Goal: Task Accomplishment & Management: Complete application form

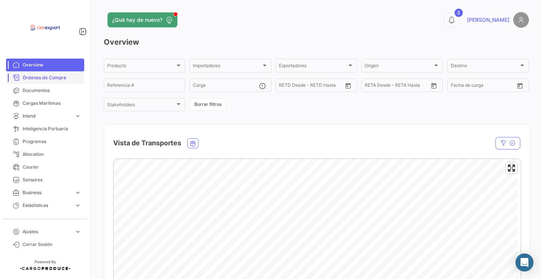
click at [65, 79] on span "Órdenes de Compra" at bounding box center [52, 77] width 59 height 7
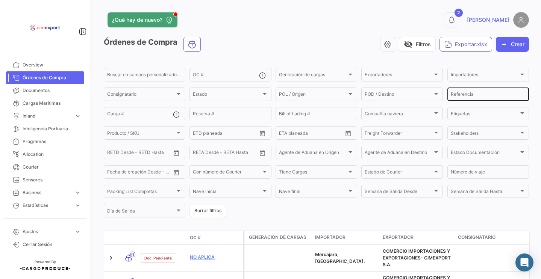
click at [466, 97] on input "Referencia" at bounding box center [488, 95] width 75 height 5
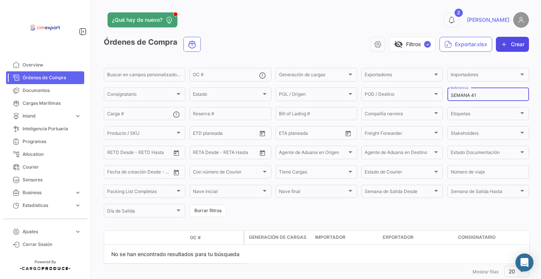
type input "SEMANA 41"
click at [501, 44] on icon "button" at bounding box center [505, 45] width 8 height 8
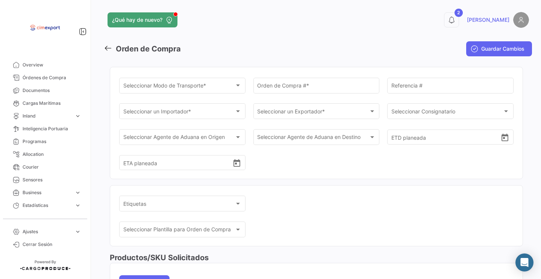
click at [210, 0] on div "¿Qué hay de nuevo? 2 [PERSON_NAME] Orden de Compra Guardar Cambios Seleccionar …" at bounding box center [316, 139] width 449 height 279
click at [205, 89] on span "Seleccionar Modo de Transporte *" at bounding box center [179, 87] width 112 height 6
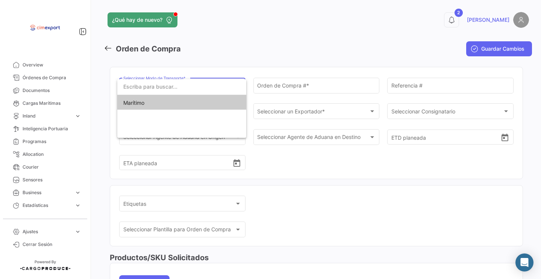
click at [181, 108] on span "Marítimo" at bounding box center [175, 103] width 105 height 16
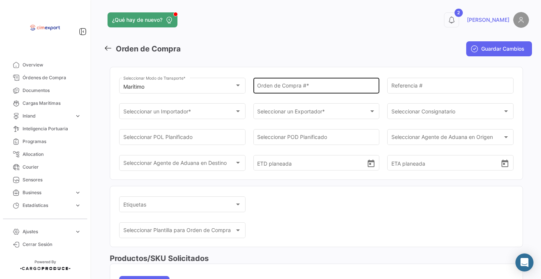
click at [271, 80] on div "Orden de Compra # *" at bounding box center [316, 84] width 118 height 17
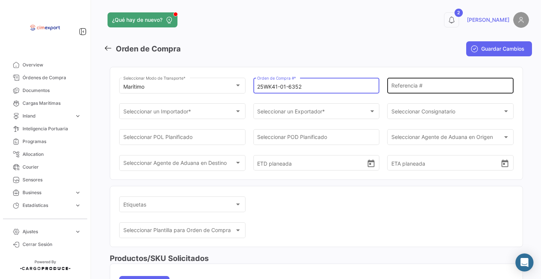
type input "25WK41-01-6352"
click at [408, 82] on div "Referencia #" at bounding box center [451, 84] width 118 height 17
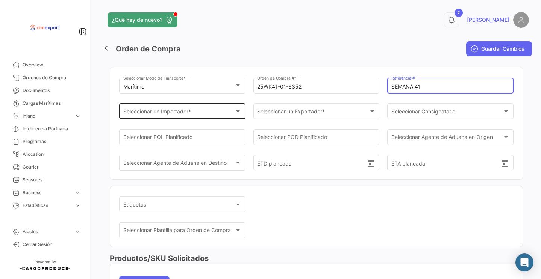
type input "SEMANA 41"
click at [217, 113] on div "Seleccionar un Importador *" at bounding box center [179, 113] width 112 height 6
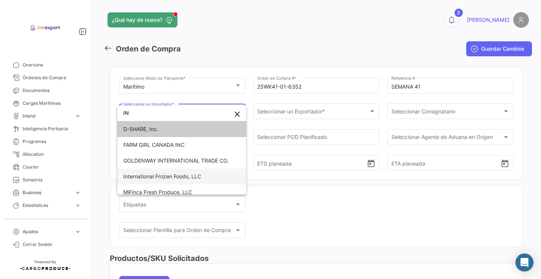
type input "IN"
click at [199, 176] on span "International Frozen Foods, LLC" at bounding box center [162, 176] width 78 height 6
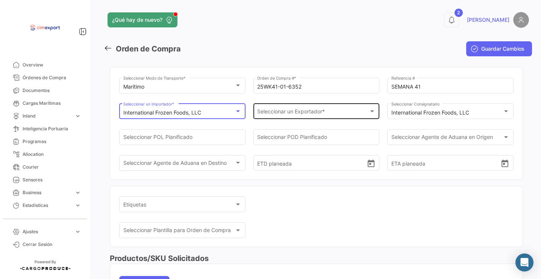
scroll to position [29, 0]
click at [271, 114] on span "Seleccionar un Exportador *" at bounding box center [313, 113] width 112 height 6
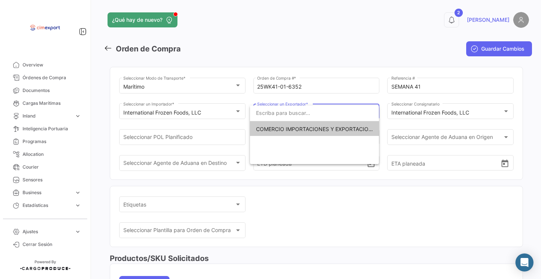
click at [261, 132] on span "COMERCIO IMPORTACIONES Y EXPORTACIONES- CIMEXPORT S.A." at bounding box center [340, 129] width 169 height 6
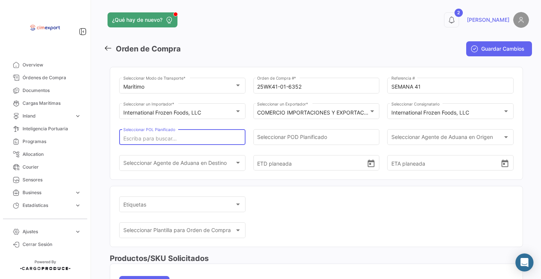
click at [229, 137] on input "Seleccionar POL Planificado" at bounding box center [182, 139] width 118 height 6
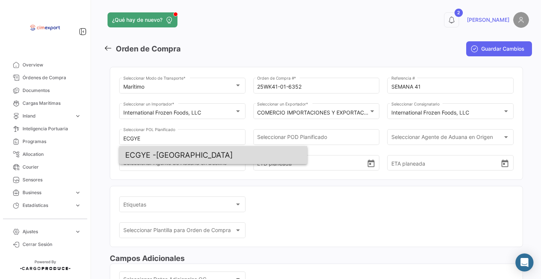
click at [158, 158] on span "ECGYE - [GEOGRAPHIC_DATA]" at bounding box center [213, 155] width 176 height 18
type input "[GEOGRAPHIC_DATA]"
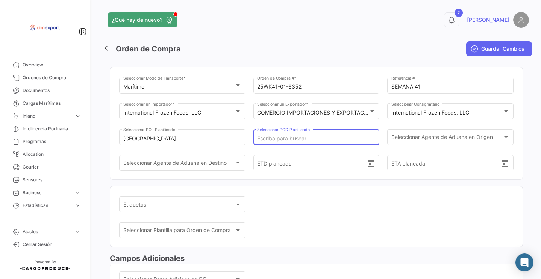
click at [283, 140] on input "Seleccionar POD Planificado" at bounding box center [316, 139] width 118 height 6
type input "A"
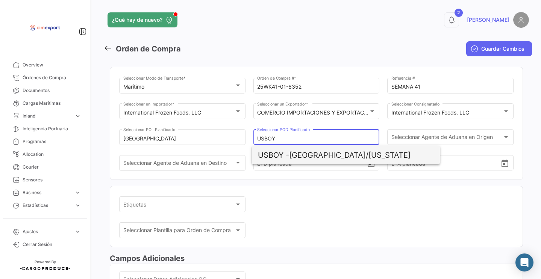
click at [314, 154] on span "USBOY - [GEOGRAPHIC_DATA]/[US_STATE]" at bounding box center [346, 155] width 176 height 18
type input "[GEOGRAPHIC_DATA]/[US_STATE]"
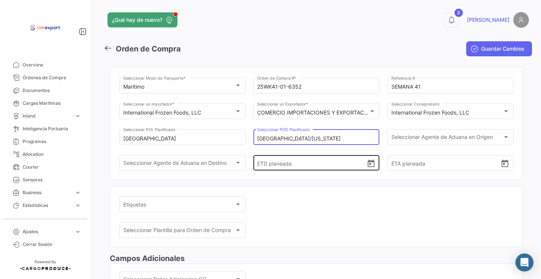
click at [368, 167] on icon "Open calendar" at bounding box center [371, 164] width 7 height 8
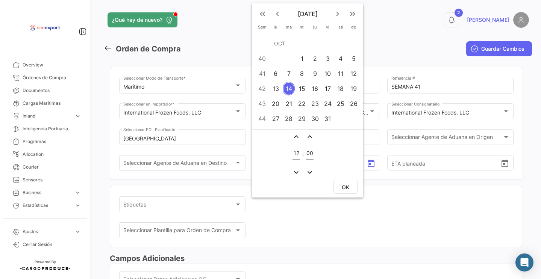
click at [229, 41] on div at bounding box center [270, 139] width 541 height 279
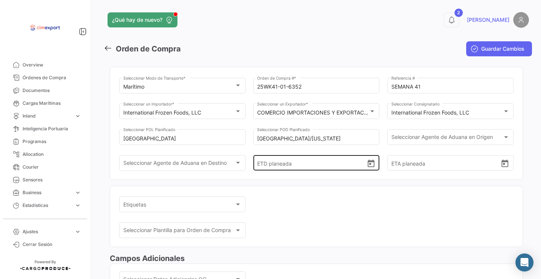
click at [370, 167] on icon "Open calendar" at bounding box center [371, 164] width 7 height 8
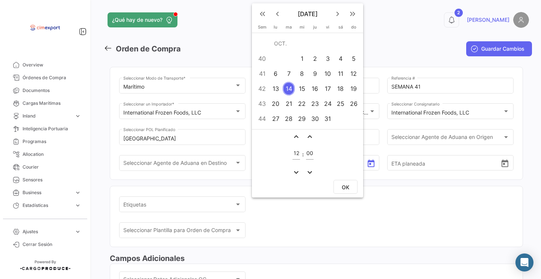
click at [331, 74] on div "10" at bounding box center [328, 74] width 12 height 14
click at [355, 190] on button "OK" at bounding box center [346, 187] width 24 height 14
type input "[DATE] 12:00"
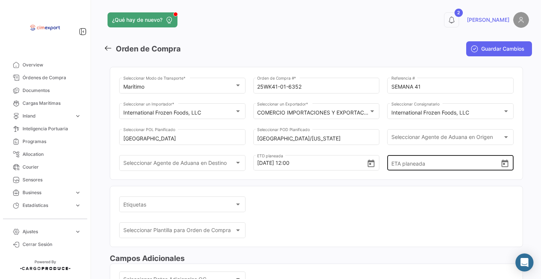
click at [502, 167] on icon "Open calendar" at bounding box center [505, 164] width 7 height 8
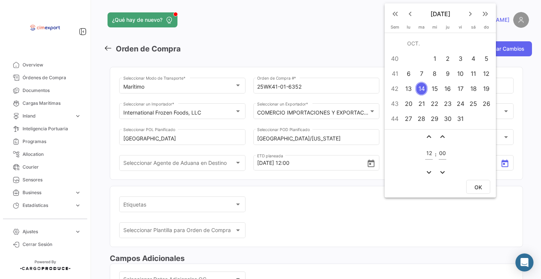
click at [425, 108] on div "21" at bounding box center [422, 104] width 12 height 14
click at [477, 184] on span "OK" at bounding box center [479, 187] width 8 height 6
type input "[DATE] 12:00"
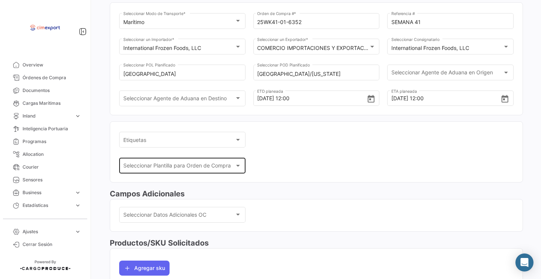
scroll to position [66, 0]
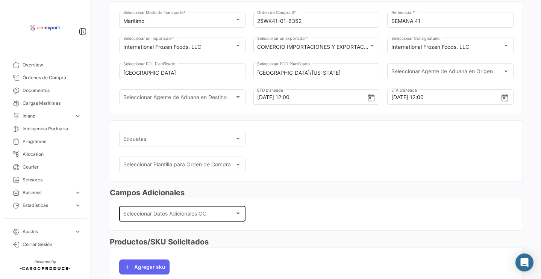
click at [203, 216] on span "Seleccionar Datos Adicionales OC" at bounding box center [179, 215] width 112 height 6
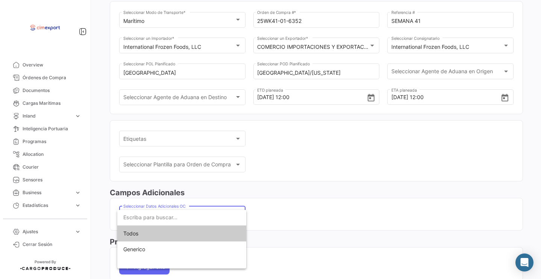
click at [204, 235] on span "Todos" at bounding box center [181, 234] width 117 height 16
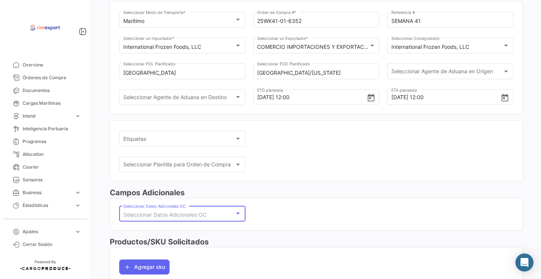
click at [200, 218] on span "Seleccionar Datos Adicionales OC" at bounding box center [164, 215] width 83 height 6
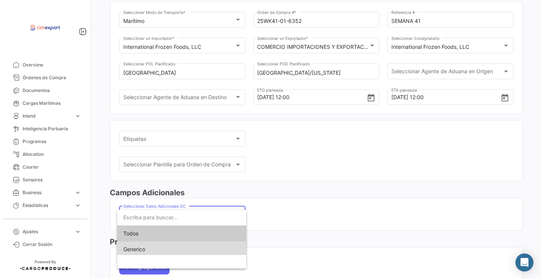
click at [191, 254] on span "Generico" at bounding box center [181, 250] width 117 height 16
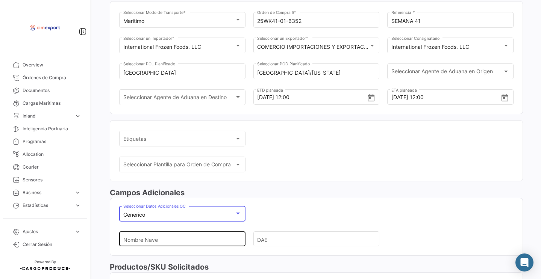
click at [190, 243] on input "Nombre Nave" at bounding box center [179, 239] width 112 height 26
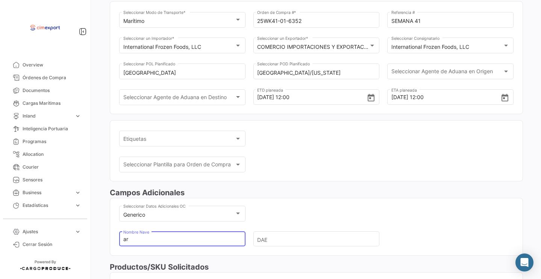
type input "a"
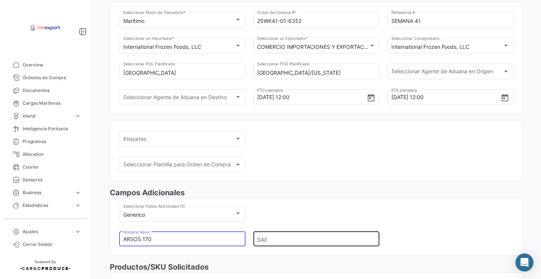
type input "ARSOS 170"
click at [271, 243] on input "DAE" at bounding box center [313, 239] width 112 height 26
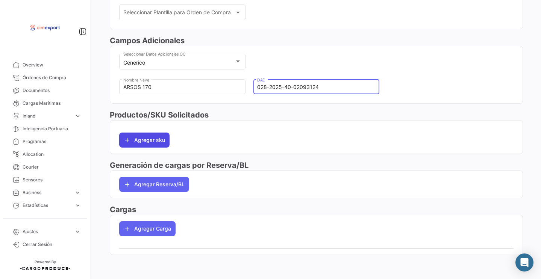
type input "028-2025-40-02093124"
click at [152, 143] on button "Agregar sku" at bounding box center [144, 140] width 50 height 15
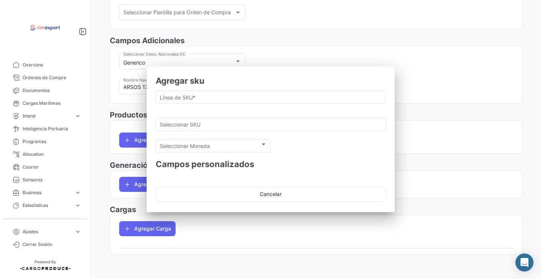
scroll to position [222, 0]
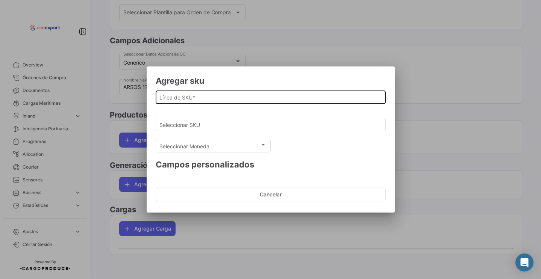
click at [174, 96] on input "Línea de SKU *" at bounding box center [270, 97] width 222 height 6
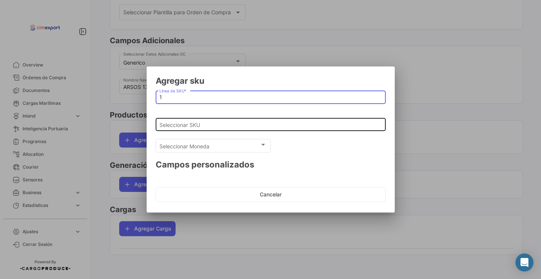
type input "1"
click at [174, 121] on div "Seleccionar SKU" at bounding box center [270, 124] width 222 height 15
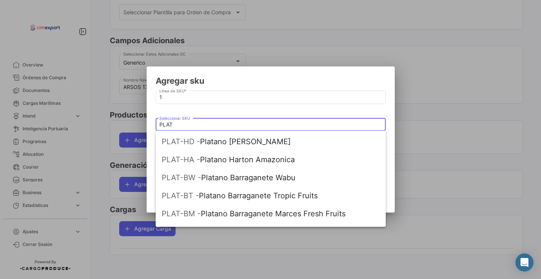
scroll to position [75, 0]
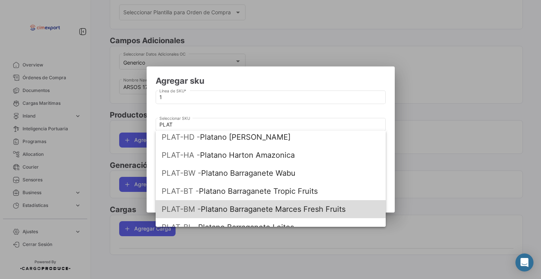
click at [234, 212] on span "PLAT-BM - Platano Barraganete Marces Fresh Fruits" at bounding box center [271, 209] width 218 height 18
type input "Platano Barraganete Marces Fresh Fruits"
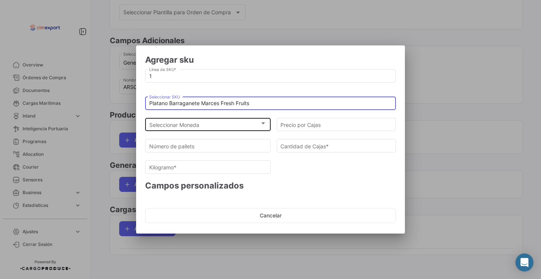
click at [198, 130] on div "Seleccionar Moneda Seleccionar Moneda" at bounding box center [208, 124] width 118 height 15
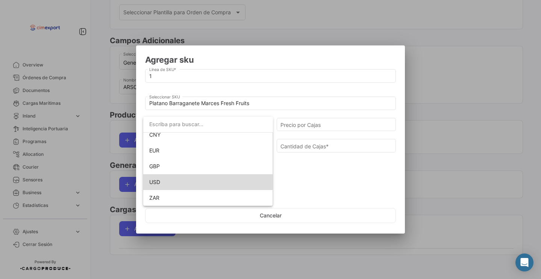
click at [161, 185] on span "USD" at bounding box center [208, 183] width 118 height 16
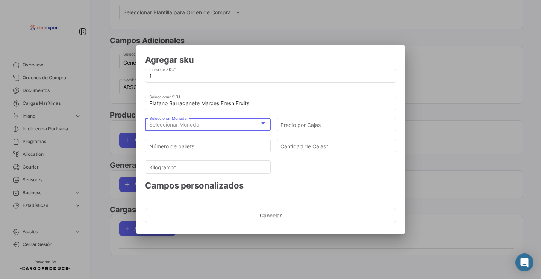
scroll to position [69, 0]
click at [302, 122] on input "Precio por Cajas" at bounding box center [337, 125] width 112 height 6
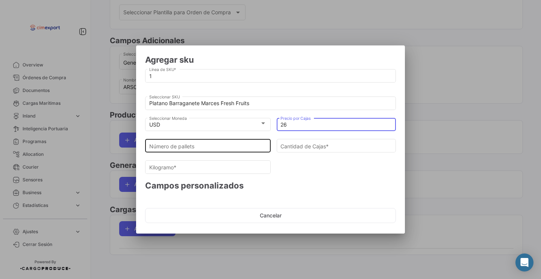
type input "26"
click at [257, 143] on input "Número de pallets" at bounding box center [208, 146] width 118 height 6
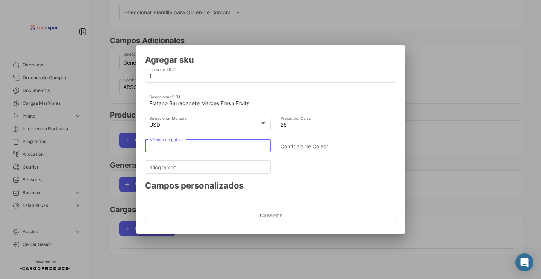
type input "2"
type input "108"
type input "2451.6"
type input "20"
type input "1080"
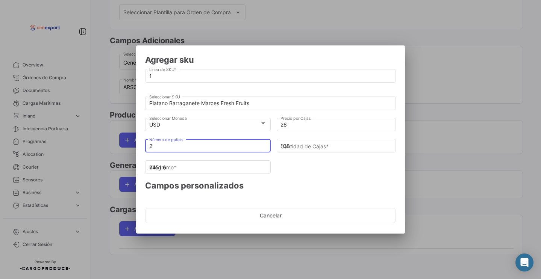
type input "24516"
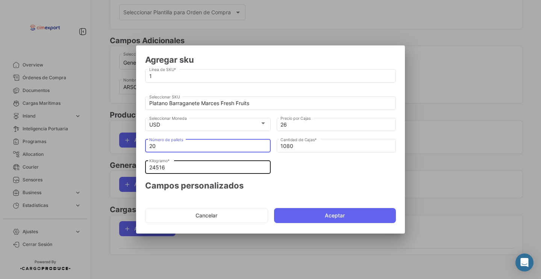
type input "20"
click at [202, 170] on input "24516" at bounding box center [208, 168] width 118 height 6
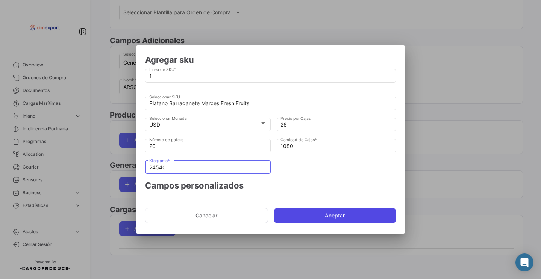
type input "24540"
click at [301, 219] on button "Aceptar" at bounding box center [335, 215] width 122 height 15
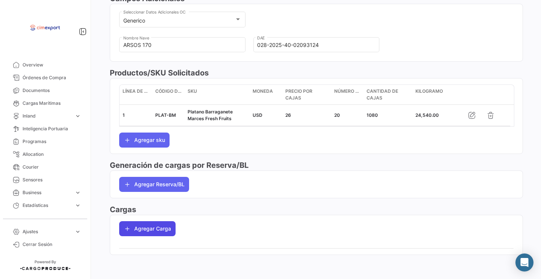
scroll to position [264, 0]
click at [152, 234] on button "Agregar Carga" at bounding box center [147, 229] width 56 height 15
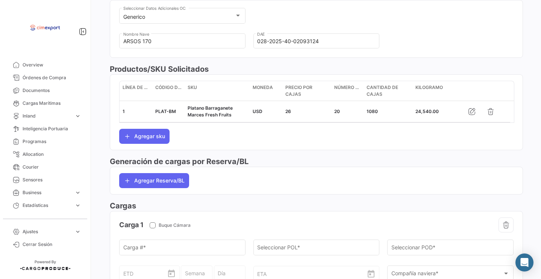
click at [138, 259] on div "ETD" at bounding box center [149, 267] width 53 height 28
click at [135, 253] on input "Carga # *" at bounding box center [182, 249] width 118 height 6
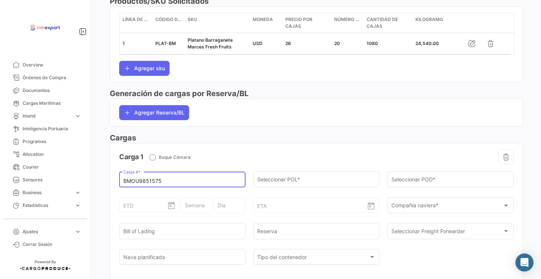
scroll to position [402, 0]
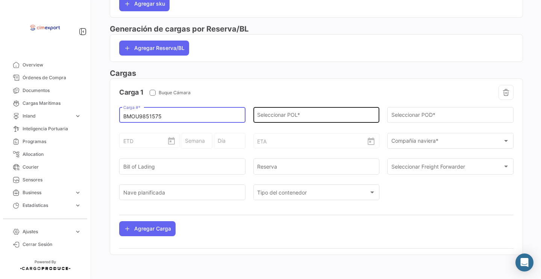
type input "BMOU9851575"
click at [269, 116] on input "Seleccionar POL *" at bounding box center [316, 117] width 118 height 6
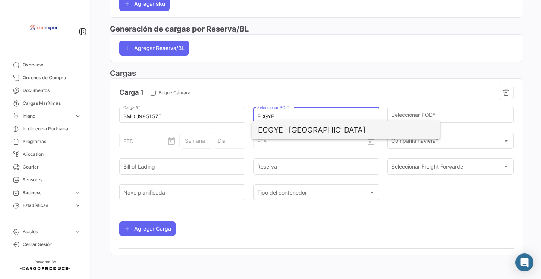
click at [302, 129] on span "ECGYE - [GEOGRAPHIC_DATA]" at bounding box center [346, 130] width 176 height 18
type input "[GEOGRAPHIC_DATA]"
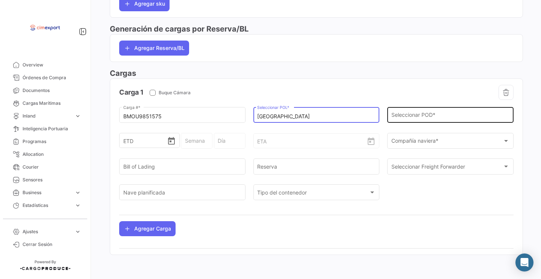
click at [416, 106] on div "Seleccionar POD *" at bounding box center [451, 114] width 118 height 17
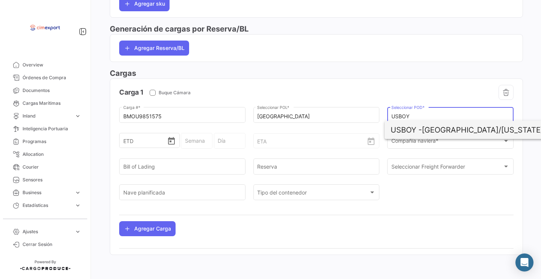
click at [408, 127] on span "USBOY -" at bounding box center [406, 130] width 31 height 9
type input "[GEOGRAPHIC_DATA]/[US_STATE]"
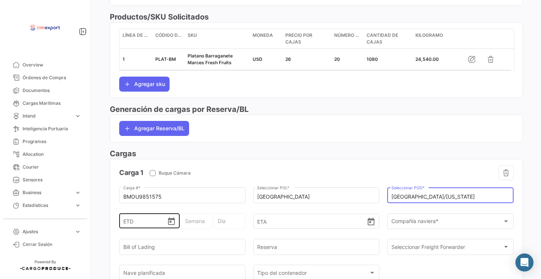
scroll to position [395, 0]
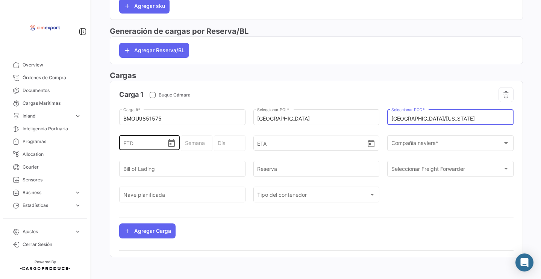
click at [172, 148] on icon "Open calendar" at bounding box center [171, 143] width 9 height 9
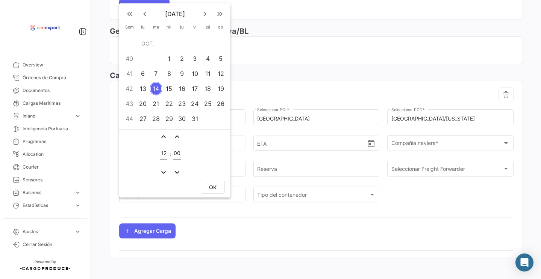
click at [194, 73] on div "10" at bounding box center [195, 74] width 12 height 14
click at [211, 191] on button "OK" at bounding box center [213, 187] width 24 height 14
type input "[DATE] 12:00"
type input "41 - 2025"
type input "Viernes"
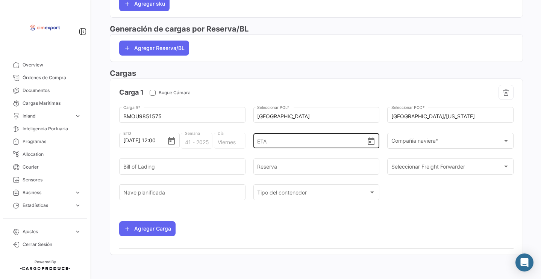
scroll to position [408, 0]
click at [368, 145] on icon "Open calendar" at bounding box center [371, 142] width 7 height 8
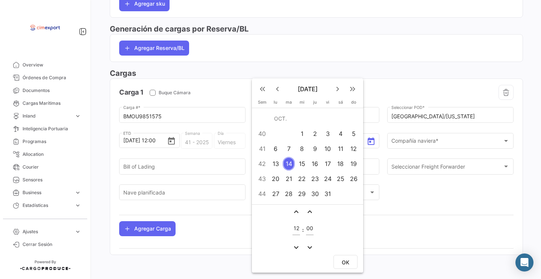
click at [287, 182] on div "21" at bounding box center [289, 179] width 12 height 14
click at [343, 265] on span "OK" at bounding box center [346, 263] width 8 height 6
type input "[DATE] 12:00"
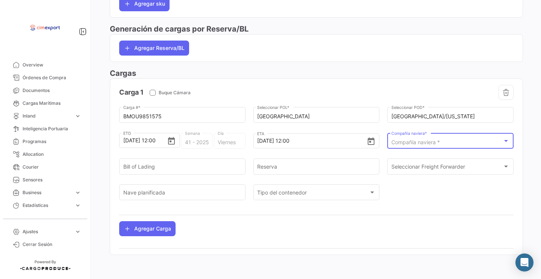
click at [408, 139] on span "Compañía naviera *" at bounding box center [416, 142] width 49 height 6
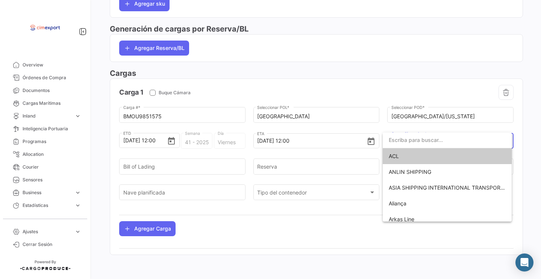
scroll to position [402, 0]
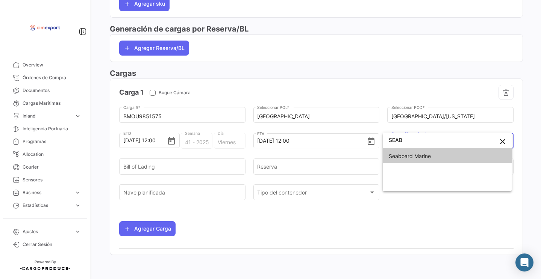
type input "SEAB"
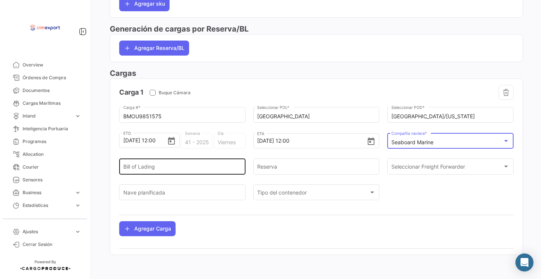
click at [157, 158] on div "Bill of Lading" at bounding box center [182, 166] width 118 height 17
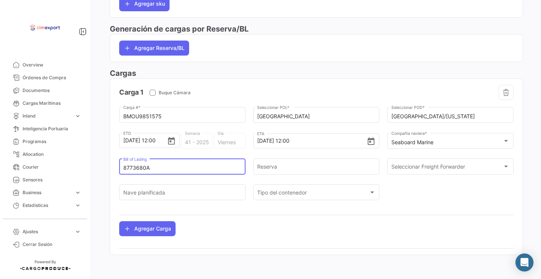
click at [134, 166] on input "8773680A" at bounding box center [182, 168] width 118 height 6
type input "8773680A"
click at [268, 161] on div "Reserva" at bounding box center [316, 166] width 118 height 17
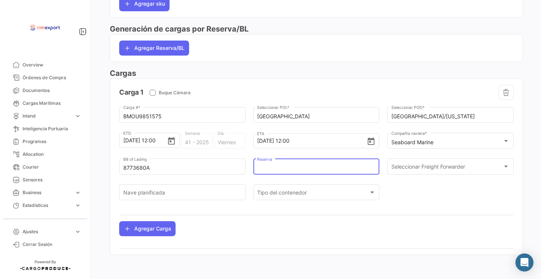
paste input "8773680A"
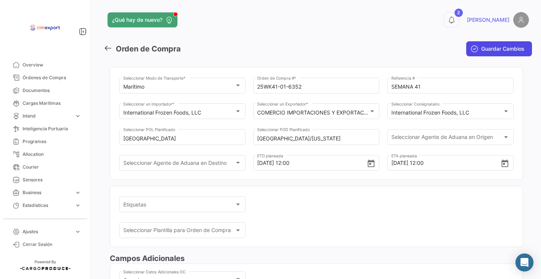
scroll to position [0, 0]
type input "8773680A"
click at [471, 46] on icon "submit" at bounding box center [475, 49] width 8 height 8
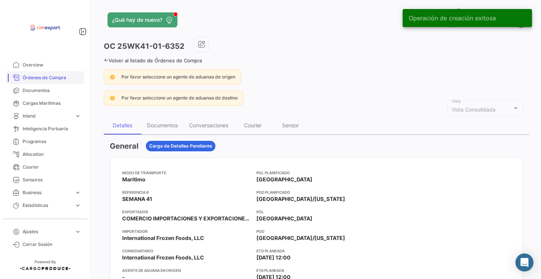
click at [44, 74] on link "Órdenes de Compra" at bounding box center [45, 77] width 78 height 13
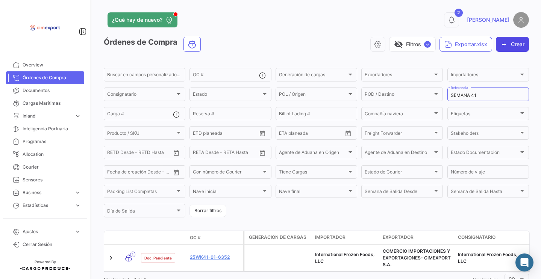
click at [508, 44] on button "Crear" at bounding box center [512, 44] width 33 height 15
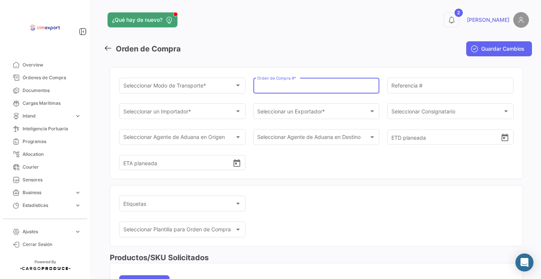
click at [257, 86] on input "Orden de Compra # *" at bounding box center [316, 87] width 118 height 6
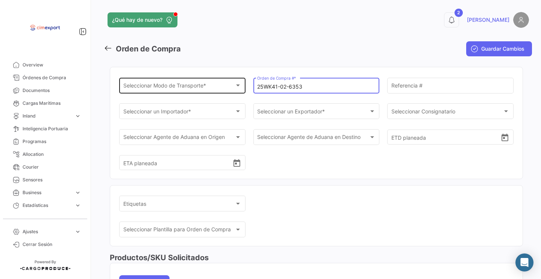
type input "25WK41-02-6353"
click at [192, 85] on span "Seleccionar Modo de Transporte *" at bounding box center [179, 87] width 112 height 6
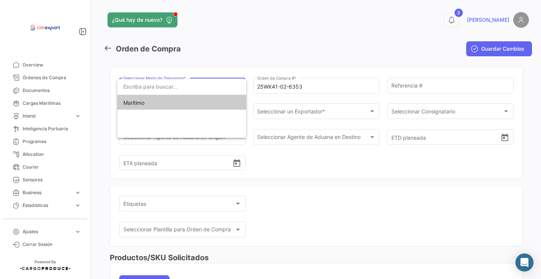
click at [188, 102] on span "Marítimo" at bounding box center [181, 103] width 117 height 16
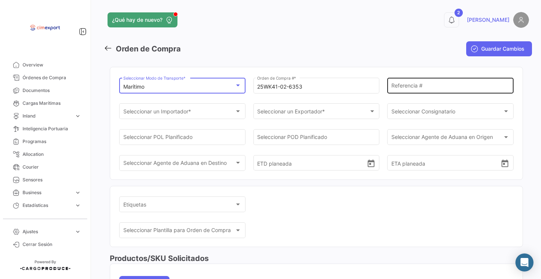
click at [418, 91] on div "Referencia #" at bounding box center [451, 84] width 118 height 17
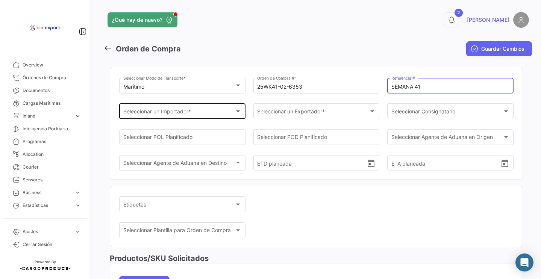
type input "SEMANA 41"
click at [237, 111] on div at bounding box center [238, 112] width 4 height 2
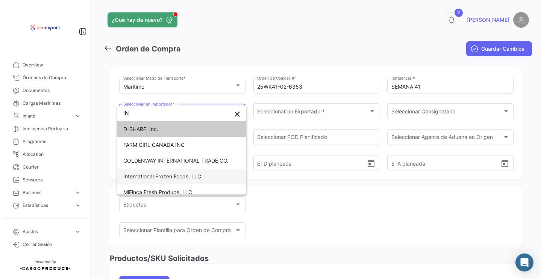
type input "IN"
click at [197, 172] on span "International Frozen Foods, LLC" at bounding box center [181, 177] width 117 height 16
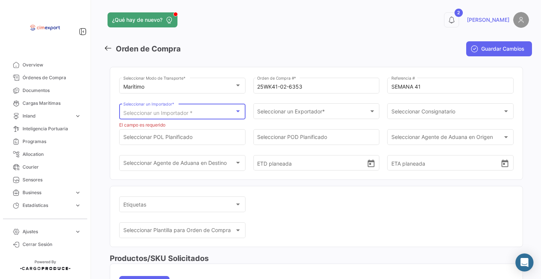
scroll to position [29, 0]
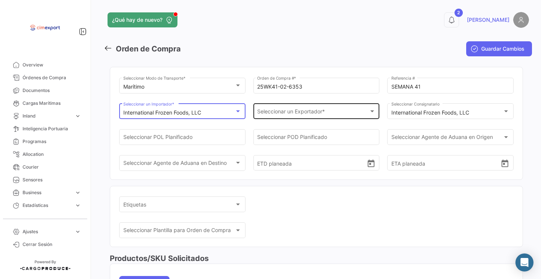
click at [282, 115] on span "Seleccionar un Exportador *" at bounding box center [313, 113] width 112 height 6
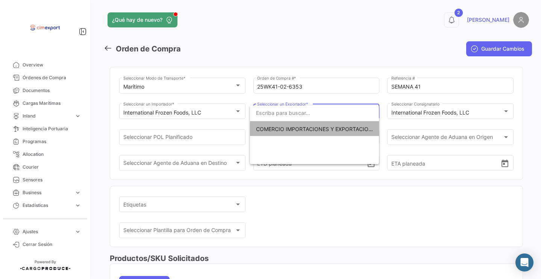
click at [278, 127] on span "COMERCIO IMPORTACIONES Y EXPORTACIONES- CIMEXPORT S.A." at bounding box center [340, 129] width 169 height 6
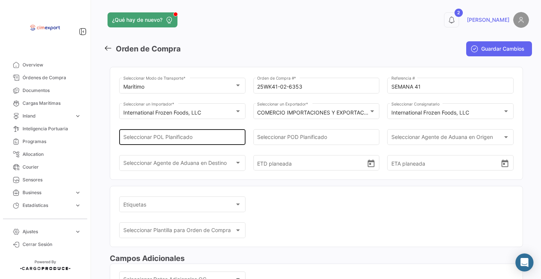
click at [193, 145] on div "Seleccionar POL Planificado" at bounding box center [182, 136] width 118 height 17
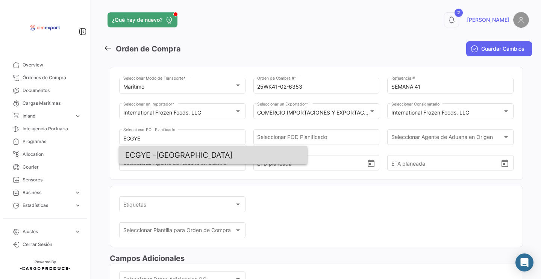
click at [197, 153] on span "ECGYE - [GEOGRAPHIC_DATA]" at bounding box center [213, 155] width 176 height 18
type input "[GEOGRAPHIC_DATA]"
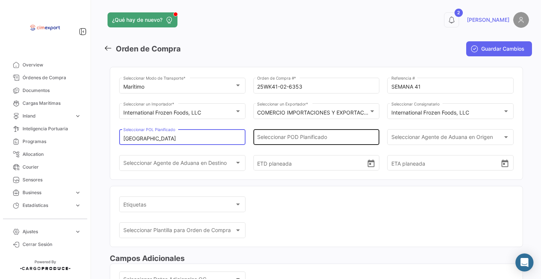
click at [304, 132] on div "Seleccionar POD Planificado" at bounding box center [316, 136] width 118 height 17
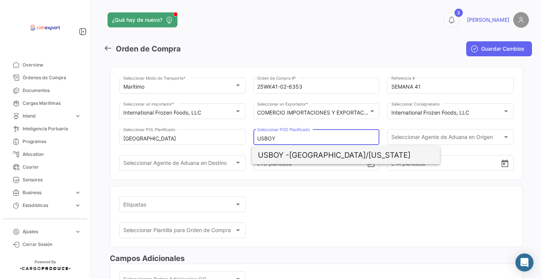
click at [313, 156] on span "USBOY - [GEOGRAPHIC_DATA]/[US_STATE]" at bounding box center [346, 155] width 176 height 18
type input "[GEOGRAPHIC_DATA]/[US_STATE]"
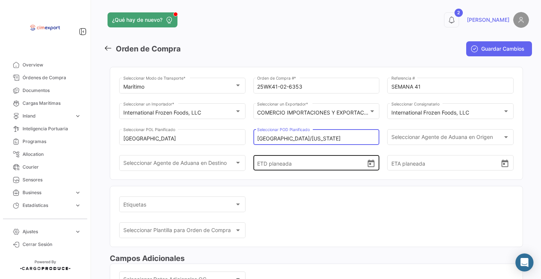
click at [371, 169] on icon "Open calendar" at bounding box center [371, 163] width 9 height 9
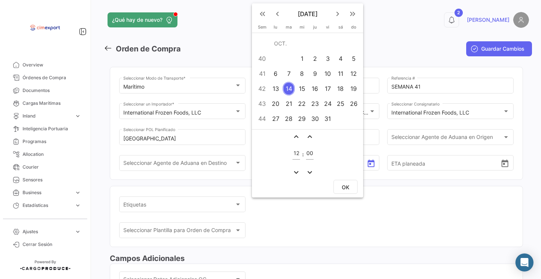
click at [329, 70] on div "10" at bounding box center [328, 74] width 12 height 14
click at [356, 186] on button "OK" at bounding box center [346, 187] width 24 height 14
type input "[DATE] 12:00"
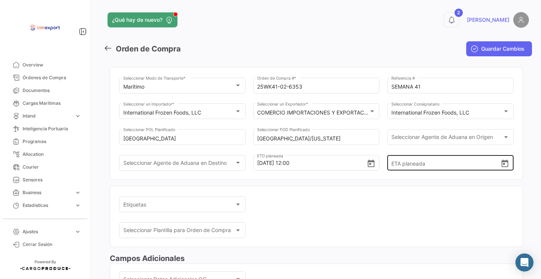
click at [502, 167] on icon "Open calendar" at bounding box center [505, 164] width 7 height 8
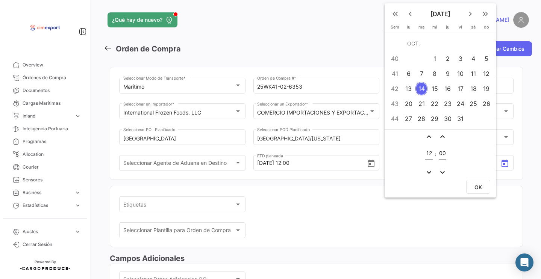
click at [420, 105] on div "21" at bounding box center [422, 104] width 12 height 14
click at [478, 182] on button "OK" at bounding box center [478, 187] width 24 height 14
type input "[DATE] 12:00"
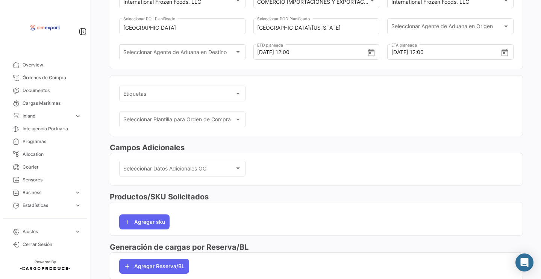
scroll to position [144, 0]
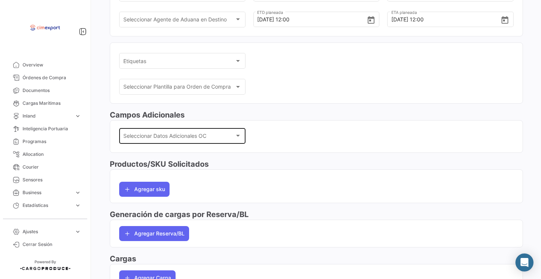
click at [166, 135] on div "Seleccionar Datos Adicionales OC Seleccionar Datos Adicionales OC" at bounding box center [182, 135] width 118 height 17
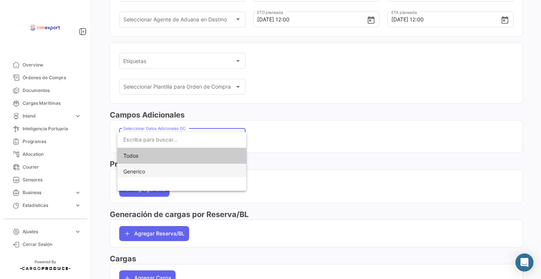
click at [166, 173] on span "Generico" at bounding box center [181, 172] width 117 height 16
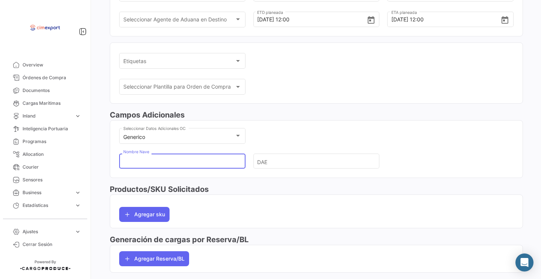
click at [162, 166] on input "Nombre Nave" at bounding box center [179, 162] width 112 height 26
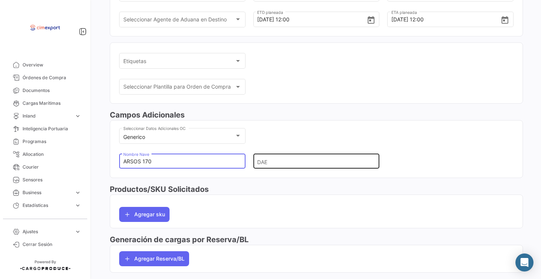
type input "ARSOS 170"
click at [260, 167] on input "DAE" at bounding box center [313, 162] width 112 height 26
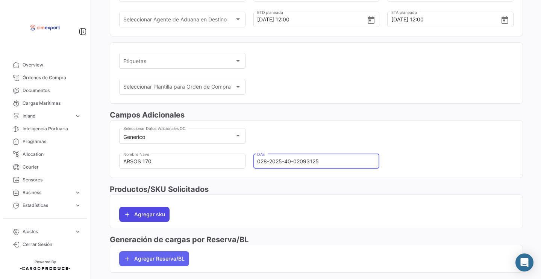
type input "028-2025-40-02093125"
click at [139, 222] on button "Agregar sku" at bounding box center [144, 214] width 50 height 15
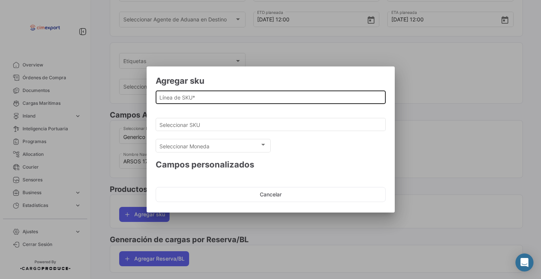
click at [178, 96] on input "Línea de SKU *" at bounding box center [270, 97] width 222 height 6
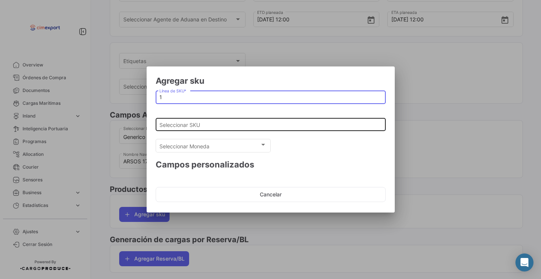
type input "1"
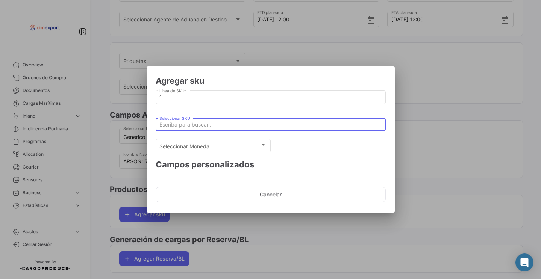
click at [183, 128] on input "Seleccionar SKU" at bounding box center [270, 125] width 222 height 6
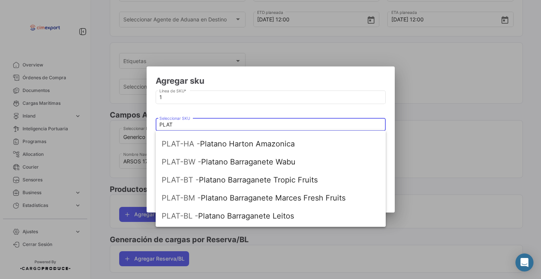
scroll to position [88, 0]
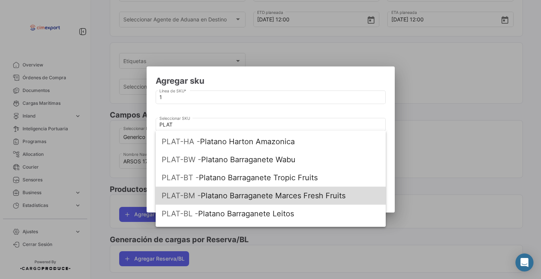
click at [222, 194] on span "PLAT-BM - Platano Barraganete Marces Fresh Fruits" at bounding box center [271, 196] width 218 height 18
type input "Platano Barraganete Marces Fresh Fruits"
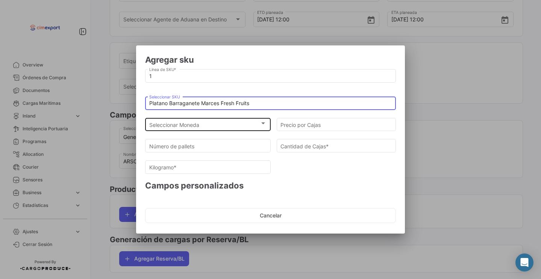
click at [201, 122] on div "Seleccionar Moneda" at bounding box center [204, 125] width 111 height 6
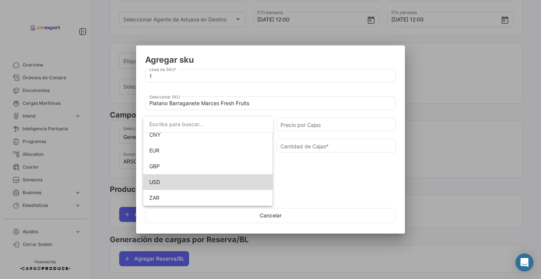
click at [171, 183] on span "USD" at bounding box center [208, 183] width 118 height 16
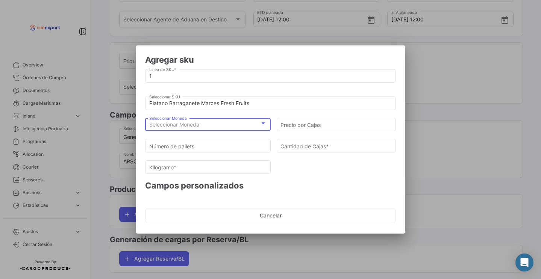
scroll to position [69, 0]
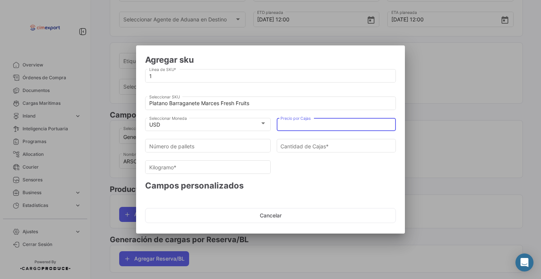
click at [292, 123] on input "Precio por Cajas" at bounding box center [337, 125] width 112 height 6
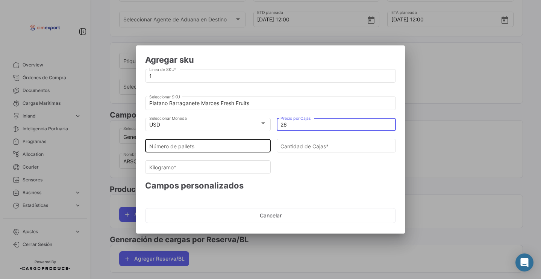
type input "26"
click at [218, 148] on input "Número de pallets" at bounding box center [208, 146] width 118 height 6
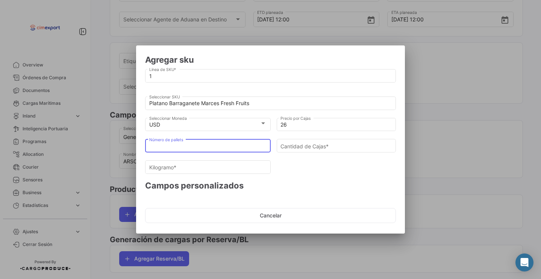
type input "2"
type input "108"
type input "2451.6"
type input "20"
type input "1080"
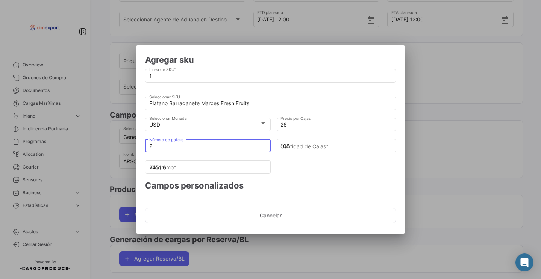
type input "24516"
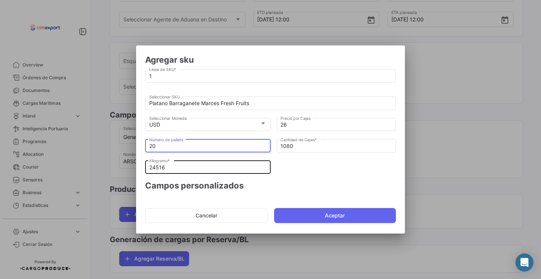
type input "20"
click at [202, 167] on input "24516" at bounding box center [208, 168] width 118 height 6
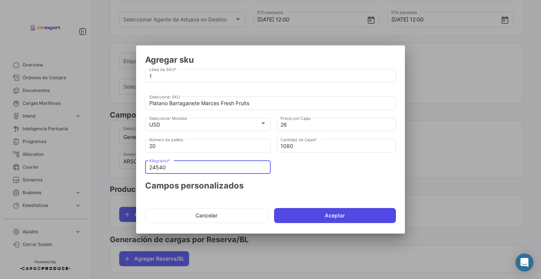
type input "24540"
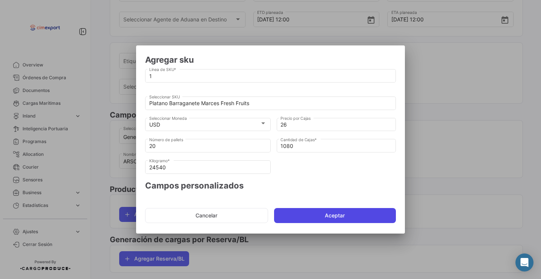
click at [294, 215] on button "Aceptar" at bounding box center [335, 215] width 122 height 15
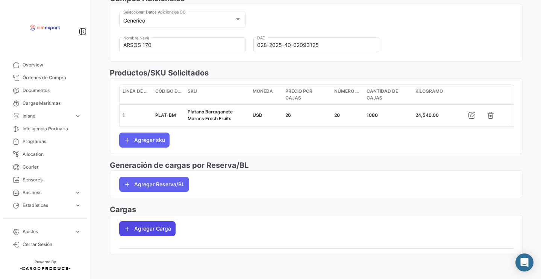
scroll to position [264, 0]
click at [130, 235] on button "Agregar Carga" at bounding box center [147, 229] width 56 height 15
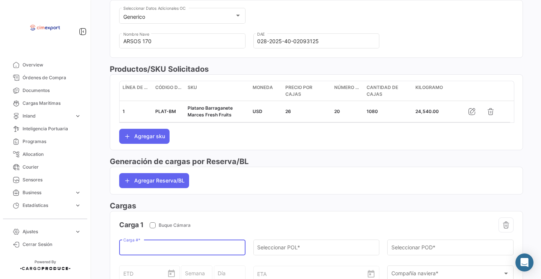
click at [132, 252] on input "Carga # *" at bounding box center [182, 249] width 118 height 6
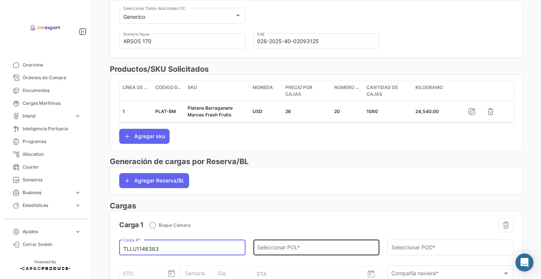
type input "TLLU1146383"
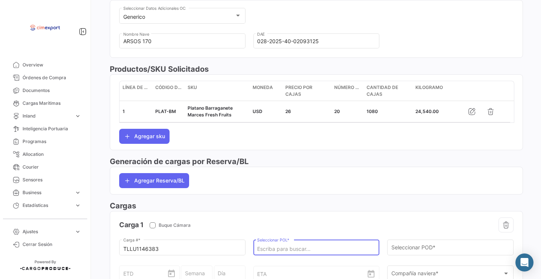
click at [285, 253] on input "Seleccionar POL *" at bounding box center [316, 249] width 118 height 6
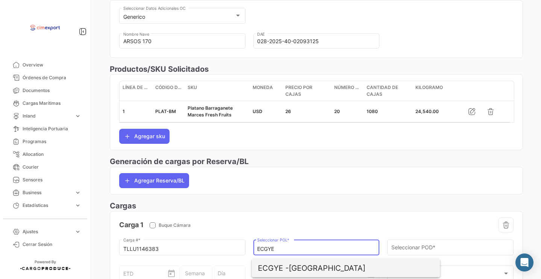
click at [328, 270] on span "ECGYE - [GEOGRAPHIC_DATA]" at bounding box center [346, 269] width 176 height 18
type input "[GEOGRAPHIC_DATA]"
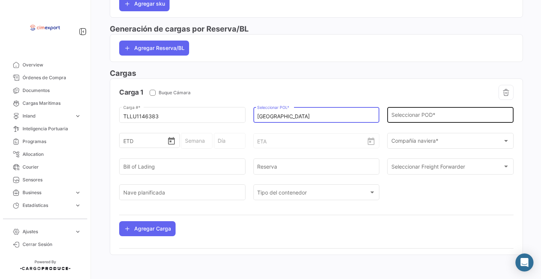
scroll to position [408, 0]
click at [400, 113] on div "Seleccionar POD *" at bounding box center [451, 114] width 118 height 17
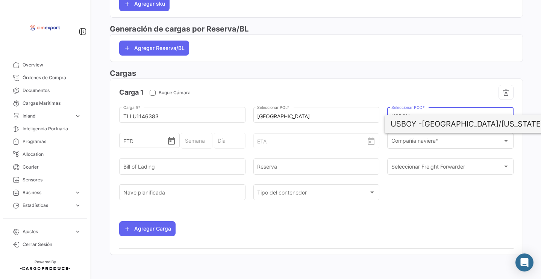
click at [440, 127] on span "USBOY - [GEOGRAPHIC_DATA]/[US_STATE]" at bounding box center [479, 124] width 176 height 18
type input "[GEOGRAPHIC_DATA]/[US_STATE]"
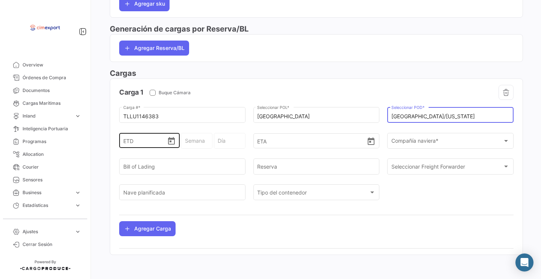
click at [174, 145] on icon "Open calendar" at bounding box center [171, 141] width 7 height 8
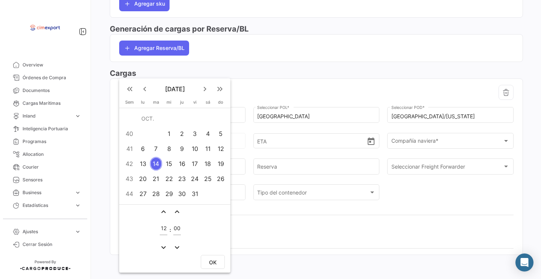
click at [193, 147] on div "10" at bounding box center [195, 149] width 12 height 14
click at [217, 265] on span "OK" at bounding box center [213, 263] width 8 height 6
type input "[DATE] 12:00"
type input "41 - 2025"
type input "Viernes"
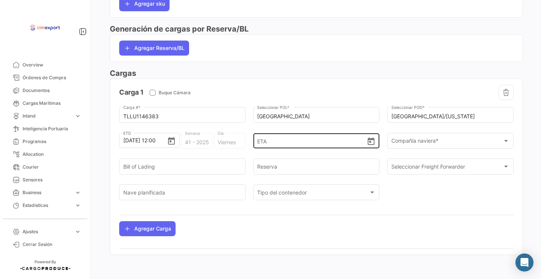
click at [368, 145] on icon "Open calendar" at bounding box center [371, 142] width 7 height 8
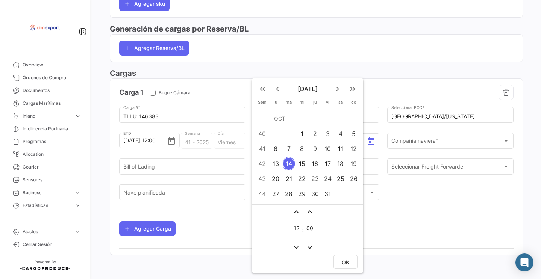
click at [292, 175] on div "21" at bounding box center [289, 179] width 12 height 14
click at [352, 265] on button "OK" at bounding box center [346, 262] width 24 height 14
type input "[DATE] 12:00"
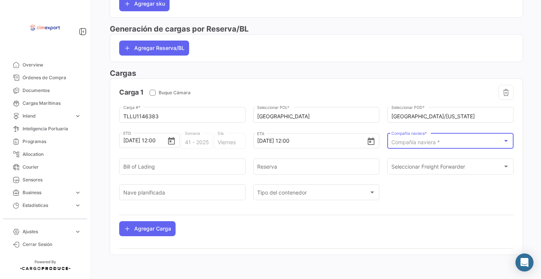
click at [417, 140] on span "Compañía naviera *" at bounding box center [416, 142] width 49 height 6
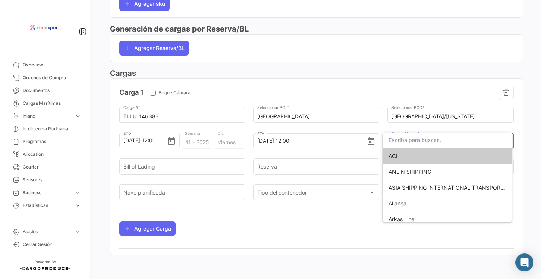
scroll to position [402, 0]
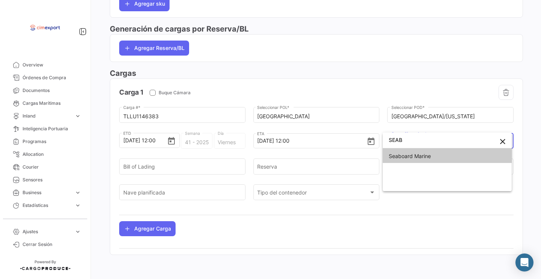
type input "SEAB"
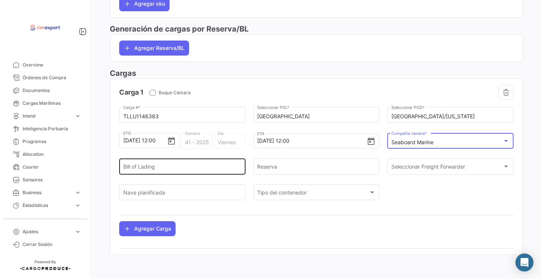
click at [140, 176] on div "Bill of Lading" at bounding box center [182, 170] width 126 height 23
click at [141, 167] on input "Bill of Lading" at bounding box center [182, 168] width 118 height 6
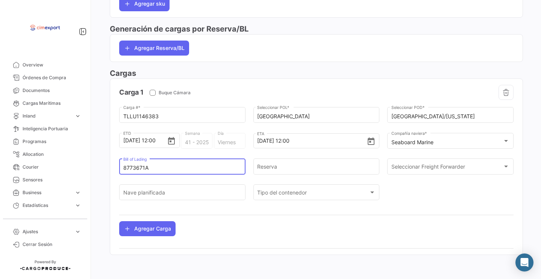
click at [130, 167] on input "8773671A" at bounding box center [182, 168] width 118 height 6
type input "8773671A"
click at [275, 165] on input "Reserva" at bounding box center [316, 168] width 118 height 6
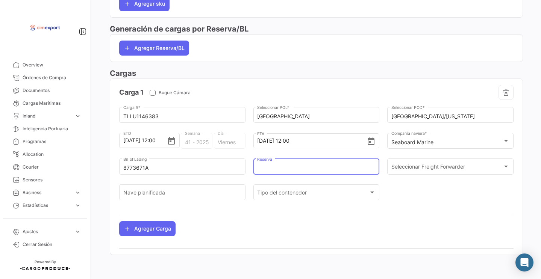
paste input "8773671A"
type input "8773671A"
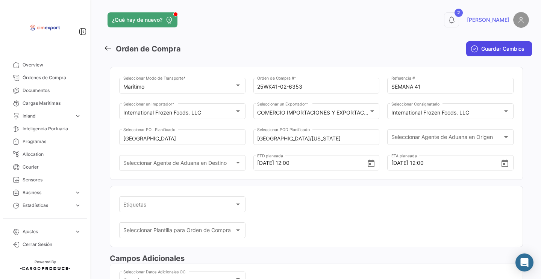
scroll to position [0, 0]
click at [474, 52] on button "Guardar Cambios" at bounding box center [499, 48] width 66 height 15
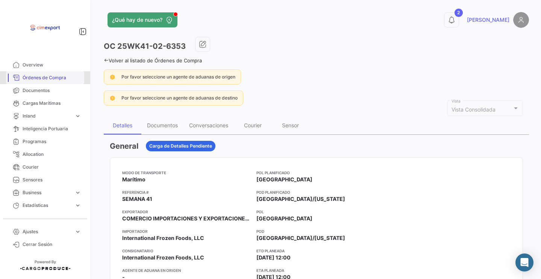
click at [57, 78] on span "Órdenes de Compra" at bounding box center [52, 77] width 59 height 7
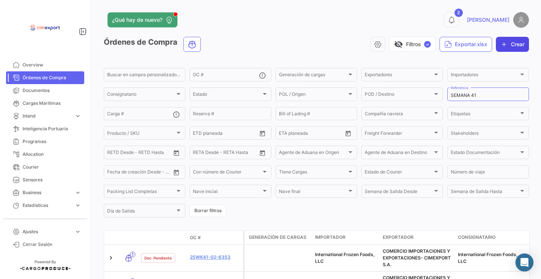
click at [501, 46] on icon "button" at bounding box center [505, 45] width 8 height 8
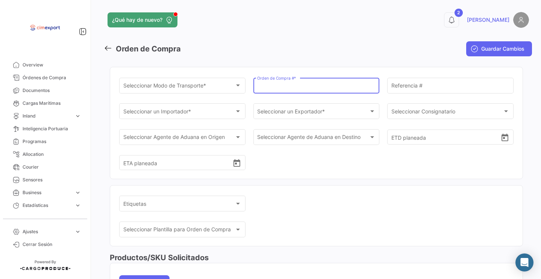
click at [273, 84] on input "Orden de Compra # *" at bounding box center [316, 87] width 118 height 6
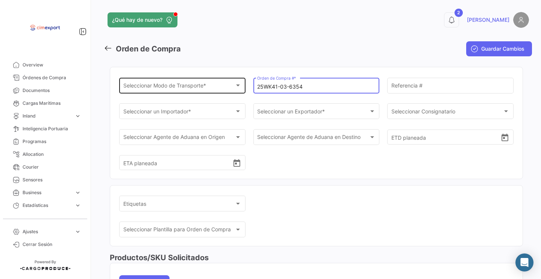
type input "25WK41-03-6354"
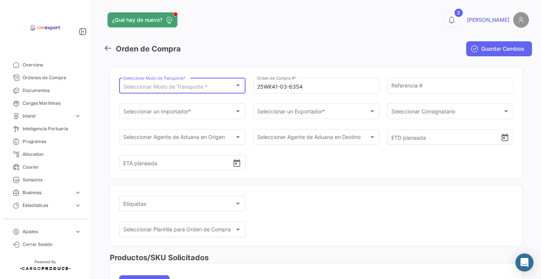
click at [201, 85] on span "Seleccionar Modo de Transporte *" at bounding box center [165, 86] width 84 height 6
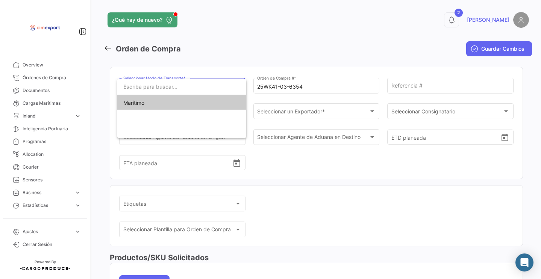
click at [201, 102] on span "Marítimo" at bounding box center [181, 103] width 117 height 16
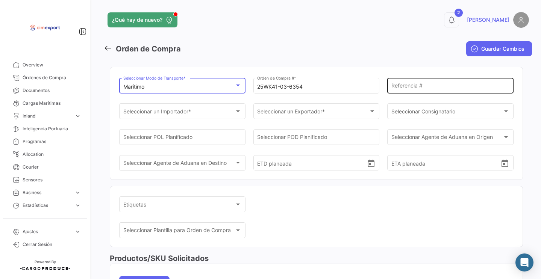
click at [424, 83] on div "Referencia #" at bounding box center [451, 84] width 118 height 17
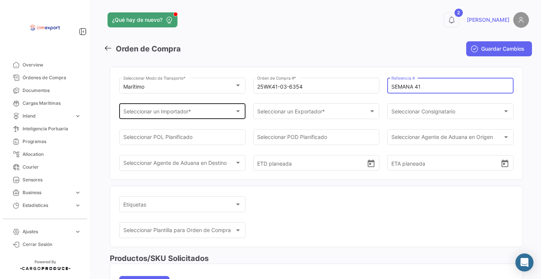
type input "SEMANA 41"
click at [208, 107] on div "Seleccionar un Importador * Seleccionar un Importador *" at bounding box center [182, 110] width 118 height 17
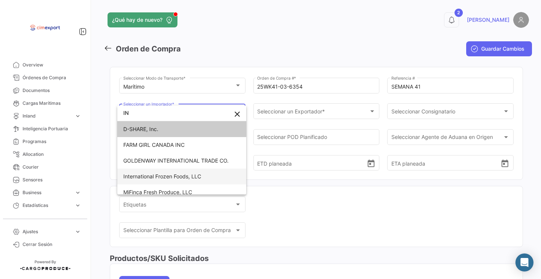
type input "IN"
click at [171, 172] on span "International Frozen Foods, LLC" at bounding box center [181, 177] width 117 height 16
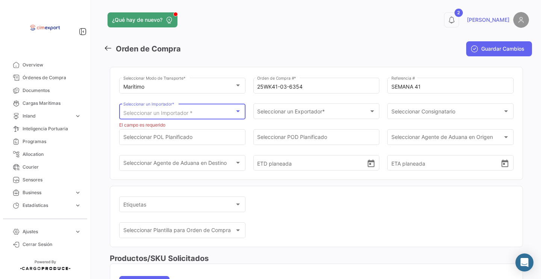
scroll to position [29, 0]
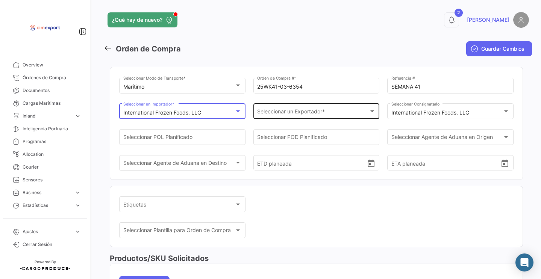
click at [304, 104] on div "Seleccionar un Exportador * Seleccionar un Exportador *" at bounding box center [316, 110] width 118 height 17
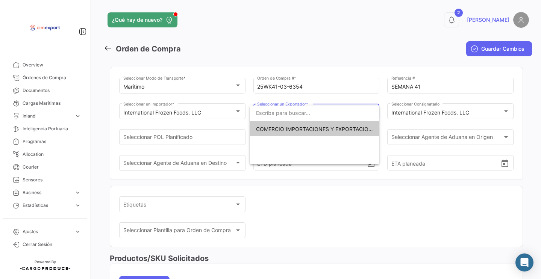
click at [289, 130] on span "COMERCIO IMPORTACIONES Y EXPORTACIONES- CIMEXPORT S.A." at bounding box center [340, 129] width 169 height 6
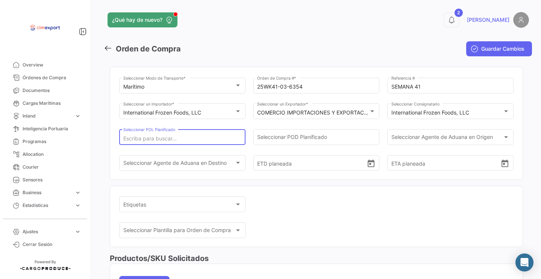
click at [233, 137] on input "Seleccionar POL Planificado" at bounding box center [182, 139] width 118 height 6
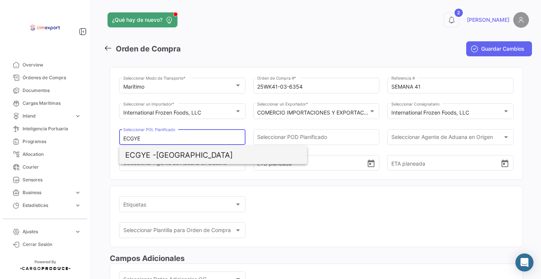
click at [172, 155] on span "ECGYE - [GEOGRAPHIC_DATA]" at bounding box center [213, 155] width 176 height 18
type input "[GEOGRAPHIC_DATA]"
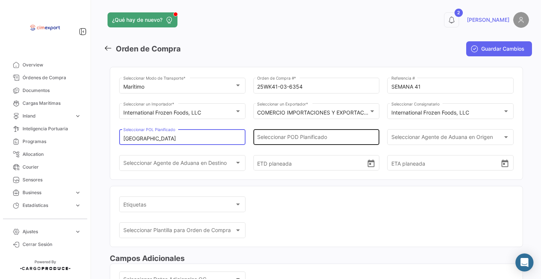
click at [284, 139] on input "Seleccionar POD Planificado" at bounding box center [316, 139] width 118 height 6
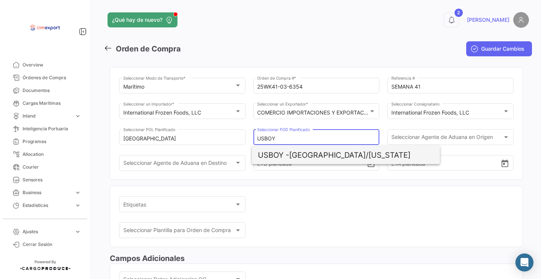
click at [325, 154] on span "USBOY - [GEOGRAPHIC_DATA]/[US_STATE]" at bounding box center [346, 155] width 176 height 18
type input "[GEOGRAPHIC_DATA]/[US_STATE]"
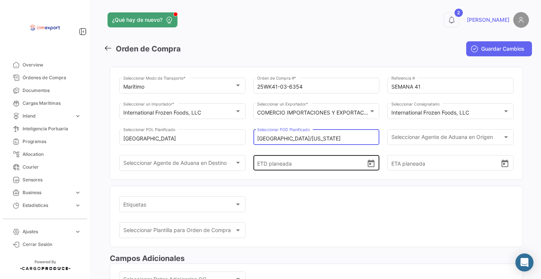
click at [370, 169] on icon "Open calendar" at bounding box center [371, 163] width 9 height 9
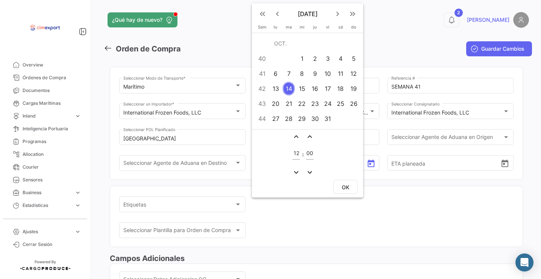
click at [326, 75] on div "10" at bounding box center [328, 74] width 12 height 14
click at [343, 183] on button "OK" at bounding box center [346, 187] width 24 height 14
type input "[DATE] 12:00"
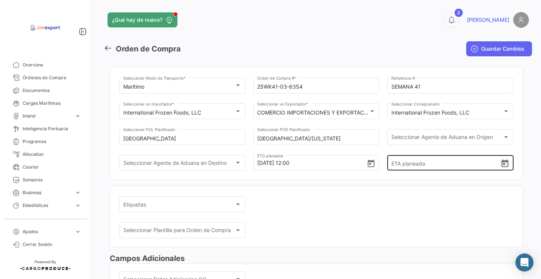
click at [502, 169] on icon "Open calendar" at bounding box center [505, 163] width 9 height 9
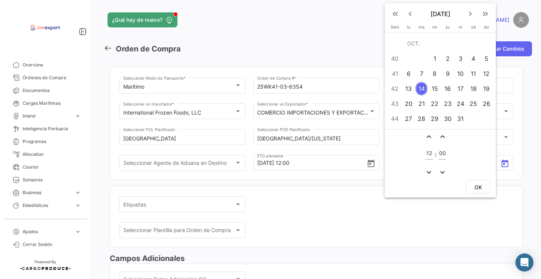
click at [420, 107] on div "21" at bounding box center [422, 104] width 12 height 14
click at [478, 185] on span "OK" at bounding box center [479, 187] width 8 height 6
type input "[DATE] 12:00"
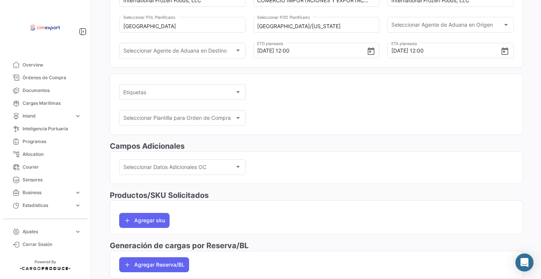
scroll to position [157, 0]
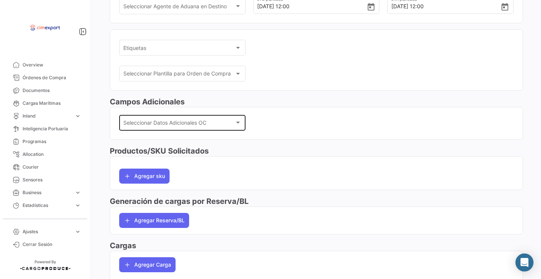
click at [195, 128] on div "Seleccionar Datos Adicionales OC" at bounding box center [182, 124] width 118 height 6
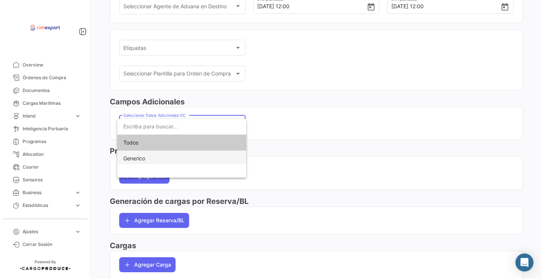
click at [172, 160] on span "Generico" at bounding box center [181, 159] width 117 height 16
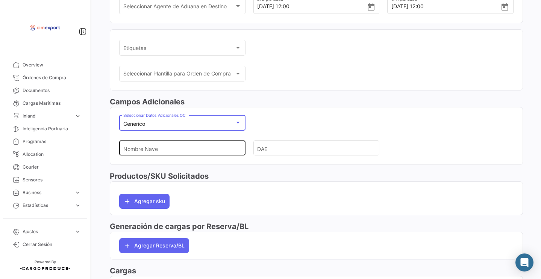
click at [161, 156] on input "Nombre Nave" at bounding box center [179, 148] width 112 height 26
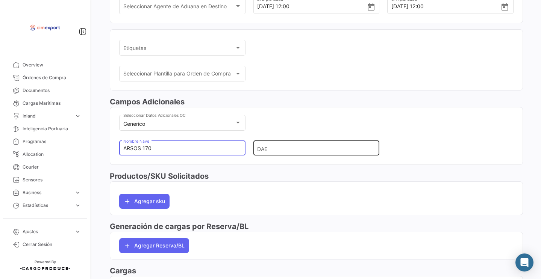
type input "ARSOS 170"
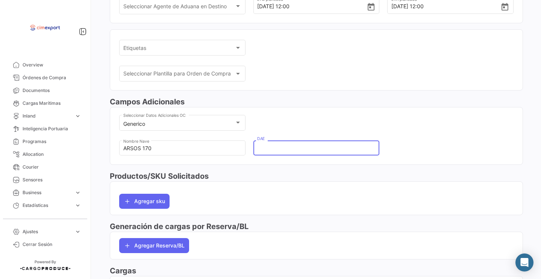
click at [266, 153] on input "DAE" at bounding box center [313, 148] width 112 height 26
type input "028-2025-40-02096711"
click at [161, 209] on button "Agregar sku" at bounding box center [144, 201] width 50 height 15
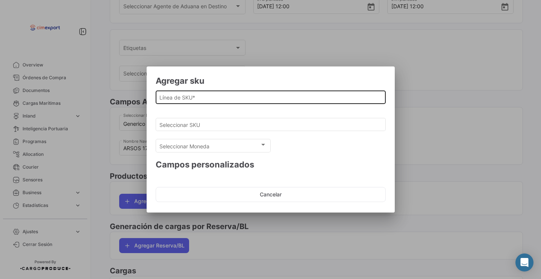
click at [198, 95] on input "Línea de SKU *" at bounding box center [270, 97] width 222 height 6
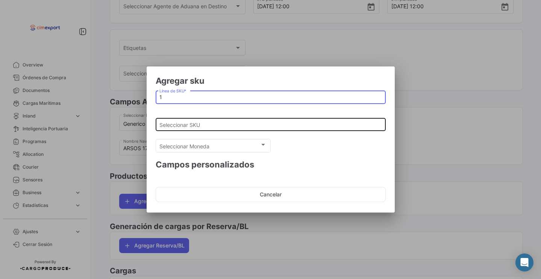
type input "1"
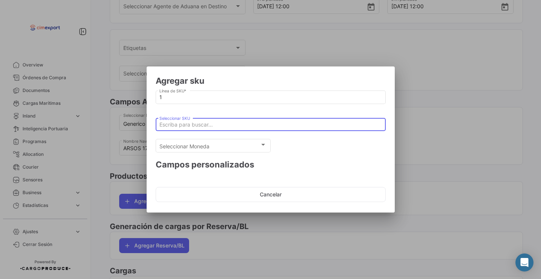
click at [195, 122] on input "Seleccionar SKU" at bounding box center [270, 125] width 222 height 6
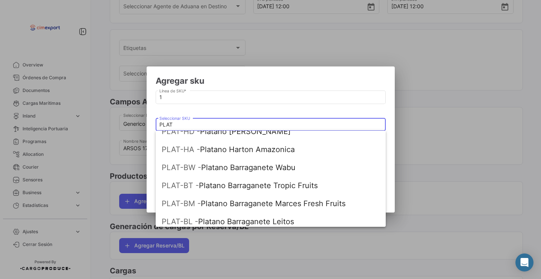
scroll to position [82, 0]
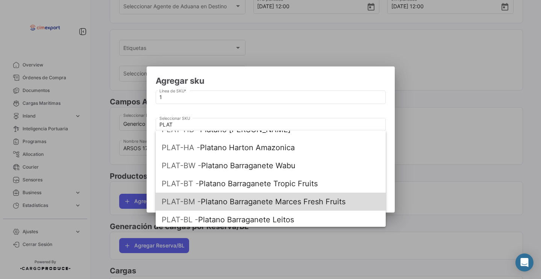
click at [231, 199] on span "PLAT-BM - Platano Barraganete Marces Fresh Fruits" at bounding box center [271, 202] width 218 height 18
type input "Platano Barraganete Marces Fresh Fruits"
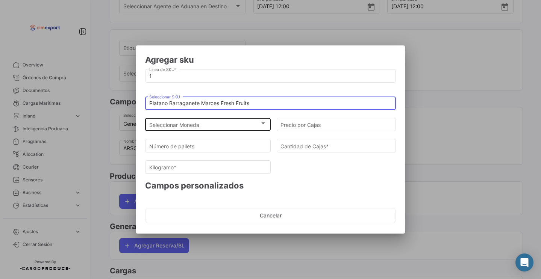
click at [208, 126] on div "Seleccionar Moneda" at bounding box center [204, 125] width 111 height 6
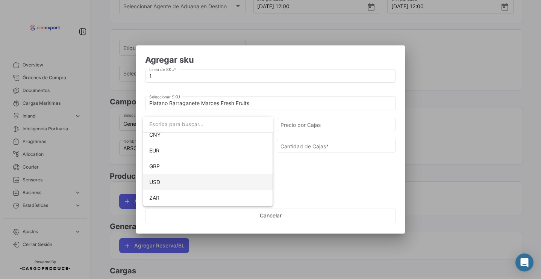
click at [172, 182] on span "USD" at bounding box center [208, 183] width 118 height 16
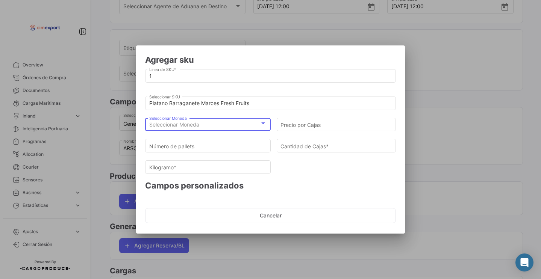
scroll to position [69, 0]
click at [310, 126] on input "Precio por Cajas" at bounding box center [337, 125] width 112 height 6
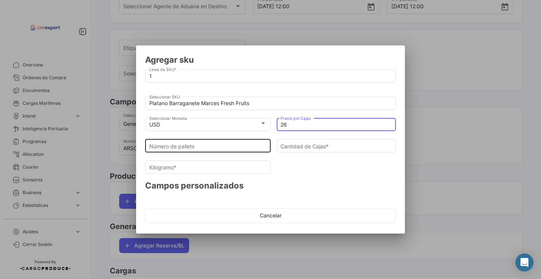
type input "26"
click at [254, 146] on input "Número de pallets" at bounding box center [208, 146] width 118 height 6
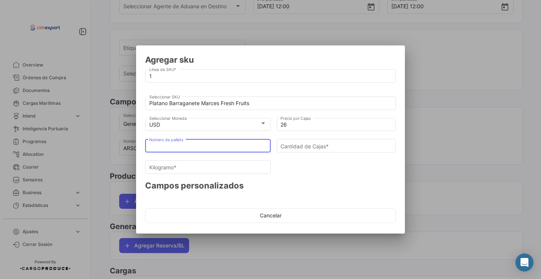
type input "4"
type input "216"
type input "4903.2"
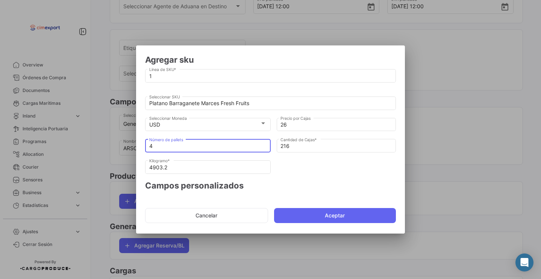
type input "0"
type input "5"
type input "270"
type input "6129"
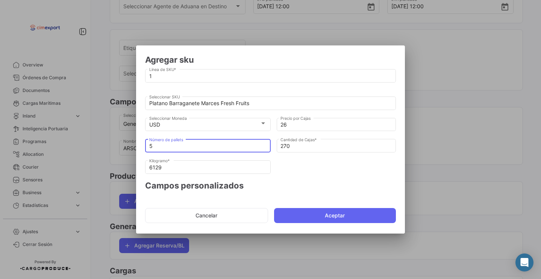
type input "0"
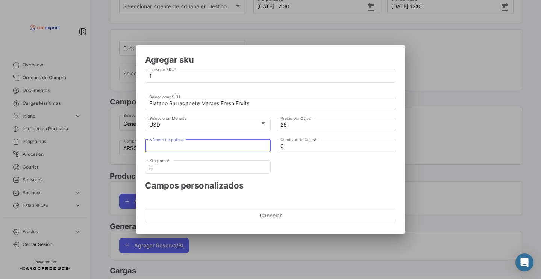
type input "6"
type input "324"
type input "7354.8"
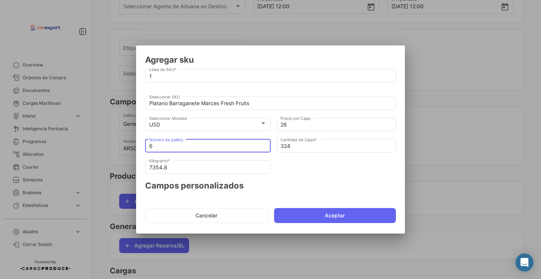
type input "0"
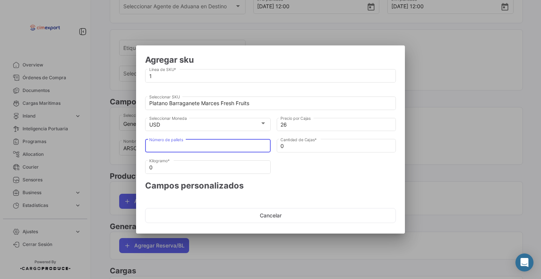
type input "9"
type input "486"
type input "11032.199999999999"
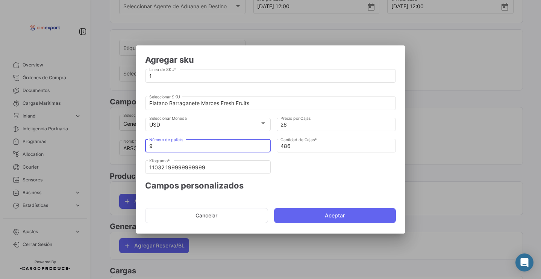
type input "0"
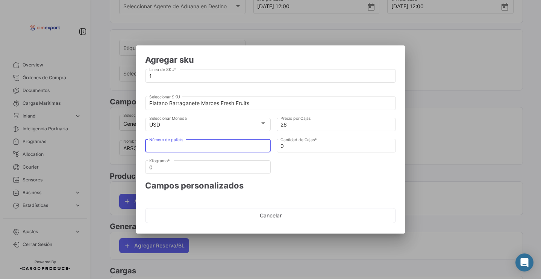
type input "0"
type input "1"
type input "54"
type input "1225.8"
type input "10"
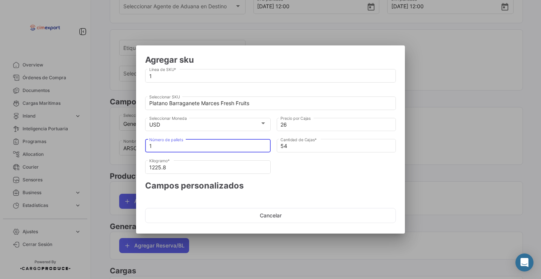
type input "540"
type input "12258"
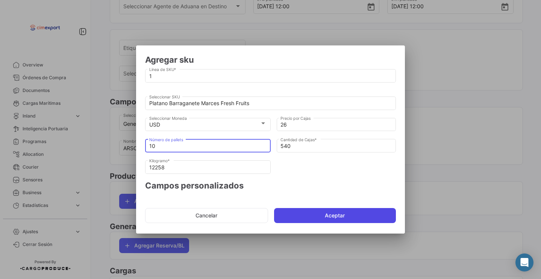
type input "10"
click at [311, 211] on button "Aceptar" at bounding box center [335, 215] width 122 height 15
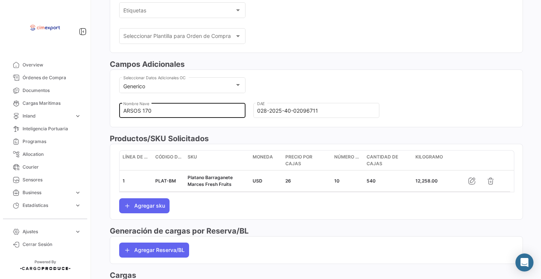
scroll to position [200, 0]
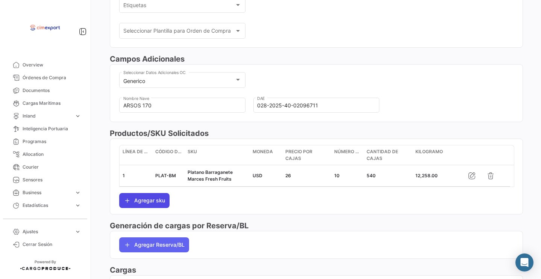
click at [156, 200] on button "Agregar sku" at bounding box center [144, 200] width 50 height 15
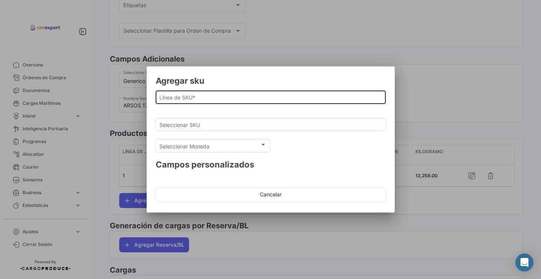
click at [187, 98] on input "Línea de SKU *" at bounding box center [270, 97] width 222 height 6
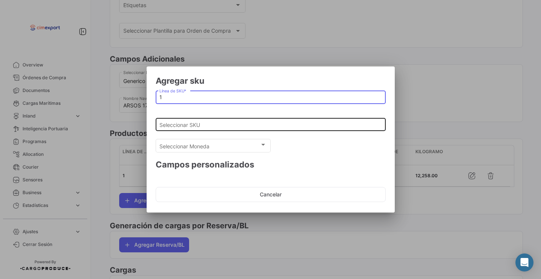
type input "1"
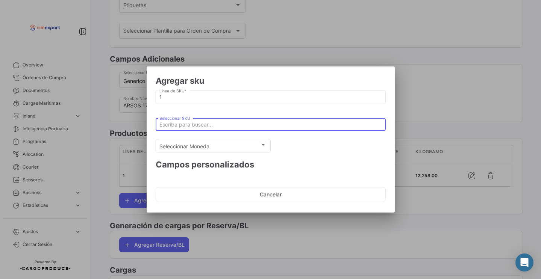
click at [187, 125] on input "Seleccionar SKU" at bounding box center [270, 125] width 222 height 6
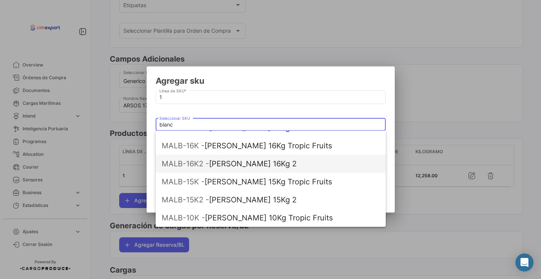
scroll to position [66, 0]
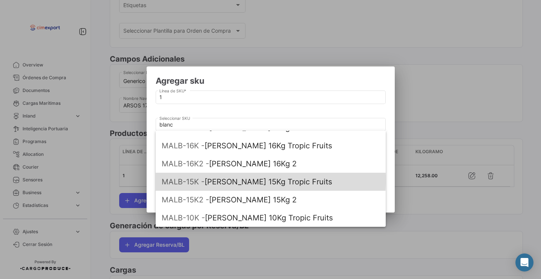
click at [211, 180] on span "MALB-15K - [PERSON_NAME] 15Kg Tropic Fruits" at bounding box center [271, 182] width 218 height 18
type input "[PERSON_NAME] 15Kg Tropic Fruits"
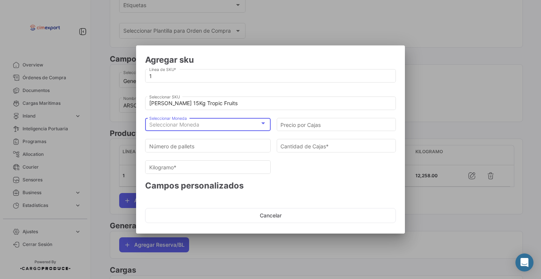
click at [199, 123] on span "Seleccionar Moneda" at bounding box center [174, 124] width 50 height 6
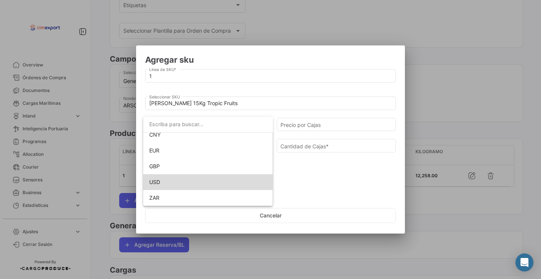
click at [163, 178] on span "USD" at bounding box center [208, 183] width 118 height 16
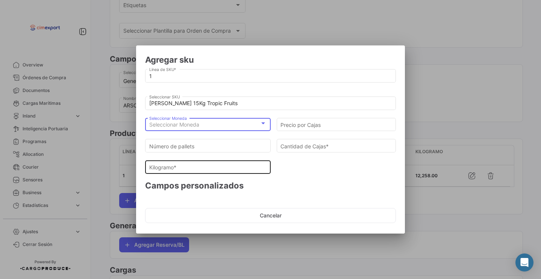
scroll to position [69, 0]
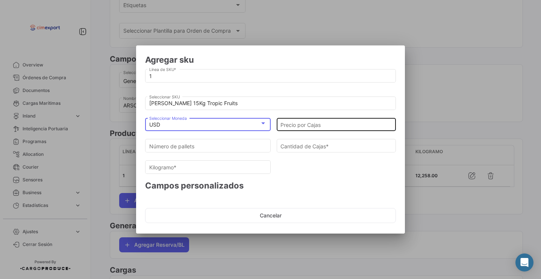
click at [341, 124] on input "Precio por Cajas" at bounding box center [337, 125] width 112 height 6
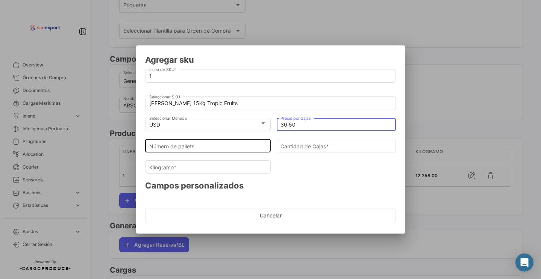
type input "30.50"
click at [249, 147] on input "Número de pallets" at bounding box center [208, 146] width 118 height 6
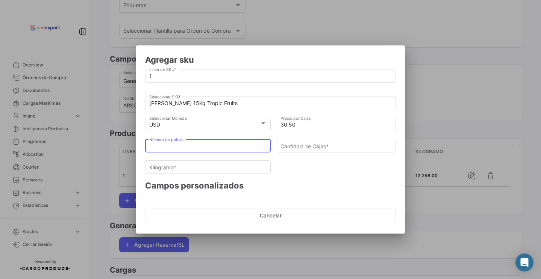
type input "3"
type input "264"
type input "3960"
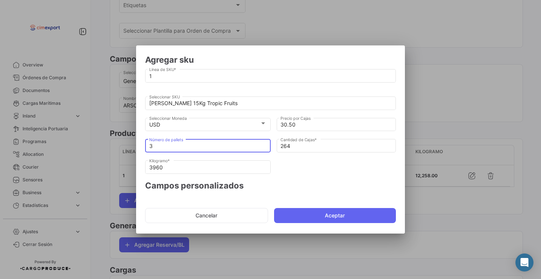
type input "0"
type input "4"
type input "352"
type input "5280"
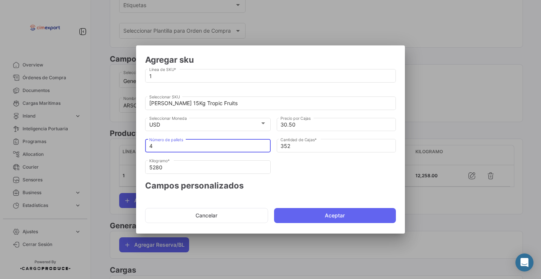
type input "0"
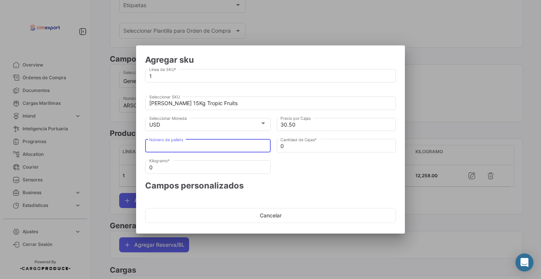
type input "3"
type input "264"
type input "3960"
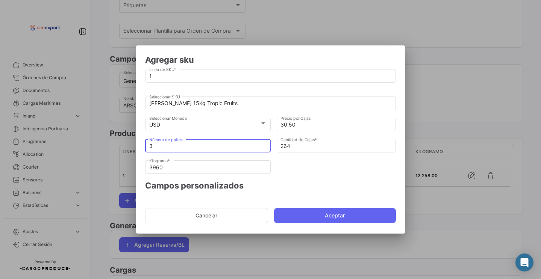
type input "0"
type input "4"
type input "352"
type input "5280"
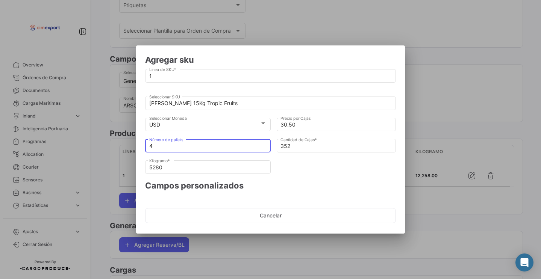
type input "0"
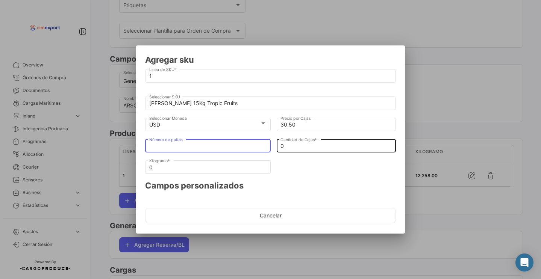
click at [290, 143] on input "0" at bounding box center [337, 146] width 112 height 6
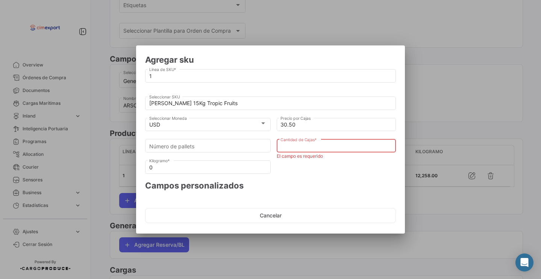
type input "3"
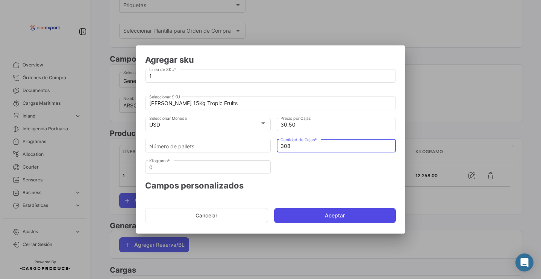
type input "308"
click at [297, 217] on button "Aceptar" at bounding box center [335, 215] width 122 height 15
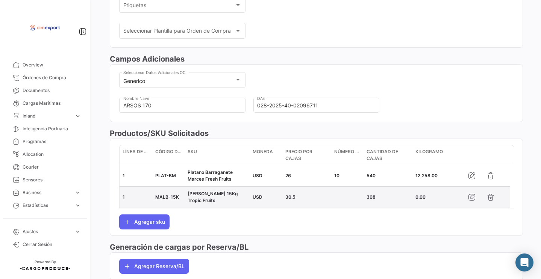
scroll to position [243, 0]
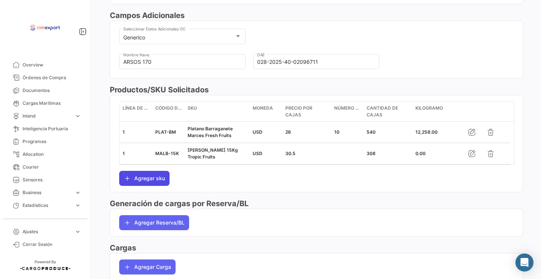
click at [127, 182] on icon "button" at bounding box center [128, 179] width 8 height 8
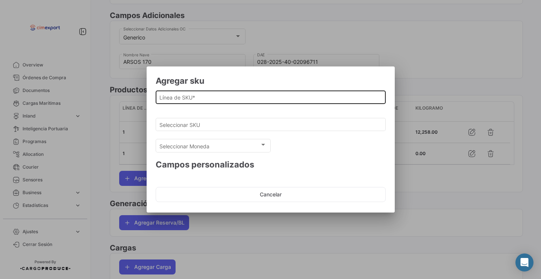
click at [177, 93] on div "Línea de SKU *" at bounding box center [270, 96] width 222 height 15
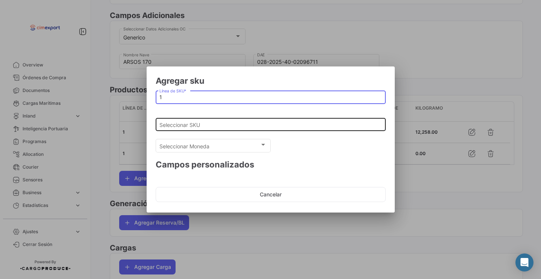
type input "1"
click at [173, 125] on input "Seleccionar SKU" at bounding box center [270, 125] width 222 height 6
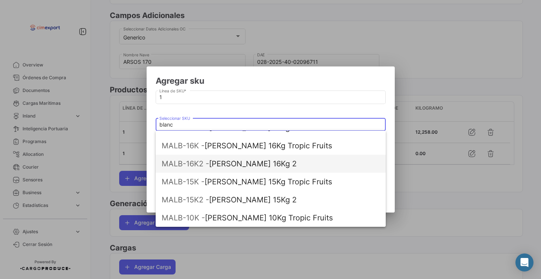
scroll to position [66, 0]
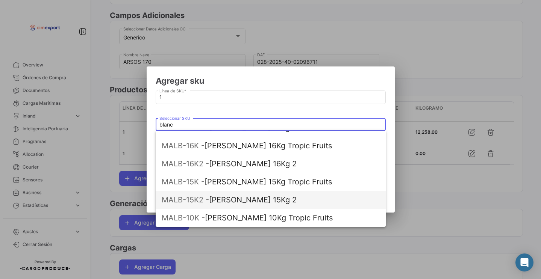
click at [199, 201] on span "MALB-15K2 -" at bounding box center [185, 200] width 47 height 9
type input "[PERSON_NAME] 15Kg 2"
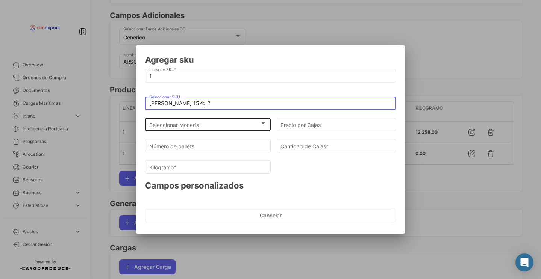
click at [190, 124] on span "Seleccionar Moneda" at bounding box center [204, 125] width 111 height 6
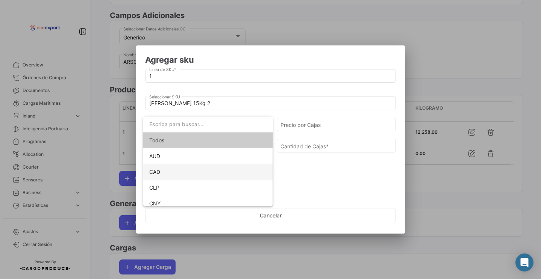
scroll to position [69, 0]
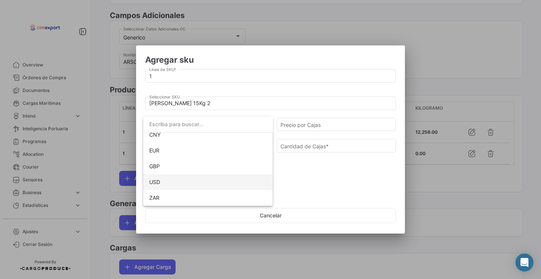
click at [160, 185] on span "USD" at bounding box center [208, 183] width 118 height 16
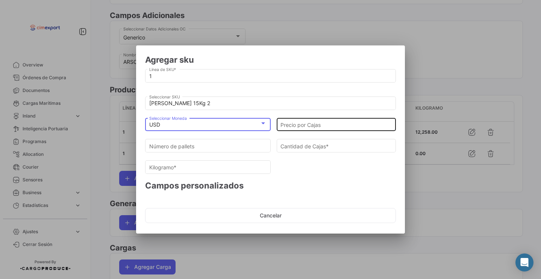
click at [297, 126] on input "Precio por Cajas" at bounding box center [337, 125] width 112 height 6
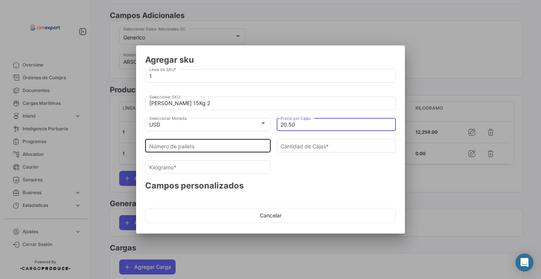
type input "20.50"
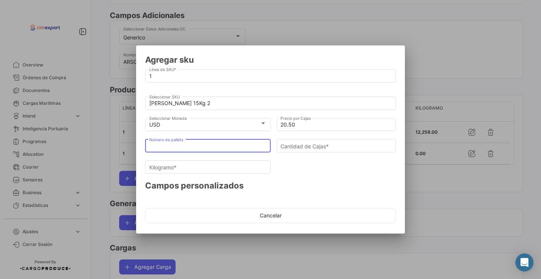
click at [233, 143] on input "Número de pallets" at bounding box center [208, 146] width 118 height 6
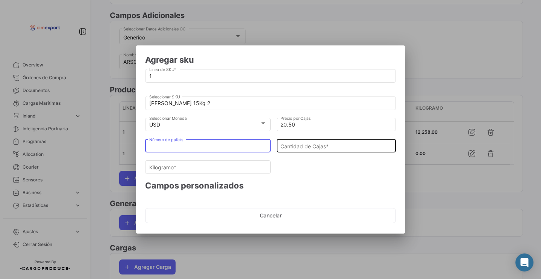
click at [281, 149] on input "Cantidad [PERSON_NAME] *" at bounding box center [337, 146] width 112 height 6
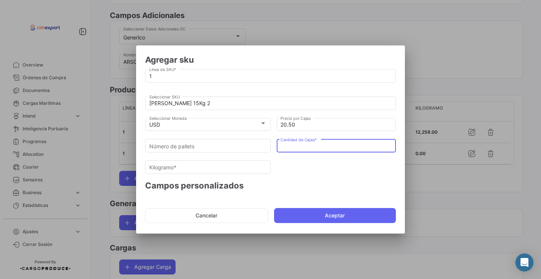
type input "0"
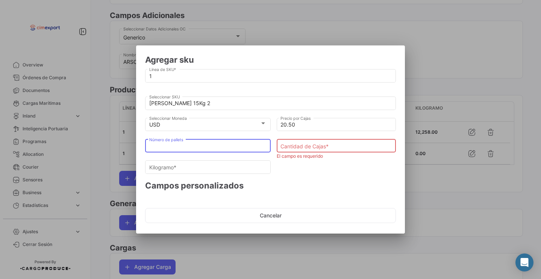
click at [214, 149] on input "Número de pallets" at bounding box center [208, 146] width 118 height 6
type input "0"
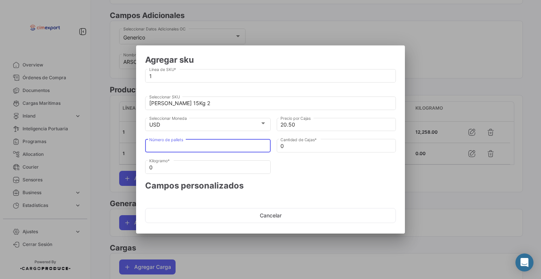
type input "0.5"
type input "44"
type input "660"
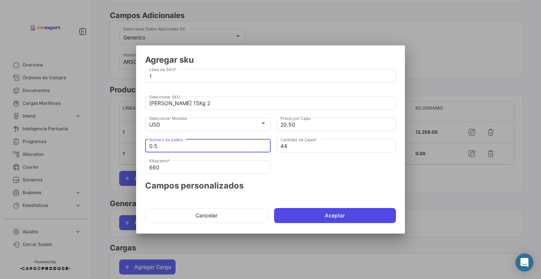
type input "0.5"
click at [299, 216] on button "Aceptar" at bounding box center [335, 215] width 122 height 15
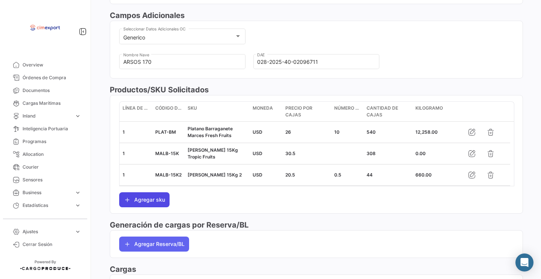
click at [149, 201] on button "Agregar sku" at bounding box center [144, 200] width 50 height 15
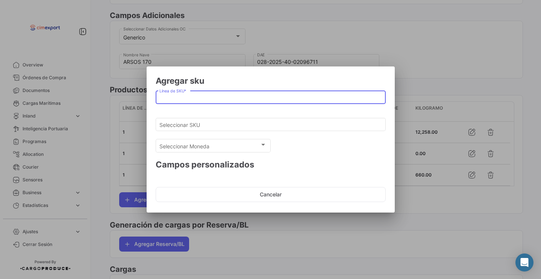
click at [202, 97] on input "Línea de SKU *" at bounding box center [270, 97] width 222 height 6
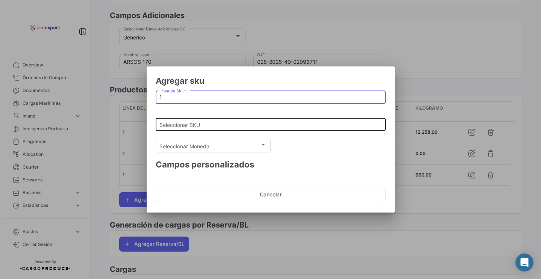
type input "1"
click at [200, 127] on input "Seleccionar SKU" at bounding box center [270, 125] width 222 height 6
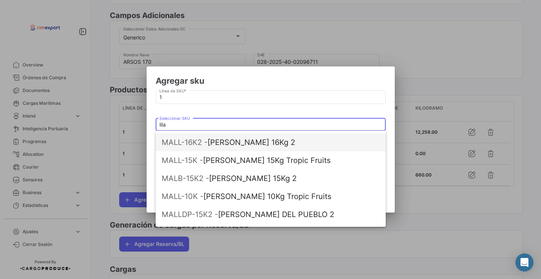
scroll to position [54, 0]
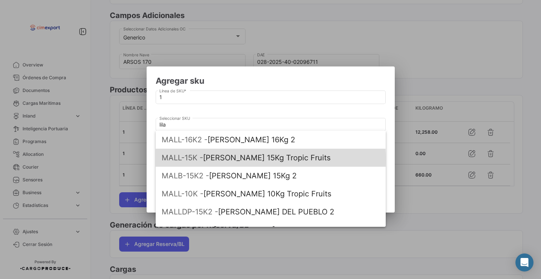
click at [200, 160] on span "MALL-15K -" at bounding box center [182, 157] width 41 height 9
type input "[PERSON_NAME] 15Kg Tropic Fruits"
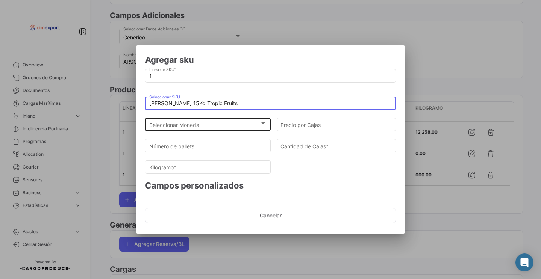
click at [191, 127] on span "Seleccionar Moneda" at bounding box center [204, 125] width 111 height 6
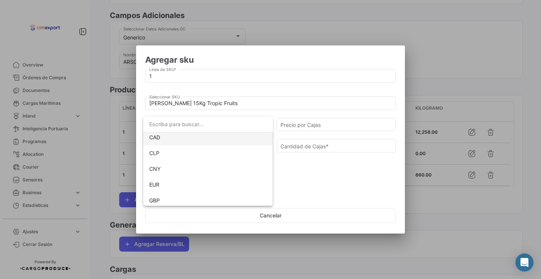
scroll to position [67, 0]
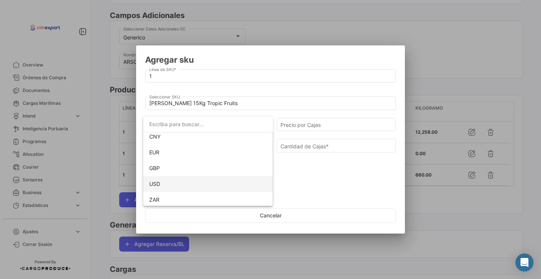
click at [164, 186] on span "USD" at bounding box center [208, 184] width 118 height 16
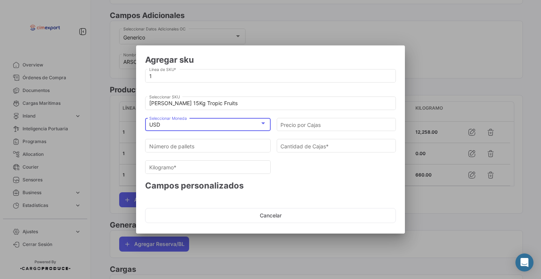
click at [317, 115] on div "[PERSON_NAME] 15Kg Tropic Fruits Seleccionar SKU" at bounding box center [270, 106] width 251 height 19
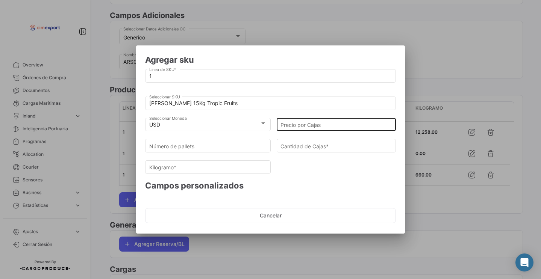
click at [305, 124] on input "Precio por Cajas" at bounding box center [337, 125] width 112 height 6
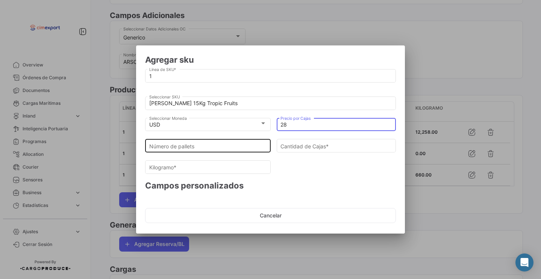
type input "28"
click at [253, 149] on input "Número de pallets" at bounding box center [208, 146] width 118 height 6
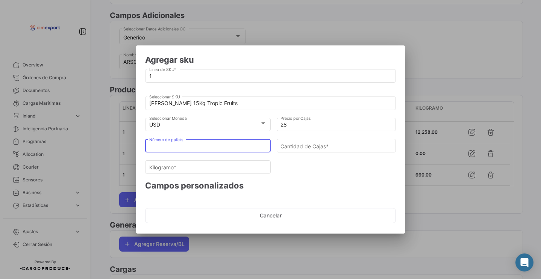
type input "1"
type input "88"
type input "1320"
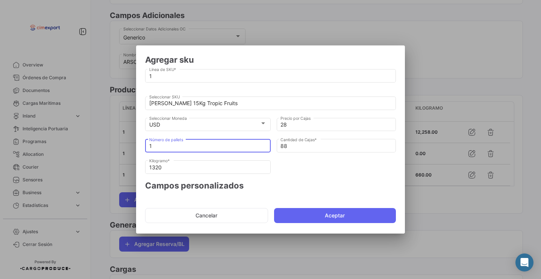
type input "0"
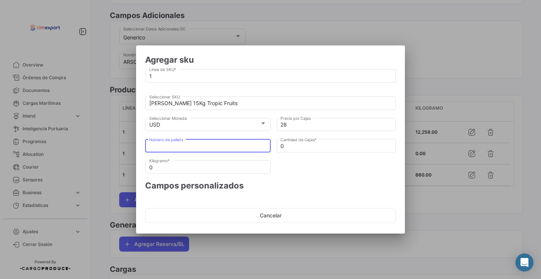
type input "4"
type input "352"
type input "5280"
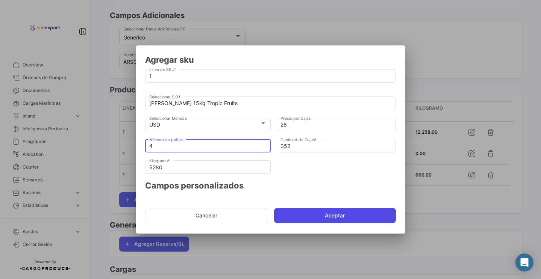
type input "4"
click at [306, 216] on button "Aceptar" at bounding box center [335, 215] width 122 height 15
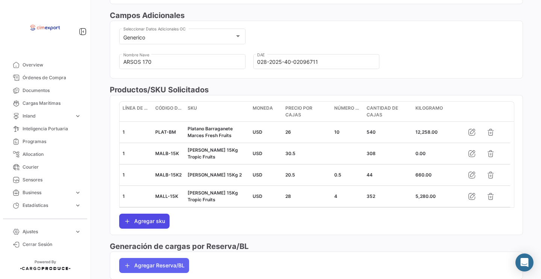
click at [161, 222] on button "Agregar sku" at bounding box center [144, 221] width 50 height 15
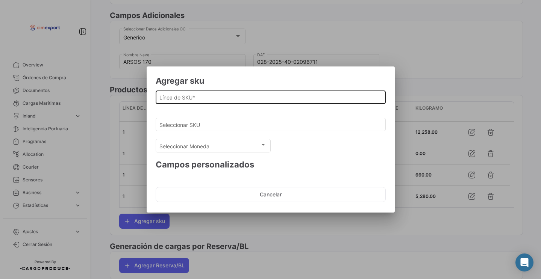
click at [211, 91] on div "Línea de SKU *" at bounding box center [270, 96] width 222 height 15
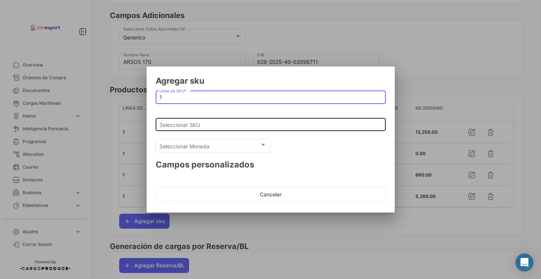
type input "1"
click at [189, 125] on input "Seleccionar SKU" at bounding box center [270, 125] width 222 height 6
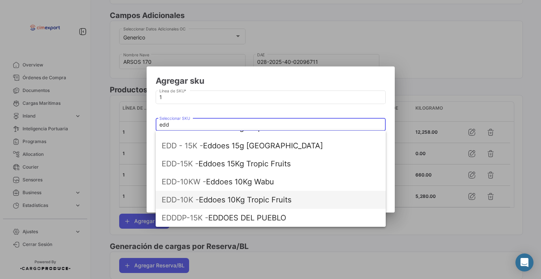
scroll to position [30, 0]
click at [211, 206] on span "EDD-10K - Eddoes 10Kg Tropic Fruits" at bounding box center [271, 200] width 218 height 18
type input "Eddoes 10Kg Tropic Fruits"
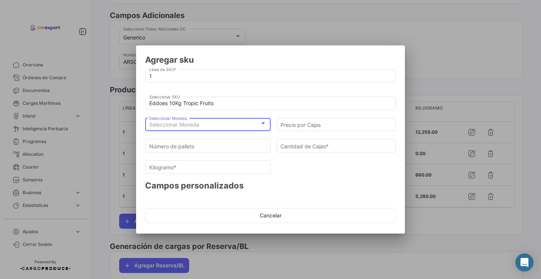
click at [201, 123] on div "Seleccionar Moneda" at bounding box center [204, 125] width 111 height 6
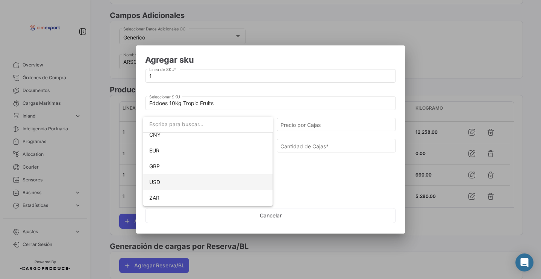
click at [181, 181] on span "USD" at bounding box center [208, 183] width 118 height 16
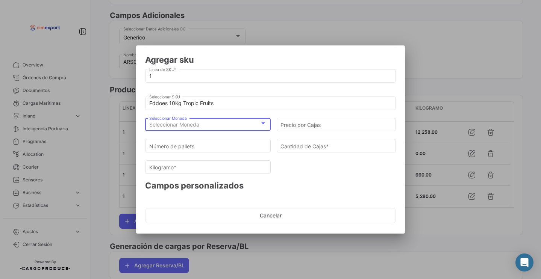
scroll to position [69, 0]
click at [298, 128] on input "Precio por Cajas" at bounding box center [337, 125] width 112 height 6
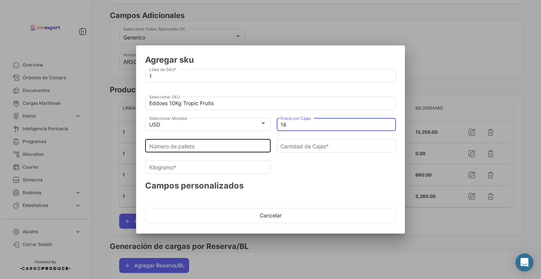
type input "16"
click at [217, 149] on input "Número de pallets" at bounding box center [208, 146] width 118 height 6
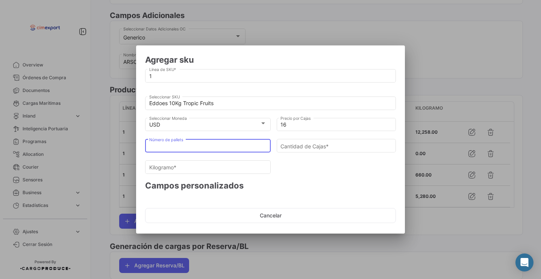
type input "2"
type input "176"
type input "1760"
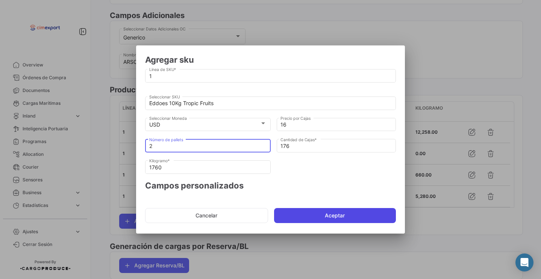
type input "2"
click at [317, 217] on button "Aceptar" at bounding box center [335, 215] width 122 height 15
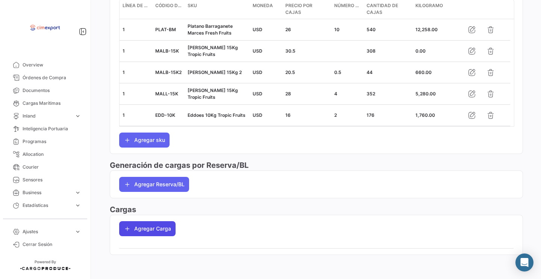
scroll to position [350, 0]
click at [143, 232] on button "Agregar Carga" at bounding box center [147, 229] width 56 height 15
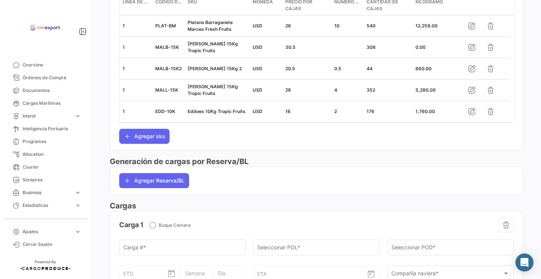
click at [146, 242] on form "Carga 1 Buque Cámara Carga # * Seleccionar POL * Seleccionar POD * ETD Semana D…" at bounding box center [316, 280] width 395 height 124
click at [143, 250] on input "Carga # *" at bounding box center [182, 249] width 118 height 6
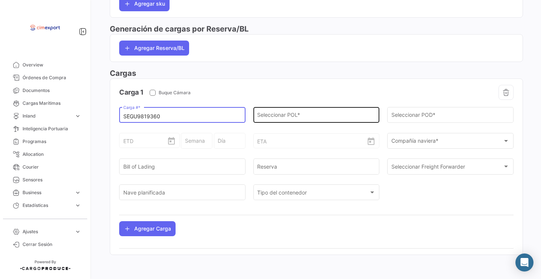
type input "SEGU9819360"
click at [279, 114] on input "Seleccionar POL *" at bounding box center [316, 117] width 118 height 6
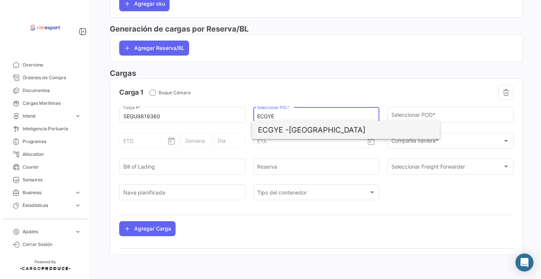
click at [294, 132] on span "ECGYE - [GEOGRAPHIC_DATA]" at bounding box center [346, 130] width 176 height 18
type input "[GEOGRAPHIC_DATA]"
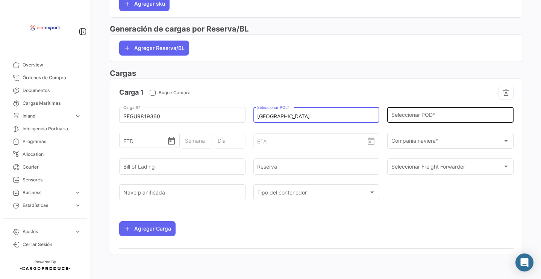
click at [397, 119] on div "Seleccionar POD *" at bounding box center [451, 114] width 118 height 17
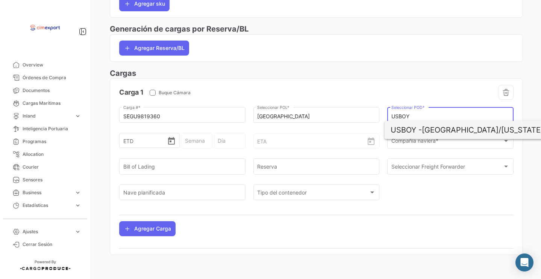
click at [434, 131] on span "USBOY - [GEOGRAPHIC_DATA]/[US_STATE]" at bounding box center [479, 130] width 176 height 18
type input "[GEOGRAPHIC_DATA]/[US_STATE]"
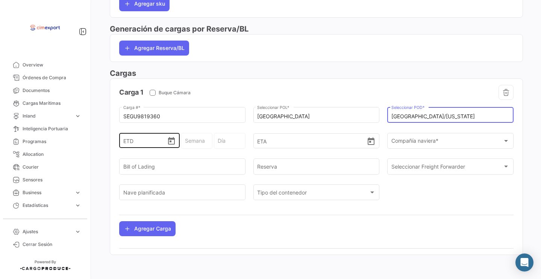
scroll to position [494, 0]
click at [172, 144] on icon "Open calendar" at bounding box center [171, 141] width 9 height 9
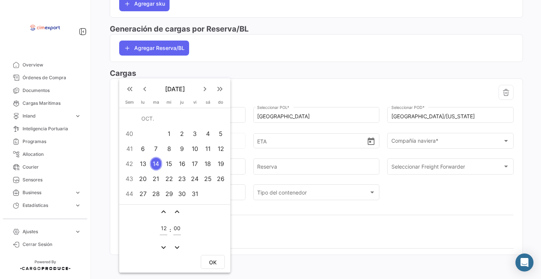
click at [189, 154] on td "10" at bounding box center [194, 148] width 13 height 15
click at [217, 261] on button "OK" at bounding box center [213, 262] width 24 height 14
type input "[DATE] 12:00"
type input "41 - 2025"
type input "Viernes"
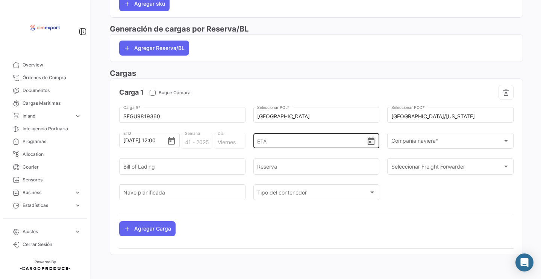
click at [370, 141] on icon "Open calendar" at bounding box center [371, 141] width 9 height 9
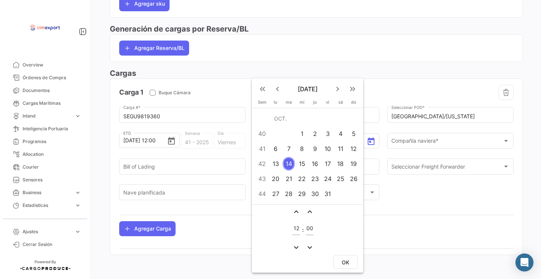
click at [288, 178] on div "21" at bounding box center [289, 179] width 12 height 14
click at [346, 264] on span "OK" at bounding box center [346, 263] width 8 height 6
type input "[DATE] 12:00"
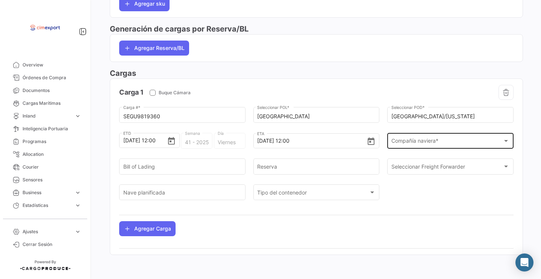
click at [425, 136] on div "Compañía naviera * Compañía naviera *" at bounding box center [451, 140] width 118 height 17
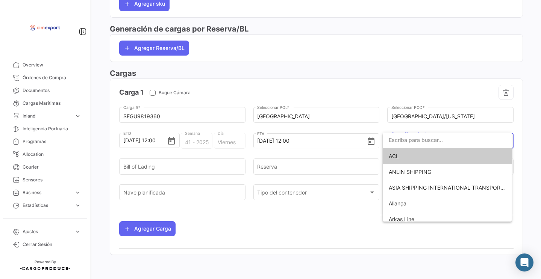
scroll to position [488, 0]
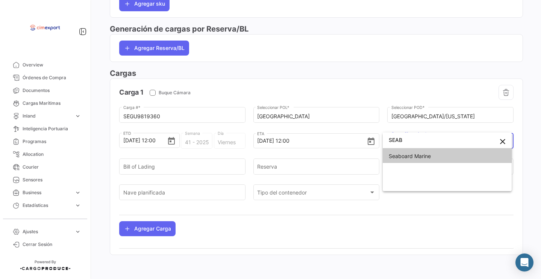
type input "SEAB"
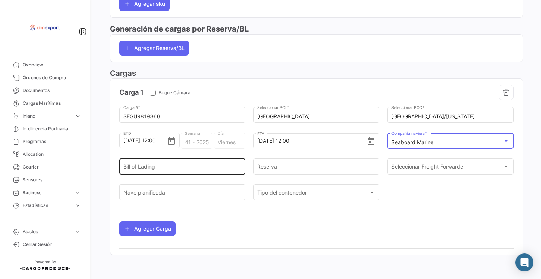
click at [189, 167] on input "Bill of Lading" at bounding box center [182, 168] width 118 height 6
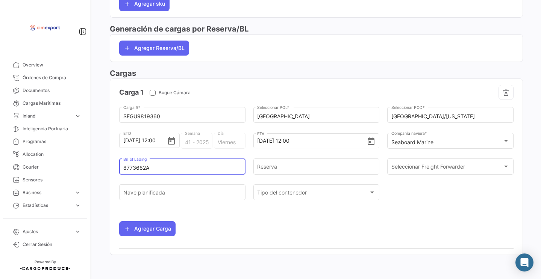
click at [149, 170] on input "8773682A" at bounding box center [182, 168] width 118 height 6
type input "8773682A"
click at [288, 167] on input "Reserva" at bounding box center [316, 168] width 118 height 6
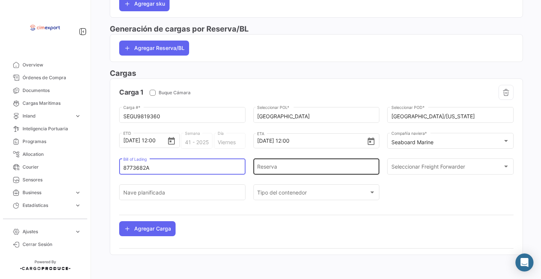
paste input "8773682A"
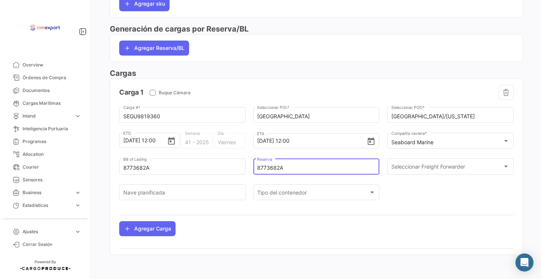
type input "8773682A"
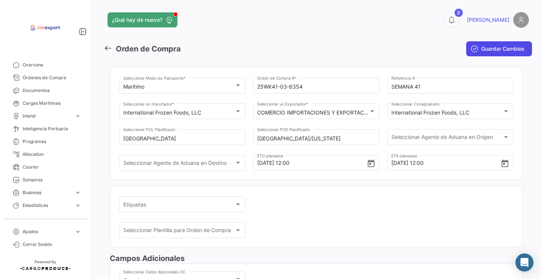
scroll to position [0, 0]
click at [471, 48] on icon "submit" at bounding box center [475, 49] width 8 height 8
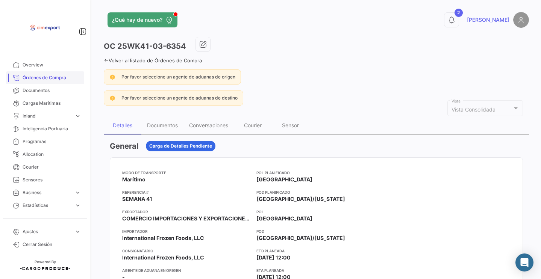
click at [43, 81] on link "Órdenes de Compra" at bounding box center [45, 77] width 78 height 13
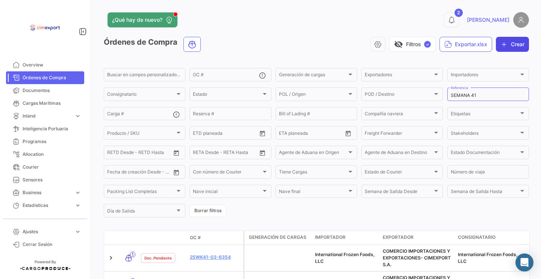
click at [501, 45] on icon "button" at bounding box center [505, 45] width 8 height 8
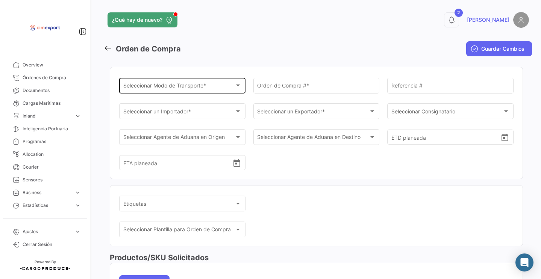
click at [180, 89] on span "Seleccionar Modo de Transporte *" at bounding box center [179, 87] width 112 height 6
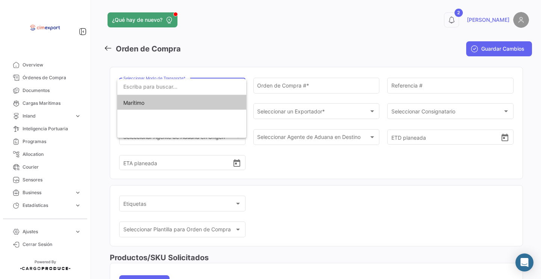
click at [149, 106] on span "Marítimo" at bounding box center [181, 103] width 117 height 16
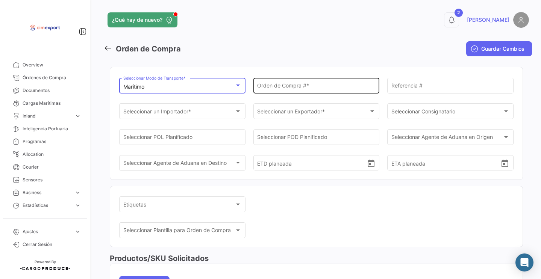
click at [269, 90] on input "Orden de Compra # *" at bounding box center [316, 87] width 118 height 6
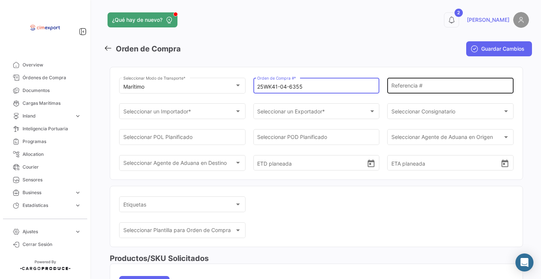
type input "25WK41-04-6355"
click at [417, 89] on input "Referencia #" at bounding box center [451, 87] width 118 height 6
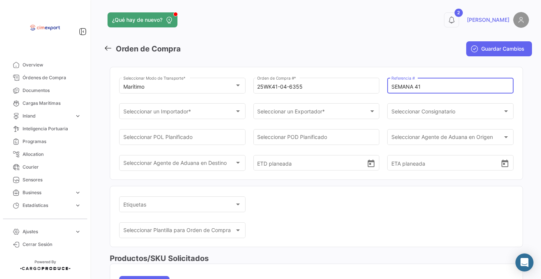
scroll to position [15, 0]
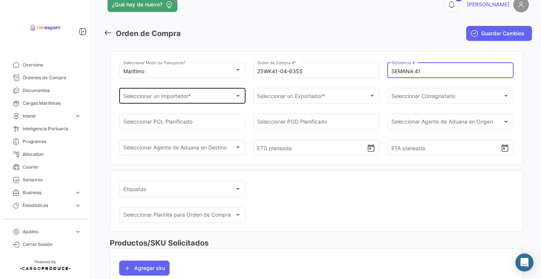
type input "SEMANA 41"
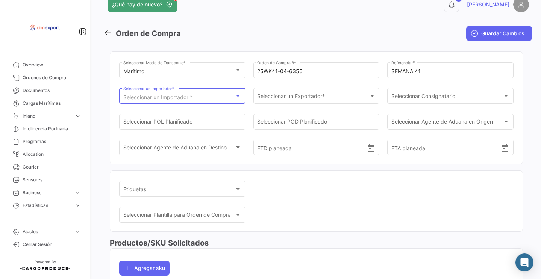
click at [172, 99] on span "Seleccionar un Importador *" at bounding box center [157, 97] width 69 height 6
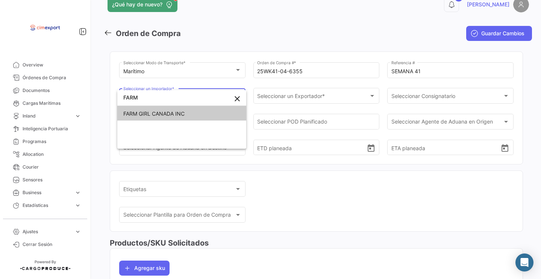
type input "FARM"
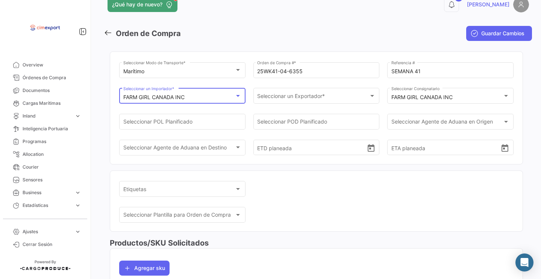
scroll to position [0, 0]
click at [281, 93] on div "Seleccionar un Exportador * Seleccionar un Exportador *" at bounding box center [316, 95] width 118 height 17
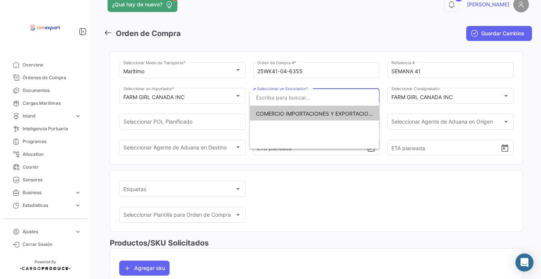
click at [269, 121] on div "COMERCIO IMPORTACIONES Y EXPORTACIONES- CIMEXPORT S.A." at bounding box center [314, 119] width 129 height 59
click at [268, 115] on span "COMERCIO IMPORTACIONES Y EXPORTACIONES- CIMEXPORT S.A." at bounding box center [340, 114] width 169 height 6
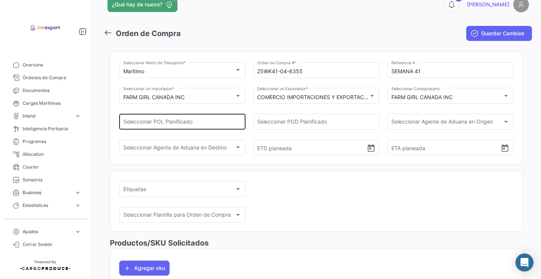
click at [189, 117] on div "Seleccionar POL Planificado" at bounding box center [182, 120] width 118 height 17
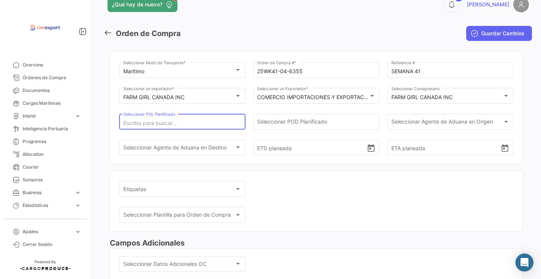
click at [229, 123] on input "Seleccionar POL Planificado" at bounding box center [182, 123] width 118 height 6
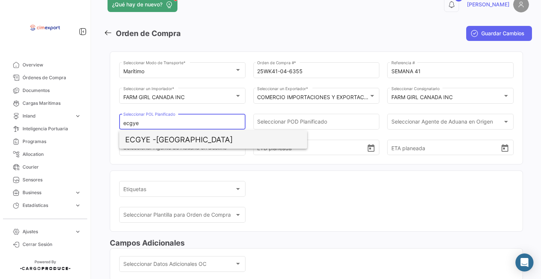
click at [206, 138] on span "ECGYE - [GEOGRAPHIC_DATA]" at bounding box center [213, 140] width 176 height 18
type input "[GEOGRAPHIC_DATA]"
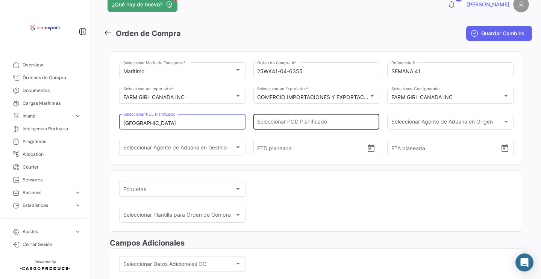
click at [290, 127] on input "Seleccionar POD Planificado" at bounding box center [316, 123] width 118 height 6
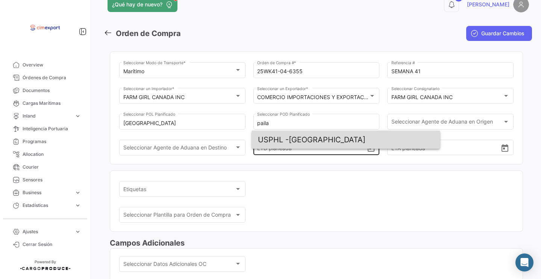
drag, startPoint x: 290, startPoint y: 127, endPoint x: 306, endPoint y: 136, distance: 18.7
click at [306, 136] on span "USPHL - [GEOGRAPHIC_DATA]" at bounding box center [346, 140] width 176 height 18
type input "[GEOGRAPHIC_DATA]"
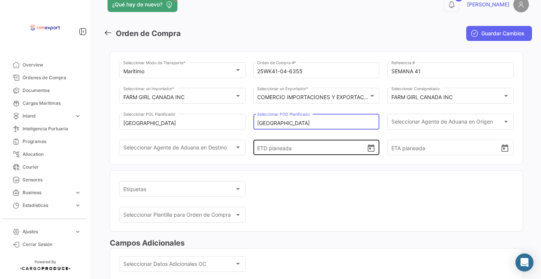
click at [368, 152] on icon "Open calendar" at bounding box center [371, 148] width 7 height 8
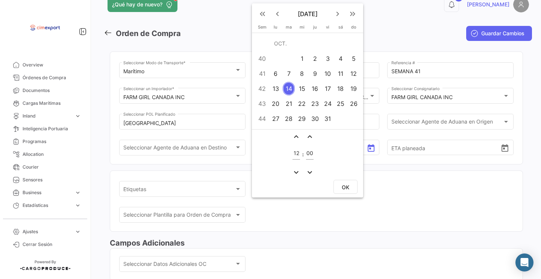
click at [327, 76] on div "10" at bounding box center [328, 74] width 12 height 14
click at [350, 192] on button "OK" at bounding box center [346, 187] width 24 height 14
type input "[DATE] 12:00"
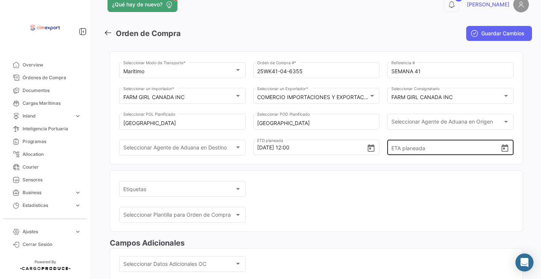
click at [506, 155] on div "ETA planeada" at bounding box center [450, 147] width 126 height 17
click at [502, 152] on icon "Open calendar" at bounding box center [505, 148] width 7 height 8
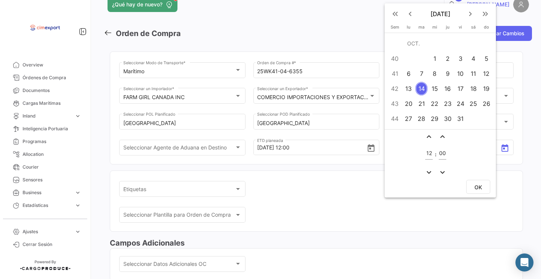
click at [461, 104] on div "24" at bounding box center [461, 104] width 12 height 14
click at [476, 188] on span "OK" at bounding box center [479, 187] width 8 height 6
type input "[DATE] 12:00"
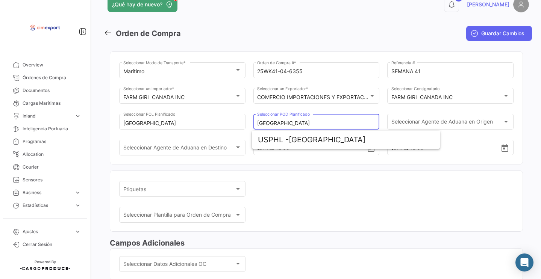
click at [293, 124] on input "[GEOGRAPHIC_DATA]" at bounding box center [316, 123] width 118 height 6
click at [293, 196] on app-multiple-select "Etiquetas Etiquetas" at bounding box center [316, 193] width 395 height 26
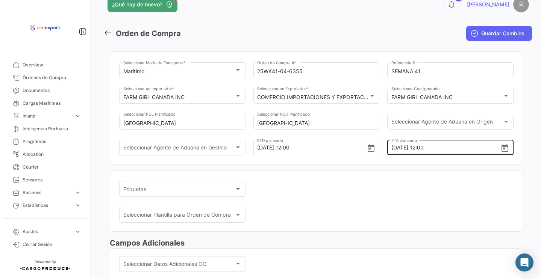
click at [502, 149] on icon "Open calendar" at bounding box center [505, 148] width 9 height 9
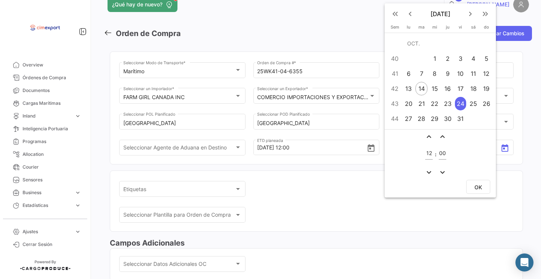
click at [476, 187] on span "OK" at bounding box center [479, 187] width 8 height 6
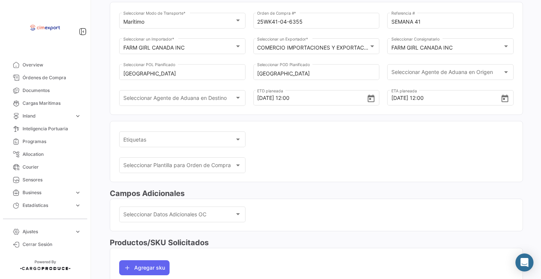
scroll to position [68, 0]
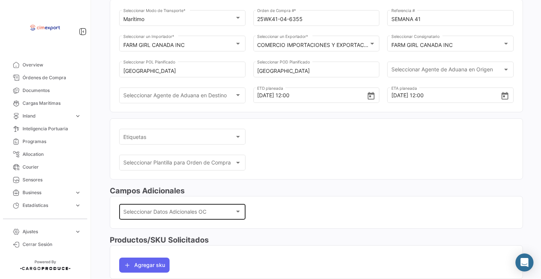
click at [198, 214] on span "Seleccionar Datos Adicionales OC" at bounding box center [179, 213] width 112 height 6
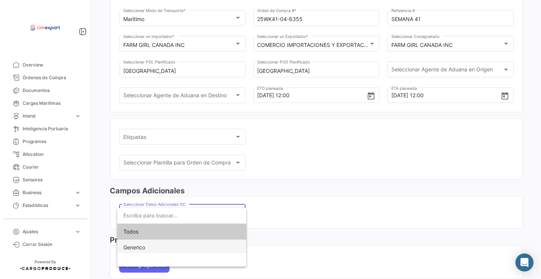
click at [184, 247] on span "Generico" at bounding box center [181, 248] width 117 height 16
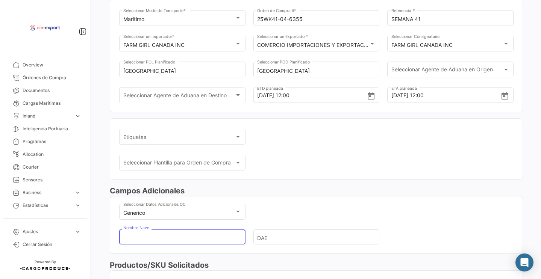
click at [183, 240] on input "Nombre Nave" at bounding box center [179, 238] width 112 height 26
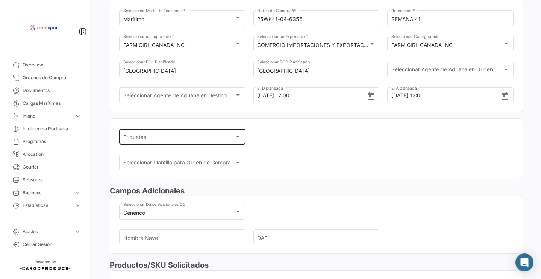
click at [166, 135] on div "Etiquetas Etiquetas" at bounding box center [182, 136] width 118 height 17
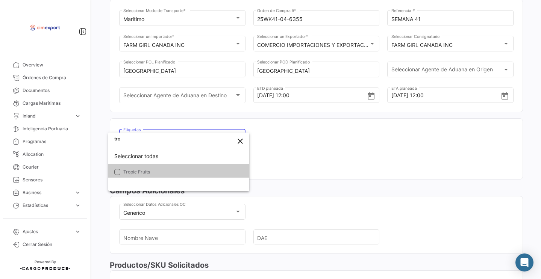
type input "tro"
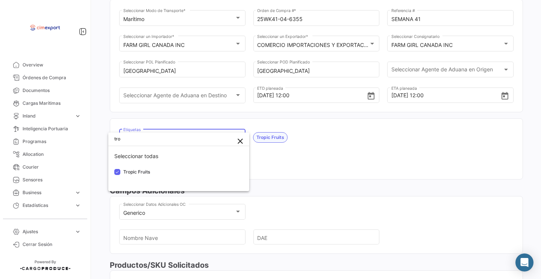
click at [349, 163] on div at bounding box center [270, 139] width 541 height 279
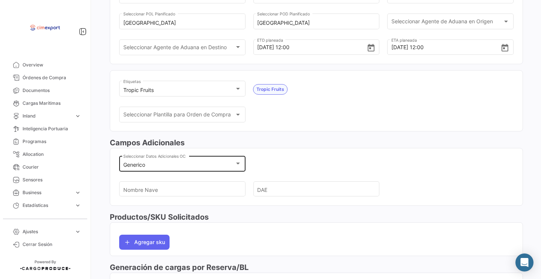
scroll to position [134, 0]
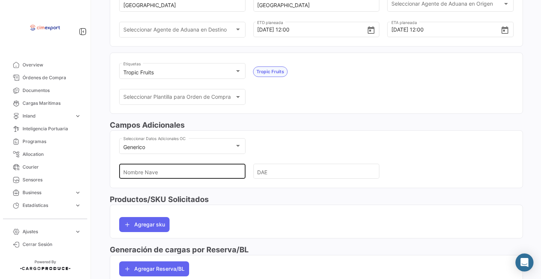
click at [164, 174] on input "Nombre Nave" at bounding box center [179, 172] width 112 height 26
type input "s"
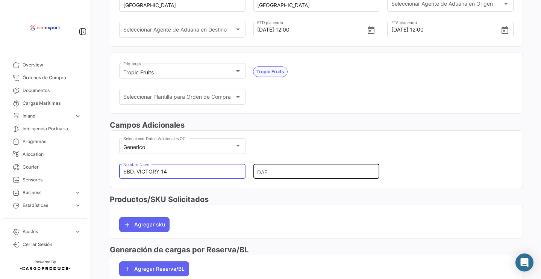
type input "SBD. VICTORY 14"
click at [254, 179] on div "DAE" at bounding box center [317, 171] width 126 height 17
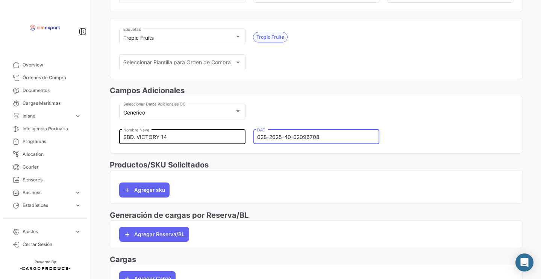
scroll to position [196, 0]
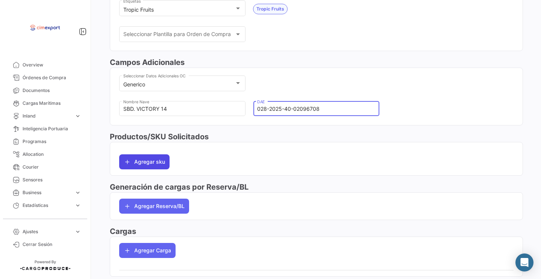
type input "028-2025-40-02096708"
click at [143, 164] on button "Agregar sku" at bounding box center [144, 162] width 50 height 15
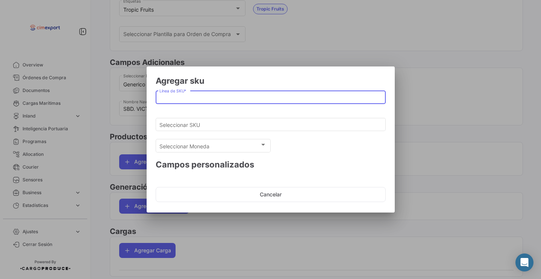
click at [193, 96] on input "Línea de SKU *" at bounding box center [270, 97] width 222 height 6
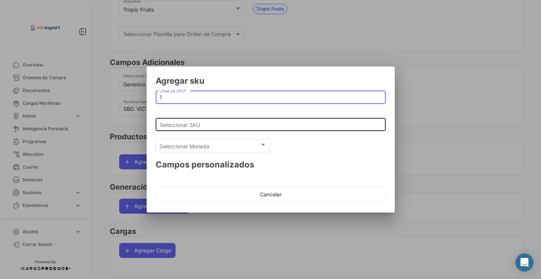
type input "1"
click at [185, 122] on input "Seleccionar SKU" at bounding box center [270, 125] width 222 height 6
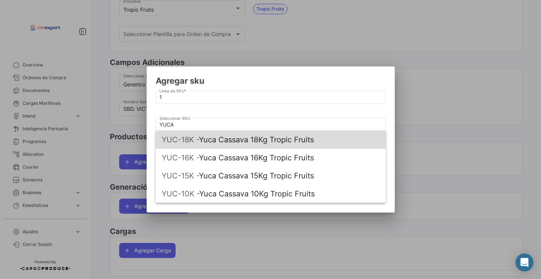
click at [188, 141] on span "YUC-18K -" at bounding box center [180, 139] width 37 height 9
type input "Yuca Cassava 18Kg Tropic Fruits"
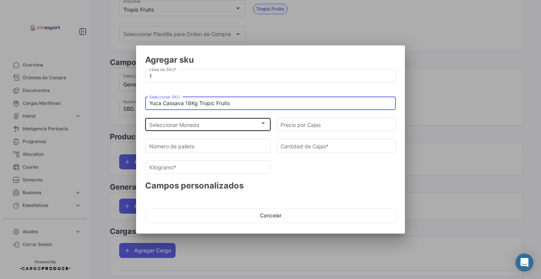
click at [183, 124] on span "Seleccionar Moneda" at bounding box center [204, 125] width 111 height 6
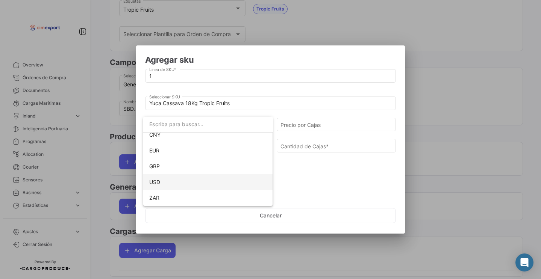
scroll to position [69, 0]
click at [161, 180] on span "USD" at bounding box center [208, 183] width 118 height 16
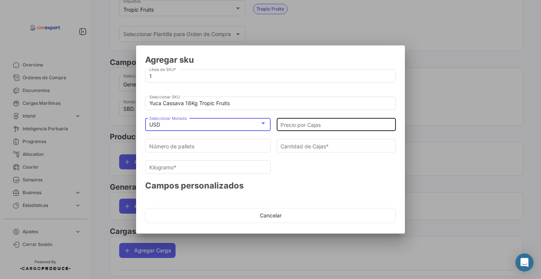
click at [311, 122] on input "Precio por Cajas" at bounding box center [337, 125] width 112 height 6
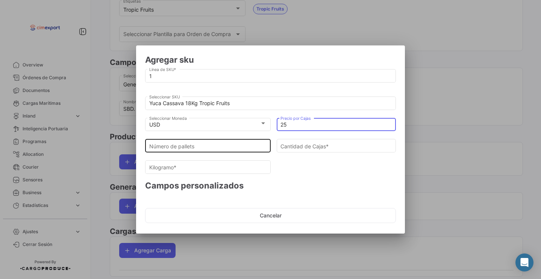
type input "25"
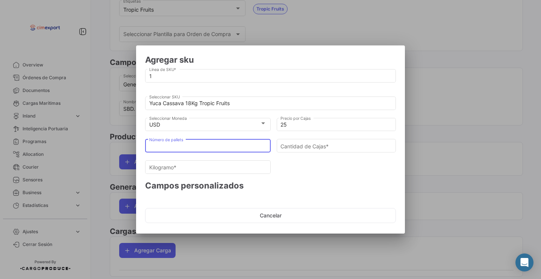
click at [249, 148] on input "Número de pallets" at bounding box center [208, 146] width 118 height 6
type input "2"
type input "154"
type input "2793.56"
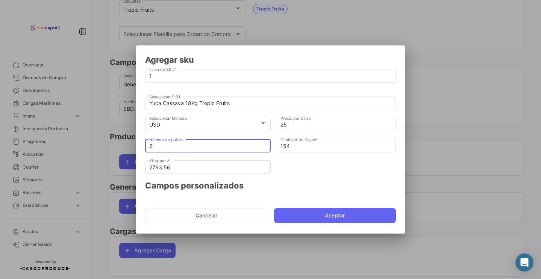
type input "20"
type input "1540"
type input "27935.600000000002"
type input "2"
type input "154"
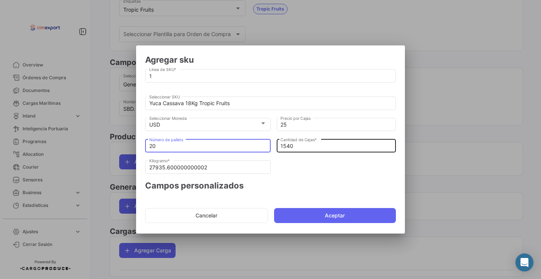
click at [289, 147] on input "1540" at bounding box center [337, 146] width 112 height 6
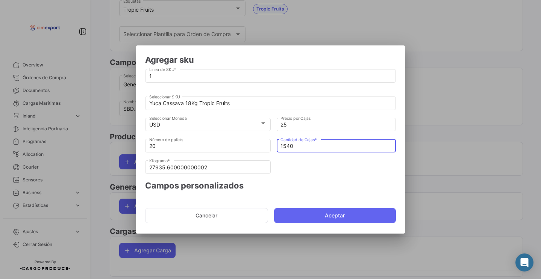
click at [289, 147] on input "1540" at bounding box center [337, 146] width 112 height 6
click at [328, 214] on button "Aceptar" at bounding box center [335, 215] width 122 height 15
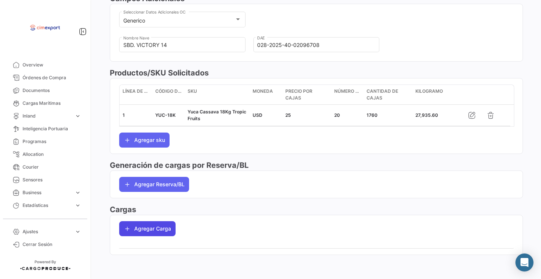
scroll to position [264, 0]
click at [140, 240] on app-po-load-list "Agregar Carga" at bounding box center [316, 229] width 413 height 27
click at [140, 233] on button "Agregar Carga" at bounding box center [147, 229] width 56 height 15
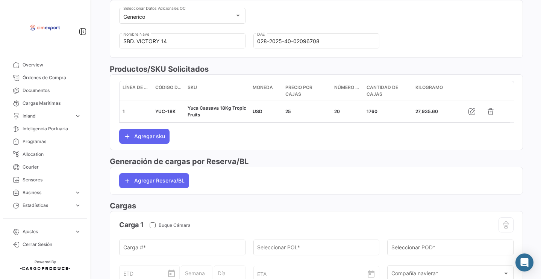
click at [137, 258] on div "ETD" at bounding box center [149, 267] width 53 height 28
click at [136, 251] on input "Carga # *" at bounding box center [182, 249] width 118 height 6
click at [134, 3] on mat-card "Generico Seleccionar Datos Adicionales OC SBD. VICTORY 14 Nombre Nave 028-2025-…" at bounding box center [316, 29] width 413 height 58
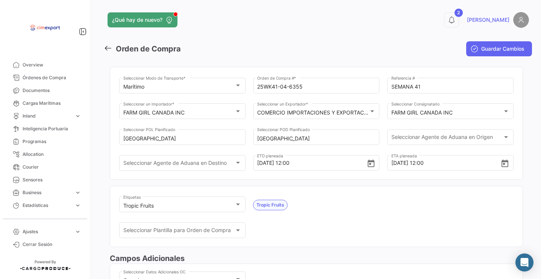
scroll to position [0, 0]
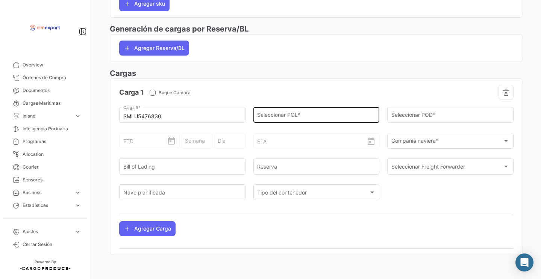
click at [278, 111] on div "Seleccionar POL *" at bounding box center [316, 114] width 118 height 17
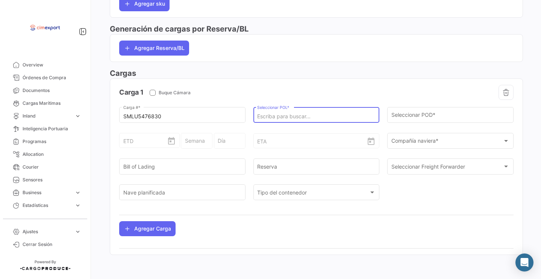
scroll to position [402, 0]
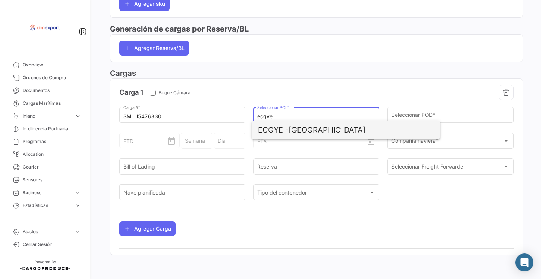
click at [292, 128] on span "ECGYE - [GEOGRAPHIC_DATA]" at bounding box center [346, 130] width 176 height 18
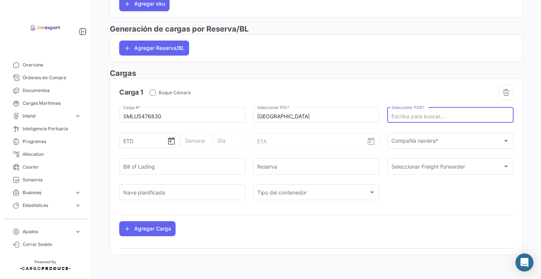
click at [408, 114] on input "Seleccionar POD *" at bounding box center [451, 117] width 118 height 6
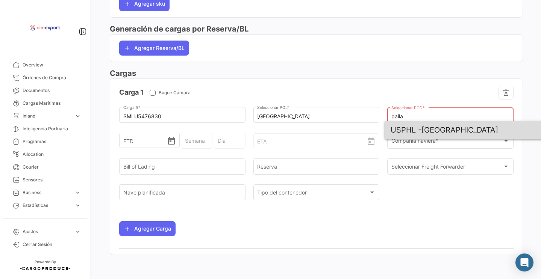
drag, startPoint x: 408, startPoint y: 113, endPoint x: 432, endPoint y: 131, distance: 30.0
click at [432, 131] on span "USPHL - [GEOGRAPHIC_DATA]" at bounding box center [479, 130] width 176 height 18
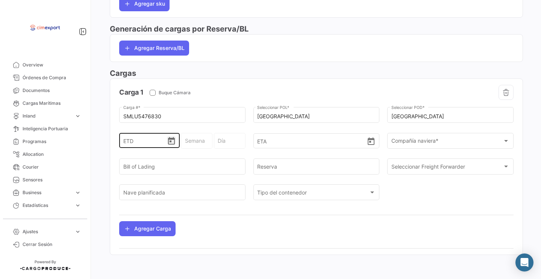
click at [170, 144] on icon "Open calendar" at bounding box center [171, 141] width 9 height 9
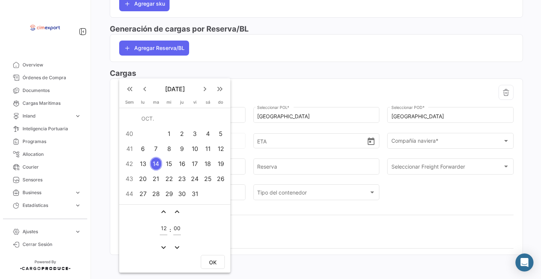
click at [196, 147] on div "10" at bounding box center [195, 149] width 12 height 14
click at [215, 263] on span "OK" at bounding box center [213, 263] width 8 height 6
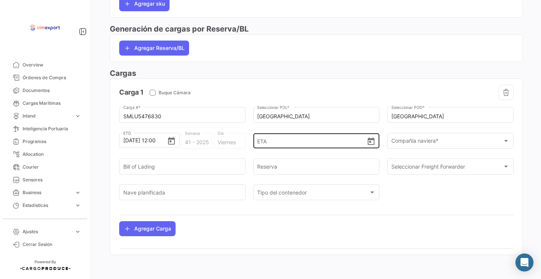
click at [370, 146] on icon "Open calendar" at bounding box center [371, 141] width 9 height 9
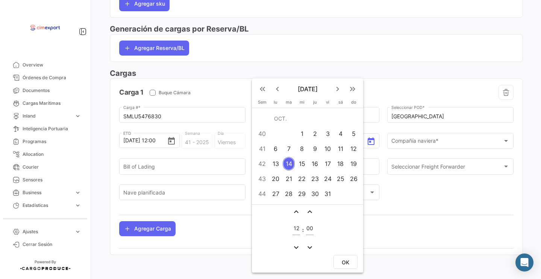
click at [331, 179] on div "24" at bounding box center [328, 179] width 12 height 14
click at [346, 263] on span "OK" at bounding box center [346, 263] width 8 height 6
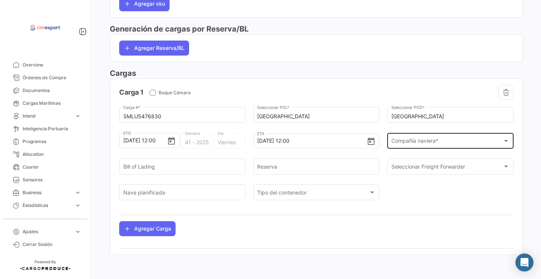
click at [414, 140] on span "Compañía naviera *" at bounding box center [448, 143] width 112 height 6
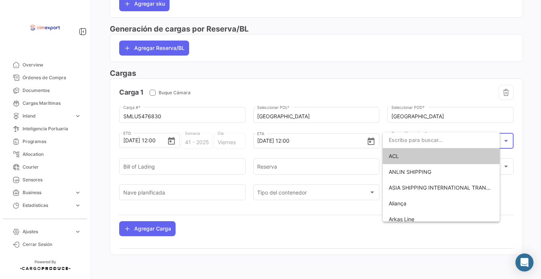
scroll to position [402, 0]
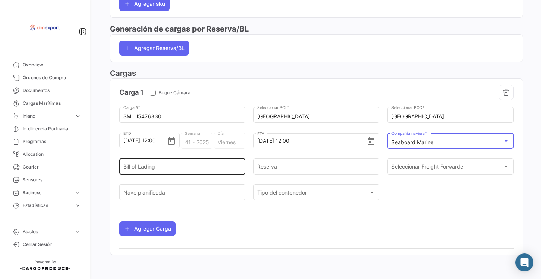
click at [167, 161] on div "Bill of Lading" at bounding box center [182, 166] width 118 height 17
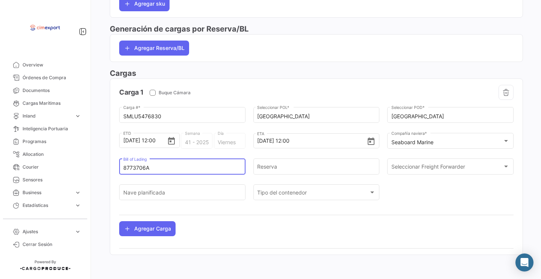
click at [149, 167] on input "8773706A" at bounding box center [182, 168] width 118 height 6
click at [264, 167] on input "Reserva" at bounding box center [316, 168] width 118 height 6
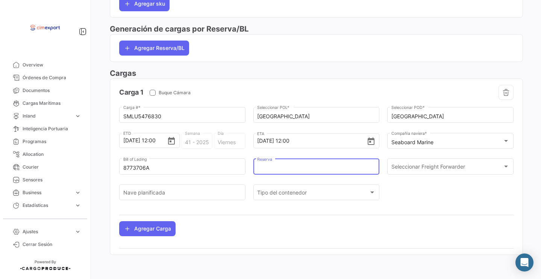
paste input "8773706A"
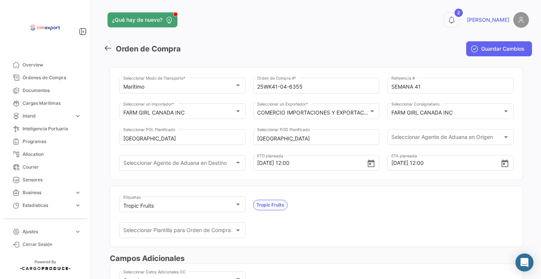
scroll to position [0, 0]
click at [471, 47] on icon "submit" at bounding box center [475, 49] width 8 height 8
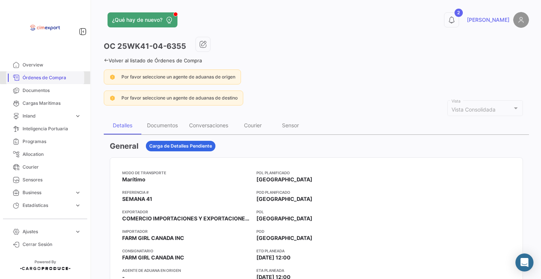
click at [52, 73] on link "Órdenes de Compra" at bounding box center [45, 77] width 78 height 13
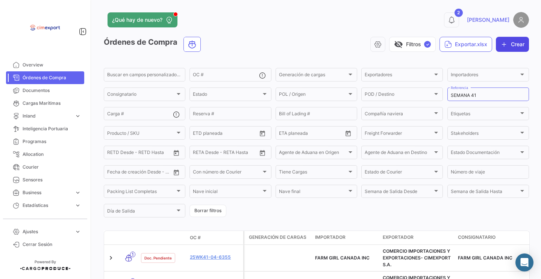
click at [515, 38] on button "Crear" at bounding box center [512, 44] width 33 height 15
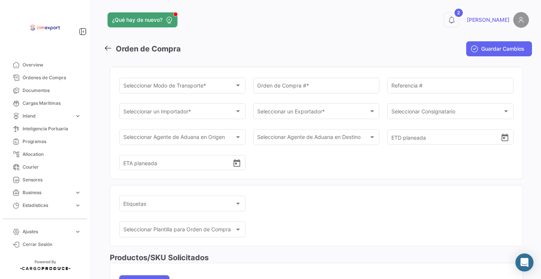
click at [266, 81] on div "Orden de Compra # *" at bounding box center [316, 84] width 118 height 17
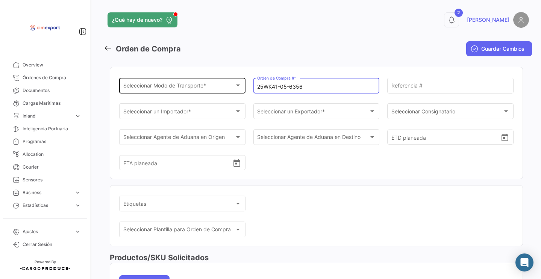
click at [207, 88] on span "Seleccionar Modo de Transporte *" at bounding box center [179, 87] width 112 height 6
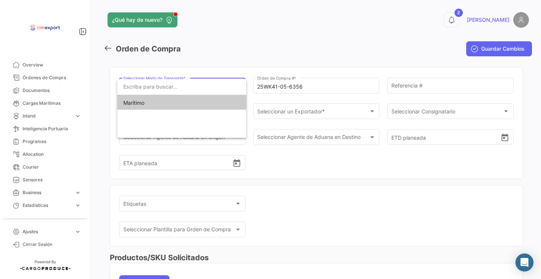
click at [183, 104] on span "Marítimo" at bounding box center [181, 103] width 117 height 16
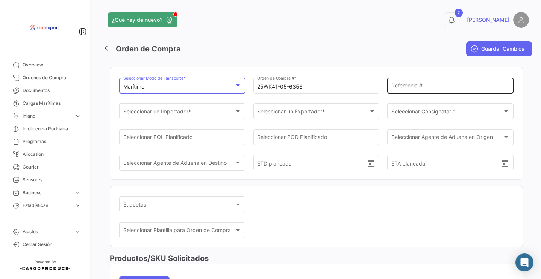
click at [417, 89] on input "Referencia #" at bounding box center [451, 87] width 118 height 6
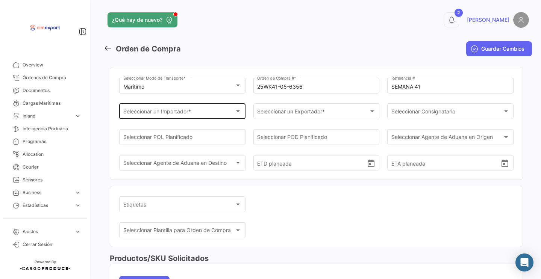
click at [182, 119] on div "Seleccionar un Importador * Seleccionar un Importador *" at bounding box center [182, 110] width 118 height 17
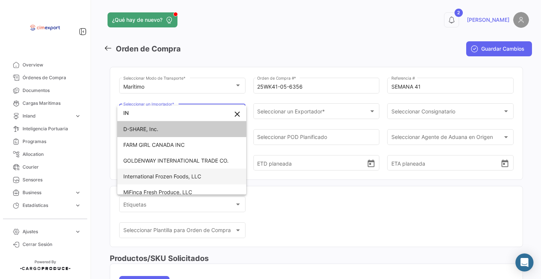
click at [167, 178] on span "International Frozen Foods, LLC" at bounding box center [162, 176] width 78 height 6
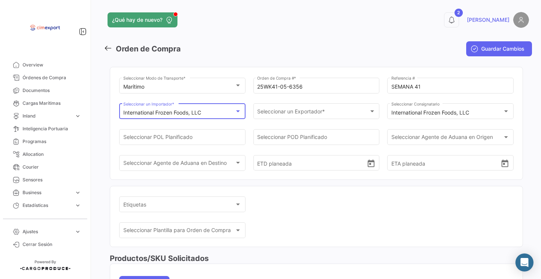
scroll to position [29, 0]
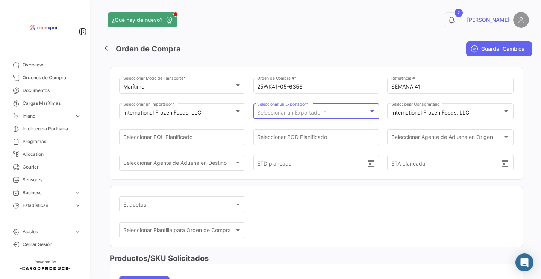
click at [270, 114] on span "Seleccionar un Exportador *" at bounding box center [291, 112] width 69 height 6
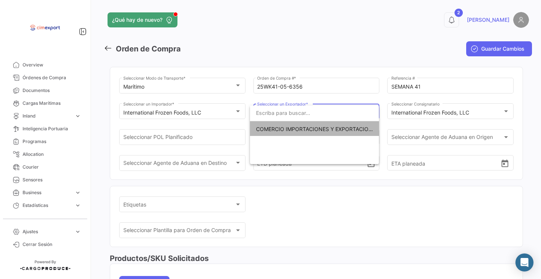
click at [263, 130] on span "COMERCIO IMPORTACIONES Y EXPORTACIONES- CIMEXPORT S.A." at bounding box center [340, 129] width 169 height 6
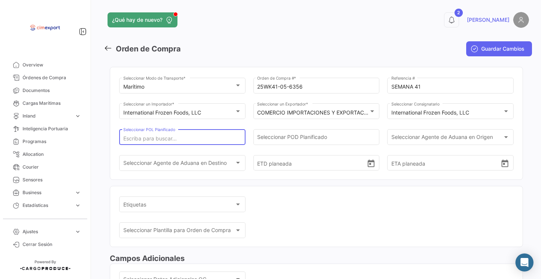
click at [187, 139] on input "Seleccionar POL Planificado" at bounding box center [182, 139] width 118 height 6
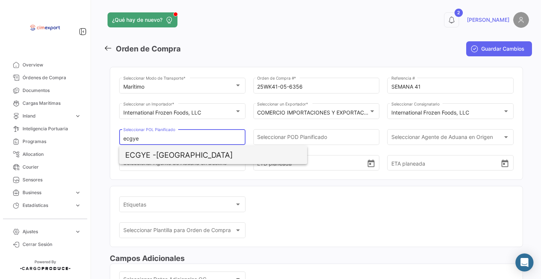
click at [181, 156] on span "ECGYE - [GEOGRAPHIC_DATA]" at bounding box center [213, 155] width 176 height 18
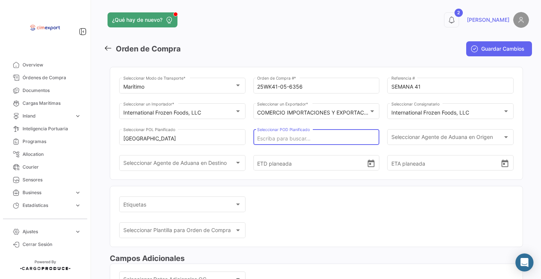
click at [285, 139] on input "Seleccionar POD Planificado" at bounding box center [316, 139] width 118 height 6
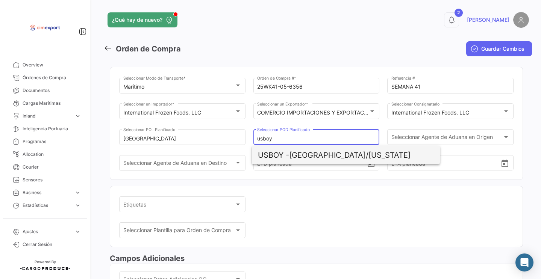
click at [313, 153] on span "USBOY - [GEOGRAPHIC_DATA]/[US_STATE]" at bounding box center [346, 155] width 176 height 18
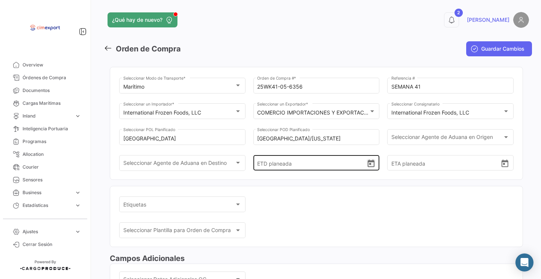
click at [372, 167] on icon "Open calendar" at bounding box center [371, 164] width 7 height 8
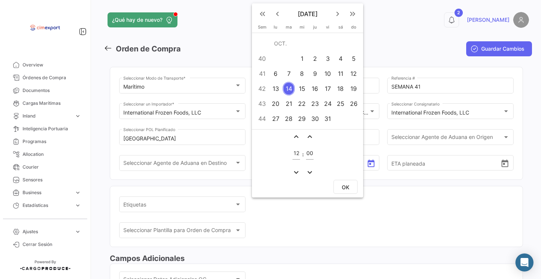
click at [328, 75] on div "10" at bounding box center [328, 74] width 12 height 14
click at [351, 186] on button "OK" at bounding box center [346, 187] width 24 height 14
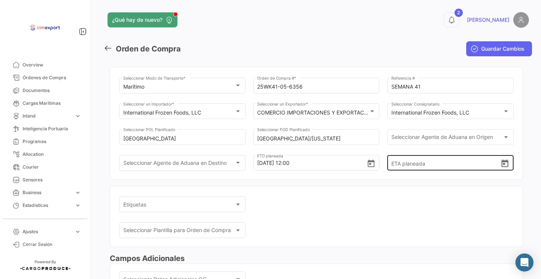
click at [502, 167] on icon "Open calendar" at bounding box center [505, 164] width 7 height 8
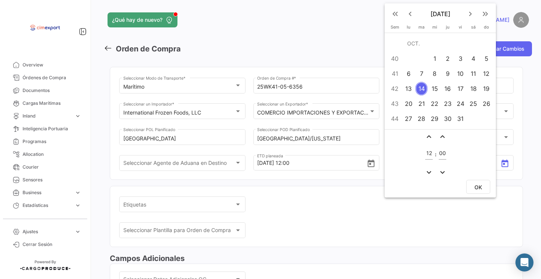
click at [423, 103] on div "21" at bounding box center [422, 104] width 12 height 14
click at [477, 184] on span "OK" at bounding box center [479, 187] width 8 height 6
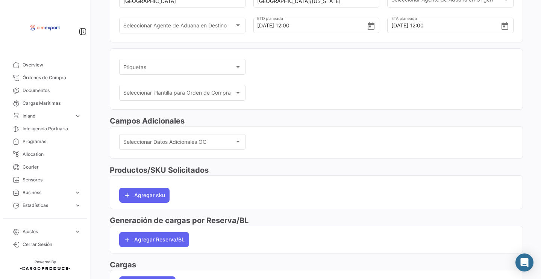
scroll to position [144, 0]
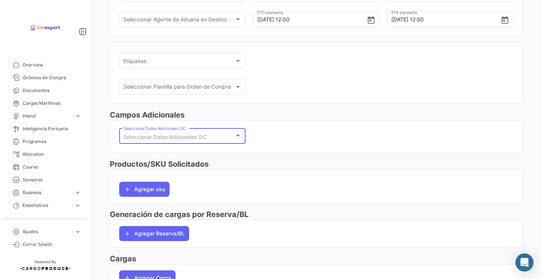
click at [176, 140] on span "Seleccionar Datos Adicionales OC" at bounding box center [164, 137] width 83 height 6
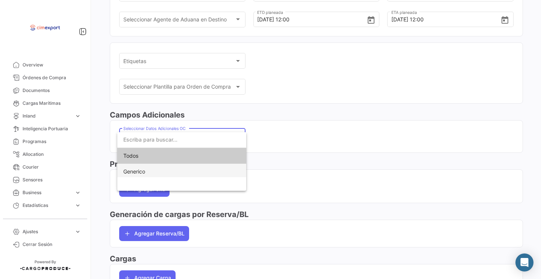
click at [155, 172] on span "Generico" at bounding box center [181, 172] width 117 height 16
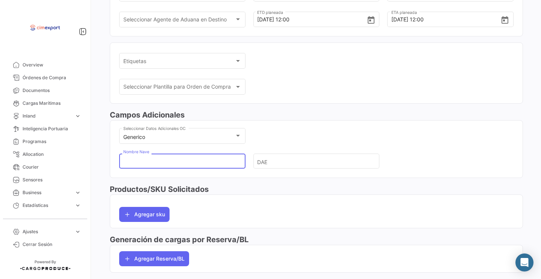
click at [152, 160] on input "Nombre Nave" at bounding box center [179, 162] width 112 height 26
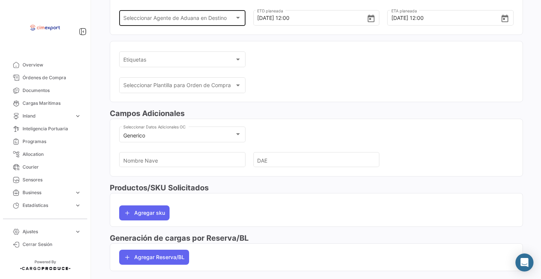
scroll to position [159, 0]
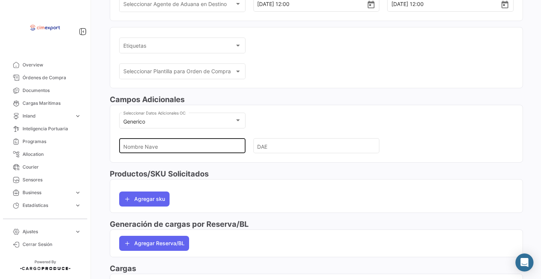
click at [155, 159] on input "Nombre Nave" at bounding box center [179, 146] width 112 height 26
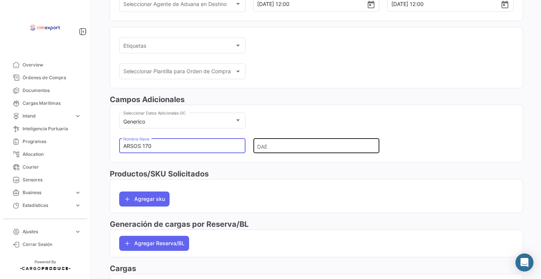
click at [262, 152] on input "DAE" at bounding box center [313, 146] width 112 height 26
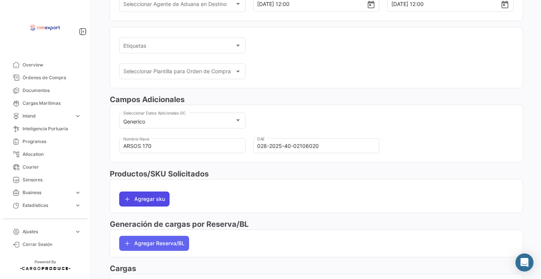
click at [155, 206] on button "Agregar sku" at bounding box center [144, 199] width 50 height 15
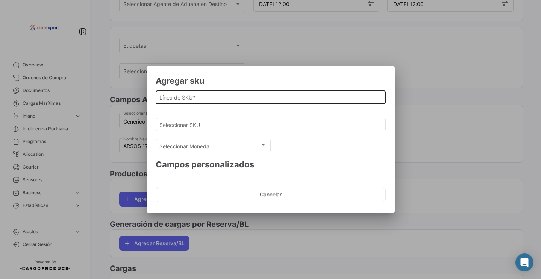
click at [190, 93] on div "Línea de SKU *" at bounding box center [270, 96] width 222 height 15
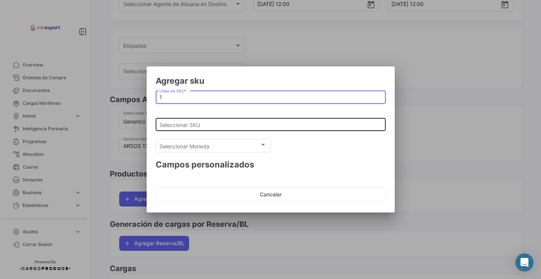
click at [183, 122] on input "Seleccionar SKU" at bounding box center [270, 125] width 222 height 6
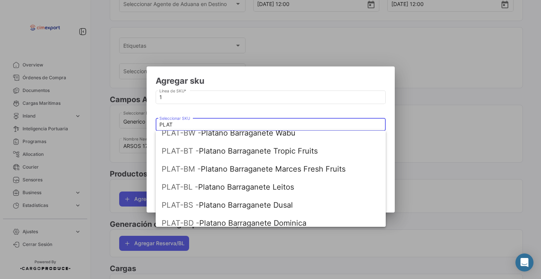
scroll to position [117, 0]
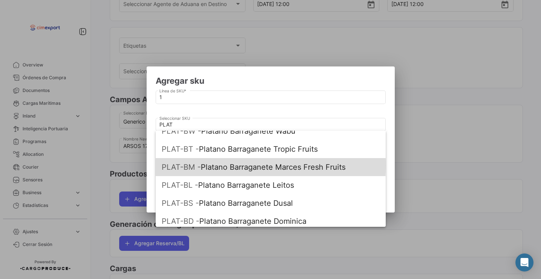
click at [215, 165] on span "PLAT-BM - Platano Barraganete Marces Fresh Fruits" at bounding box center [271, 167] width 218 height 18
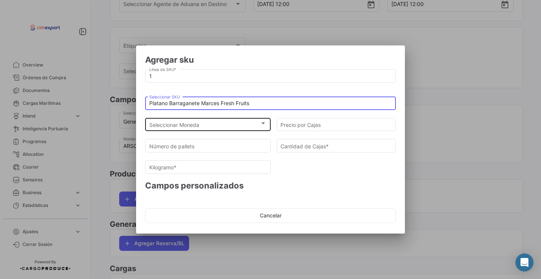
click at [192, 118] on div "Seleccionar Moneda Seleccionar Moneda" at bounding box center [208, 124] width 118 height 15
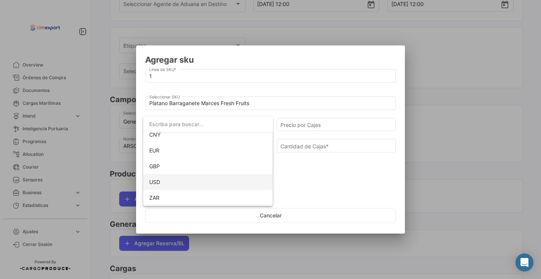
click at [177, 182] on span "USD" at bounding box center [208, 183] width 118 height 16
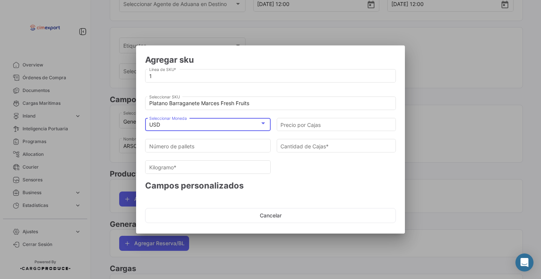
scroll to position [69, 0]
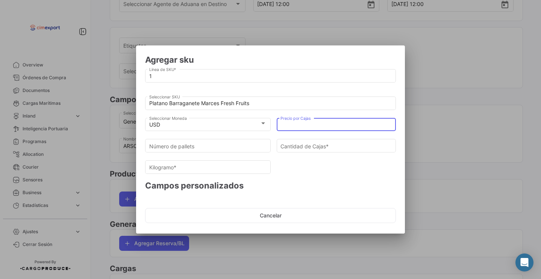
click at [318, 124] on input "Precio por Cajas" at bounding box center [337, 125] width 112 height 6
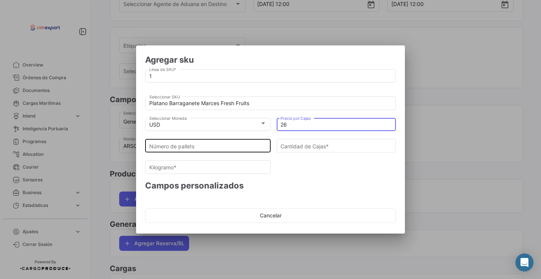
click at [255, 143] on div "Número de pallets" at bounding box center [208, 145] width 118 height 15
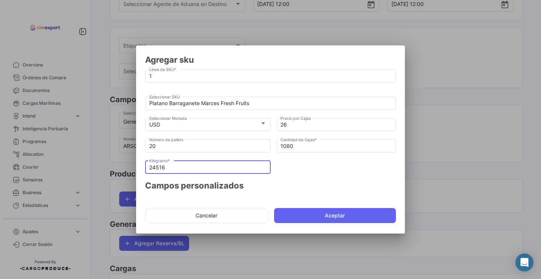
click at [213, 166] on input "24516" at bounding box center [208, 168] width 118 height 6
click at [294, 213] on button "Aceptar" at bounding box center [335, 215] width 122 height 15
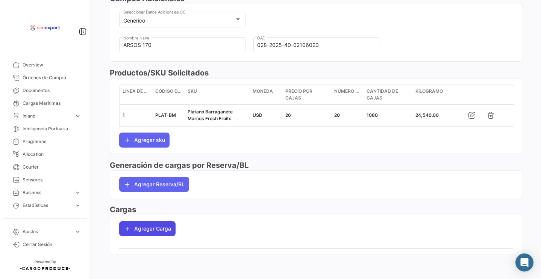
scroll to position [264, 0]
click at [167, 229] on button "Agregar Carga" at bounding box center [147, 229] width 56 height 15
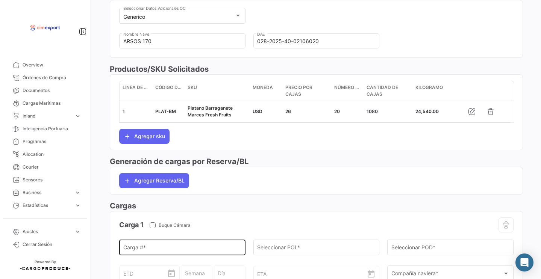
click at [158, 245] on div "Carga # *" at bounding box center [182, 247] width 118 height 17
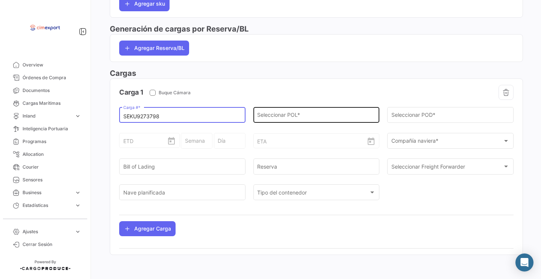
click at [280, 115] on input "Seleccionar POL *" at bounding box center [316, 117] width 118 height 6
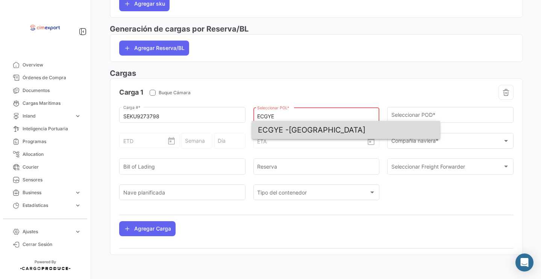
click at [290, 129] on span "ECGYE - [GEOGRAPHIC_DATA]" at bounding box center [346, 130] width 176 height 18
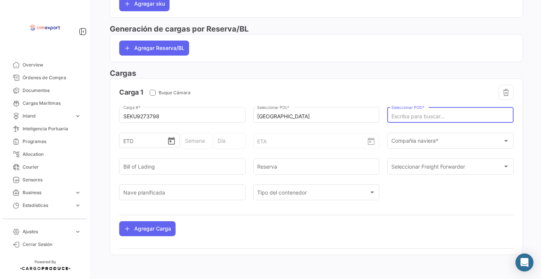
click at [422, 116] on input "Seleccionar POD *" at bounding box center [451, 117] width 118 height 6
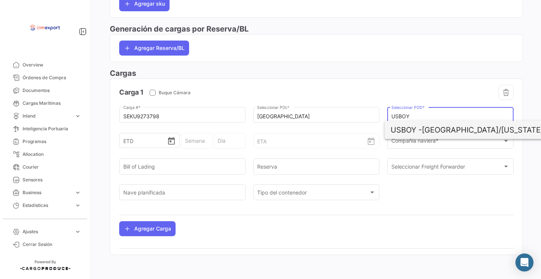
click at [445, 127] on span "USBOY - [GEOGRAPHIC_DATA]/[US_STATE]" at bounding box center [479, 130] width 176 height 18
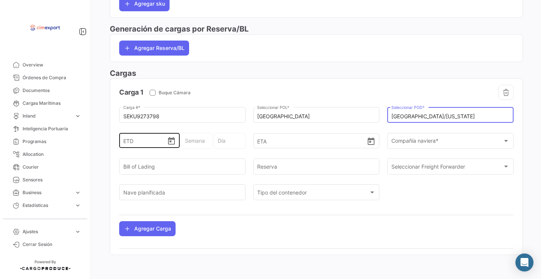
click at [171, 145] on icon "Open calendar" at bounding box center [171, 141] width 7 height 8
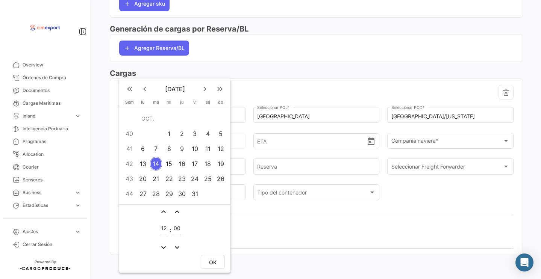
scroll to position [408, 0]
click at [199, 146] on div "10" at bounding box center [195, 149] width 12 height 14
click at [217, 268] on button "OK" at bounding box center [213, 262] width 24 height 14
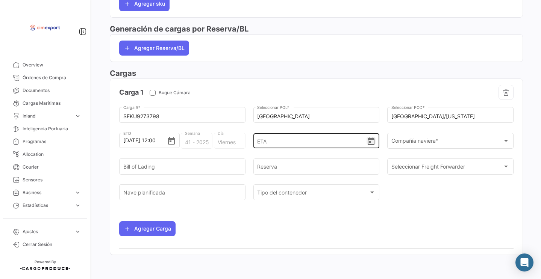
click at [369, 146] on icon "Open calendar" at bounding box center [371, 141] width 9 height 9
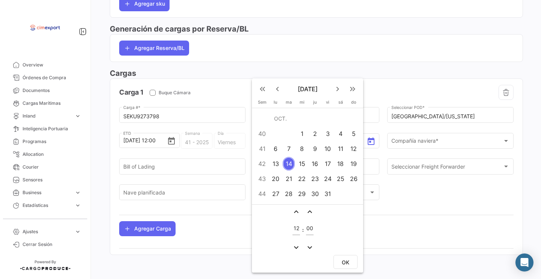
click at [285, 177] on div "21" at bounding box center [289, 179] width 12 height 14
click at [346, 262] on span "OK" at bounding box center [346, 263] width 8 height 6
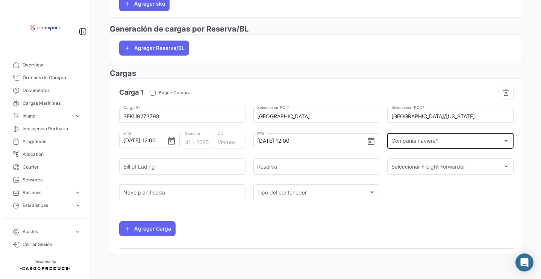
click at [410, 140] on span "Compañía naviera *" at bounding box center [448, 143] width 112 height 6
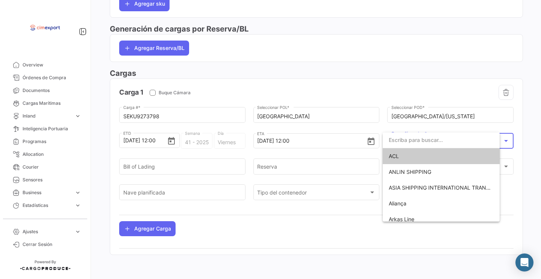
scroll to position [402, 0]
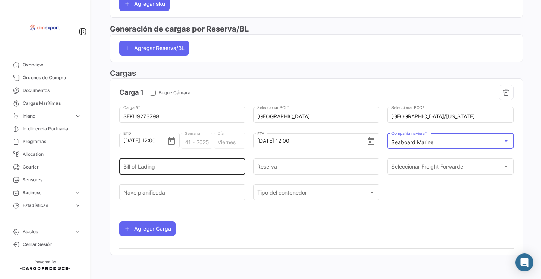
click at [172, 173] on div "Bill of Lading" at bounding box center [182, 166] width 118 height 17
click at [169, 170] on div "Bill of Lading" at bounding box center [182, 166] width 118 height 17
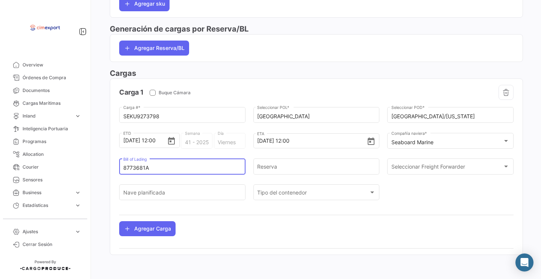
click at [147, 171] on div "8773681A [PERSON_NAME] of Lading" at bounding box center [182, 166] width 118 height 17
click at [146, 169] on input "8773681A" at bounding box center [182, 168] width 118 height 6
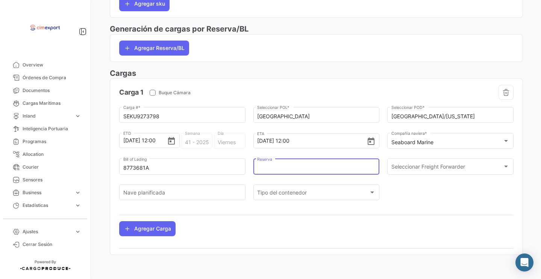
click at [285, 165] on input "Reserva" at bounding box center [316, 168] width 118 height 6
paste input "8773681A"
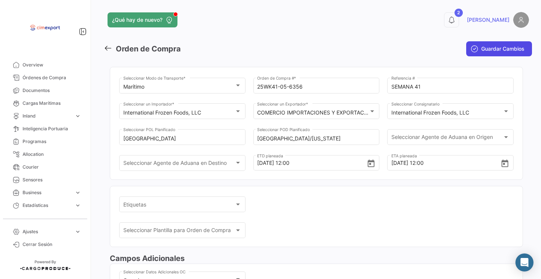
scroll to position [0, 0]
click at [477, 53] on button "Guardar Cambios" at bounding box center [499, 48] width 66 height 15
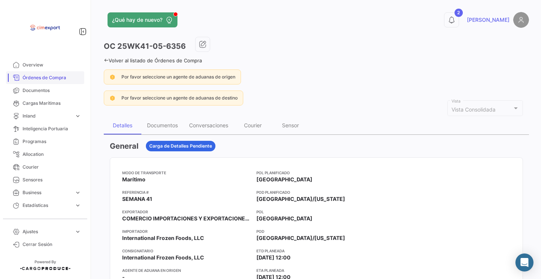
click at [68, 74] on link "Órdenes de Compra" at bounding box center [45, 77] width 78 height 13
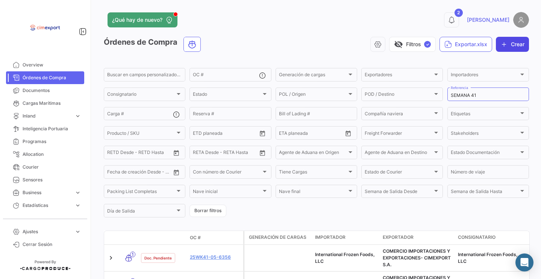
click at [507, 44] on button "Crear" at bounding box center [512, 44] width 33 height 15
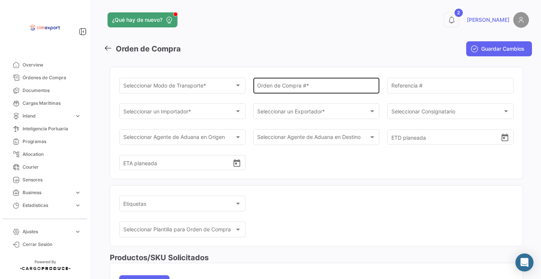
click at [260, 79] on div "Orden de Compra # *" at bounding box center [316, 84] width 118 height 17
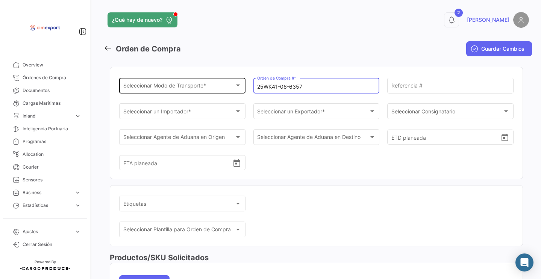
click at [214, 94] on div "Seleccionar Modo de Transporte * Seleccionar Modo de Transporte *" at bounding box center [182, 84] width 118 height 17
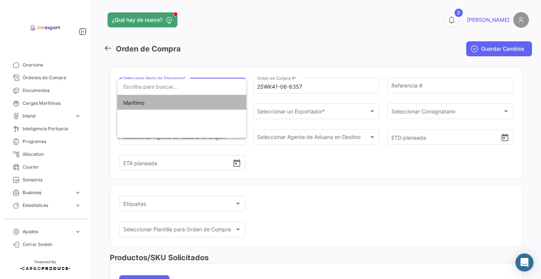
click at [202, 103] on span "Marítimo" at bounding box center [181, 103] width 117 height 16
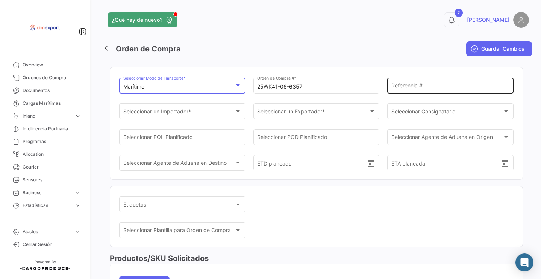
click at [421, 89] on input "Referencia #" at bounding box center [451, 87] width 118 height 6
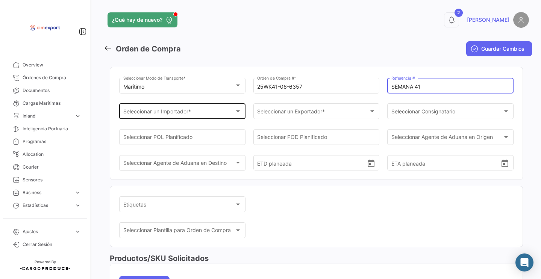
click at [174, 111] on span "Seleccionar un Importador *" at bounding box center [179, 113] width 112 height 6
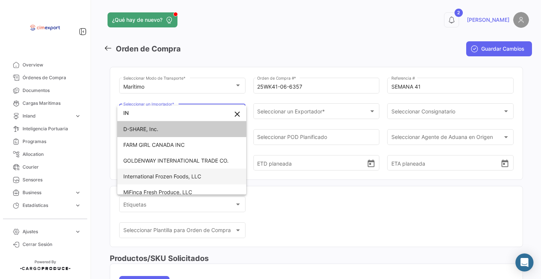
click at [167, 171] on span "International Frozen Foods, LLC" at bounding box center [181, 177] width 117 height 16
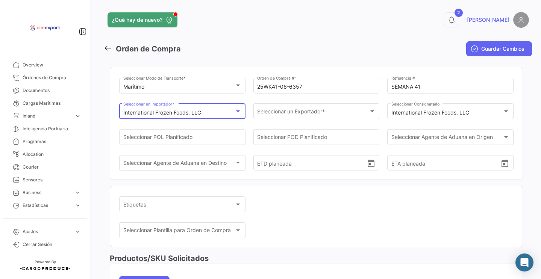
scroll to position [29, 0]
click at [270, 105] on div "Seleccionar un Exportador * Seleccionar un Exportador *" at bounding box center [316, 110] width 118 height 17
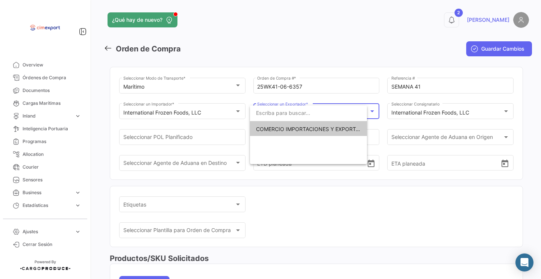
click at [263, 128] on span "COMERCIO IMPORTACIONES Y EXPORTACIONES- CIMEXPORT S.A." at bounding box center [340, 129] width 169 height 6
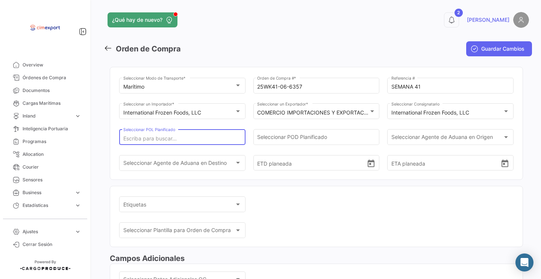
click at [214, 141] on input "Seleccionar POL Planificado" at bounding box center [182, 139] width 118 height 6
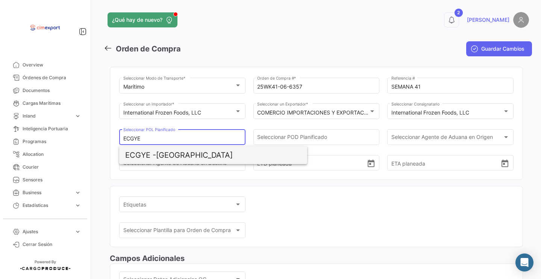
click at [210, 156] on span "ECGYE - [GEOGRAPHIC_DATA]" at bounding box center [213, 155] width 176 height 18
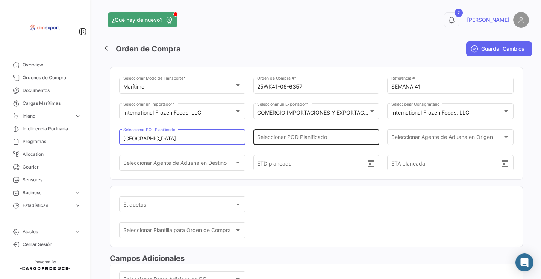
click at [278, 137] on input "Seleccionar POD Planificado" at bounding box center [316, 139] width 118 height 6
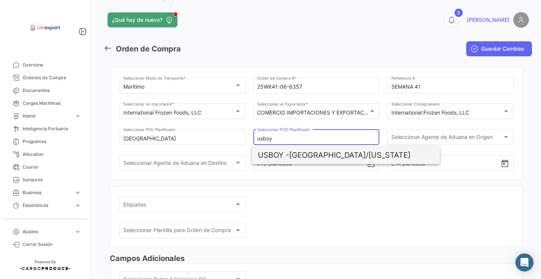
click at [288, 152] on span "USBOY -" at bounding box center [273, 155] width 31 height 9
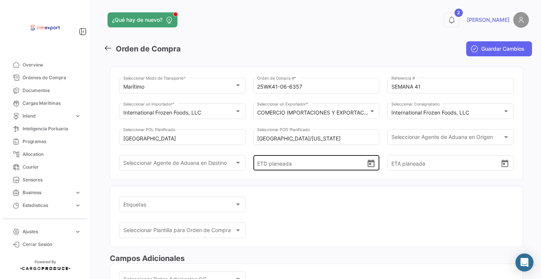
click at [368, 167] on icon "Open calendar" at bounding box center [371, 164] width 7 height 8
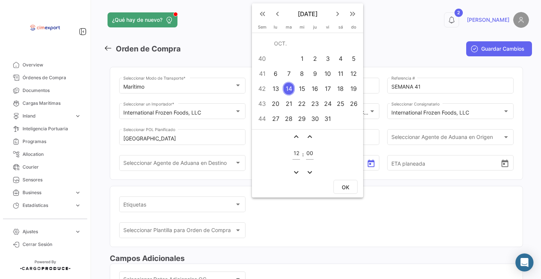
click at [328, 78] on div "10" at bounding box center [328, 74] width 12 height 14
click at [345, 186] on span "OK" at bounding box center [346, 187] width 8 height 6
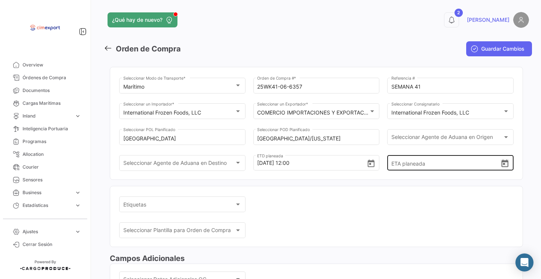
click at [503, 169] on icon "Open calendar" at bounding box center [505, 163] width 9 height 9
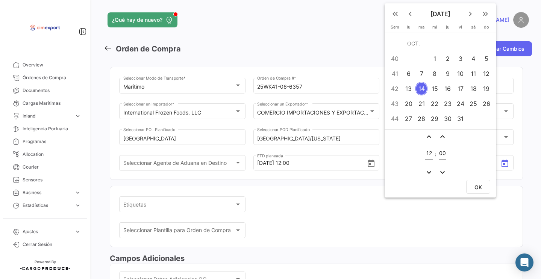
click at [418, 106] on div "21" at bounding box center [422, 104] width 12 height 14
click at [485, 187] on button "OK" at bounding box center [478, 187] width 24 height 14
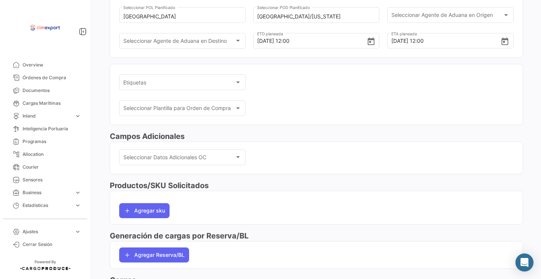
scroll to position [135, 0]
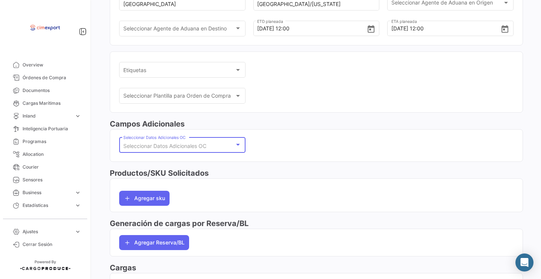
click at [191, 147] on span "Seleccionar Datos Adicionales OC" at bounding box center [164, 146] width 83 height 6
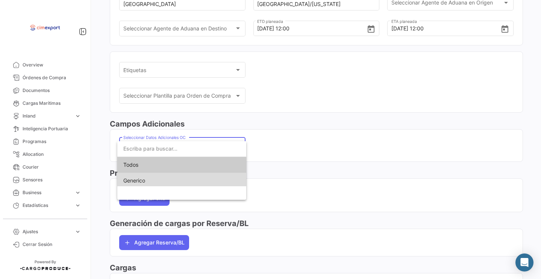
click at [170, 180] on span "Generico" at bounding box center [181, 181] width 117 height 16
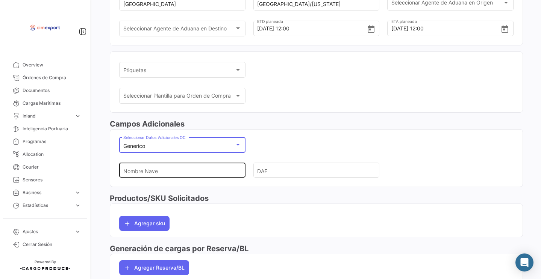
click at [165, 172] on input "Nombre Nave" at bounding box center [179, 171] width 112 height 26
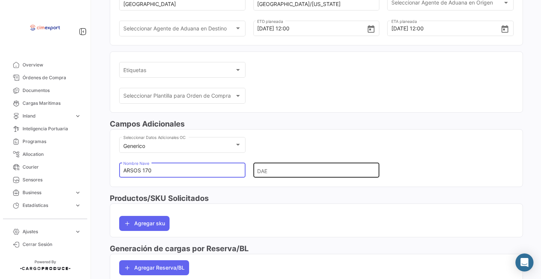
click at [259, 176] on input "DAE" at bounding box center [313, 171] width 112 height 26
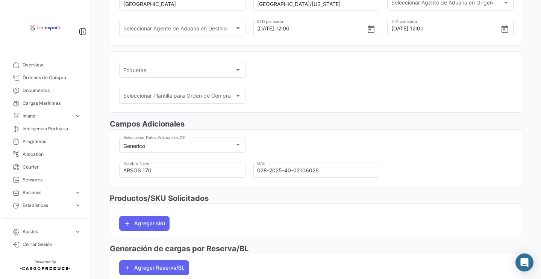
click at [158, 221] on div "Agregar sku" at bounding box center [316, 220] width 395 height 21
click at [156, 231] on button "Agregar sku" at bounding box center [144, 223] width 50 height 15
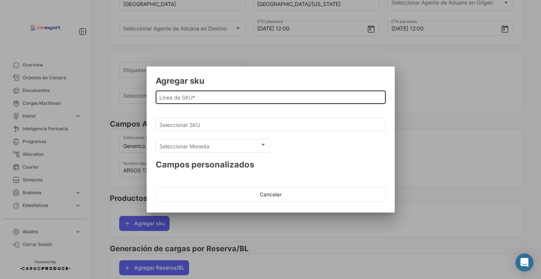
click at [195, 102] on div "Línea de SKU *" at bounding box center [270, 96] width 222 height 15
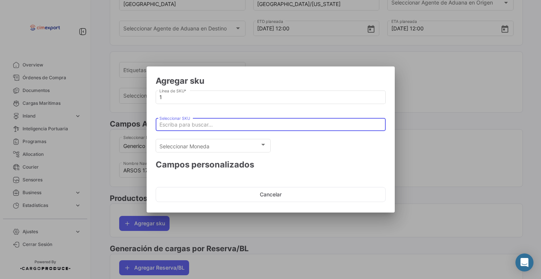
click at [190, 123] on input "Seleccionar SKU" at bounding box center [270, 125] width 222 height 6
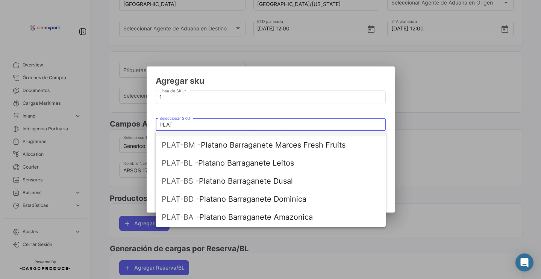
scroll to position [146, 0]
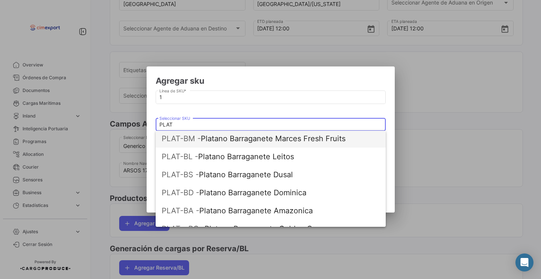
click at [227, 137] on span "PLAT-BM - Platano Barraganete Marces Fresh Fruits" at bounding box center [271, 139] width 218 height 18
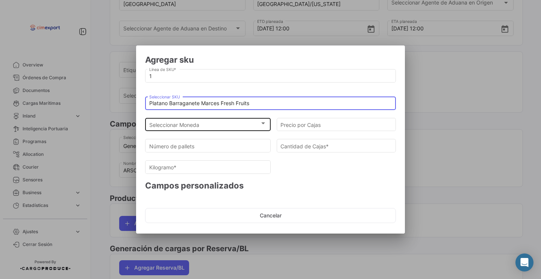
click at [208, 121] on div "Seleccionar Moneda Seleccionar Moneda" at bounding box center [208, 124] width 118 height 15
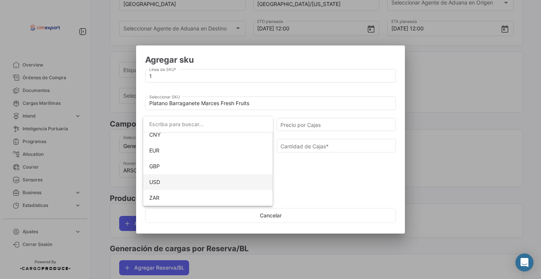
scroll to position [69, 0]
click at [172, 179] on span "USD" at bounding box center [208, 183] width 118 height 16
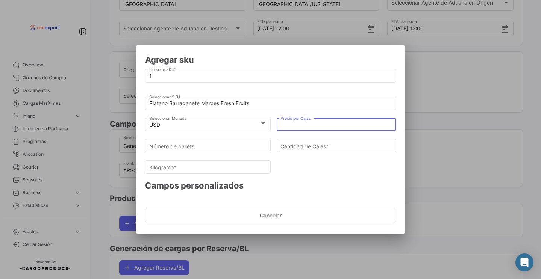
click at [310, 124] on input "Precio por Cajas" at bounding box center [337, 125] width 112 height 6
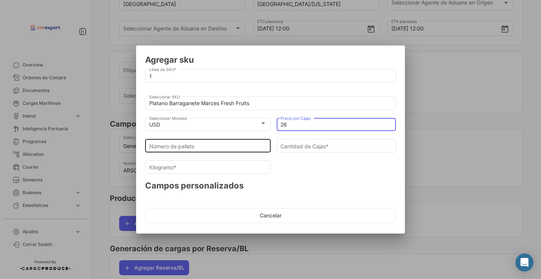
click at [242, 144] on input "Número de pallets" at bounding box center [208, 146] width 118 height 6
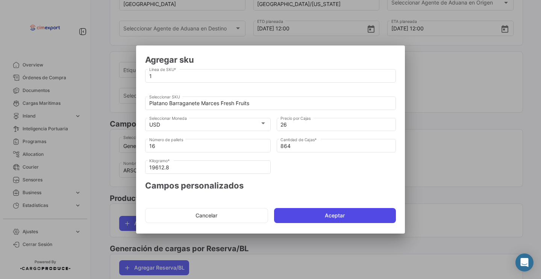
click at [310, 222] on button "Aceptar" at bounding box center [335, 215] width 122 height 15
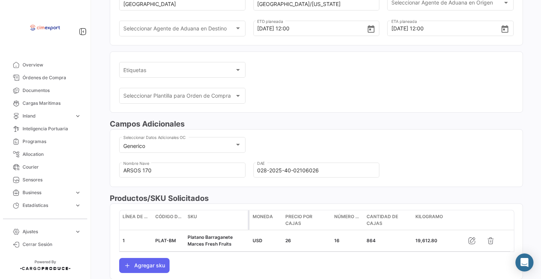
scroll to position [248, 0]
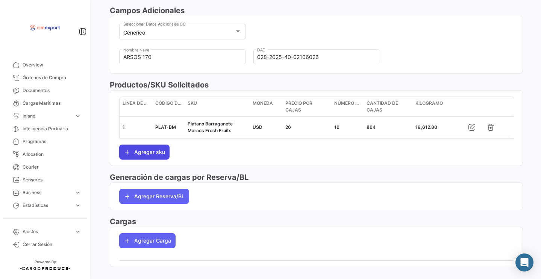
click at [137, 153] on button "Agregar sku" at bounding box center [144, 152] width 50 height 15
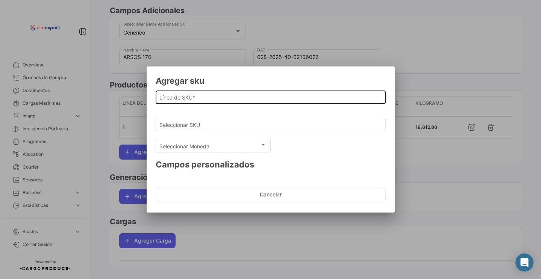
click at [187, 94] on div "Línea de SKU *" at bounding box center [270, 96] width 222 height 15
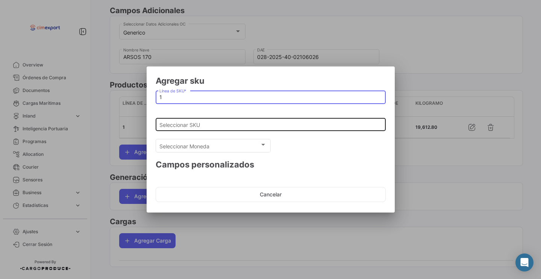
click at [182, 122] on input "Seleccionar SKU" at bounding box center [270, 125] width 222 height 6
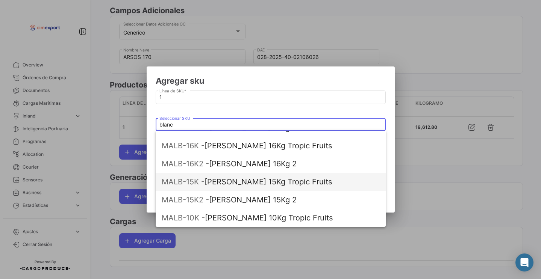
scroll to position [66, 0]
click at [196, 182] on span "MALB-15K -" at bounding box center [183, 182] width 43 height 9
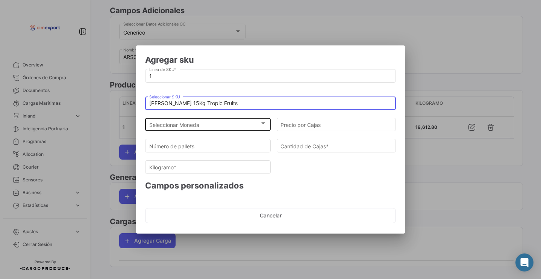
click at [195, 118] on div "Seleccionar Moneda Seleccionar Moneda" at bounding box center [208, 124] width 118 height 15
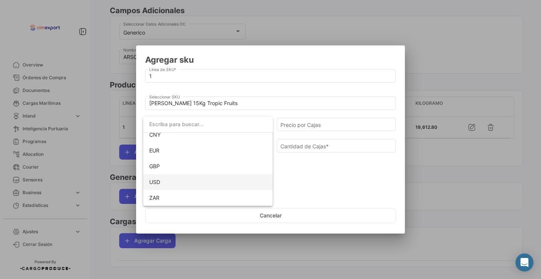
click at [167, 182] on span "USD" at bounding box center [208, 183] width 118 height 16
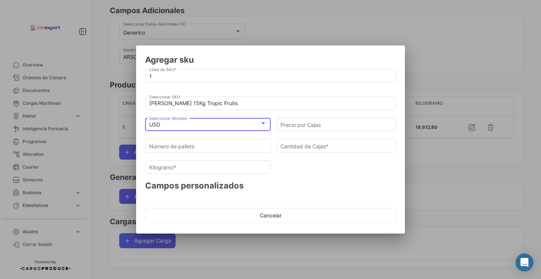
scroll to position [69, 0]
click at [304, 124] on input "Precio por Cajas" at bounding box center [337, 125] width 112 height 6
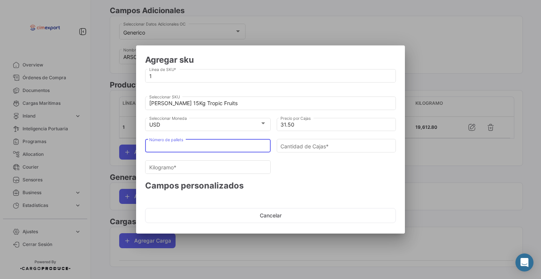
click at [240, 144] on input "Número de pallets" at bounding box center [208, 146] width 118 height 6
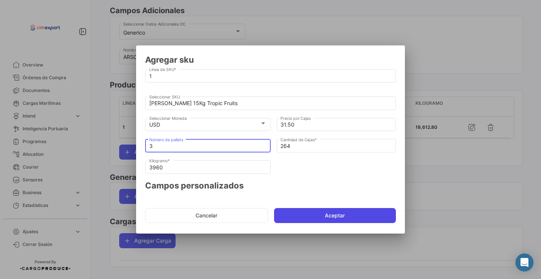
click at [287, 212] on button "Aceptar" at bounding box center [335, 215] width 122 height 15
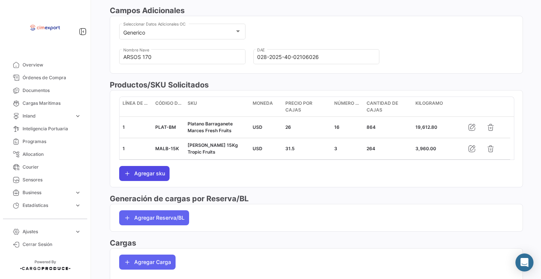
click at [148, 179] on button "Agregar sku" at bounding box center [144, 173] width 50 height 15
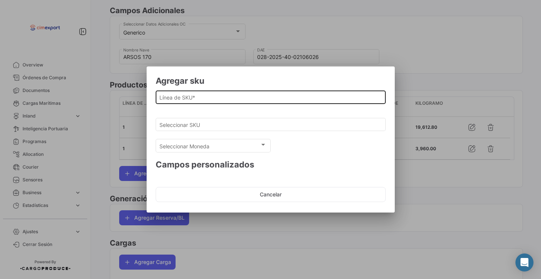
click at [188, 99] on input "Línea de SKU *" at bounding box center [270, 97] width 222 height 6
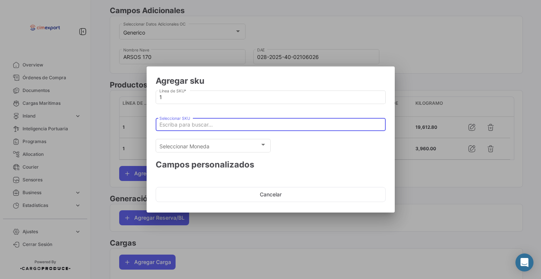
click at [176, 124] on input "Seleccionar SKU" at bounding box center [270, 125] width 222 height 6
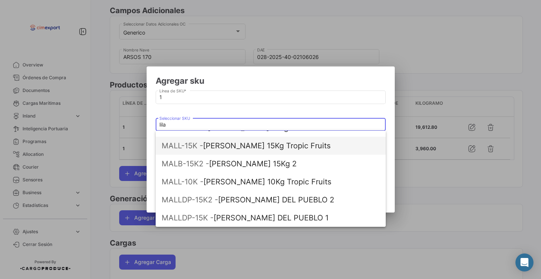
scroll to position [0, 0]
click at [198, 147] on span "MALL-15K -" at bounding box center [182, 145] width 41 height 9
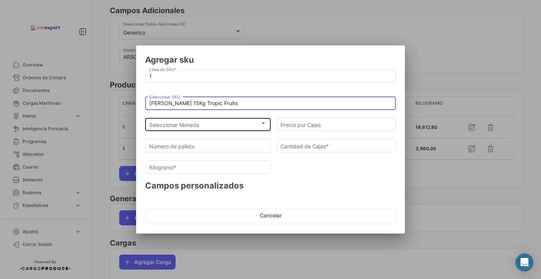
click at [197, 117] on div "Seleccionar Moneda Seleccionar Moneda" at bounding box center [208, 124] width 118 height 15
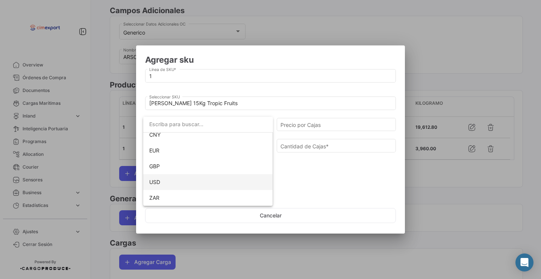
scroll to position [69, 0]
click at [168, 184] on span "USD" at bounding box center [208, 183] width 118 height 16
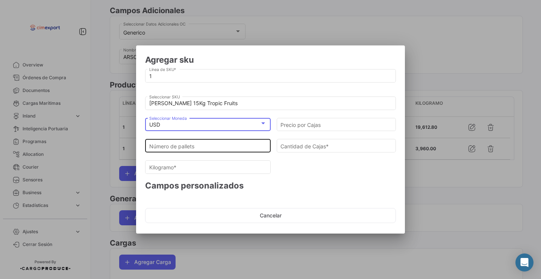
scroll to position [0, 0]
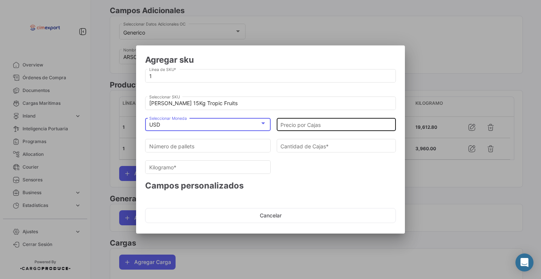
click at [303, 122] on input "Precio por Cajas" at bounding box center [337, 125] width 112 height 6
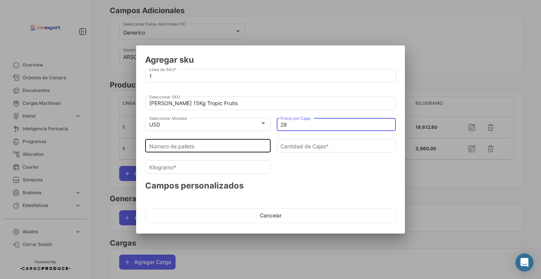
click at [242, 146] on input "Número de pallets" at bounding box center [208, 146] width 118 height 6
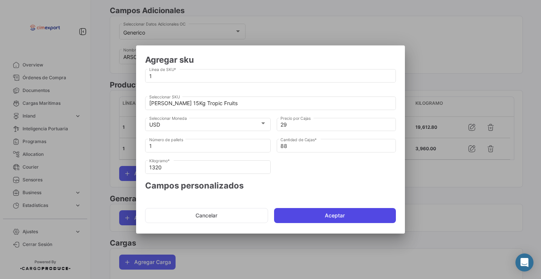
click at [313, 215] on button "Aceptar" at bounding box center [335, 215] width 122 height 15
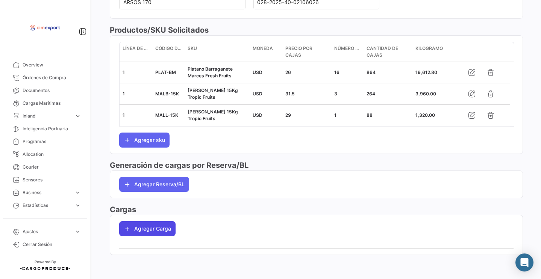
scroll to position [307, 0]
click at [146, 223] on button "Agregar Carga" at bounding box center [147, 229] width 56 height 15
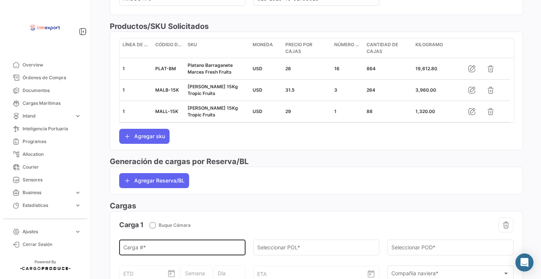
click at [145, 244] on div "Carga # *" at bounding box center [182, 247] width 118 height 17
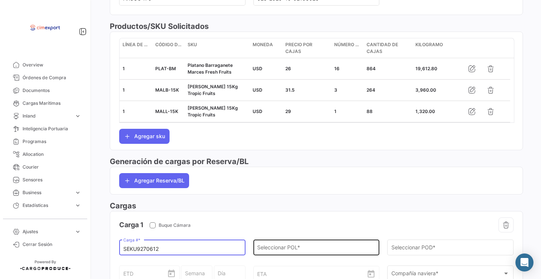
click at [270, 249] on div "Seleccionar POL *" at bounding box center [316, 247] width 118 height 17
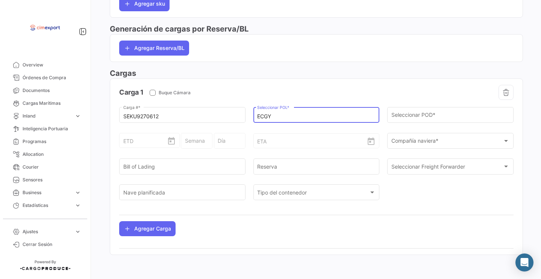
scroll to position [445, 0]
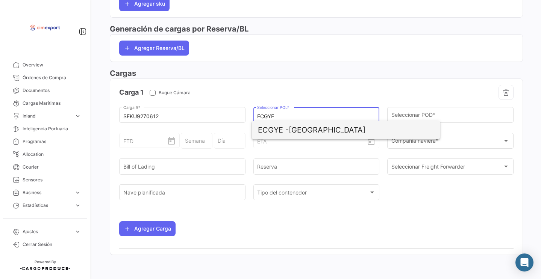
click at [295, 127] on span "ECGYE - [GEOGRAPHIC_DATA]" at bounding box center [346, 130] width 176 height 18
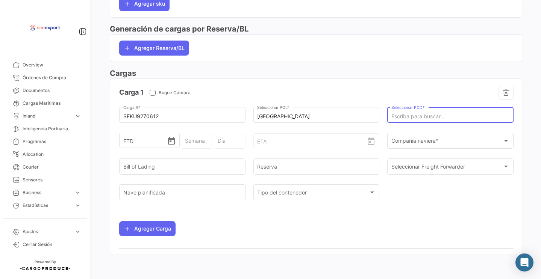
click at [407, 116] on input "Seleccionar POD *" at bounding box center [451, 117] width 118 height 6
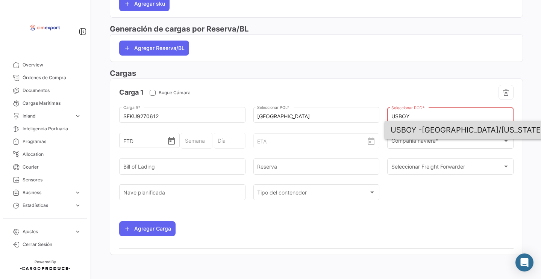
click at [427, 128] on span "USBOY - [GEOGRAPHIC_DATA]/[US_STATE]" at bounding box center [479, 130] width 176 height 18
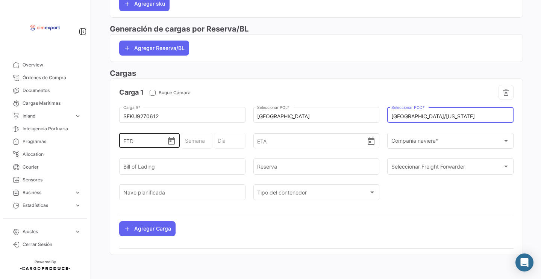
scroll to position [451, 0]
click at [169, 146] on icon "Open calendar" at bounding box center [171, 141] width 9 height 9
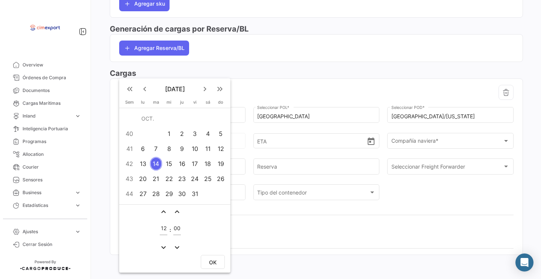
click at [192, 148] on div "10" at bounding box center [195, 149] width 12 height 14
click at [213, 264] on span "OK" at bounding box center [213, 263] width 8 height 6
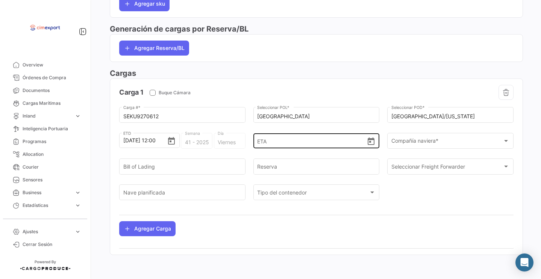
click at [369, 139] on div "ETA" at bounding box center [316, 135] width 118 height 28
click at [370, 140] on icon "Open calendar" at bounding box center [371, 141] width 9 height 9
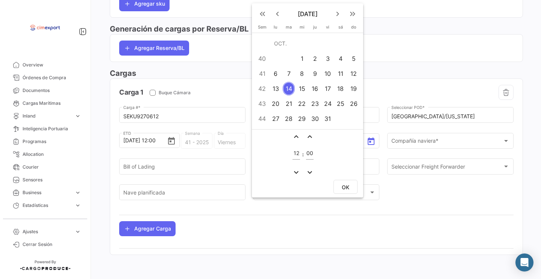
click at [287, 109] on div "21" at bounding box center [289, 104] width 12 height 14
click at [343, 188] on span "OK" at bounding box center [346, 187] width 8 height 6
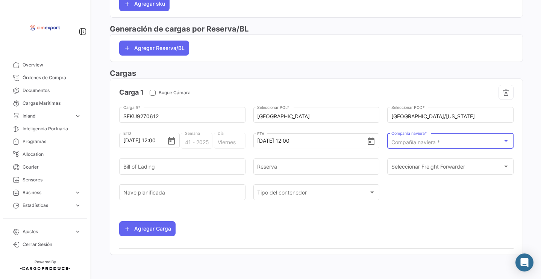
click at [413, 140] on span "Compañía naviera *" at bounding box center [416, 142] width 49 height 6
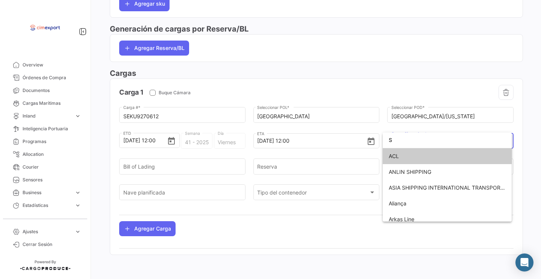
scroll to position [445, 0]
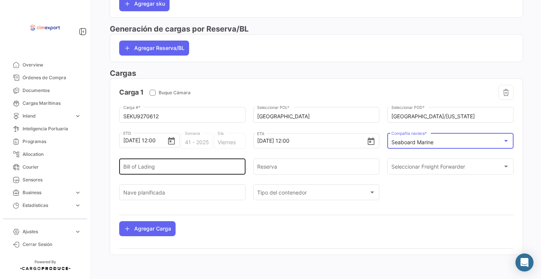
click at [147, 168] on input "Bill of Lading" at bounding box center [182, 168] width 118 height 6
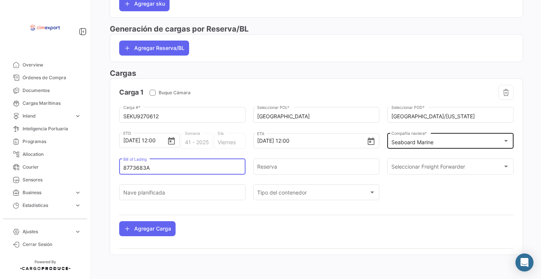
click at [132, 168] on input "8773683A" at bounding box center [182, 168] width 118 height 6
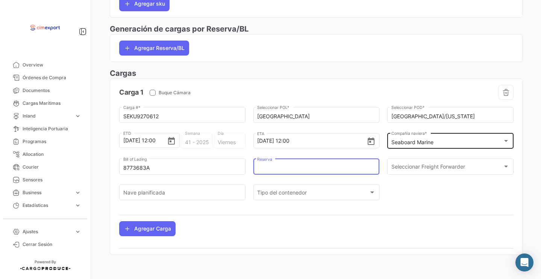
click at [267, 168] on input "Reserva" at bounding box center [316, 168] width 118 height 6
paste input "8773683A"
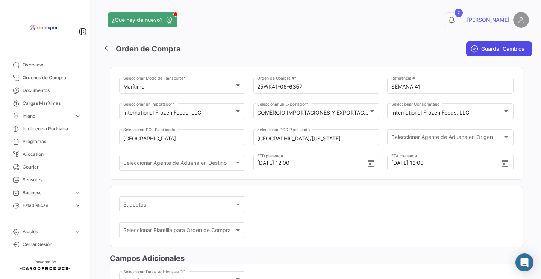
scroll to position [0, 0]
click at [472, 48] on icon "submit" at bounding box center [475, 49] width 8 height 8
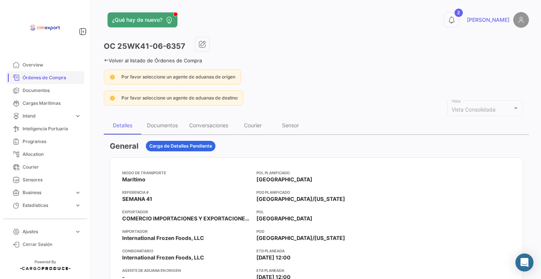
click at [65, 81] on link "Órdenes de Compra" at bounding box center [45, 77] width 78 height 13
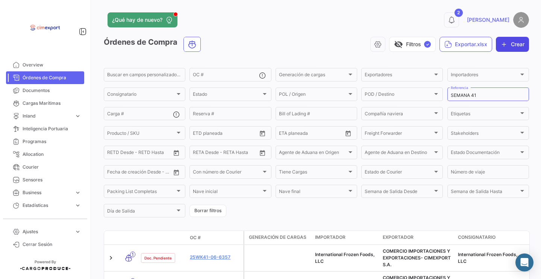
click at [502, 44] on icon "button" at bounding box center [505, 45] width 8 height 8
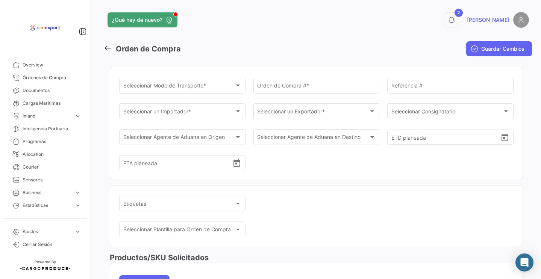
click at [284, 83] on div "Orden de Compra # *" at bounding box center [316, 84] width 118 height 17
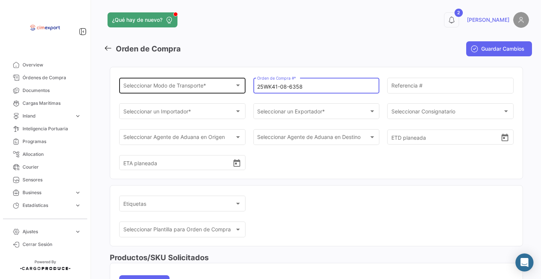
click at [209, 85] on div "Seleccionar Modo de Transporte *" at bounding box center [179, 87] width 112 height 6
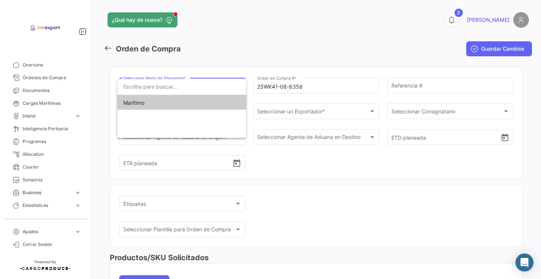
click at [206, 101] on span "Marítimo" at bounding box center [181, 103] width 117 height 16
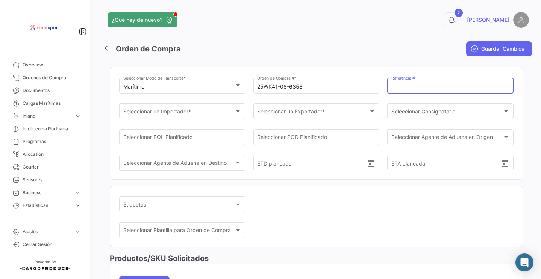
click at [416, 90] on input "Referencia #" at bounding box center [451, 87] width 118 height 6
click at [225, 110] on div "Seleccionar un Importador *" at bounding box center [182, 113] width 118 height 6
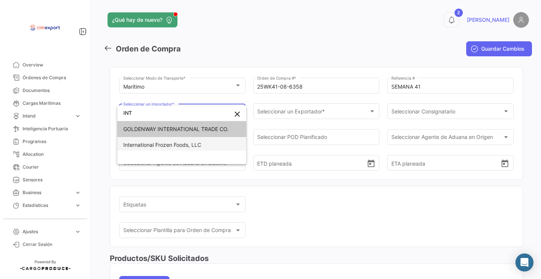
click at [215, 144] on span "International Frozen Foods, LLC" at bounding box center [181, 145] width 117 height 16
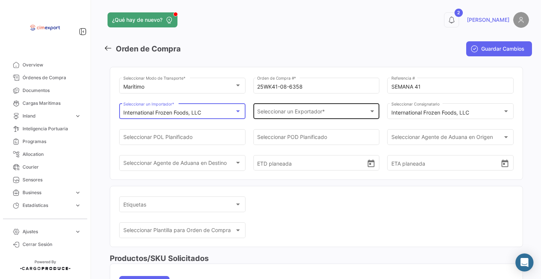
click at [274, 113] on span "Seleccionar un Exportador *" at bounding box center [313, 113] width 112 height 6
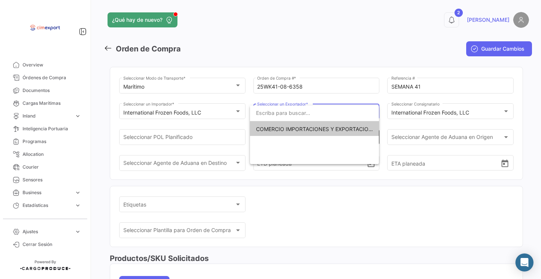
click at [273, 128] on span "COMERCIO IMPORTACIONES Y EXPORTACIONES- CIMEXPORT S.A." at bounding box center [340, 129] width 169 height 6
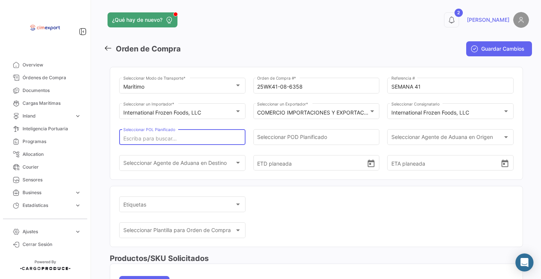
click at [229, 142] on input "Seleccionar POL Planificado" at bounding box center [182, 139] width 118 height 6
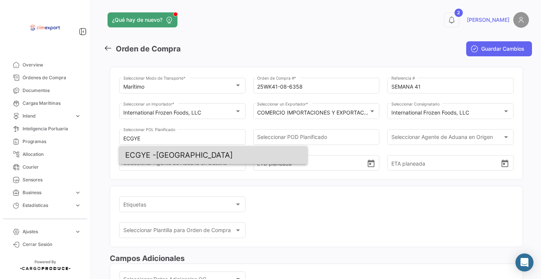
click at [212, 156] on span "ECGYE - [GEOGRAPHIC_DATA]" at bounding box center [213, 155] width 176 height 18
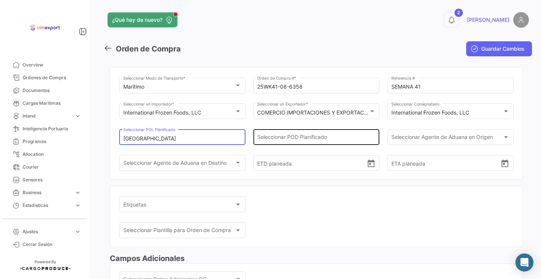
click at [293, 137] on input "Seleccionar POD Planificado" at bounding box center [316, 139] width 118 height 6
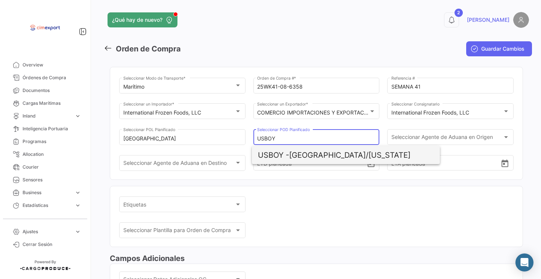
click at [301, 151] on span "USBOY - [GEOGRAPHIC_DATA]/[US_STATE]" at bounding box center [346, 155] width 176 height 18
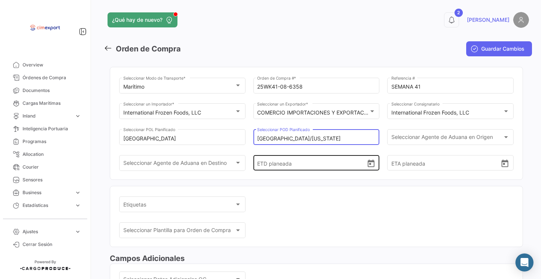
click at [369, 169] on icon "Open calendar" at bounding box center [371, 163] width 9 height 9
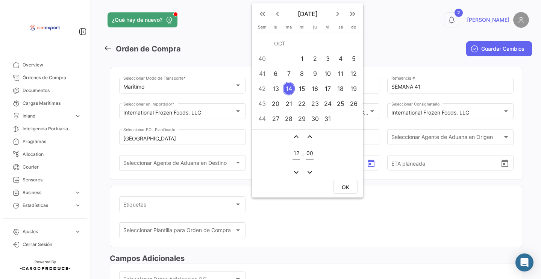
click at [325, 76] on div "10" at bounding box center [328, 74] width 12 height 14
click at [349, 185] on span "OK" at bounding box center [346, 187] width 8 height 6
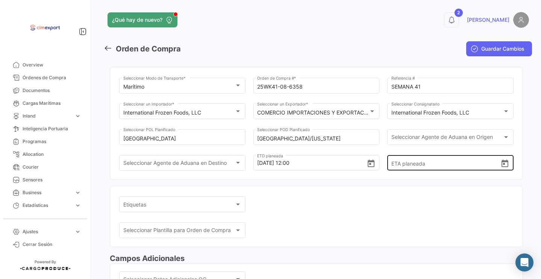
click at [502, 169] on icon "Open calendar" at bounding box center [505, 163] width 9 height 9
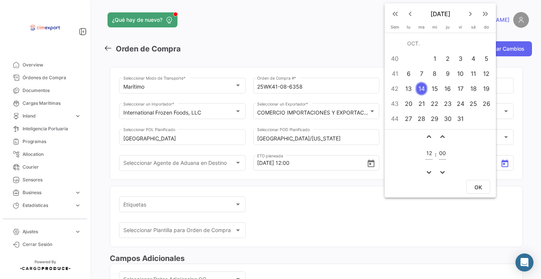
click at [420, 106] on div "21" at bounding box center [422, 104] width 12 height 14
click at [481, 191] on button "OK" at bounding box center [478, 187] width 24 height 14
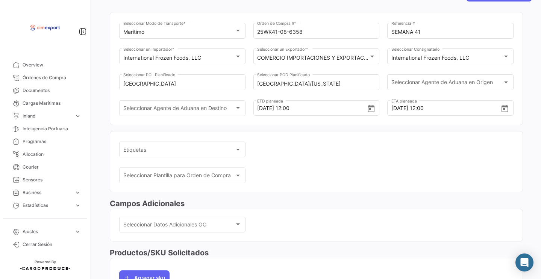
scroll to position [138, 0]
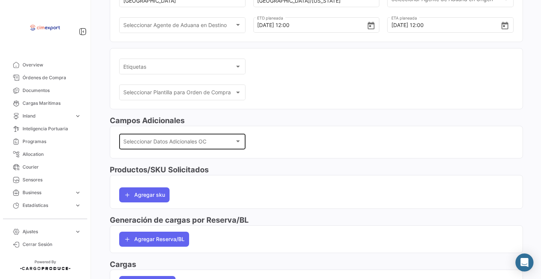
click at [183, 150] on div "Seleccionar Datos Adicionales OC Seleccionar Datos Adicionales OC" at bounding box center [182, 140] width 118 height 17
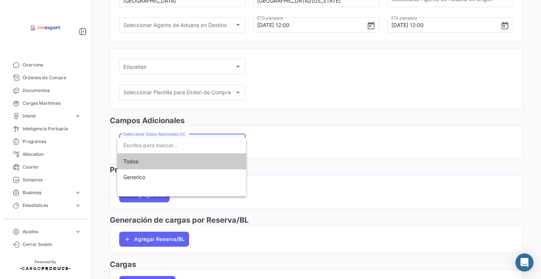
click at [174, 187] on div "Todos Generico" at bounding box center [181, 167] width 129 height 59
click at [172, 173] on span "Generico" at bounding box center [181, 178] width 117 height 16
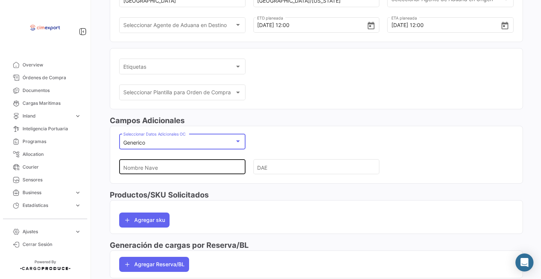
click at [168, 166] on input "Nombre Nave" at bounding box center [179, 167] width 112 height 26
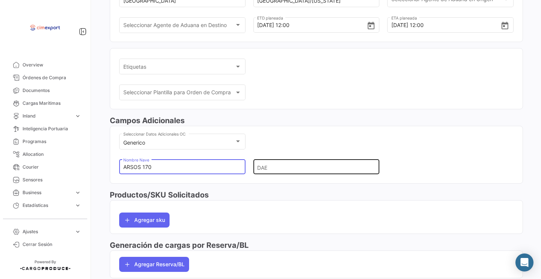
click at [263, 168] on input "DAE" at bounding box center [313, 167] width 112 height 26
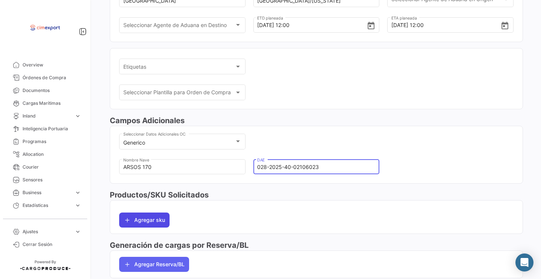
click at [160, 228] on button "Agregar sku" at bounding box center [144, 220] width 50 height 15
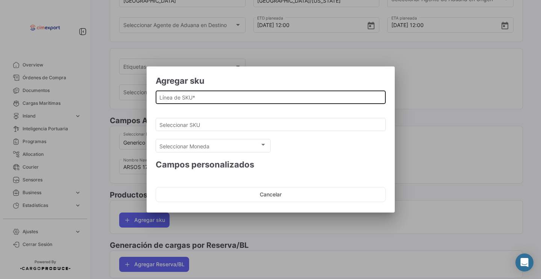
click at [190, 100] on input "Línea de SKU *" at bounding box center [270, 97] width 222 height 6
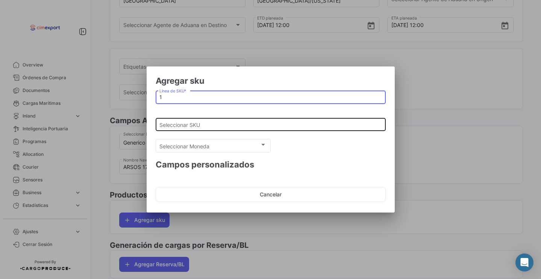
click at [187, 122] on input "Seleccionar SKU" at bounding box center [270, 125] width 222 height 6
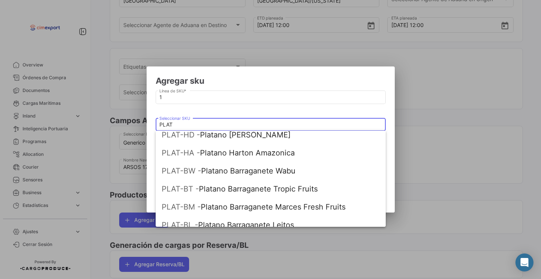
scroll to position [87, 0]
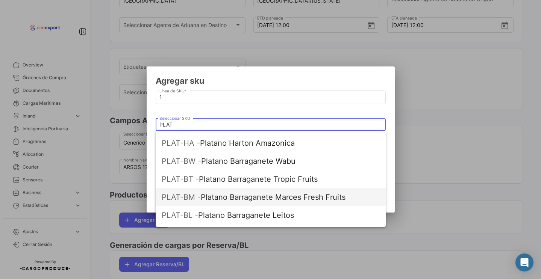
click at [213, 199] on span "PLAT-BM - Platano Barraganete Marces Fresh Fruits" at bounding box center [271, 197] width 218 height 18
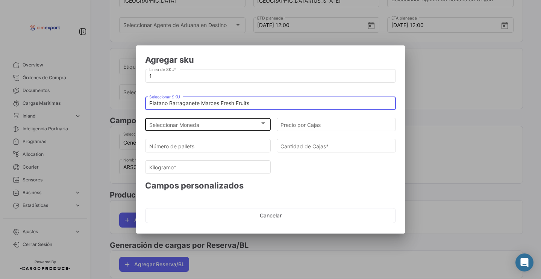
click at [209, 125] on div "Seleccionar Moneda" at bounding box center [204, 125] width 111 height 6
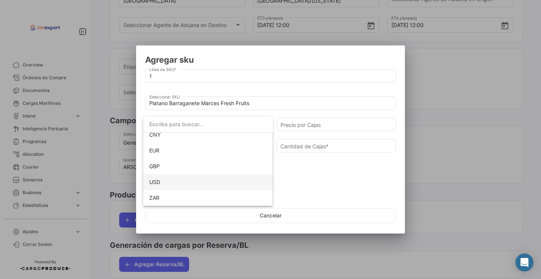
click at [166, 185] on span "USD" at bounding box center [208, 183] width 118 height 16
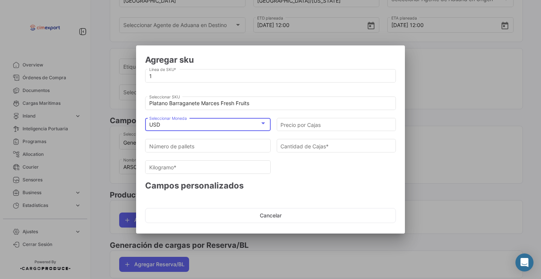
scroll to position [69, 0]
click at [302, 125] on input "Precio por Cajas" at bounding box center [337, 125] width 112 height 6
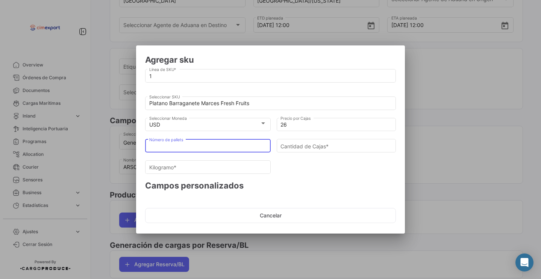
click at [238, 144] on input "Número de pallets" at bounding box center [208, 146] width 118 height 6
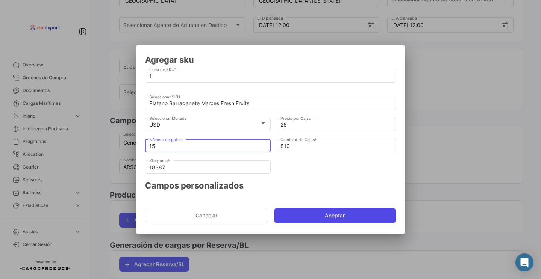
click at [296, 214] on button "Aceptar" at bounding box center [335, 215] width 122 height 15
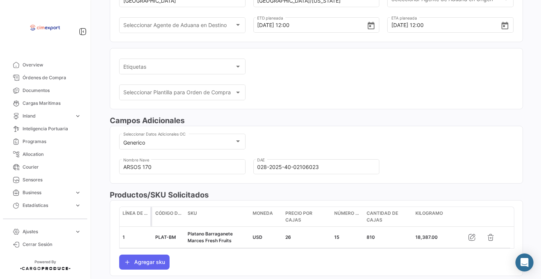
scroll to position [226, 0]
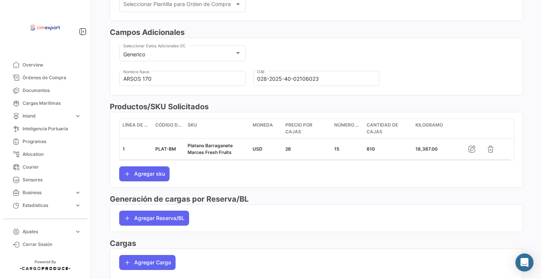
click at [144, 188] on mat-card "Línea de SKU Código de SKU SKU Moneda Precio por Cajas Número de pallets Cantid…" at bounding box center [316, 150] width 413 height 76
click at [142, 182] on button "Agregar sku" at bounding box center [144, 174] width 50 height 15
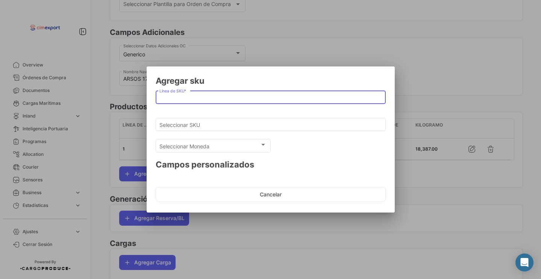
click at [175, 98] on input "Línea de SKU *" at bounding box center [270, 97] width 222 height 6
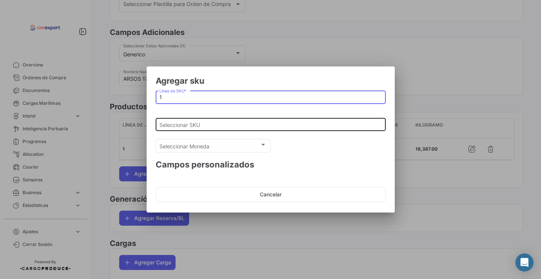
click at [174, 119] on div "Seleccionar SKU" at bounding box center [270, 124] width 222 height 15
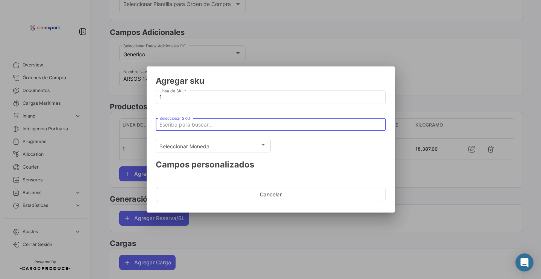
click at [172, 128] on div "Seleccionar SKU" at bounding box center [270, 124] width 222 height 15
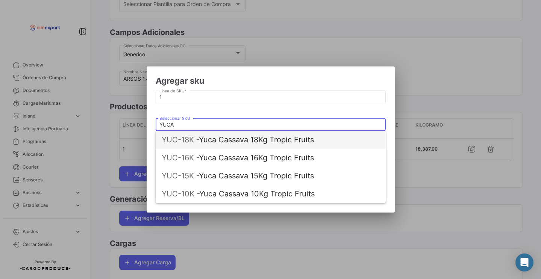
click at [180, 138] on span "YUC-18K -" at bounding box center [180, 139] width 37 height 9
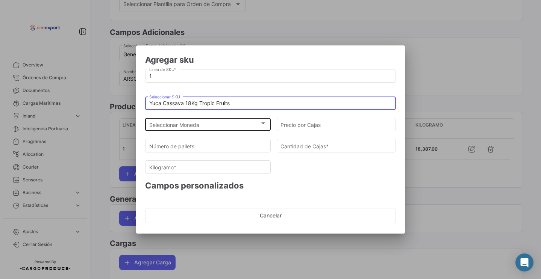
click at [177, 127] on span "Seleccionar Moneda" at bounding box center [204, 125] width 111 height 6
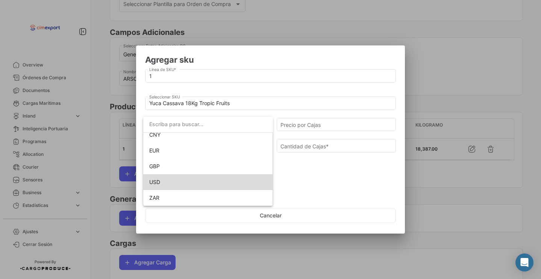
click at [167, 179] on span "USD" at bounding box center [208, 183] width 118 height 16
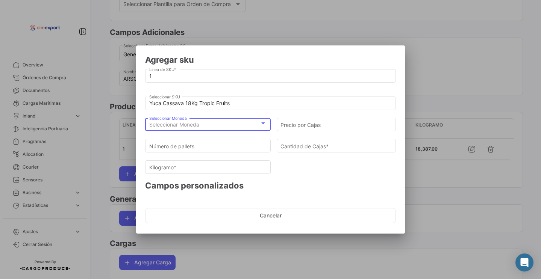
scroll to position [69, 0]
click at [304, 124] on input "Precio por Cajas" at bounding box center [337, 125] width 112 height 6
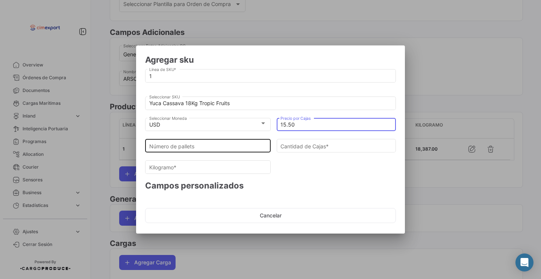
click at [236, 143] on div "Número de pallets" at bounding box center [208, 145] width 118 height 15
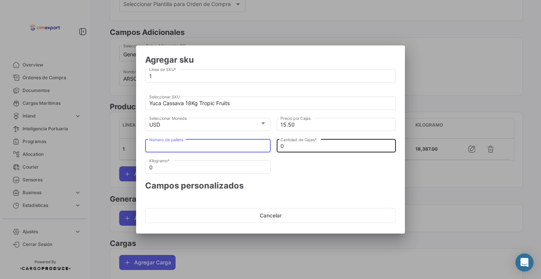
click at [305, 143] on input "0" at bounding box center [337, 146] width 112 height 6
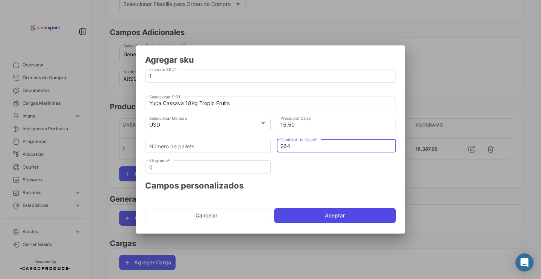
click at [302, 219] on button "Aceptar" at bounding box center [335, 215] width 122 height 15
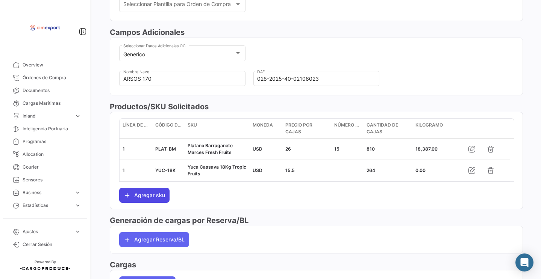
click at [150, 201] on button "Agregar sku" at bounding box center [144, 195] width 50 height 15
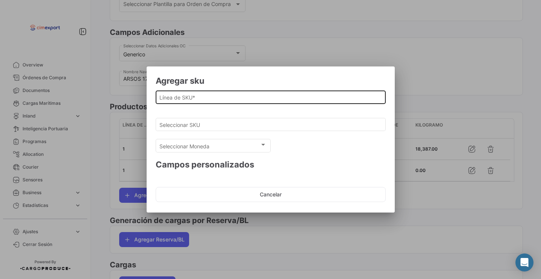
click at [195, 102] on div "Línea de SKU *" at bounding box center [270, 96] width 222 height 15
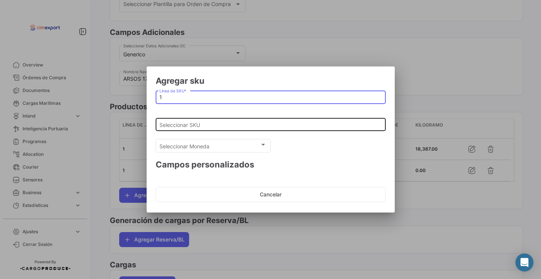
click at [189, 129] on div "Seleccionar SKU" at bounding box center [270, 124] width 222 height 15
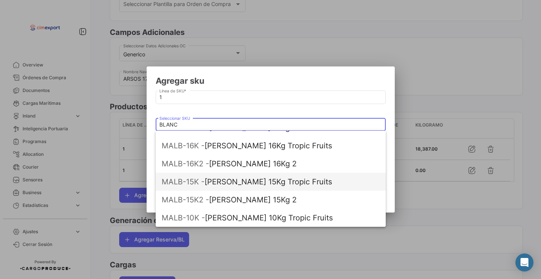
scroll to position [66, 0]
click at [202, 184] on span "MALB-15K -" at bounding box center [183, 182] width 43 height 9
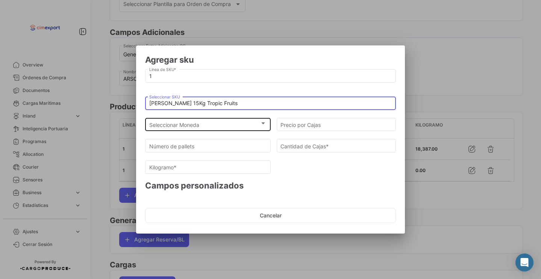
click at [200, 127] on span "Seleccionar Moneda" at bounding box center [204, 125] width 111 height 6
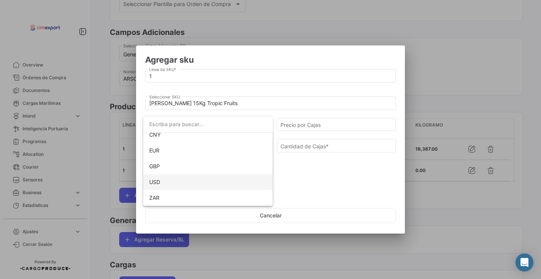
click at [170, 179] on span "USD" at bounding box center [208, 183] width 118 height 16
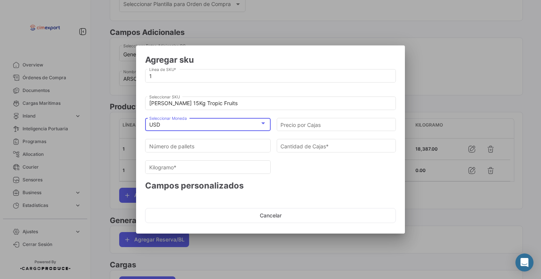
scroll to position [69, 0]
click at [313, 123] on input "Precio por Cajas" at bounding box center [337, 125] width 112 height 6
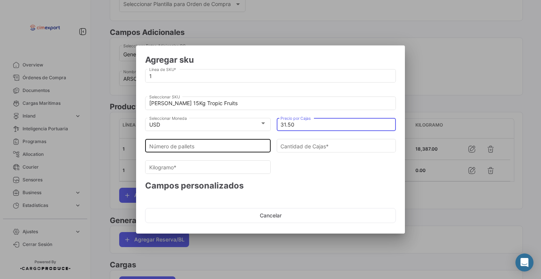
click at [256, 143] on input "Número de pallets" at bounding box center [208, 146] width 118 height 6
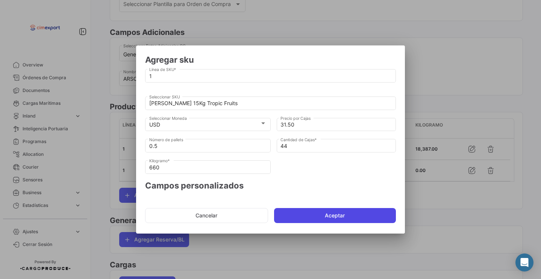
click at [296, 216] on button "Aceptar" at bounding box center [335, 215] width 122 height 15
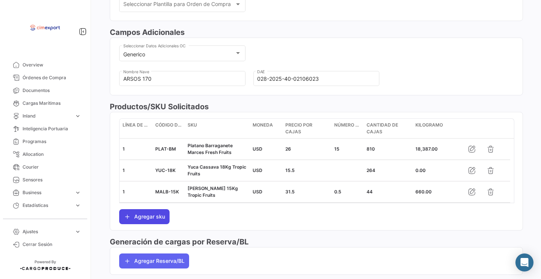
click at [165, 219] on button "Agregar sku" at bounding box center [144, 217] width 50 height 15
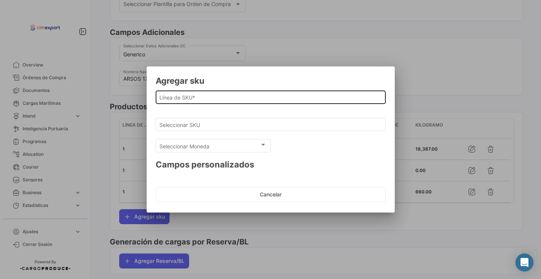
click at [209, 98] on input "Línea de SKU *" at bounding box center [270, 97] width 222 height 6
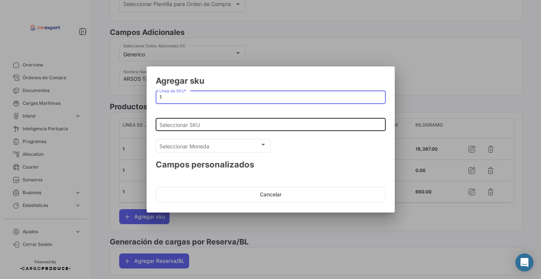
click at [207, 123] on input "Seleccionar SKU" at bounding box center [270, 125] width 222 height 6
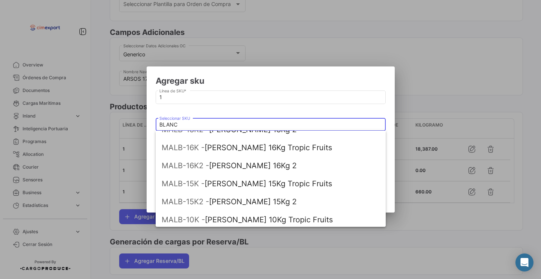
scroll to position [66, 0]
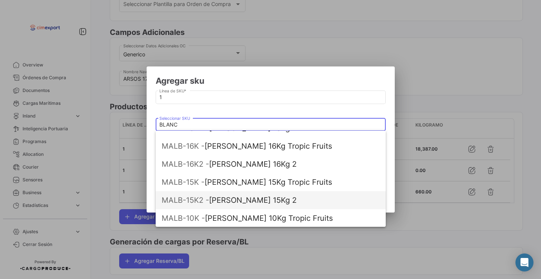
click at [201, 195] on span "MALB-15K2 - [GEOGRAPHIC_DATA][PERSON_NAME] 15Kg 2" at bounding box center [271, 200] width 218 height 18
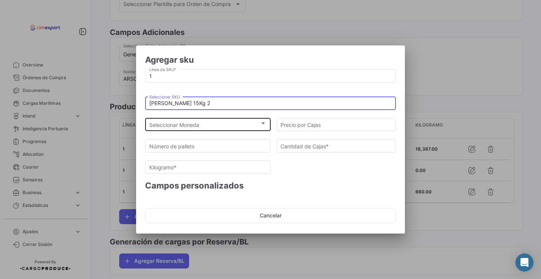
click at [204, 124] on div "Seleccionar Moneda" at bounding box center [204, 125] width 111 height 6
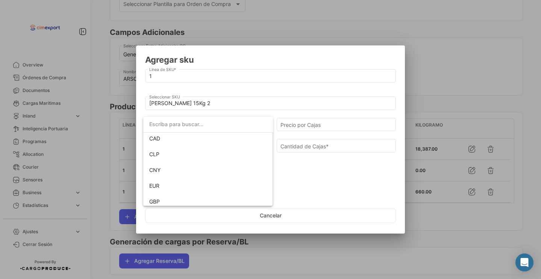
scroll to position [69, 0]
click at [168, 183] on span "USD" at bounding box center [208, 183] width 118 height 16
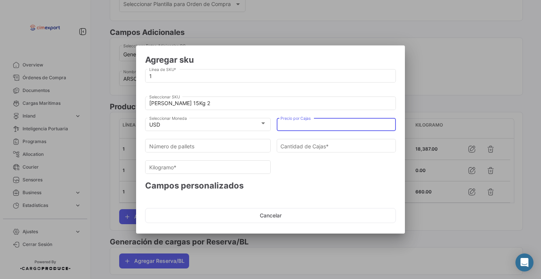
click at [296, 125] on input "Precio por Cajas" at bounding box center [337, 125] width 112 height 6
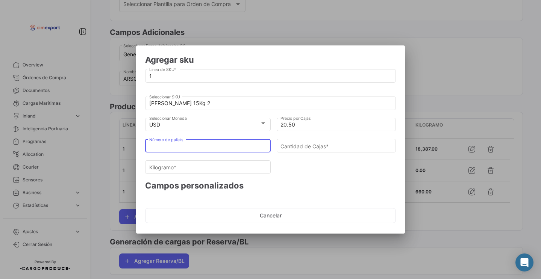
click at [225, 148] on input "Número de pallets" at bounding box center [208, 146] width 118 height 6
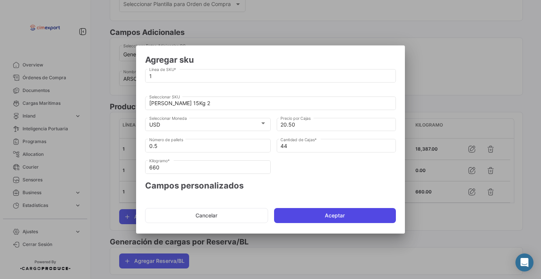
click at [282, 217] on button "Aceptar" at bounding box center [335, 215] width 122 height 15
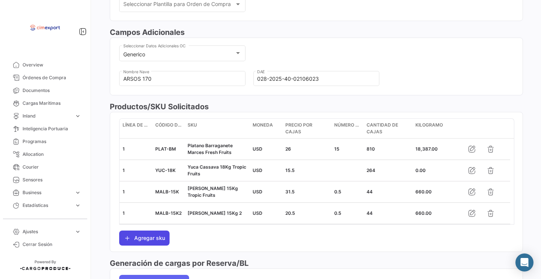
click at [155, 240] on button "Agregar sku" at bounding box center [144, 238] width 50 height 15
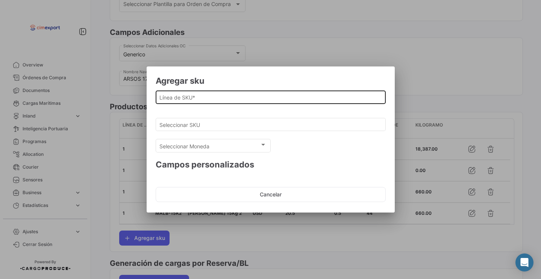
click at [196, 93] on div "Línea de SKU *" at bounding box center [270, 96] width 222 height 15
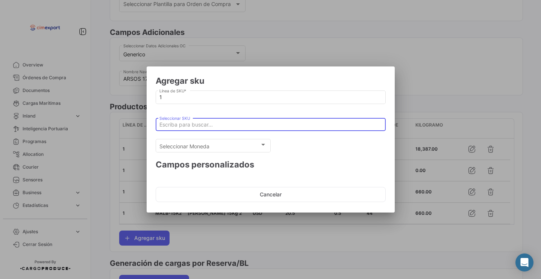
click at [194, 127] on input "Seleccionar SKU" at bounding box center [270, 125] width 222 height 6
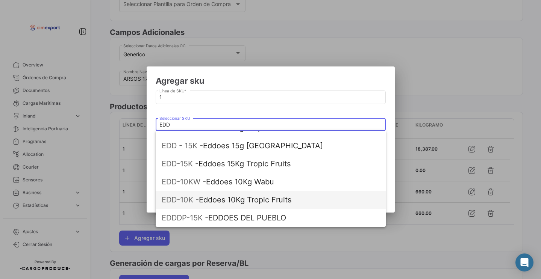
scroll to position [30, 0]
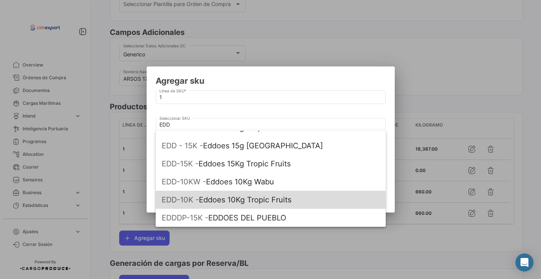
click at [203, 202] on span "EDD-10K - Eddoes 10Kg Tropic Fruits" at bounding box center [271, 200] width 218 height 18
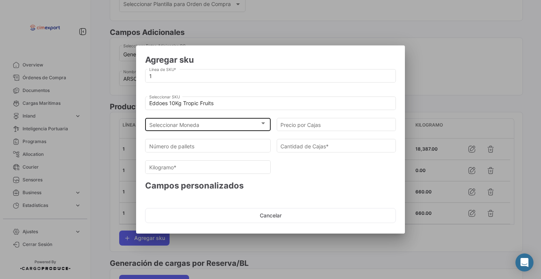
click at [187, 121] on div "Seleccionar Moneda Seleccionar Moneda" at bounding box center [208, 124] width 118 height 15
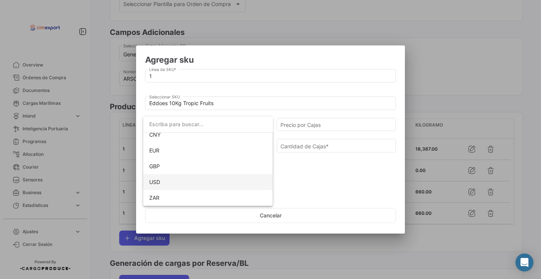
click at [170, 178] on span "USD" at bounding box center [208, 183] width 118 height 16
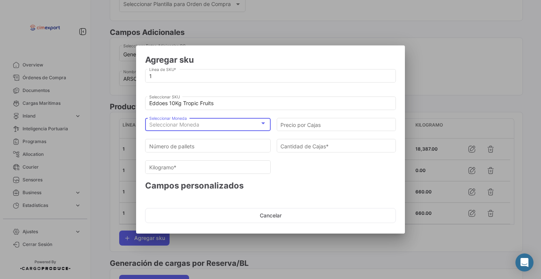
scroll to position [69, 0]
click at [310, 123] on input "Precio por Cajas" at bounding box center [337, 125] width 112 height 6
click at [243, 154] on div "Número de pallets" at bounding box center [208, 148] width 126 height 19
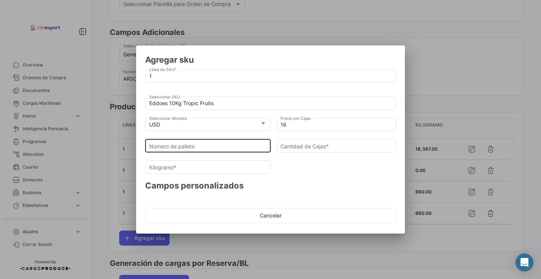
click at [243, 149] on input "Número de pallets" at bounding box center [208, 146] width 118 height 6
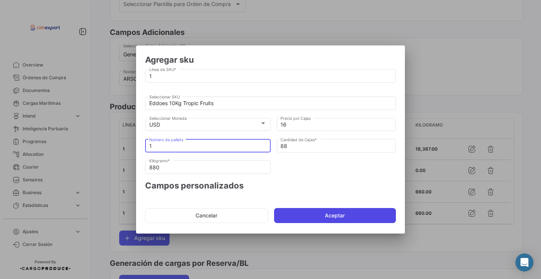
click at [309, 222] on button "Aceptar" at bounding box center [335, 215] width 122 height 15
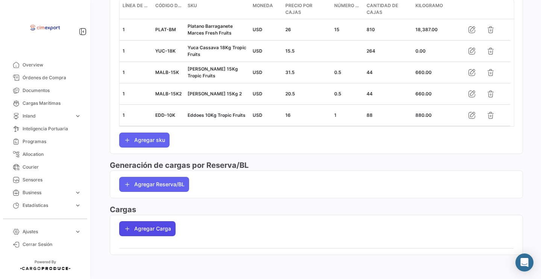
scroll to position [350, 0]
click at [137, 227] on button "Agregar Carga" at bounding box center [147, 229] width 56 height 15
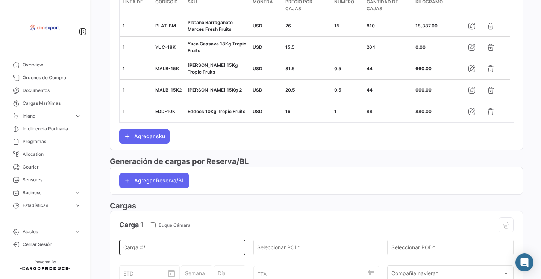
click at [138, 247] on div "Carga # *" at bounding box center [182, 247] width 118 height 17
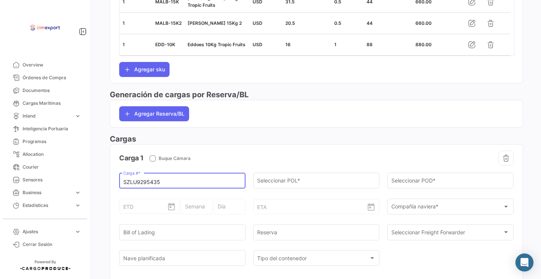
scroll to position [465, 0]
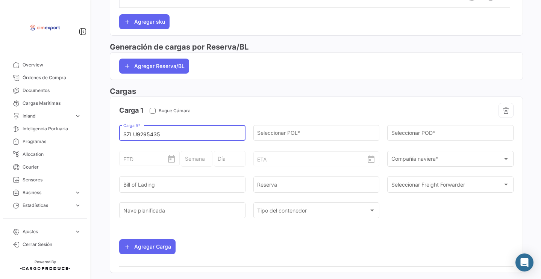
click at [285, 143] on div "ETA" at bounding box center [316, 153] width 118 height 28
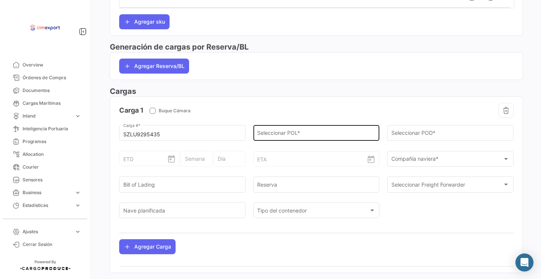
click at [280, 135] on input "Seleccionar POL *" at bounding box center [316, 135] width 118 height 6
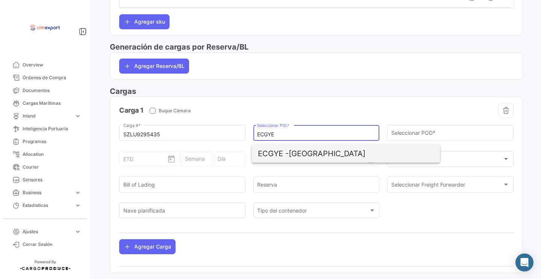
click at [305, 155] on span "ECGYE - [GEOGRAPHIC_DATA]" at bounding box center [346, 154] width 176 height 18
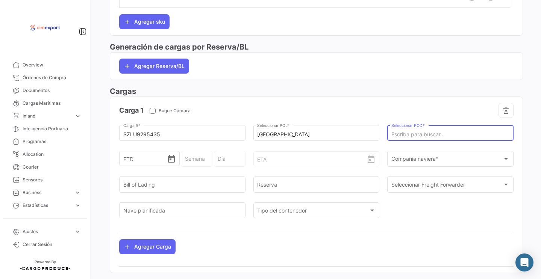
click at [417, 135] on input "Seleccionar POD *" at bounding box center [451, 135] width 118 height 6
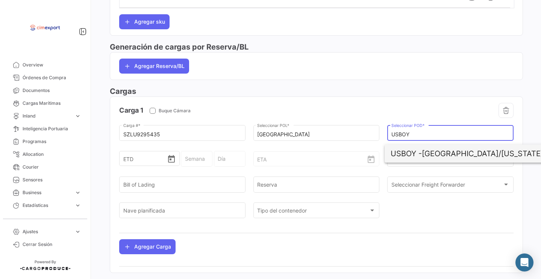
click at [448, 152] on span "USBOY - [GEOGRAPHIC_DATA]/[US_STATE]" at bounding box center [479, 154] width 176 height 18
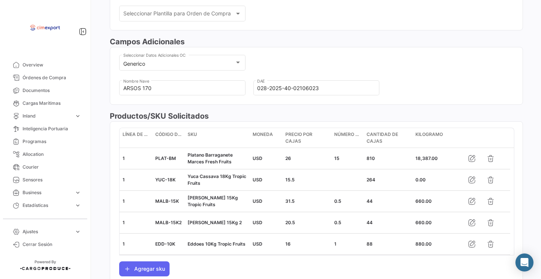
scroll to position [494, 0]
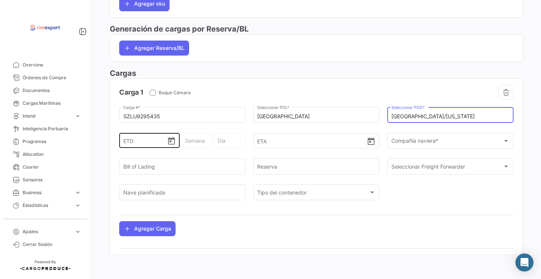
click at [171, 145] on icon "Open calendar" at bounding box center [171, 141] width 7 height 8
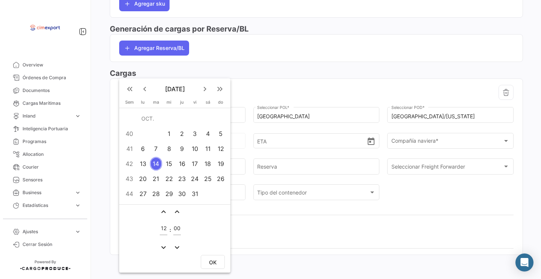
click at [195, 147] on div "10" at bounding box center [195, 149] width 12 height 14
click at [214, 262] on span "OK" at bounding box center [213, 263] width 8 height 6
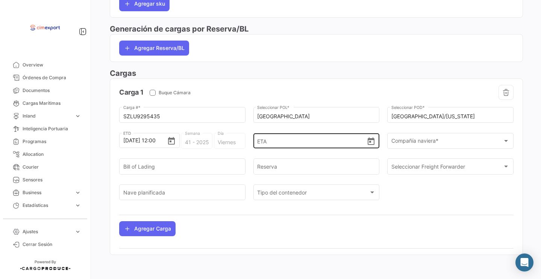
click at [368, 142] on icon "Open calendar" at bounding box center [371, 142] width 7 height 8
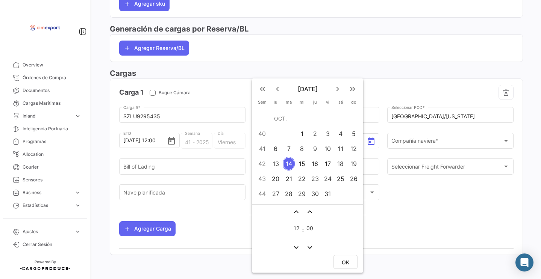
click at [288, 177] on div "21" at bounding box center [289, 179] width 12 height 14
click at [342, 256] on button "OK" at bounding box center [346, 262] width 24 height 14
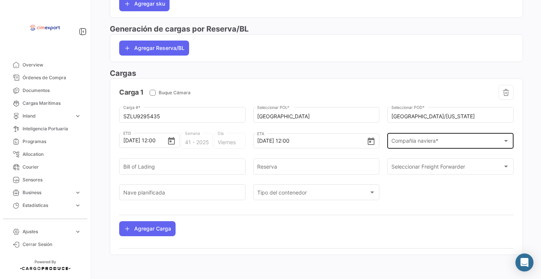
click at [412, 145] on div "Compañía naviera * Compañía naviera *" at bounding box center [451, 140] width 118 height 17
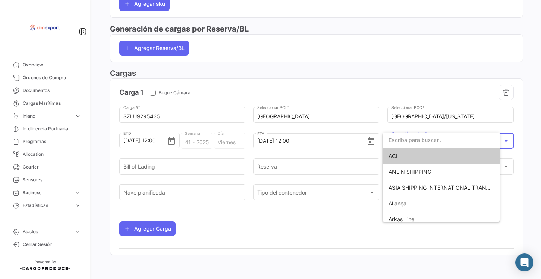
scroll to position [488, 0]
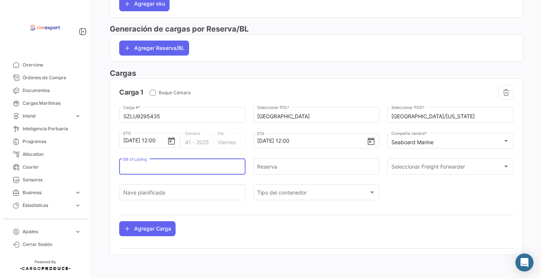
click at [145, 169] on input "Bill of Lading" at bounding box center [182, 168] width 118 height 6
click at [123, 168] on input "8773684A" at bounding box center [182, 168] width 118 height 6
click at [275, 168] on input "Reserva" at bounding box center [316, 168] width 118 height 6
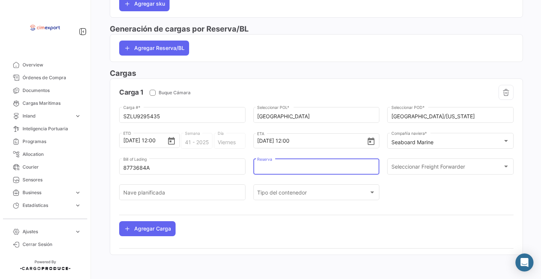
paste input "8773684A"
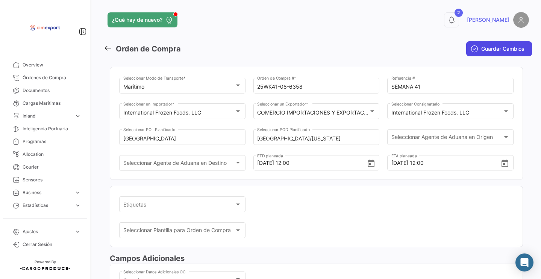
scroll to position [0, 0]
click at [476, 50] on button "Guardar Cambios" at bounding box center [499, 48] width 66 height 15
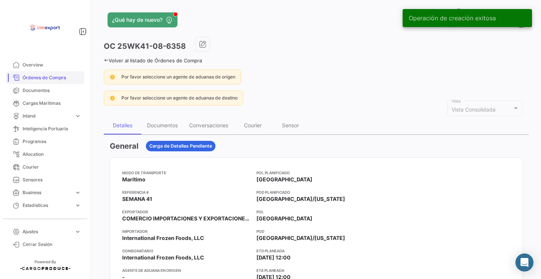
click at [71, 74] on link "Órdenes de Compra" at bounding box center [45, 77] width 78 height 13
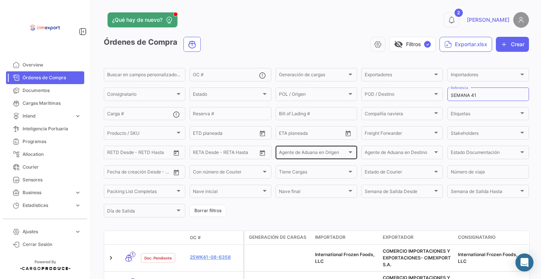
scroll to position [95, 0]
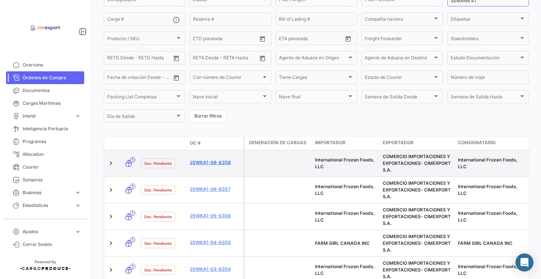
click at [219, 165] on link "25WK41-08-6358" at bounding box center [215, 162] width 50 height 7
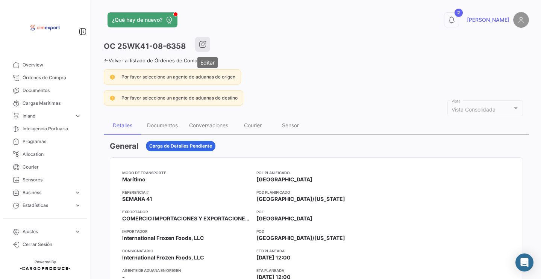
click at [210, 39] on button "button" at bounding box center [202, 44] width 15 height 15
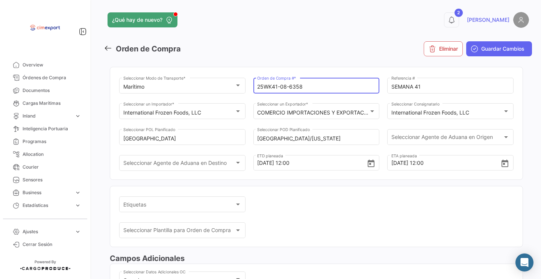
click at [285, 88] on input "25WK41-08-6358" at bounding box center [316, 87] width 118 height 6
click at [286, 88] on input "25WK41-08-6358" at bounding box center [316, 87] width 118 height 6
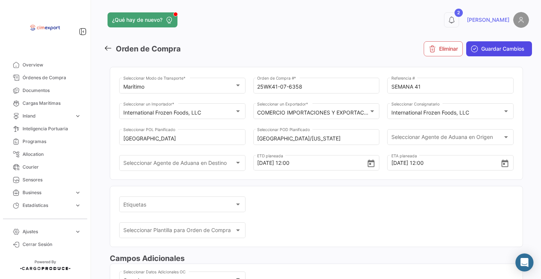
click at [489, 47] on span "Guardar Cambios" at bounding box center [502, 49] width 43 height 8
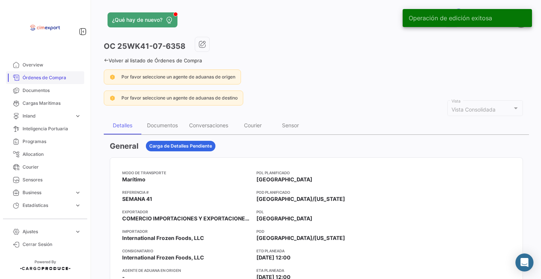
click at [58, 77] on span "Órdenes de Compra" at bounding box center [52, 77] width 59 height 7
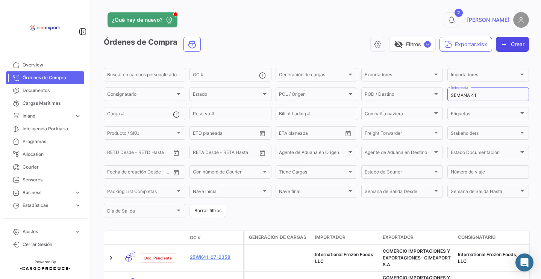
click at [501, 45] on icon "button" at bounding box center [505, 45] width 8 height 8
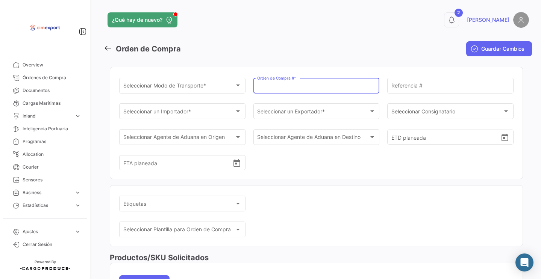
click at [266, 89] on input "Orden de Compra # *" at bounding box center [316, 87] width 118 height 6
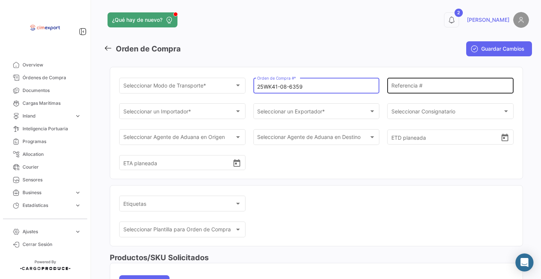
click at [407, 85] on input "Referencia #" at bounding box center [451, 87] width 118 height 6
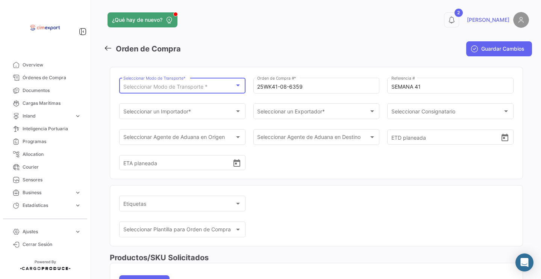
click at [205, 84] on span "Seleccionar Modo de Transporte *" at bounding box center [165, 86] width 84 height 6
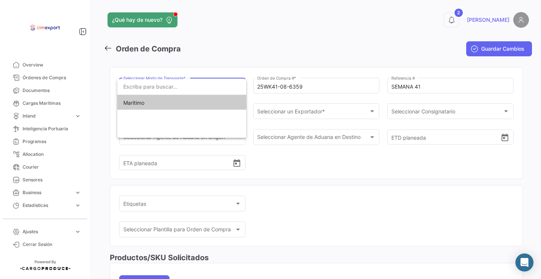
click at [174, 103] on span "Marítimo" at bounding box center [181, 103] width 117 height 16
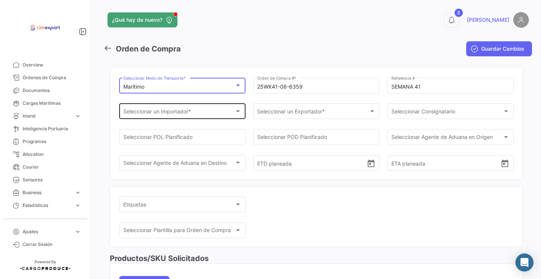
click at [178, 104] on div "Seleccionar un Importador * Seleccionar un Importador *" at bounding box center [182, 110] width 118 height 17
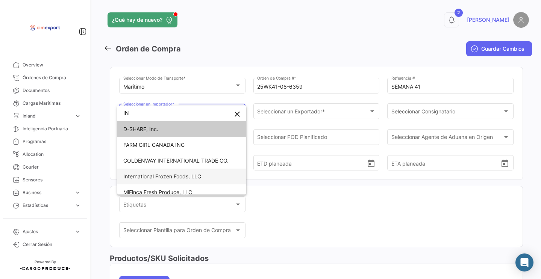
click at [171, 179] on span "International Frozen Foods, LLC" at bounding box center [162, 176] width 78 height 6
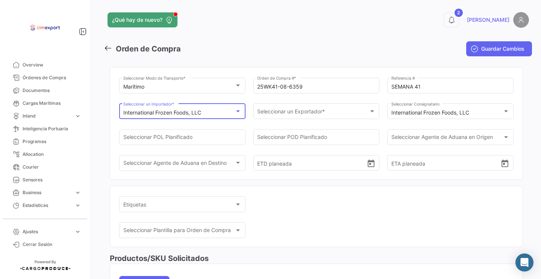
scroll to position [29, 0]
click at [272, 116] on span "Seleccionar un Exportador *" at bounding box center [313, 113] width 112 height 6
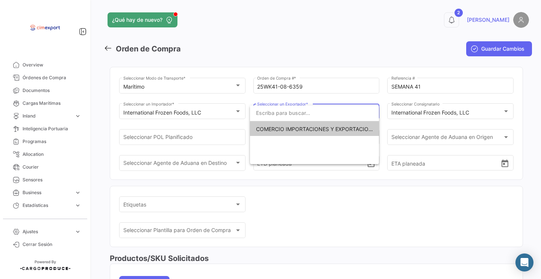
click at [267, 133] on span "COMERCIO IMPORTACIONES Y EXPORTACIONES- CIMEXPORT S.A." at bounding box center [314, 129] width 117 height 16
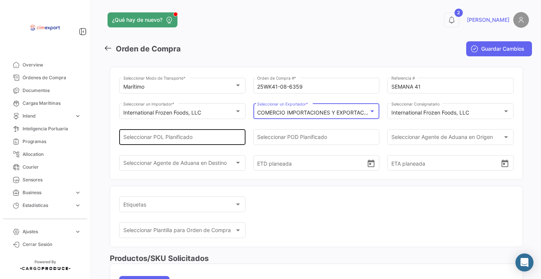
click at [208, 139] on input "Seleccionar POL Planificado" at bounding box center [182, 139] width 118 height 6
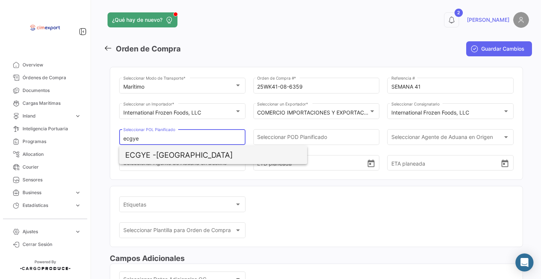
click at [179, 152] on span "ECGYE - [GEOGRAPHIC_DATA]" at bounding box center [213, 155] width 176 height 18
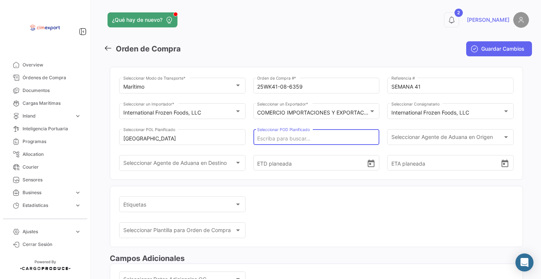
click at [282, 139] on input "Seleccionar POD Planificado" at bounding box center [316, 139] width 118 height 6
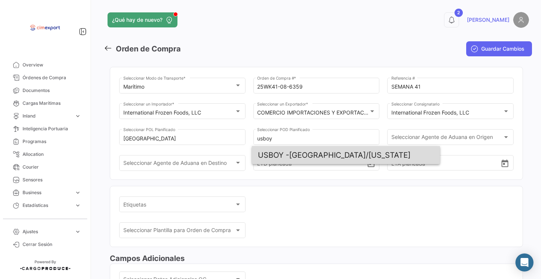
click at [303, 154] on span "USBOY - [GEOGRAPHIC_DATA]/[US_STATE]" at bounding box center [346, 155] width 176 height 18
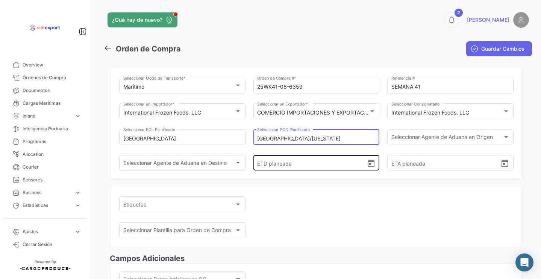
click at [369, 169] on icon "Open calendar" at bounding box center [371, 163] width 9 height 9
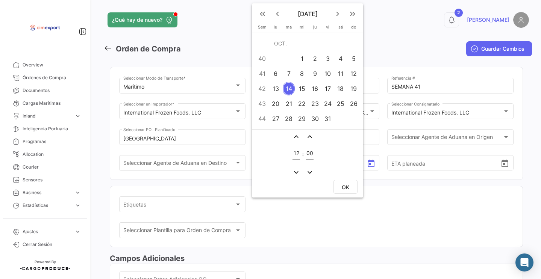
click at [331, 74] on div "10" at bounding box center [328, 74] width 12 height 14
click at [348, 192] on button "OK" at bounding box center [346, 187] width 24 height 14
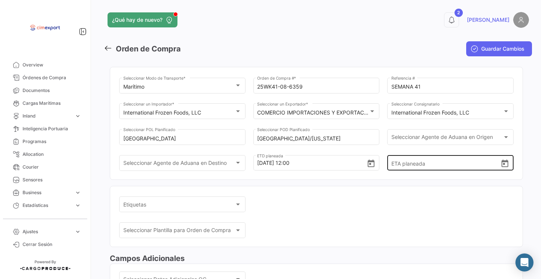
click at [504, 167] on icon "Open calendar" at bounding box center [505, 164] width 7 height 8
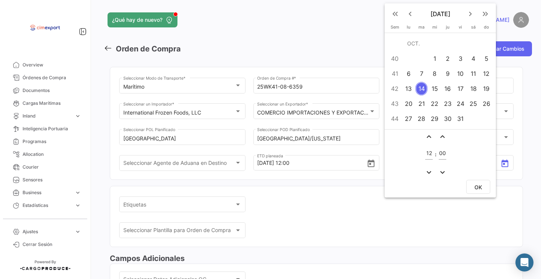
click at [474, 186] on button "OK" at bounding box center [478, 187] width 24 height 14
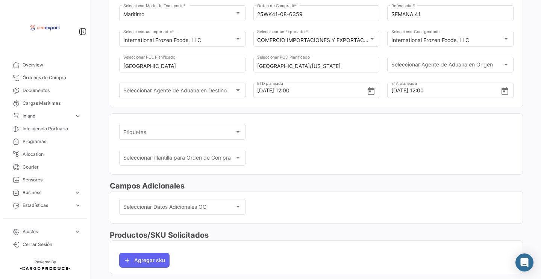
scroll to position [138, 0]
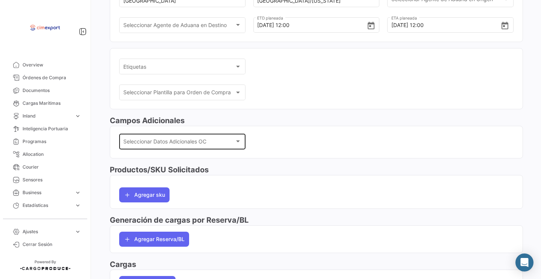
click at [197, 150] on div "Seleccionar Datos Adicionales OC Seleccionar Datos Adicionales OC" at bounding box center [182, 140] width 118 height 17
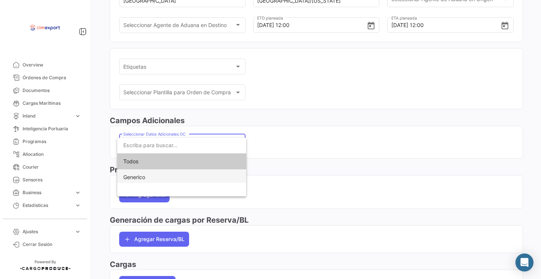
click at [197, 178] on span "Generico" at bounding box center [181, 178] width 117 height 16
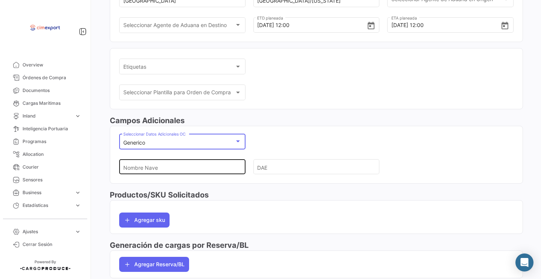
click at [197, 176] on input "Nombre Nave" at bounding box center [179, 167] width 112 height 26
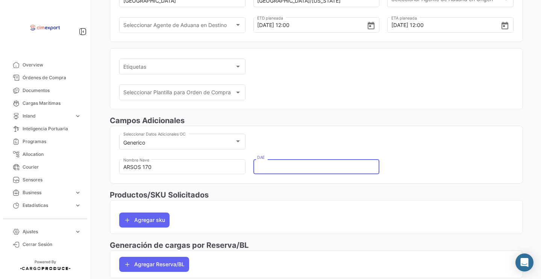
click at [273, 174] on input "DAE" at bounding box center [313, 167] width 112 height 26
click at [157, 223] on button "Agregar sku" at bounding box center [144, 220] width 50 height 15
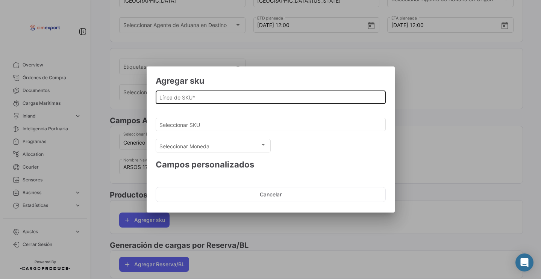
click at [197, 100] on input "Línea de SKU *" at bounding box center [270, 97] width 222 height 6
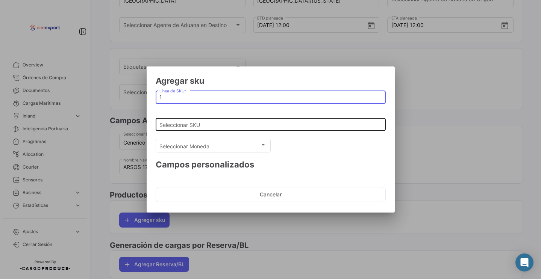
click at [196, 128] on input "Seleccionar SKU" at bounding box center [270, 125] width 222 height 6
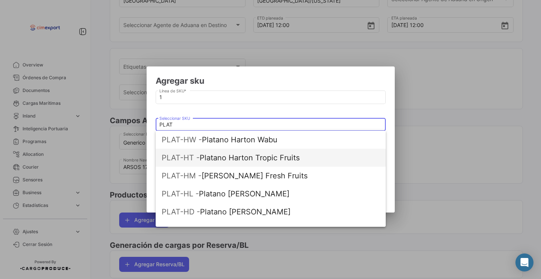
scroll to position [95, 0]
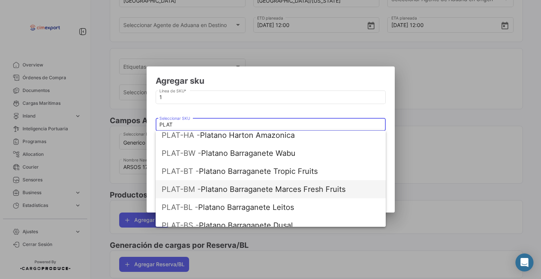
click at [228, 190] on span "PLAT-BM - Platano Barraganete Marces Fresh Fruits" at bounding box center [271, 190] width 218 height 18
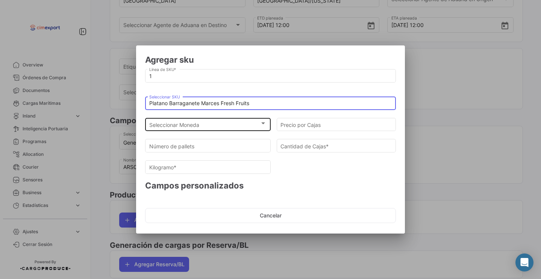
click at [207, 126] on div "Seleccionar Moneda" at bounding box center [204, 125] width 111 height 6
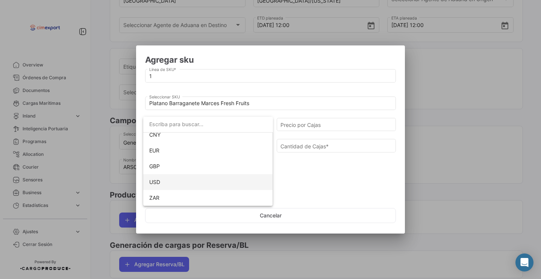
scroll to position [69, 0]
click at [173, 180] on span "USD" at bounding box center [208, 183] width 118 height 16
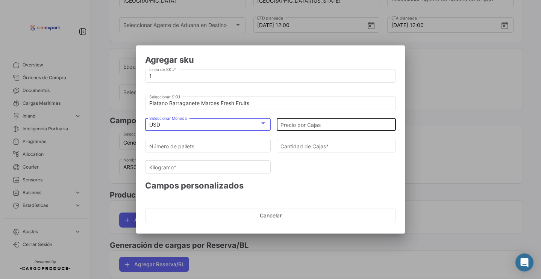
click at [299, 127] on input "Precio por Cajas" at bounding box center [337, 125] width 112 height 6
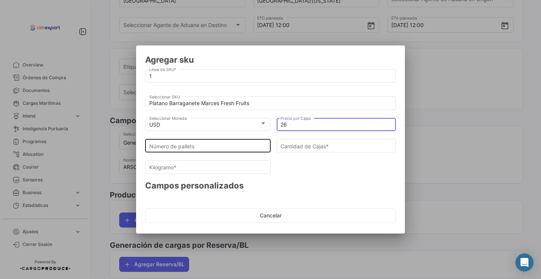
click at [239, 149] on input "Número de pallets" at bounding box center [208, 146] width 118 height 6
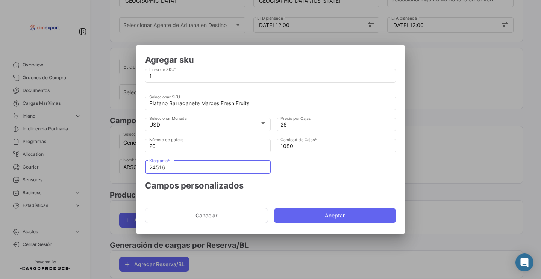
click at [217, 167] on input "24516" at bounding box center [208, 168] width 118 height 6
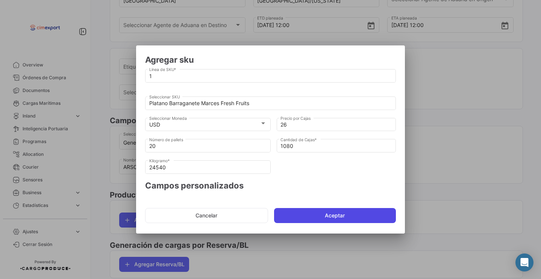
click at [284, 214] on button "Aceptar" at bounding box center [335, 215] width 122 height 15
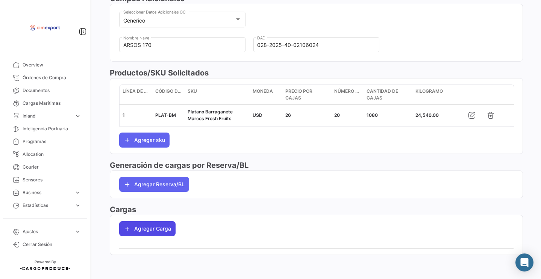
scroll to position [264, 0]
click at [150, 228] on button "Agregar Carga" at bounding box center [147, 229] width 56 height 15
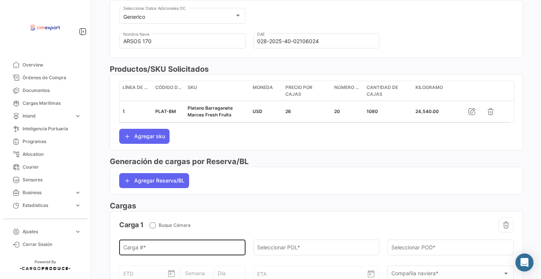
click at [147, 253] on input "Carga # *" at bounding box center [182, 249] width 118 height 6
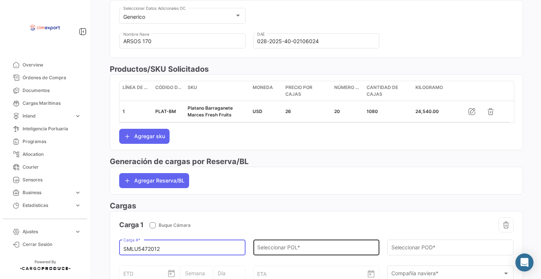
click at [283, 253] on input "Seleccionar POL *" at bounding box center [316, 249] width 118 height 6
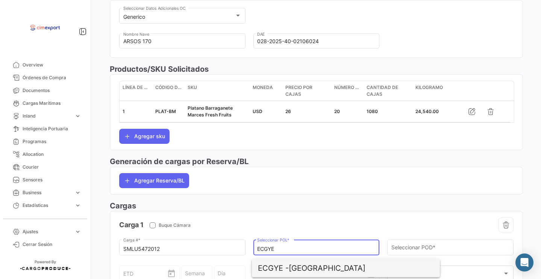
click at [299, 267] on span "ECGYE - [GEOGRAPHIC_DATA]" at bounding box center [346, 269] width 176 height 18
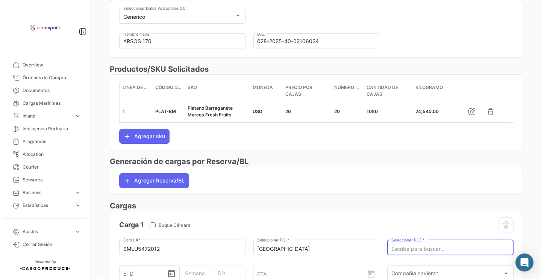
click at [414, 251] on input "Seleccionar POD *" at bounding box center [451, 249] width 118 height 6
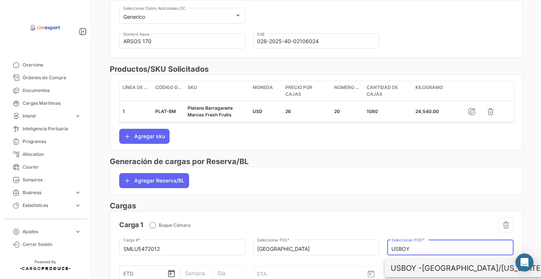
click at [422, 271] on span "USBOY -" at bounding box center [406, 268] width 31 height 9
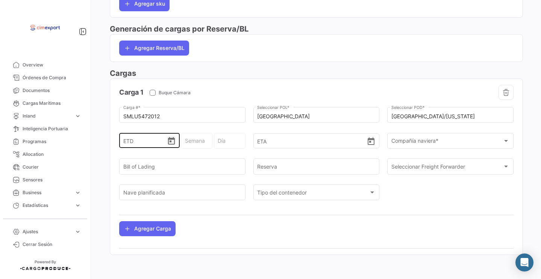
click at [172, 144] on icon "Open calendar" at bounding box center [171, 141] width 9 height 9
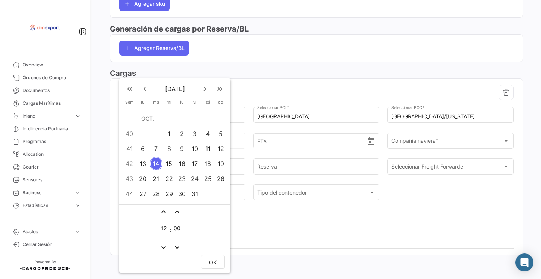
click at [193, 146] on div "10" at bounding box center [195, 149] width 12 height 14
click at [214, 274] on div at bounding box center [270, 139] width 541 height 279
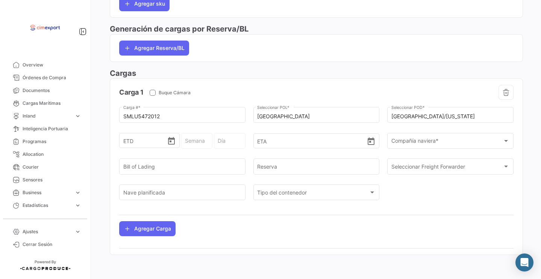
click at [214, 265] on div "¿Qué hay de nuevo? 2 [PERSON_NAME] Orden de Compra Guardar Cambios Marítimo Sel…" at bounding box center [316, 139] width 449 height 279
click at [169, 146] on icon "Open calendar" at bounding box center [171, 141] width 9 height 9
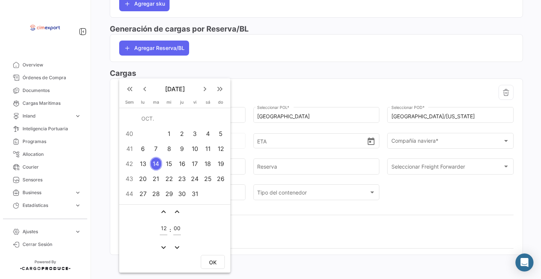
click at [198, 150] on div "10" at bounding box center [195, 149] width 12 height 14
click at [219, 265] on button "OK" at bounding box center [213, 262] width 24 height 14
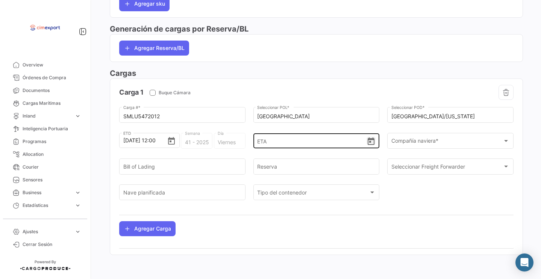
click at [369, 144] on icon "Open calendar" at bounding box center [371, 141] width 9 height 9
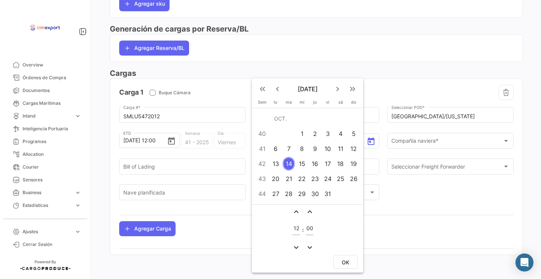
click at [384, 223] on div at bounding box center [270, 139] width 541 height 279
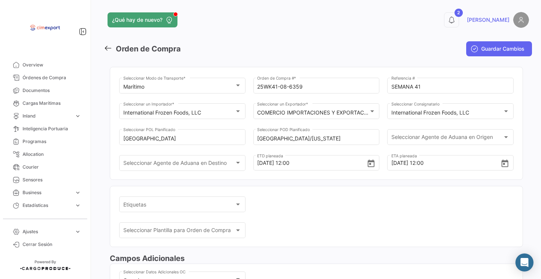
scroll to position [0, 0]
click at [502, 166] on icon "Open calendar" at bounding box center [505, 163] width 9 height 9
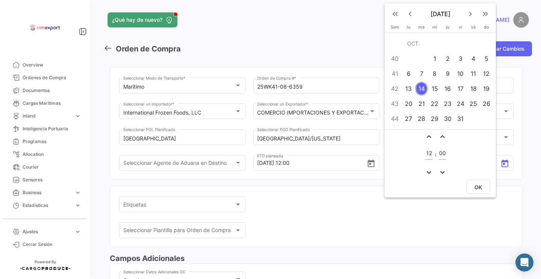
click at [423, 108] on div "21" at bounding box center [422, 104] width 12 height 14
click at [477, 187] on span "OK" at bounding box center [479, 187] width 8 height 6
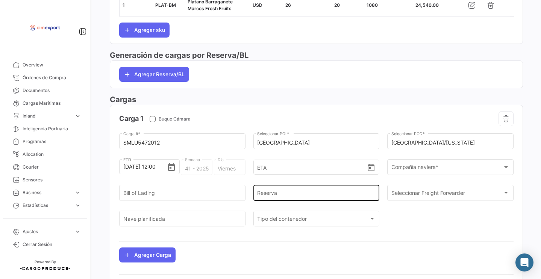
scroll to position [372, 0]
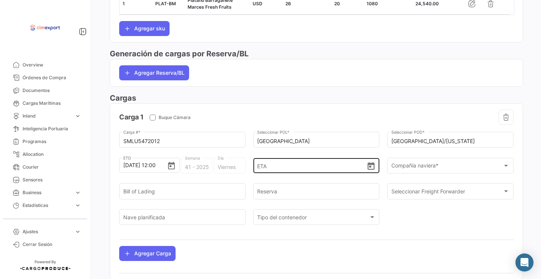
click at [367, 171] on icon "Open calendar" at bounding box center [371, 166] width 9 height 9
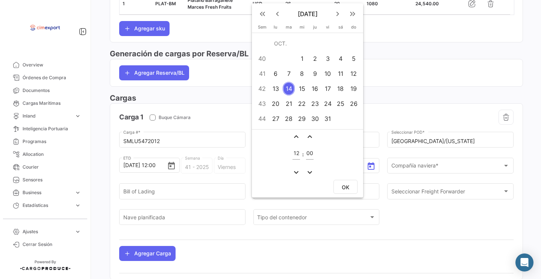
click at [287, 105] on div "21" at bounding box center [289, 104] width 12 height 14
click at [345, 185] on span "OK" at bounding box center [346, 187] width 8 height 6
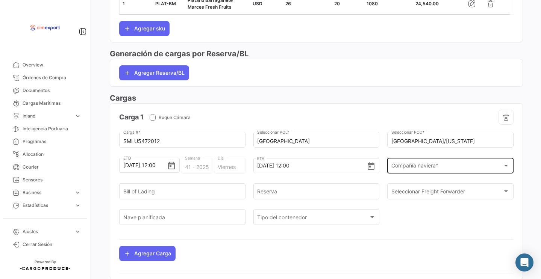
click at [400, 171] on span "Compañía naviera *" at bounding box center [448, 167] width 112 height 6
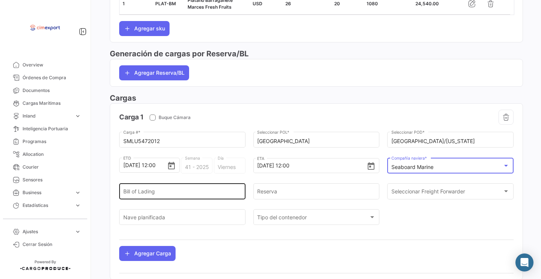
click at [187, 196] on input "Bill of Lading" at bounding box center [182, 193] width 118 height 6
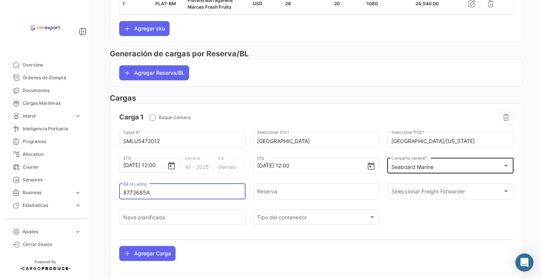
click at [156, 196] on input "8773685A" at bounding box center [182, 193] width 118 height 6
click at [284, 193] on div "Reserva" at bounding box center [316, 190] width 118 height 17
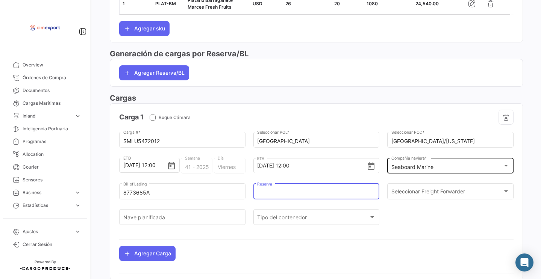
paste input "8773685A"
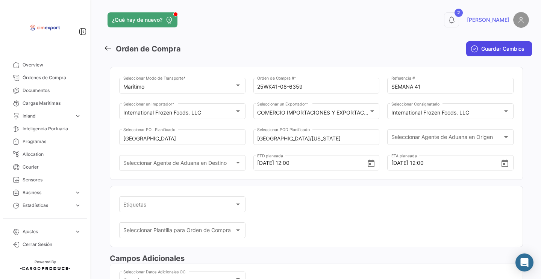
scroll to position [0, 0]
click at [477, 54] on button "Guardar Cambios" at bounding box center [499, 48] width 66 height 15
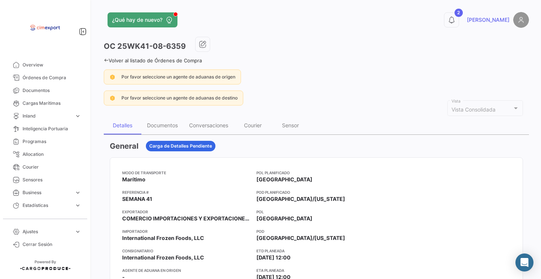
click at [87, 78] on span "Órdenes de Compra" at bounding box center [45, 77] width 90 height 13
click at [65, 76] on span "Órdenes de Compra" at bounding box center [52, 77] width 59 height 7
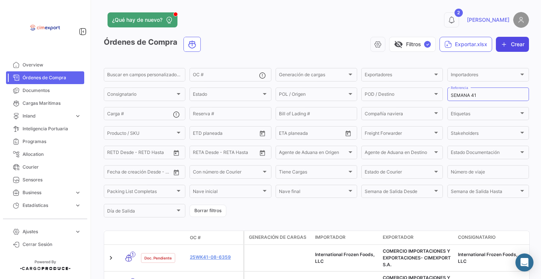
click at [509, 48] on button "Crear" at bounding box center [512, 44] width 33 height 15
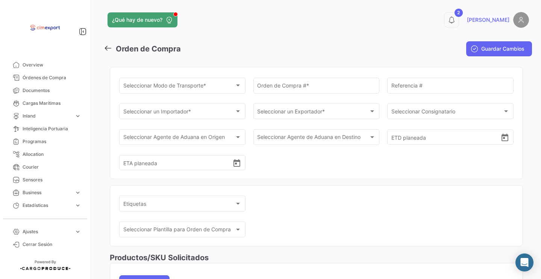
click at [260, 83] on div "Orden de Compra # *" at bounding box center [316, 84] width 118 height 17
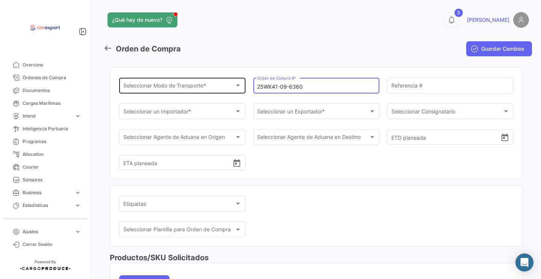
click at [186, 82] on div "Seleccionar Modo de Transporte * Seleccionar Modo de Transporte *" at bounding box center [182, 84] width 118 height 17
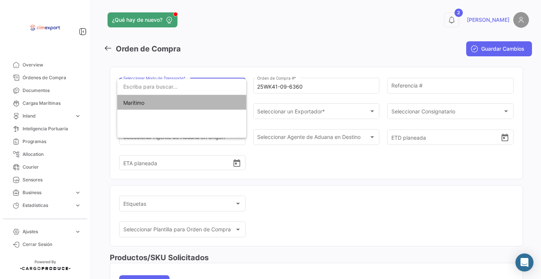
click at [187, 100] on span "Marítimo" at bounding box center [181, 103] width 117 height 16
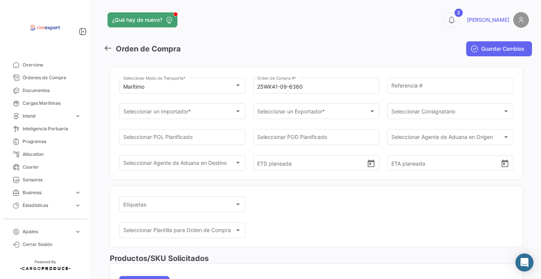
click at [430, 94] on div "Referencia #" at bounding box center [450, 89] width 126 height 23
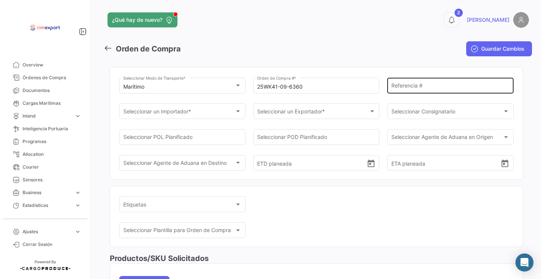
click at [422, 90] on input "Referencia #" at bounding box center [451, 87] width 118 height 6
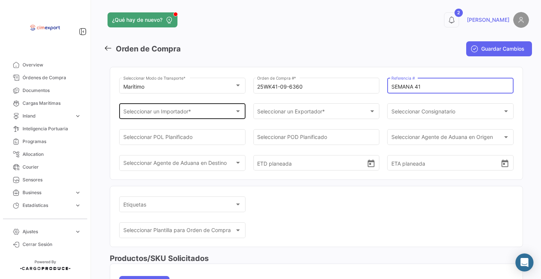
click at [193, 117] on div "Seleccionar un Importador * Seleccionar un Importador *" at bounding box center [182, 110] width 118 height 17
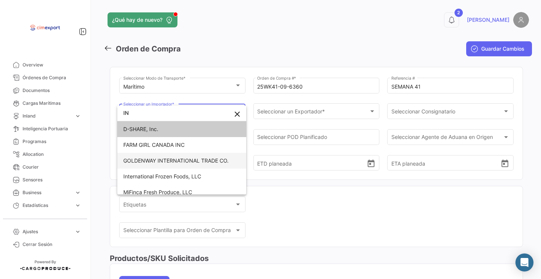
click at [198, 156] on span "GOLDENWAY INTERNATIONAL TRADE CO." at bounding box center [181, 161] width 117 height 16
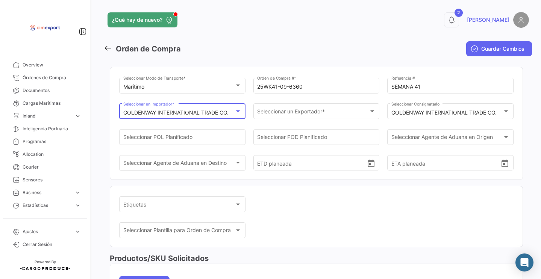
scroll to position [29, 0]
click at [183, 116] on mat-select-trigger "GOLDENWAY INTERNATIONAL TRADE CO." at bounding box center [175, 112] width 105 height 6
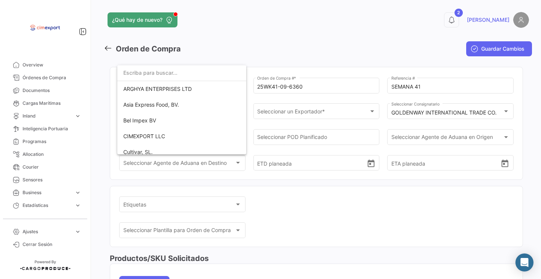
scroll to position [176, 0]
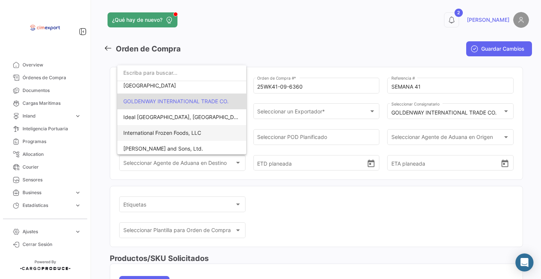
click at [178, 130] on span "International Frozen Foods, LLC" at bounding box center [162, 133] width 78 height 6
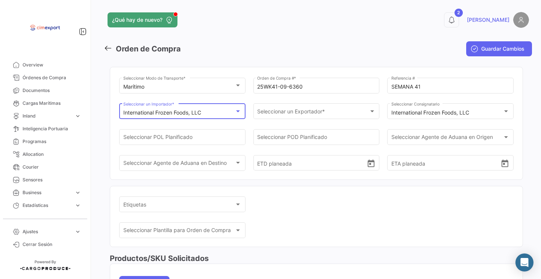
scroll to position [205, 0]
click at [277, 117] on div "Seleccionar un Exportador * Seleccionar un Exportador *" at bounding box center [316, 110] width 118 height 17
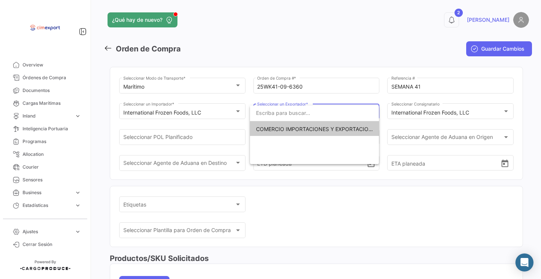
click at [266, 127] on span "COMERCIO IMPORTACIONES Y EXPORTACIONES- CIMEXPORT S.A." at bounding box center [340, 129] width 169 height 6
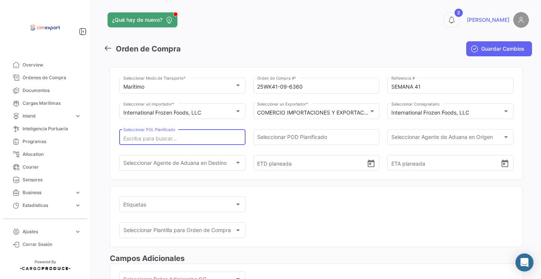
click at [208, 138] on input "Seleccionar POL Planificado" at bounding box center [182, 139] width 118 height 6
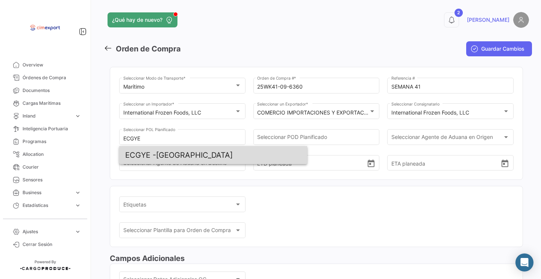
click at [211, 154] on span "ECGYE - [GEOGRAPHIC_DATA]" at bounding box center [213, 155] width 176 height 18
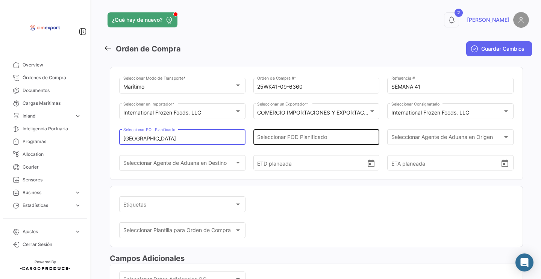
click at [280, 142] on input "Seleccionar POD Planificado" at bounding box center [316, 139] width 118 height 6
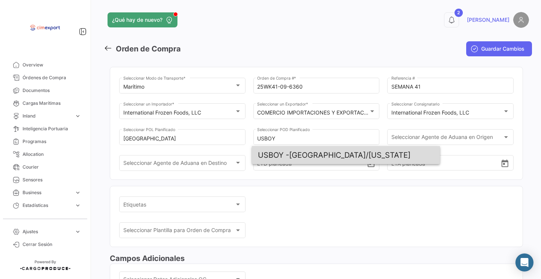
click at [323, 154] on span "USBOY - [GEOGRAPHIC_DATA]/[US_STATE]" at bounding box center [346, 155] width 176 height 18
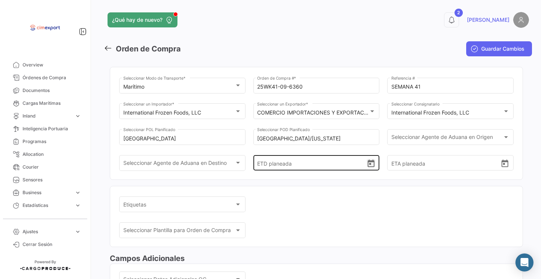
click at [371, 169] on icon "Open calendar" at bounding box center [371, 163] width 9 height 9
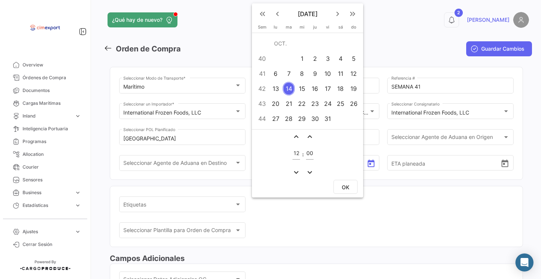
click at [353, 71] on div "12" at bounding box center [354, 74] width 12 height 14
click at [345, 187] on span "OK" at bounding box center [346, 187] width 8 height 6
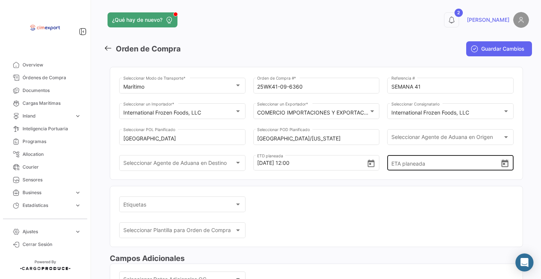
click at [502, 169] on icon "Open calendar" at bounding box center [505, 163] width 9 height 9
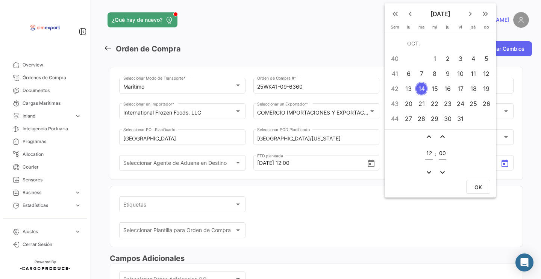
click at [445, 106] on div "23" at bounding box center [448, 104] width 12 height 14
click at [478, 189] on span "OK" at bounding box center [479, 187] width 8 height 6
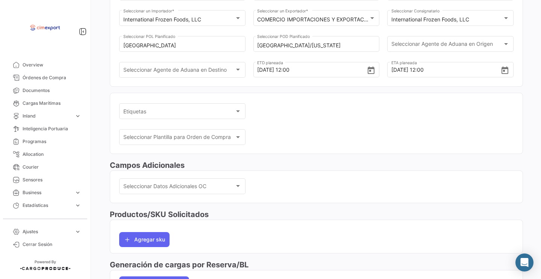
scroll to position [134, 0]
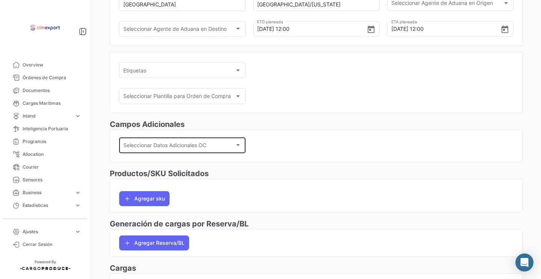
click at [189, 149] on span "Seleccionar Datos Adicionales OC" at bounding box center [179, 147] width 112 height 6
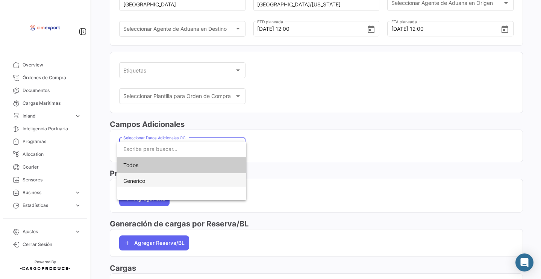
click at [180, 187] on span "Generico" at bounding box center [181, 181] width 117 height 16
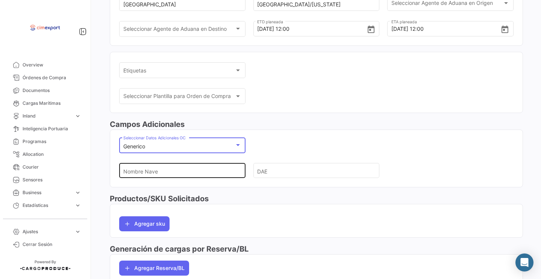
click at [179, 177] on input "Nombre Nave" at bounding box center [179, 171] width 112 height 26
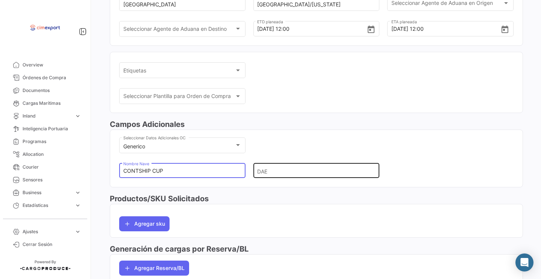
click at [262, 180] on input "DAE" at bounding box center [313, 171] width 112 height 26
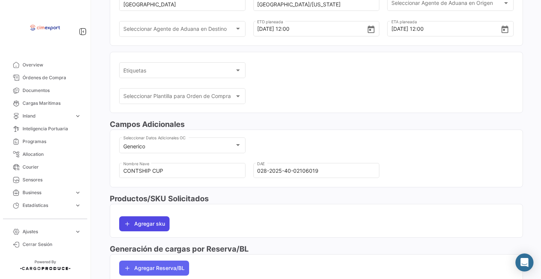
click at [152, 232] on button "Agregar sku" at bounding box center [144, 224] width 50 height 15
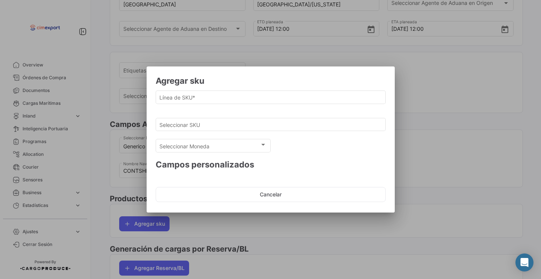
click at [208, 112] on mat-dialog-content "Línea de SKU * Seleccionar SKU Seleccionar Moneda Seleccionar Moneda Campos per…" at bounding box center [271, 130] width 248 height 83
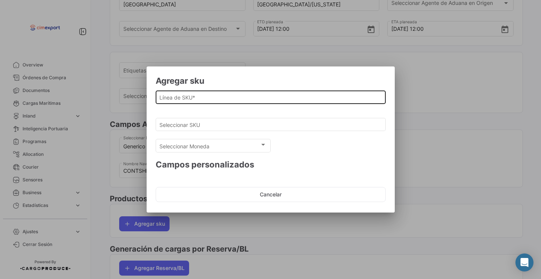
click at [204, 101] on div "Línea de SKU *" at bounding box center [270, 96] width 222 height 15
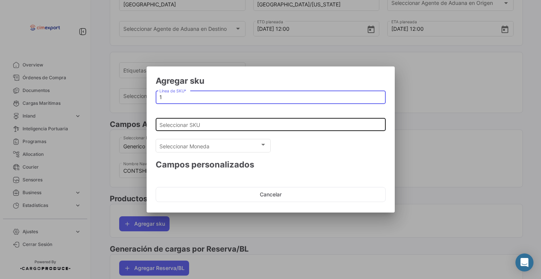
click at [198, 124] on input "Seleccionar SKU" at bounding box center [270, 125] width 222 height 6
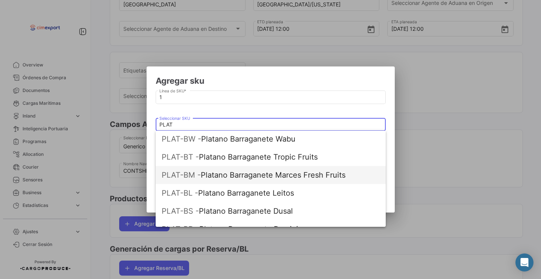
scroll to position [109, 0]
click at [228, 178] on span "PLAT-BM - Platano Barraganete Marces Fresh Fruits" at bounding box center [271, 175] width 218 height 18
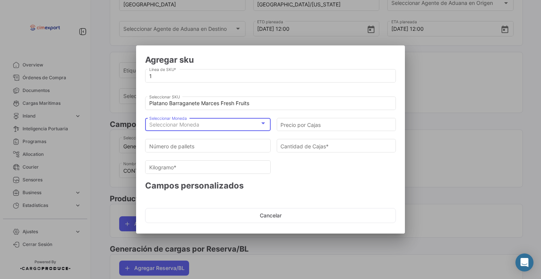
click at [208, 123] on div "Seleccionar Moneda" at bounding box center [204, 125] width 111 height 6
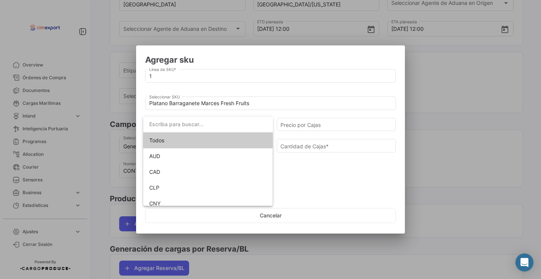
scroll to position [69, 0]
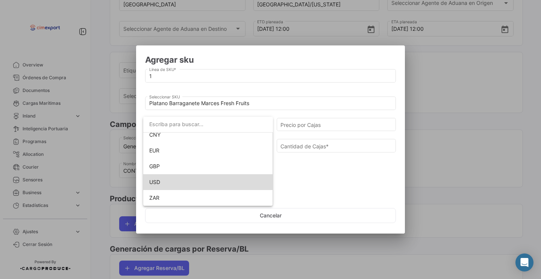
click at [176, 183] on span "USD" at bounding box center [208, 183] width 118 height 16
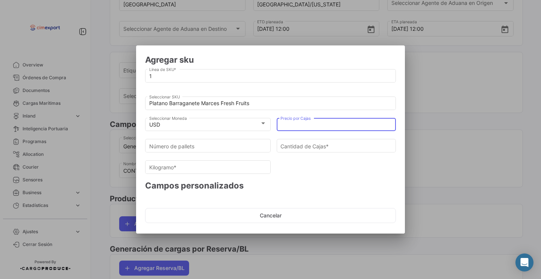
click at [308, 124] on input "Precio por Cajas" at bounding box center [337, 125] width 112 height 6
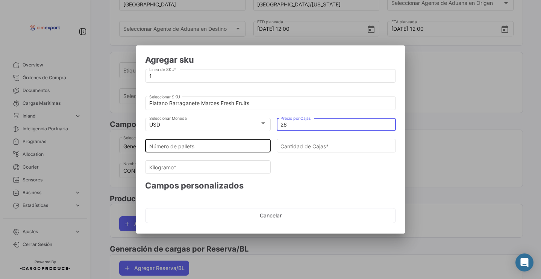
click at [241, 150] on div "Número de pallets" at bounding box center [208, 145] width 118 height 15
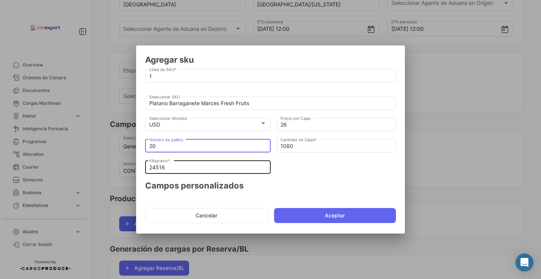
click at [228, 167] on input "24516" at bounding box center [208, 168] width 118 height 6
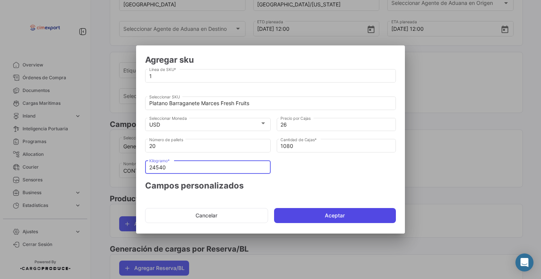
click at [325, 216] on button "Aceptar" at bounding box center [335, 215] width 122 height 15
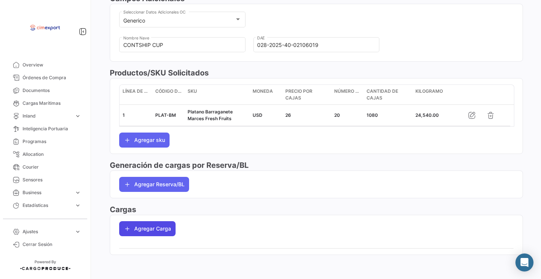
click at [158, 222] on button "Agregar Carga" at bounding box center [147, 229] width 56 height 15
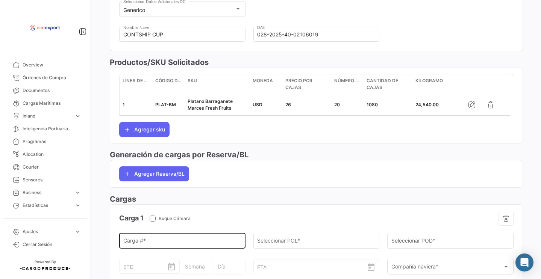
click at [156, 246] on input "Carga # *" at bounding box center [182, 243] width 118 height 6
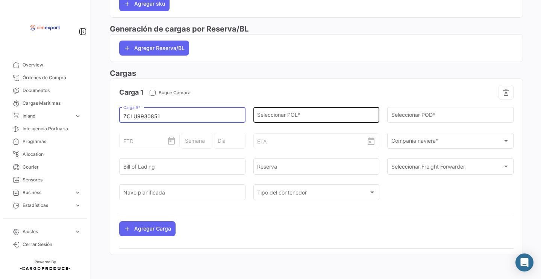
click at [277, 111] on div "Seleccionar POL *" at bounding box center [316, 114] width 118 height 17
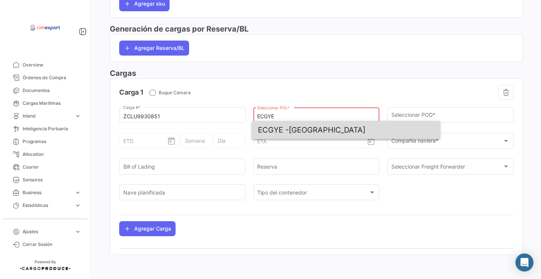
click at [296, 128] on span "ECGYE - [GEOGRAPHIC_DATA]" at bounding box center [346, 130] width 176 height 18
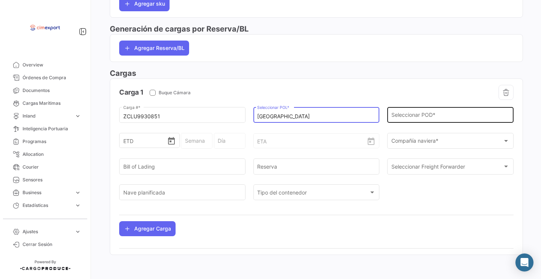
click at [414, 114] on input "Seleccionar POD *" at bounding box center [451, 117] width 118 height 6
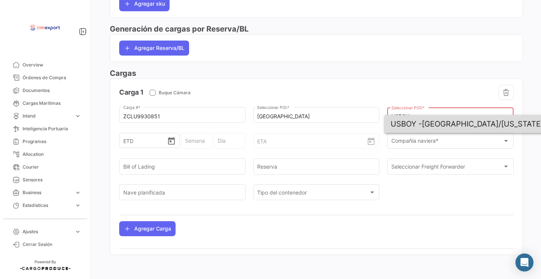
click at [422, 124] on span "USBOY -" at bounding box center [406, 124] width 31 height 9
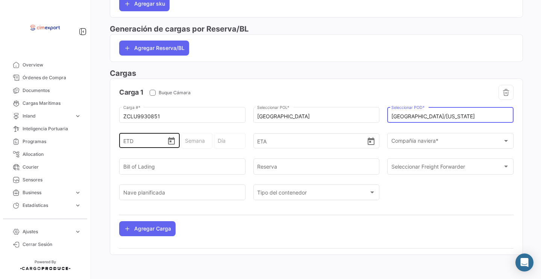
click at [175, 144] on icon "Open calendar" at bounding box center [171, 141] width 9 height 9
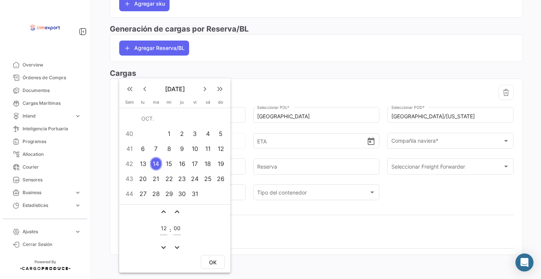
click at [221, 149] on div "12" at bounding box center [221, 149] width 12 height 14
click at [219, 263] on button "OK" at bounding box center [213, 262] width 24 height 14
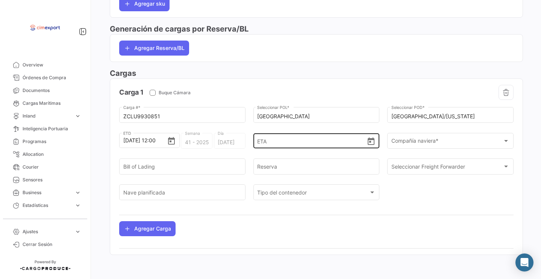
click at [370, 146] on icon "Open calendar" at bounding box center [371, 141] width 9 height 9
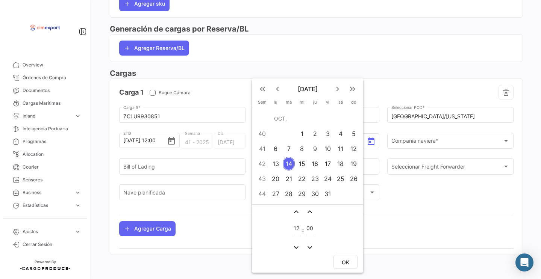
click at [314, 59] on div at bounding box center [270, 139] width 541 height 279
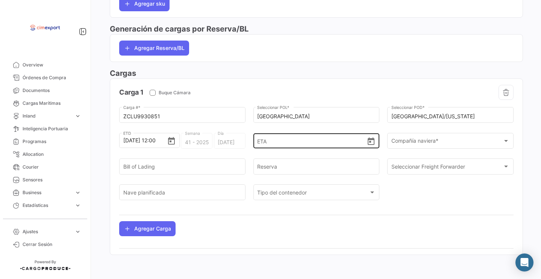
click at [369, 145] on icon "Open calendar" at bounding box center [371, 142] width 7 height 8
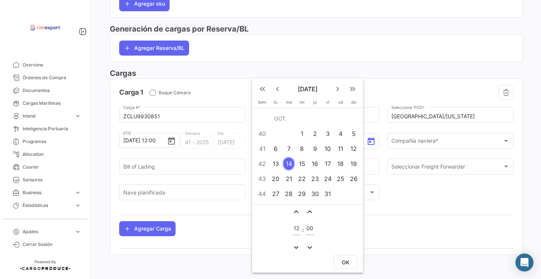
click at [318, 182] on div "23" at bounding box center [315, 179] width 12 height 14
click at [350, 263] on button "OK" at bounding box center [346, 262] width 24 height 14
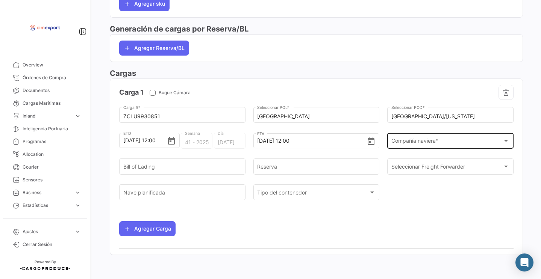
click at [409, 132] on div "Compañía naviera * Compañía naviera *" at bounding box center [451, 140] width 118 height 17
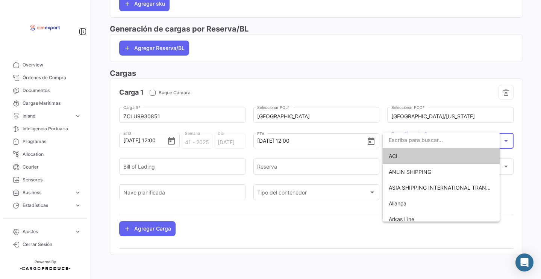
scroll to position [402, 0]
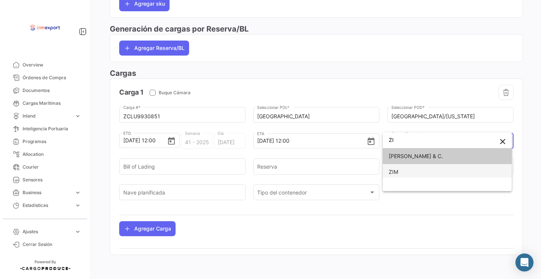
click at [398, 174] on span "ZIM" at bounding box center [393, 172] width 9 height 6
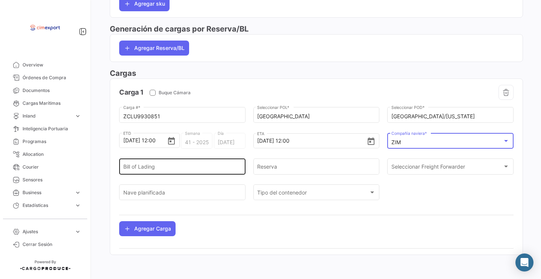
click at [150, 169] on input "Bill of Lading" at bounding box center [182, 168] width 118 height 6
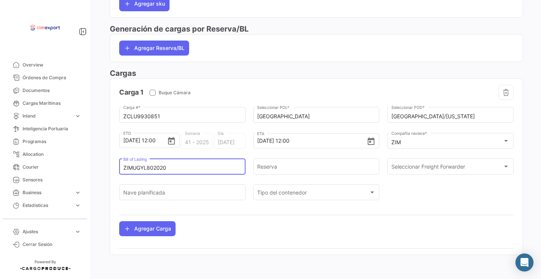
click at [132, 167] on input "ZIMUGYL802020" at bounding box center [182, 168] width 118 height 6
click at [268, 165] on input "Reserva" at bounding box center [316, 168] width 118 height 6
paste input "ZIMUGYL802020"
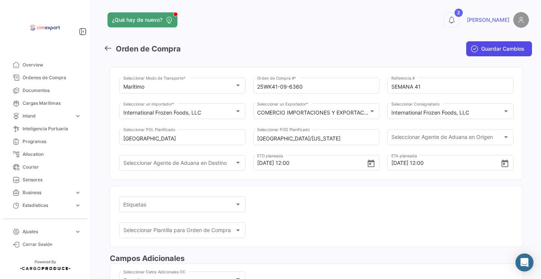
scroll to position [0, 0]
click at [497, 43] on button "Guardar Cambios" at bounding box center [499, 48] width 66 height 15
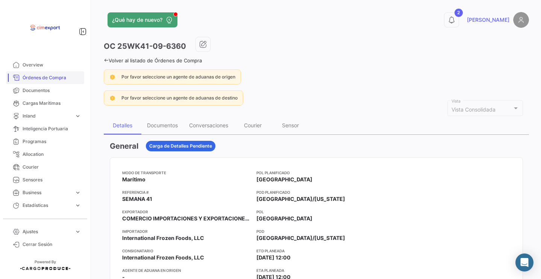
click at [53, 77] on span "Órdenes de Compra" at bounding box center [52, 77] width 59 height 7
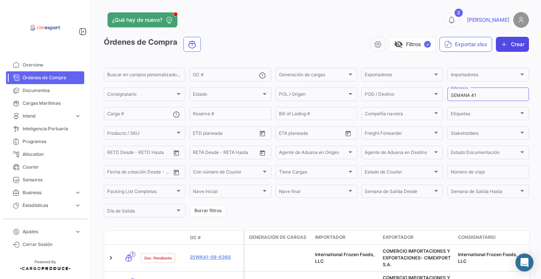
click at [510, 51] on button "Crear" at bounding box center [512, 44] width 33 height 15
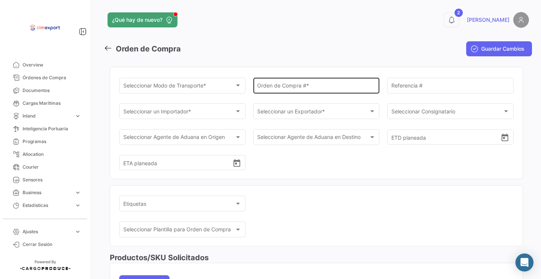
click at [297, 82] on div "Orden de Compra # *" at bounding box center [316, 84] width 118 height 17
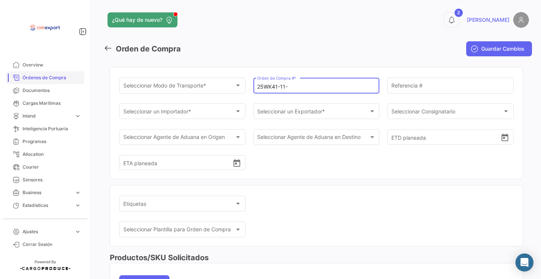
click at [47, 83] on link "Órdenes de Compra" at bounding box center [45, 77] width 78 height 13
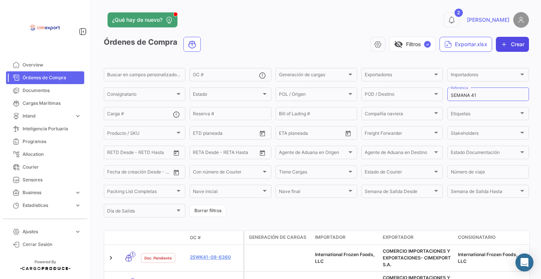
click at [510, 42] on button "Crear" at bounding box center [512, 44] width 33 height 15
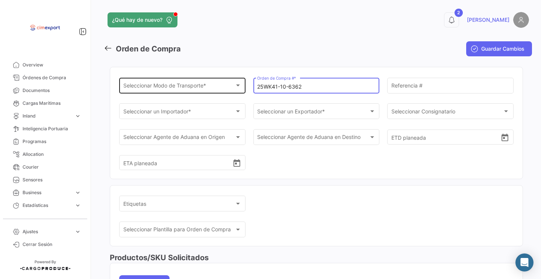
click at [146, 87] on span "Seleccionar Modo de Transporte *" at bounding box center [179, 87] width 112 height 6
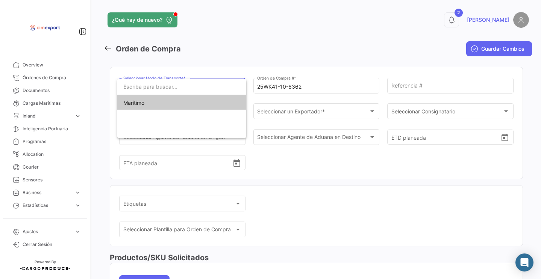
click at [147, 107] on span "Marítimo" at bounding box center [181, 103] width 117 height 16
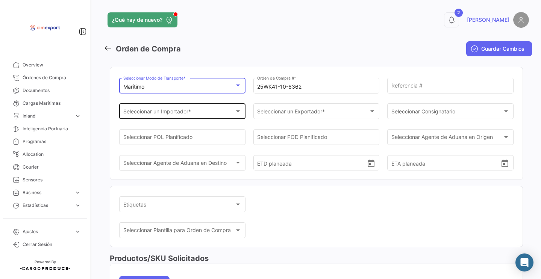
click at [209, 112] on div "Seleccionar un Importador *" at bounding box center [179, 113] width 112 height 6
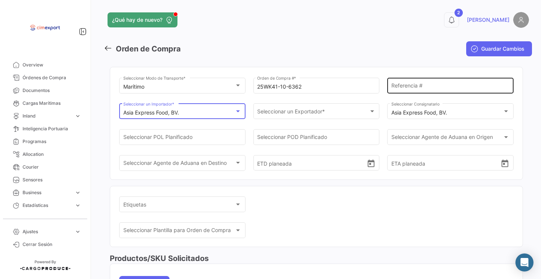
click at [424, 86] on input "Referencia #" at bounding box center [451, 87] width 118 height 6
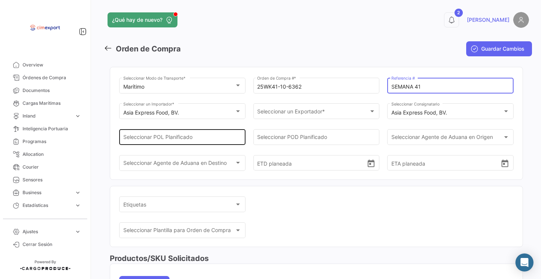
click at [208, 138] on input "Seleccionar POL Planificado" at bounding box center [182, 139] width 118 height 6
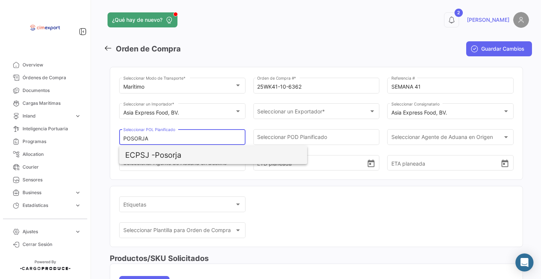
click at [176, 153] on span "ECPSJ - Posorja" at bounding box center [213, 155] width 176 height 18
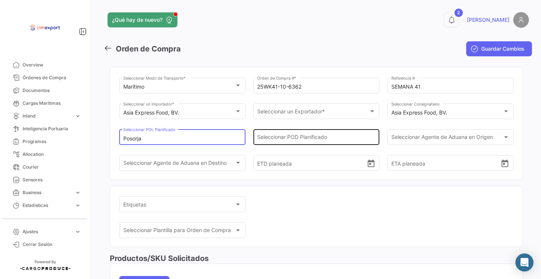
click at [271, 139] on input "Seleccionar POD Planificado" at bounding box center [316, 139] width 118 height 6
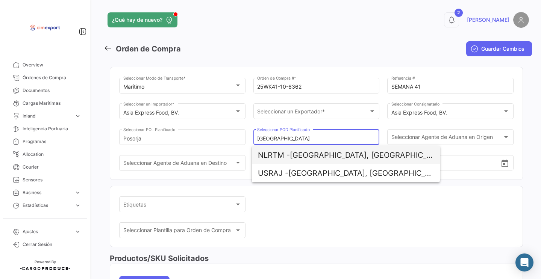
click at [314, 154] on span "NLRTM - [GEOGRAPHIC_DATA], [GEOGRAPHIC_DATA]" at bounding box center [346, 155] width 176 height 18
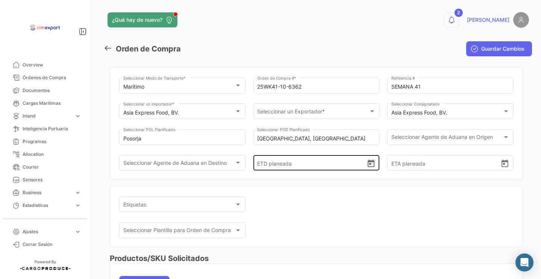
click at [370, 169] on icon "Open calendar" at bounding box center [371, 163] width 9 height 9
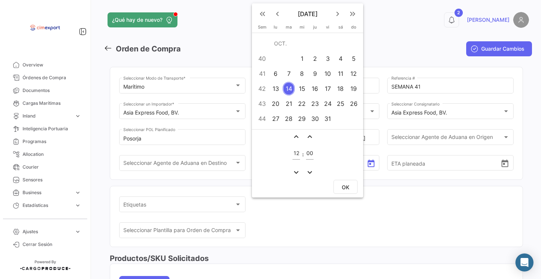
click at [326, 73] on div "10" at bounding box center [328, 74] width 12 height 14
click at [345, 185] on span "OK" at bounding box center [346, 187] width 8 height 6
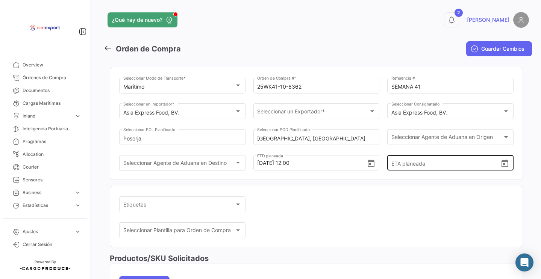
click at [501, 169] on icon "Open calendar" at bounding box center [505, 163] width 9 height 9
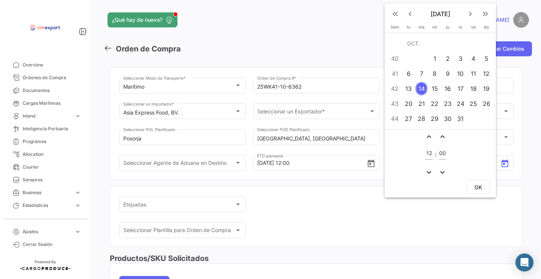
click at [424, 122] on div "28" at bounding box center [422, 119] width 12 height 14
click at [477, 186] on span "OK" at bounding box center [479, 187] width 8 height 6
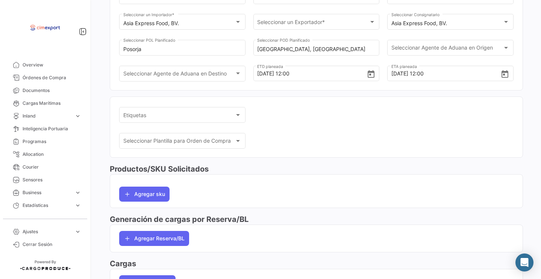
scroll to position [97, 0]
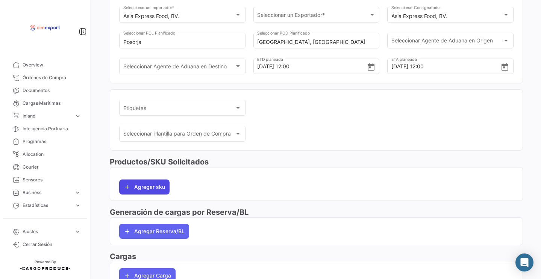
click at [131, 191] on icon "button" at bounding box center [128, 188] width 8 height 8
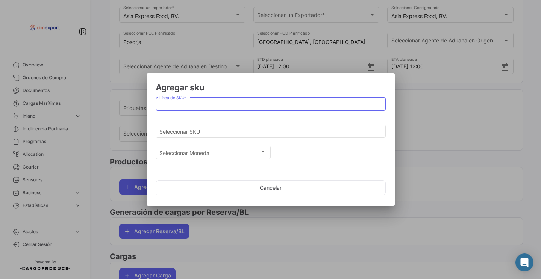
click at [177, 105] on input "Línea de SKU *" at bounding box center [270, 104] width 222 height 6
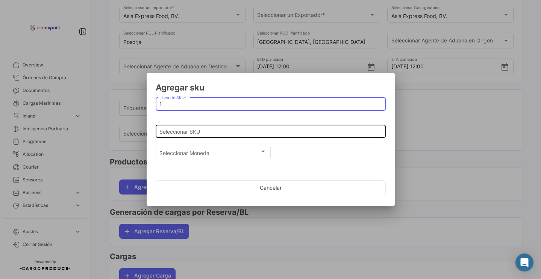
click at [182, 128] on div "Seleccionar SKU" at bounding box center [270, 130] width 222 height 15
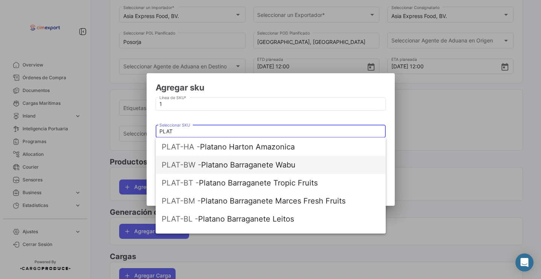
scroll to position [80, 0]
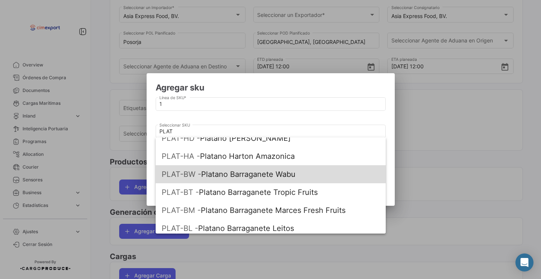
click at [247, 174] on span "PLAT-BW - Platano Barraganete Wabu" at bounding box center [271, 174] width 218 height 18
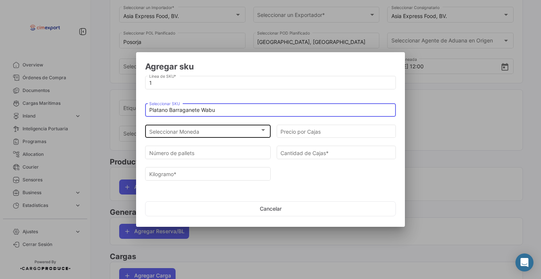
click at [223, 131] on div "Seleccionar Moneda" at bounding box center [204, 132] width 111 height 6
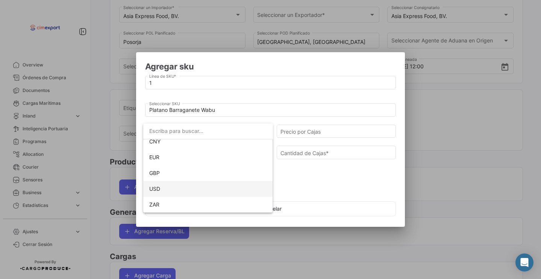
scroll to position [69, 0]
click at [170, 189] on span "USD" at bounding box center [208, 189] width 118 height 16
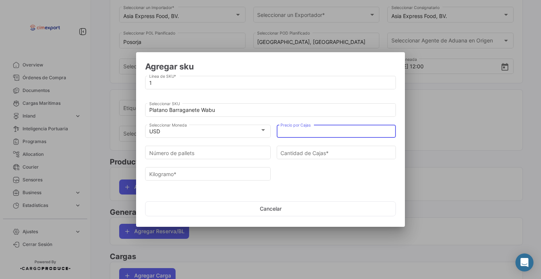
click at [321, 131] on input "Precio por Cajas" at bounding box center [337, 132] width 112 height 6
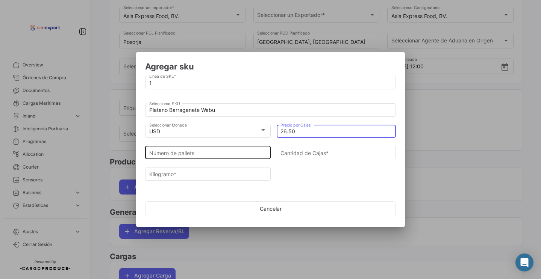
click at [240, 154] on input "Número de pallets" at bounding box center [208, 153] width 118 height 6
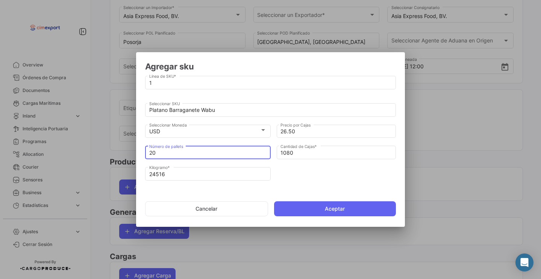
click at [203, 181] on div "24516 Kilogramo *" at bounding box center [208, 176] width 126 height 19
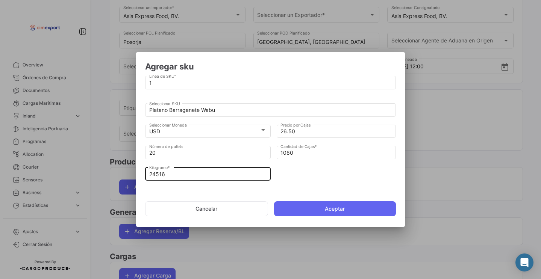
click at [194, 176] on input "24516" at bounding box center [208, 175] width 118 height 6
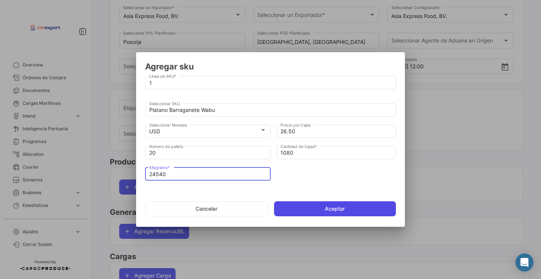
click at [294, 210] on button "Aceptar" at bounding box center [335, 209] width 122 height 15
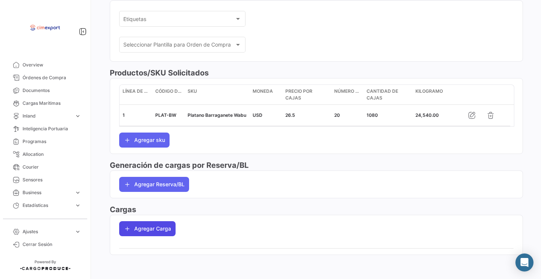
scroll to position [189, 0]
click at [150, 232] on button "Agregar Carga" at bounding box center [147, 229] width 56 height 15
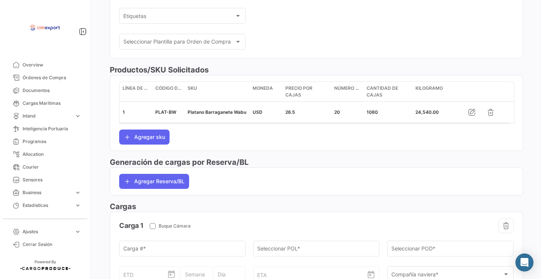
click at [154, 257] on div "ETD" at bounding box center [149, 268] width 53 height 28
click at [152, 254] on input "Carga # *" at bounding box center [182, 250] width 118 height 6
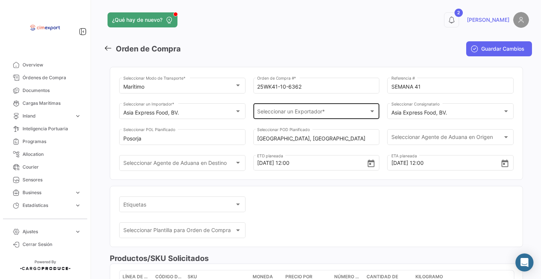
scroll to position [0, 0]
click at [291, 107] on div "Seleccionar un Exportador * Seleccionar un Exportador *" at bounding box center [316, 110] width 118 height 17
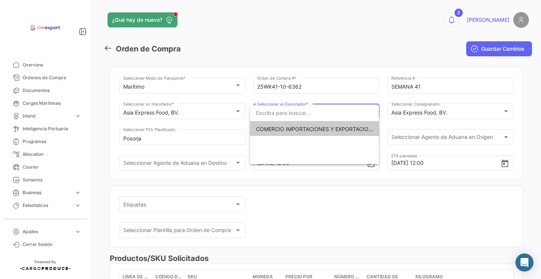
click at [285, 130] on span "COMERCIO IMPORTACIONES Y EXPORTACIONES- CIMEXPORT S.A." at bounding box center [340, 129] width 169 height 6
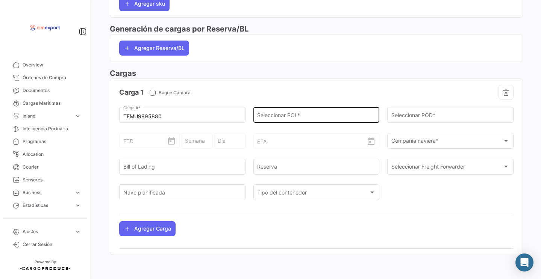
scroll to position [377, 0]
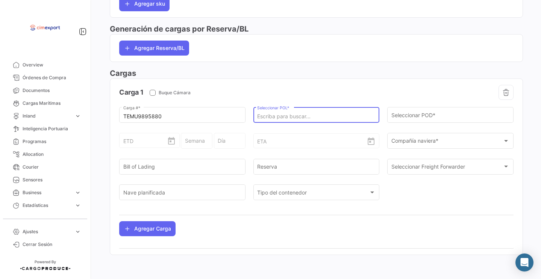
click at [288, 114] on input "Seleccionar POL *" at bounding box center [316, 117] width 118 height 6
click at [273, 117] on input "Seleccionar POL *" at bounding box center [316, 117] width 118 height 6
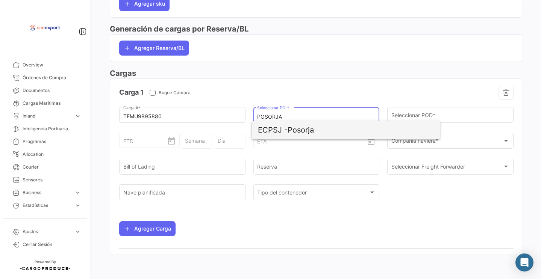
click at [308, 132] on span "ECPSJ - Posorja" at bounding box center [346, 130] width 176 height 18
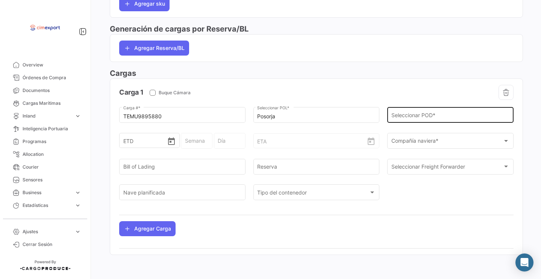
scroll to position [383, 0]
click at [403, 113] on div "Seleccionar POD *" at bounding box center [451, 114] width 118 height 17
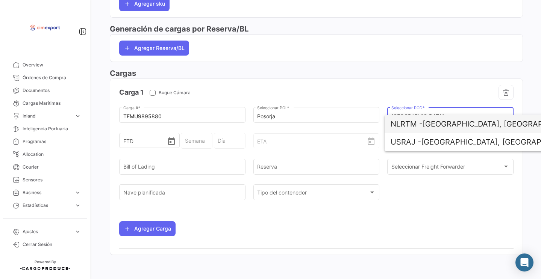
click at [469, 125] on span "NLRTM - [GEOGRAPHIC_DATA], [GEOGRAPHIC_DATA]" at bounding box center [479, 124] width 176 height 18
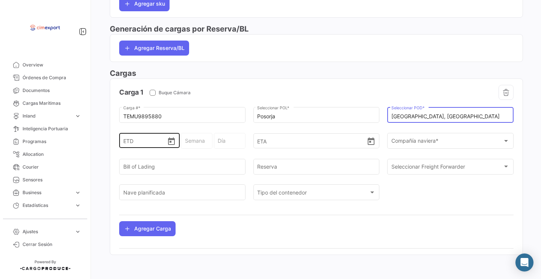
click at [168, 145] on icon "Open calendar" at bounding box center [171, 142] width 7 height 8
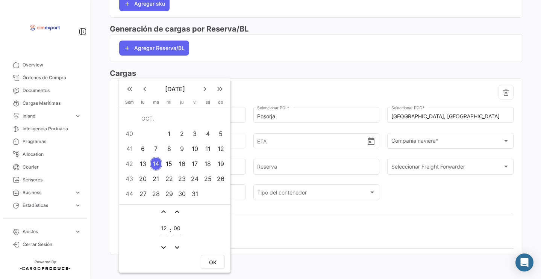
click at [194, 150] on div "10" at bounding box center [195, 149] width 12 height 14
click at [217, 257] on button "OK" at bounding box center [213, 262] width 24 height 14
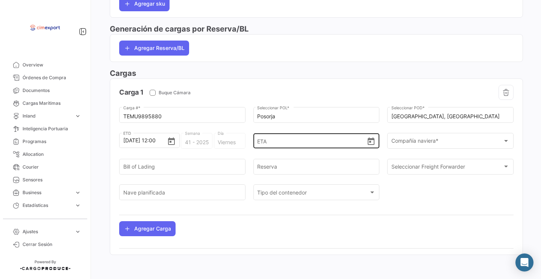
click at [370, 141] on icon "Open calendar" at bounding box center [371, 142] width 7 height 8
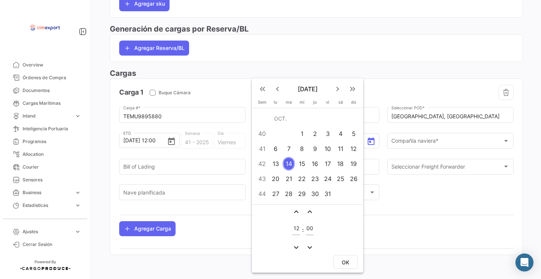
click at [291, 192] on div "28" at bounding box center [289, 194] width 12 height 14
click at [348, 260] on span "OK" at bounding box center [346, 263] width 8 height 6
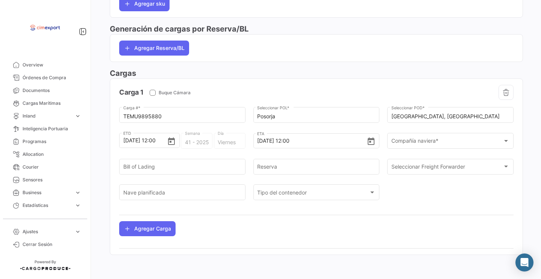
scroll to position [377, 0]
click at [405, 143] on span "Compañía naviera *" at bounding box center [448, 143] width 112 height 6
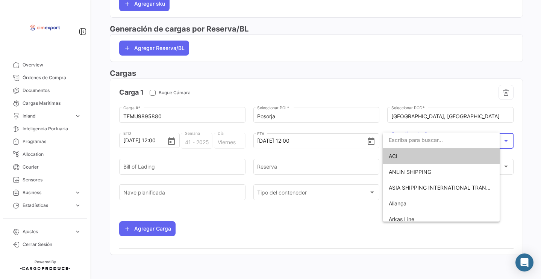
scroll to position [376, 0]
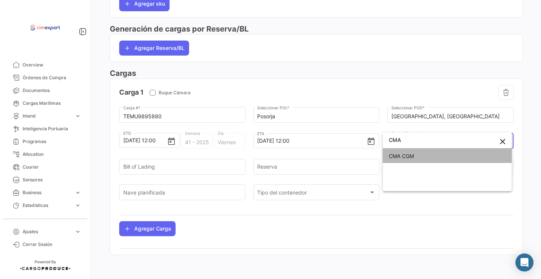
click at [415, 153] on span "CMA CGM" at bounding box center [447, 157] width 117 height 16
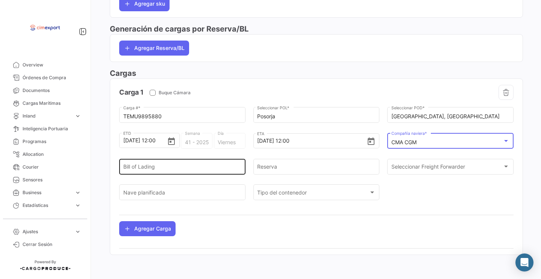
click at [140, 159] on div "Bill of Lading" at bounding box center [182, 166] width 118 height 17
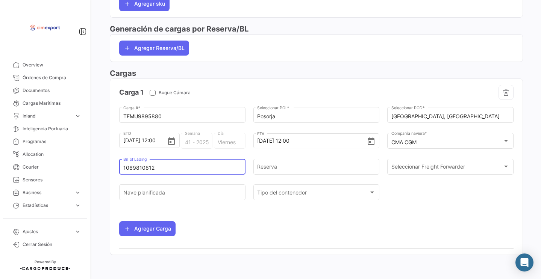
click at [135, 165] on input "1069810812" at bounding box center [182, 168] width 118 height 6
click at [285, 166] on input "Reserva" at bounding box center [316, 168] width 118 height 6
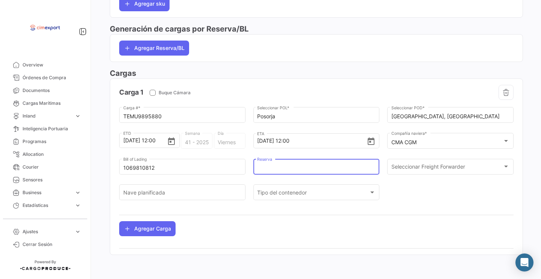
paste input "1069810812"
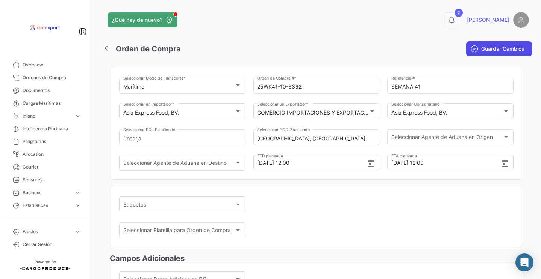
scroll to position [0, 0]
click at [472, 49] on icon "submit" at bounding box center [475, 49] width 8 height 8
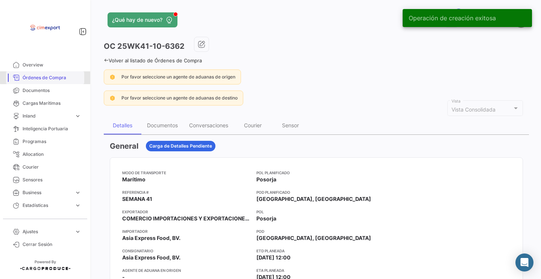
click at [57, 77] on span "Órdenes de Compra" at bounding box center [52, 77] width 59 height 7
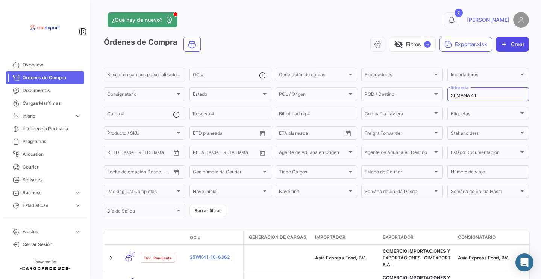
click at [501, 46] on icon "button" at bounding box center [505, 45] width 8 height 8
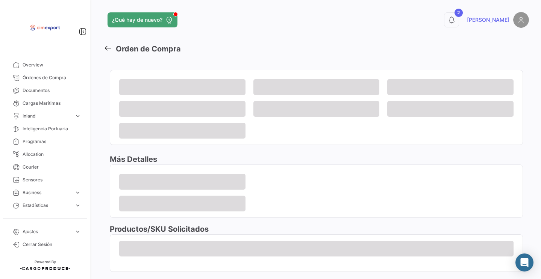
click at [180, 2] on div "¿Qué hay de nuevo? 2 [PERSON_NAME] Orden de Compra Más Detalles Productos/SKU S…" at bounding box center [316, 139] width 449 height 279
click at [179, 0] on div "¿Qué hay de nuevo? 2 [PERSON_NAME] Orden de Compra Más Detalles Productos/SKU S…" at bounding box center [316, 139] width 449 height 279
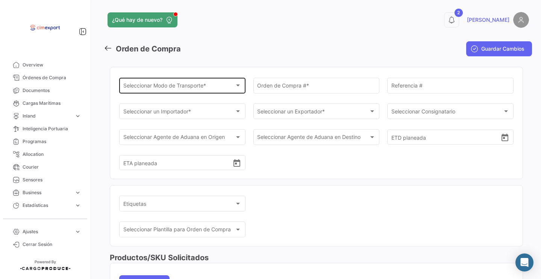
click at [175, 89] on span "Seleccionar Modo de Transporte *" at bounding box center [179, 87] width 112 height 6
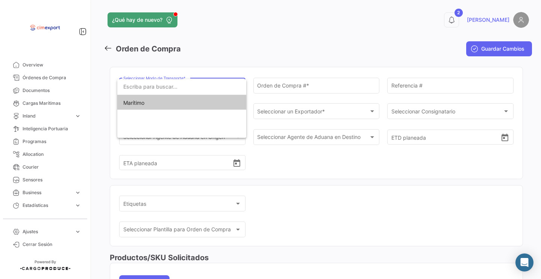
click at [167, 108] on span "Marítimo" at bounding box center [181, 103] width 117 height 16
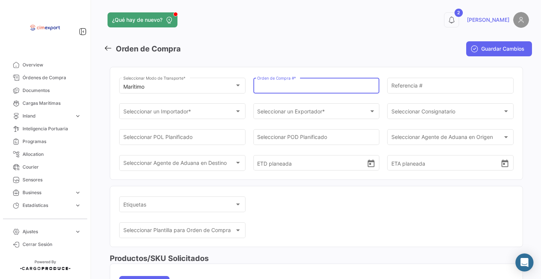
click at [262, 88] on input "Orden de Compra # *" at bounding box center [316, 87] width 118 height 6
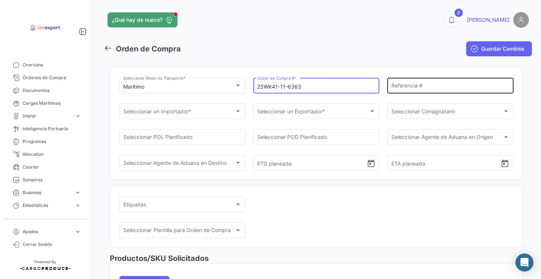
click at [398, 87] on input "Referencia #" at bounding box center [451, 87] width 118 height 6
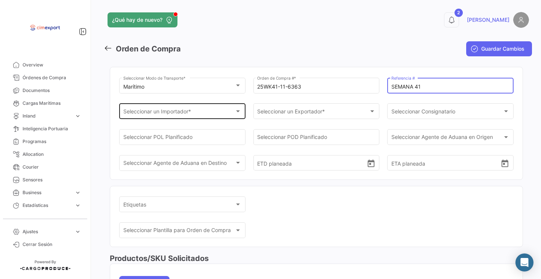
click at [189, 111] on span "Seleccionar un Importador *" at bounding box center [179, 113] width 112 height 6
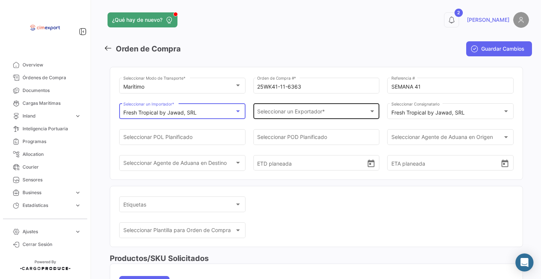
click at [276, 108] on div "Seleccionar un Exportador * Seleccionar un Exportador *" at bounding box center [316, 110] width 118 height 17
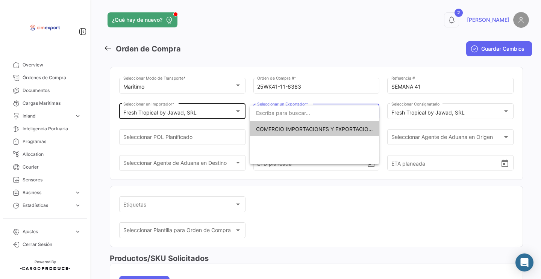
click at [263, 130] on span "COMERCIO IMPORTACIONES Y EXPORTACIONES- CIMEXPORT S.A." at bounding box center [340, 129] width 169 height 6
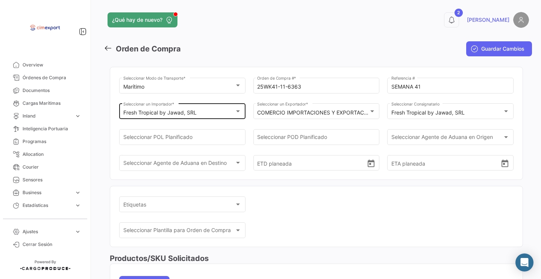
click at [205, 150] on div "Seleccionar POL Planificado" at bounding box center [182, 140] width 126 height 23
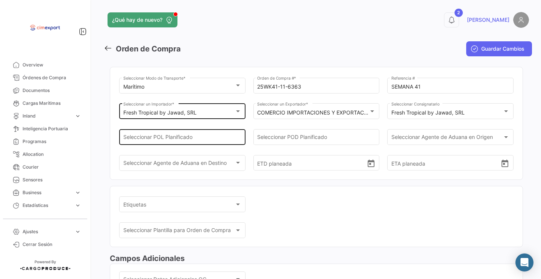
click at [197, 142] on input "Seleccionar POL Planificado" at bounding box center [182, 139] width 118 height 6
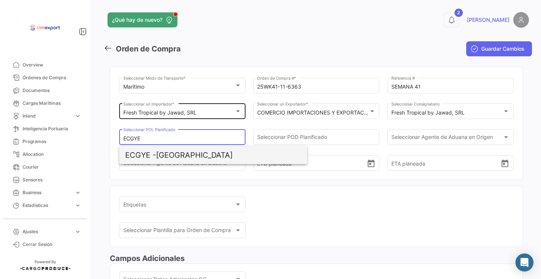
click at [188, 154] on span "ECGYE - [GEOGRAPHIC_DATA]" at bounding box center [213, 155] width 176 height 18
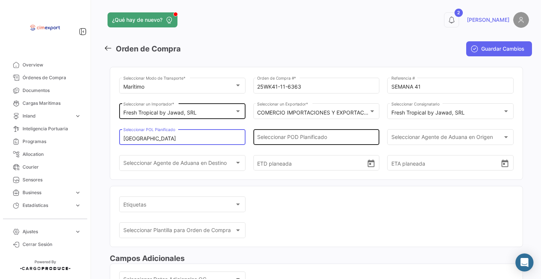
click at [268, 140] on input "Seleccionar POD Planificado" at bounding box center [316, 139] width 118 height 6
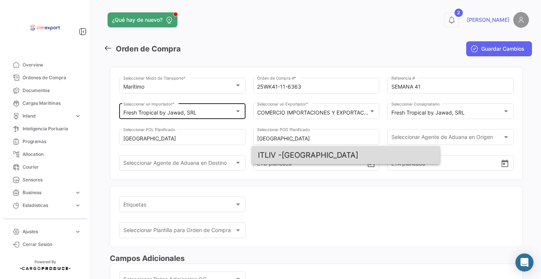
click at [297, 155] on span "ITLIV - [GEOGRAPHIC_DATA]" at bounding box center [346, 155] width 176 height 18
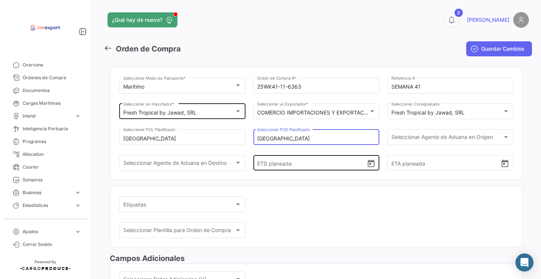
click at [370, 169] on icon "Open calendar" at bounding box center [371, 163] width 9 height 9
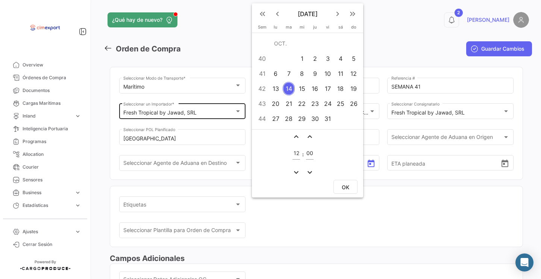
click at [354, 71] on div "12" at bounding box center [354, 74] width 12 height 14
click at [347, 193] on button "OK" at bounding box center [346, 187] width 24 height 14
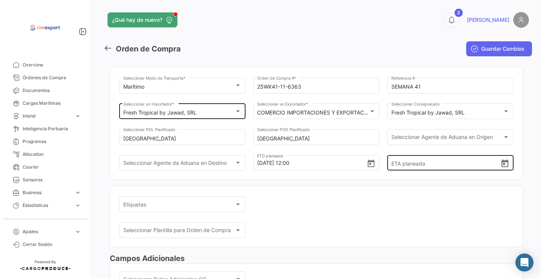
click at [501, 169] on icon "Open calendar" at bounding box center [505, 163] width 9 height 9
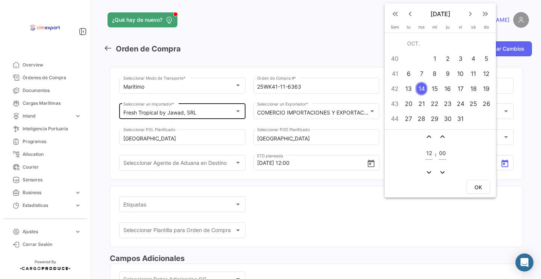
click at [469, 13] on mat-icon "keyboard_arrow_right" at bounding box center [470, 13] width 9 height 9
click at [410, 72] on div "3" at bounding box center [409, 74] width 12 height 14
click at [476, 184] on span "OK" at bounding box center [479, 187] width 8 height 6
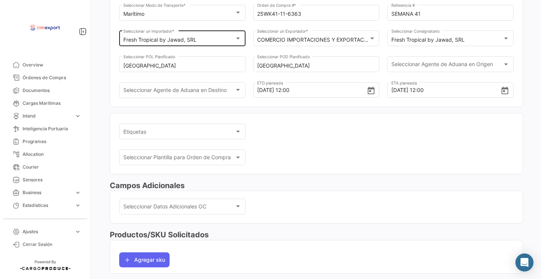
scroll to position [119, 0]
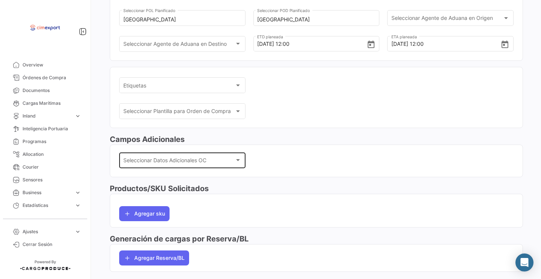
click at [194, 160] on div "Seleccionar Datos Adicionales OC Seleccionar Datos Adicionales OC" at bounding box center [182, 159] width 118 height 17
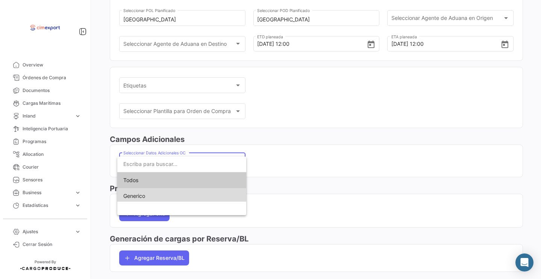
click at [195, 194] on span "Generico" at bounding box center [181, 196] width 117 height 16
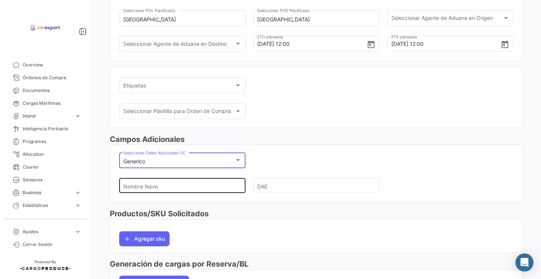
click at [195, 185] on input "Nombre Nave" at bounding box center [179, 186] width 112 height 26
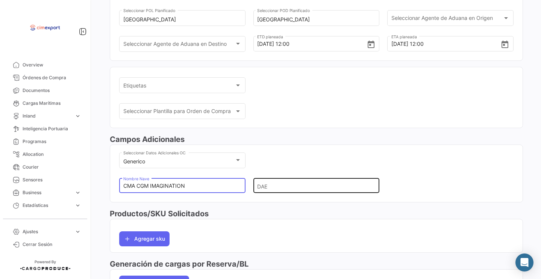
click at [291, 191] on input "DAE" at bounding box center [313, 186] width 112 height 26
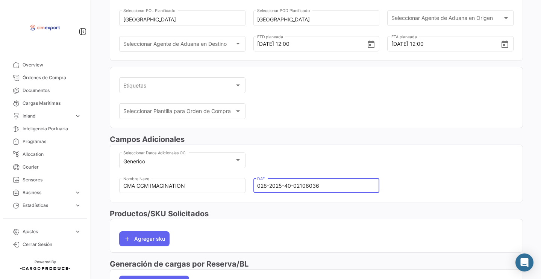
scroll to position [186, 0]
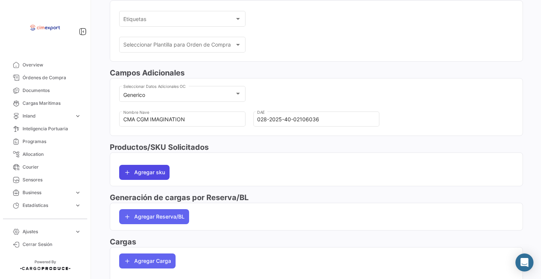
click at [155, 180] on button "Agregar sku" at bounding box center [144, 172] width 50 height 15
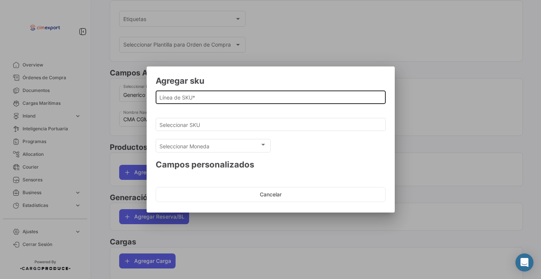
click at [204, 93] on div "Línea de SKU *" at bounding box center [270, 96] width 222 height 15
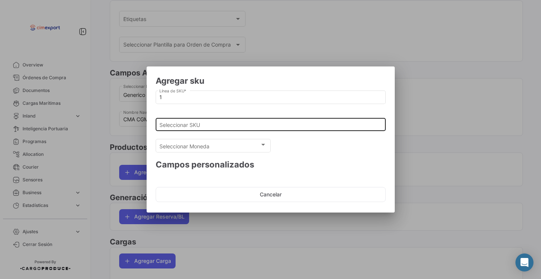
click at [196, 130] on div "Seleccionar SKU" at bounding box center [270, 124] width 222 height 15
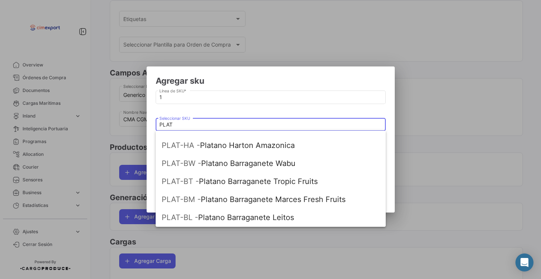
scroll to position [88, 0]
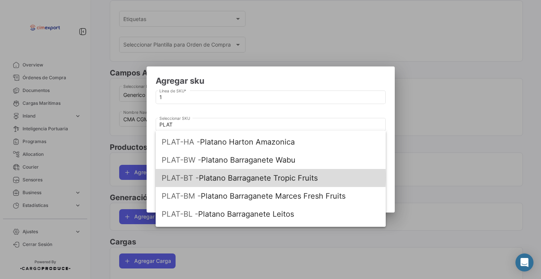
click at [232, 178] on span "PLAT-BT - Platano Barraganete Tropic Fruits" at bounding box center [271, 178] width 218 height 18
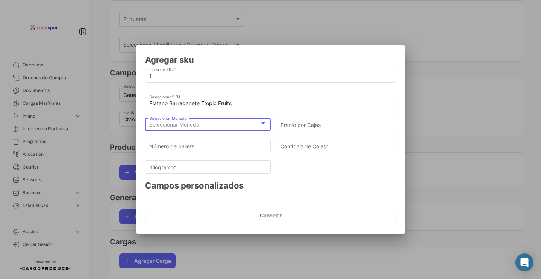
click at [219, 126] on div "Seleccionar Moneda" at bounding box center [204, 125] width 111 height 6
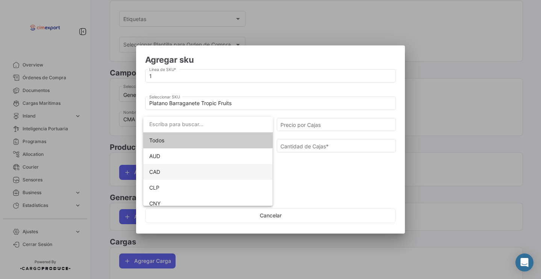
scroll to position [0, 0]
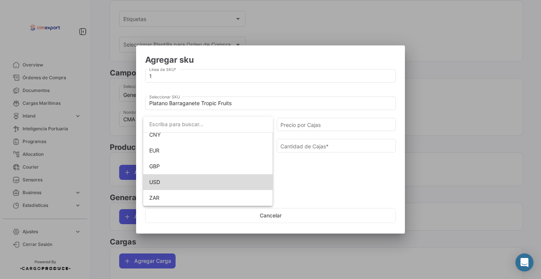
click at [181, 179] on span "USD" at bounding box center [208, 183] width 118 height 16
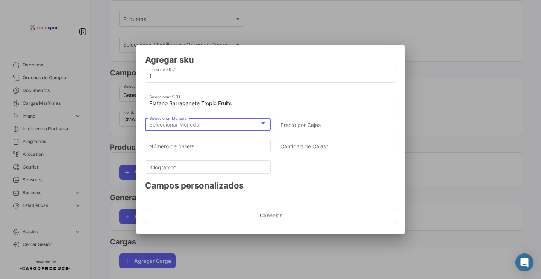
scroll to position [69, 0]
click at [315, 123] on input "Precio por Cajas" at bounding box center [337, 125] width 112 height 6
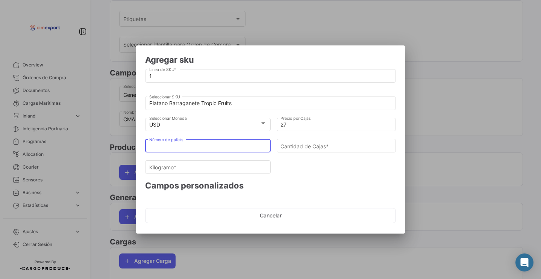
click at [240, 144] on input "Número de pallets" at bounding box center [208, 146] width 118 height 6
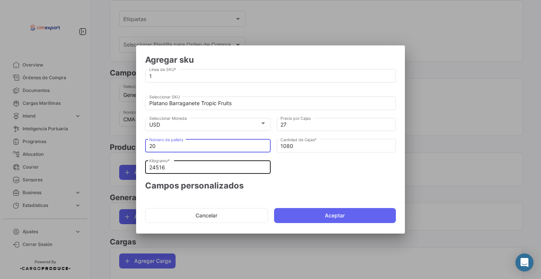
click at [219, 168] on input "24516" at bounding box center [208, 168] width 118 height 6
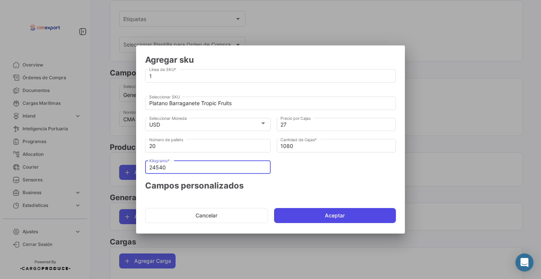
click at [327, 219] on button "Aceptar" at bounding box center [335, 215] width 122 height 15
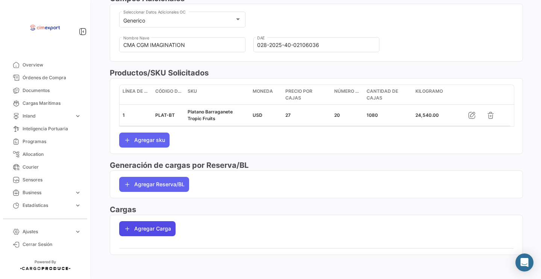
click at [155, 228] on button "Agregar Carga" at bounding box center [147, 229] width 56 height 15
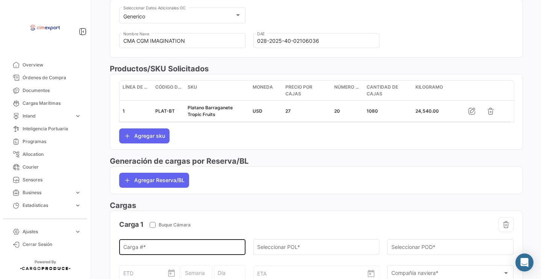
scroll to position [264, 0]
click at [150, 250] on input "Carga # *" at bounding box center [182, 249] width 118 height 6
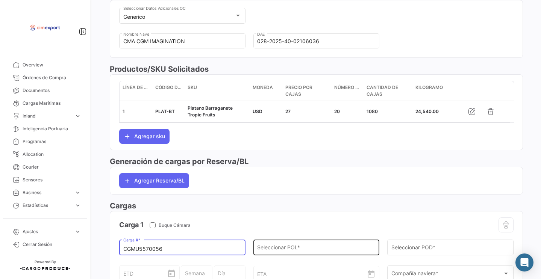
click at [298, 249] on div "Seleccionar POL *" at bounding box center [316, 247] width 118 height 17
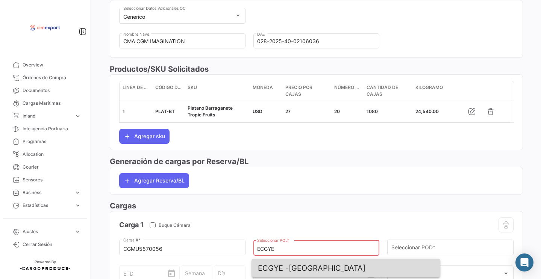
click at [304, 267] on span "ECGYE - [GEOGRAPHIC_DATA]" at bounding box center [346, 269] width 176 height 18
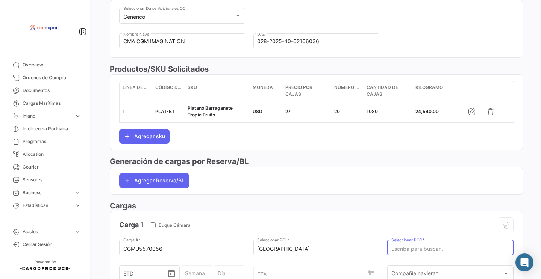
click at [418, 251] on input "Seleccionar POD *" at bounding box center [451, 249] width 118 height 6
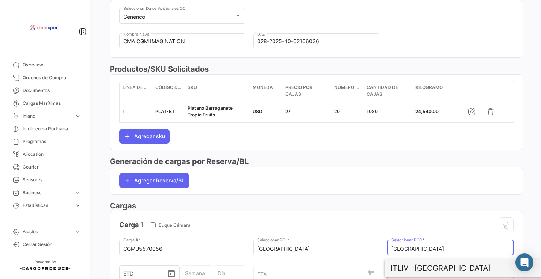
click at [449, 268] on span "ITLIV - [GEOGRAPHIC_DATA]" at bounding box center [479, 269] width 176 height 18
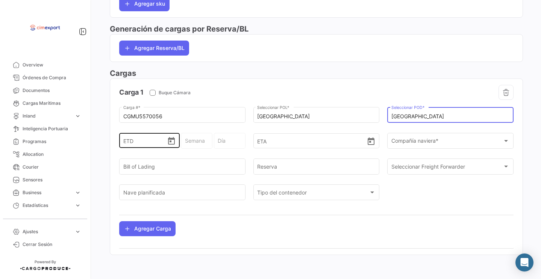
scroll to position [408, 0]
click at [173, 146] on icon "Open calendar" at bounding box center [171, 141] width 9 height 9
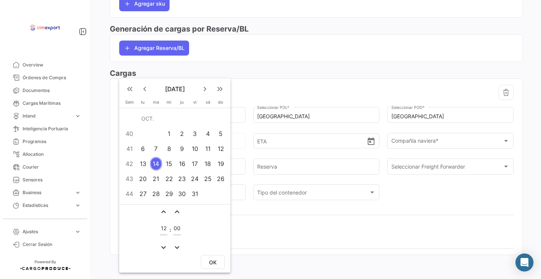
click at [215, 149] on td "12" at bounding box center [220, 148] width 13 height 15
click at [219, 259] on button "OK" at bounding box center [213, 262] width 24 height 14
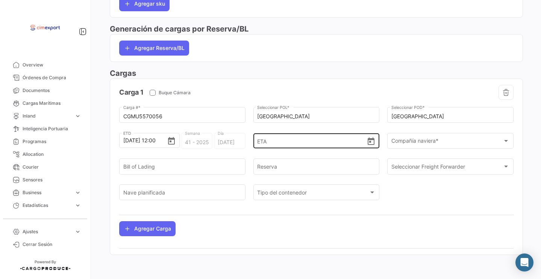
click at [370, 142] on icon "Open calendar" at bounding box center [371, 142] width 7 height 8
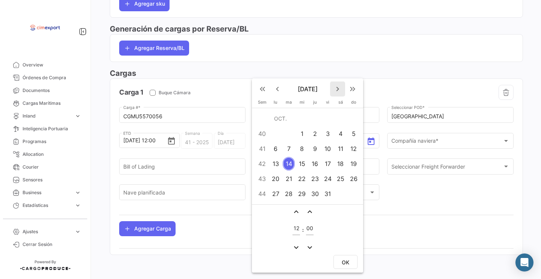
click at [335, 91] on mat-icon "keyboard_arrow_right" at bounding box center [337, 89] width 9 height 9
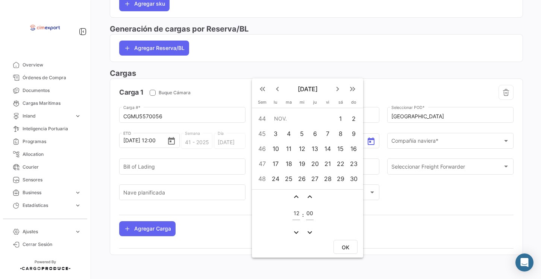
click at [276, 128] on div "3" at bounding box center [276, 134] width 12 height 14
click at [354, 252] on button "OK" at bounding box center [346, 247] width 24 height 14
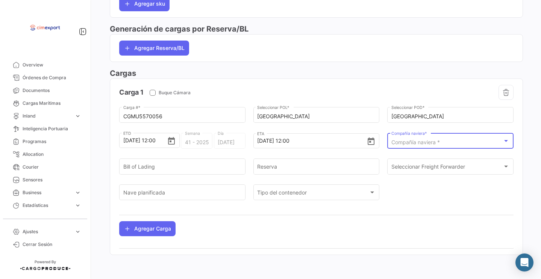
click at [422, 140] on mat-select "Compañía naviera *" at bounding box center [451, 143] width 118 height 6
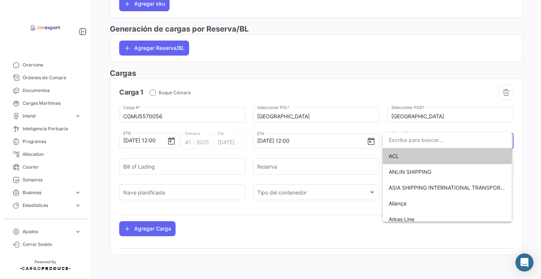
scroll to position [402, 0]
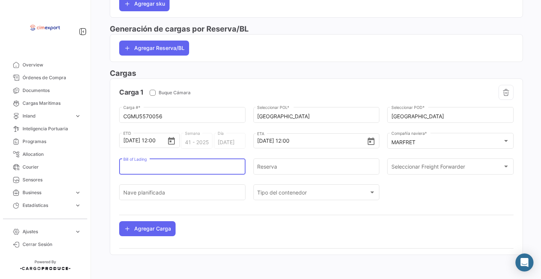
click at [208, 168] on input "Bill of Lading" at bounding box center [182, 168] width 118 height 6
click at [187, 170] on input "1069810866" at bounding box center [182, 168] width 118 height 6
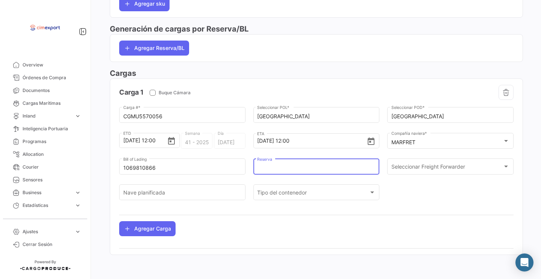
click at [291, 170] on input "Reserva" at bounding box center [316, 168] width 118 height 6
paste input "1069810866"
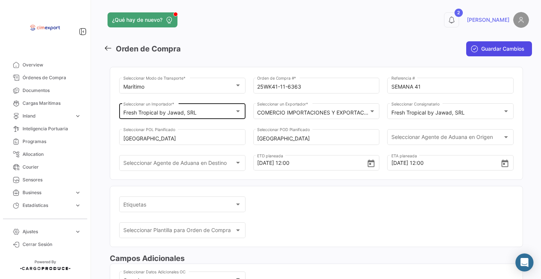
scroll to position [0, 0]
click at [471, 47] on icon "submit" at bounding box center [475, 49] width 8 height 8
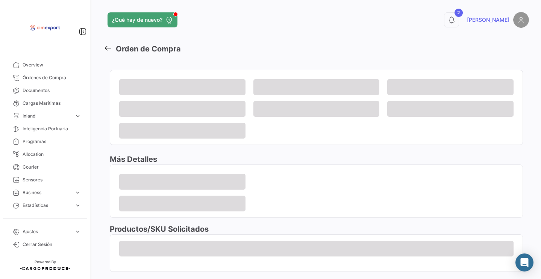
click at [186, 0] on div "¿Qué hay de nuevo? 2 [PERSON_NAME] Orden de Compra Más Detalles Productos/SKU S…" at bounding box center [316, 139] width 449 height 279
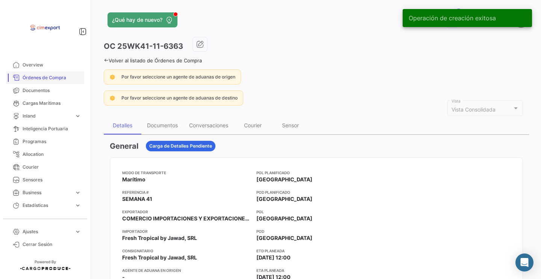
click at [65, 74] on span "Órdenes de Compra" at bounding box center [52, 77] width 59 height 7
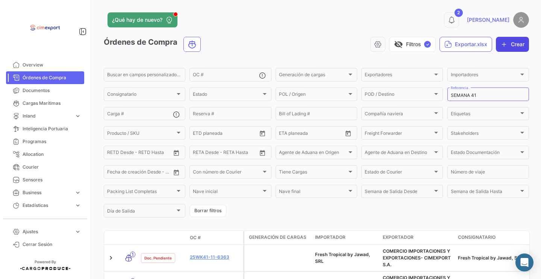
click at [504, 41] on button "Crear" at bounding box center [512, 44] width 33 height 15
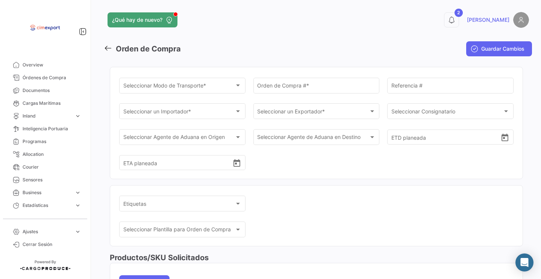
click at [278, 91] on div "Orden de Compra # *" at bounding box center [316, 84] width 118 height 17
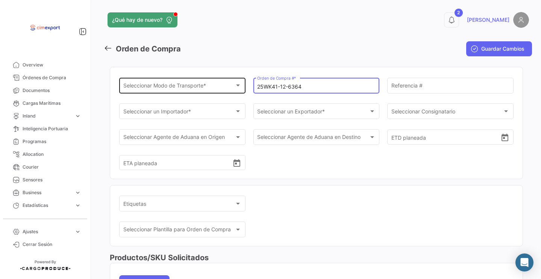
click at [187, 77] on div "Seleccionar Modo de Transporte * Seleccionar Modo de Transporte *" at bounding box center [182, 84] width 118 height 17
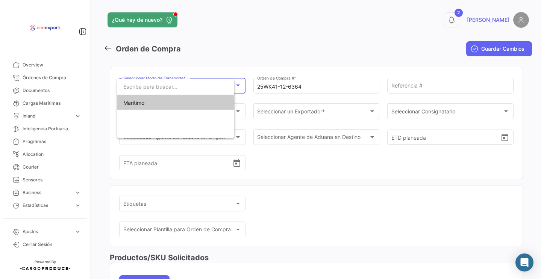
click at [187, 83] on input "dropdown search" at bounding box center [175, 87] width 117 height 16
click at [187, 100] on span "Marítimo" at bounding box center [181, 103] width 117 height 16
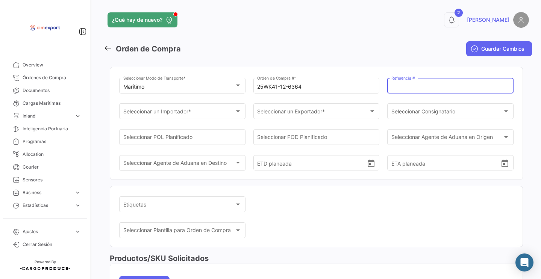
click at [405, 88] on input "Referencia #" at bounding box center [451, 87] width 118 height 6
click at [231, 110] on div "Seleccionar un Importador *" at bounding box center [182, 113] width 118 height 6
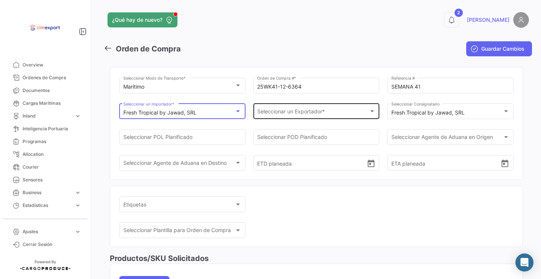
click at [323, 109] on div "Seleccionar un Exportador * Seleccionar un Exportador *" at bounding box center [316, 110] width 118 height 17
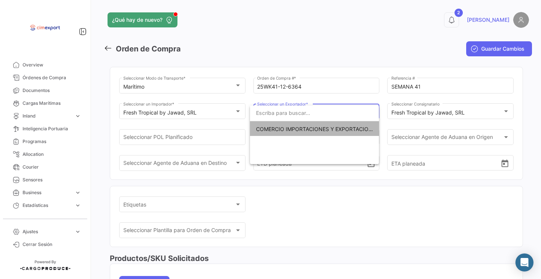
click at [285, 127] on span "COMERCIO IMPORTACIONES Y EXPORTACIONES- CIMEXPORT S.A." at bounding box center [340, 129] width 169 height 6
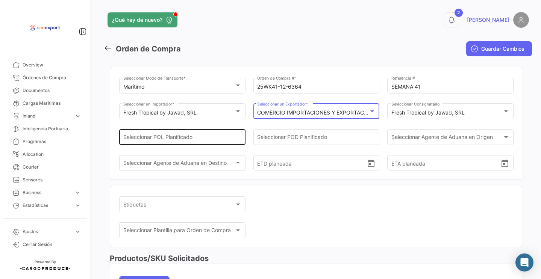
click at [184, 137] on input "Seleccionar POL Planificado" at bounding box center [182, 139] width 118 height 6
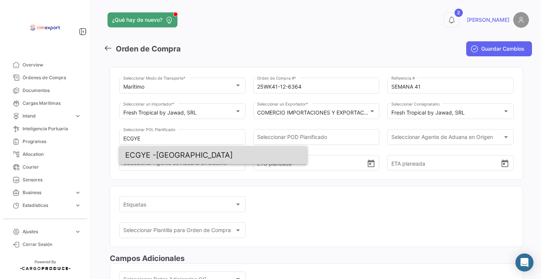
click at [180, 154] on span "ECGYE - [GEOGRAPHIC_DATA]" at bounding box center [213, 155] width 176 height 18
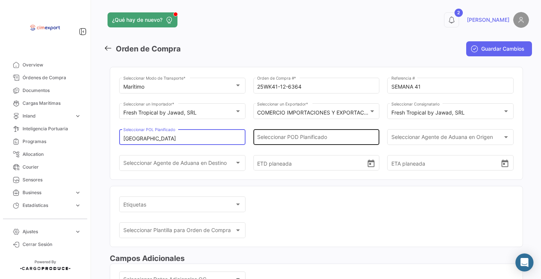
click at [276, 134] on div "Seleccionar POD Planificado" at bounding box center [316, 136] width 118 height 17
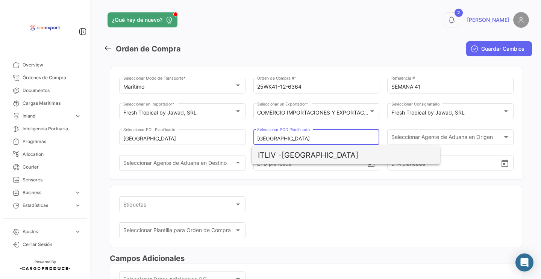
click at [308, 156] on span "ITLIV - [GEOGRAPHIC_DATA]" at bounding box center [346, 155] width 176 height 18
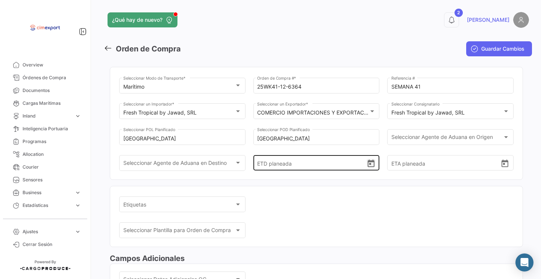
click at [370, 169] on icon "Open calendar" at bounding box center [371, 163] width 9 height 9
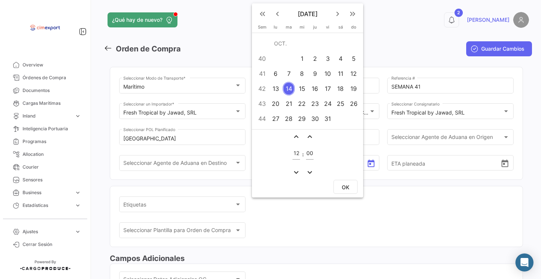
click at [355, 72] on div "12" at bounding box center [354, 74] width 12 height 14
click at [350, 184] on button "OK" at bounding box center [346, 187] width 24 height 14
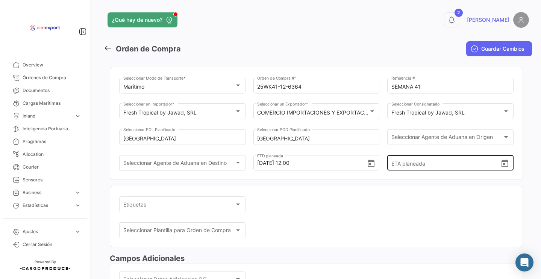
click at [508, 171] on div "ETA planeada" at bounding box center [450, 162] width 126 height 17
click at [501, 167] on icon "Open calendar" at bounding box center [505, 163] width 9 height 9
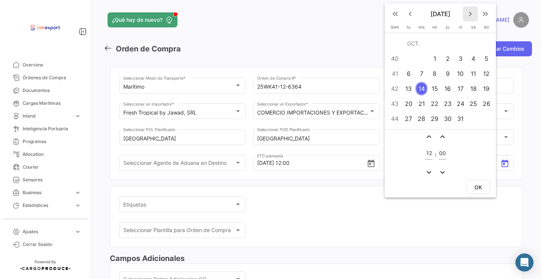
click at [467, 14] on mat-icon "keyboard_arrow_right" at bounding box center [470, 13] width 9 height 9
click at [410, 69] on div "3" at bounding box center [409, 74] width 12 height 14
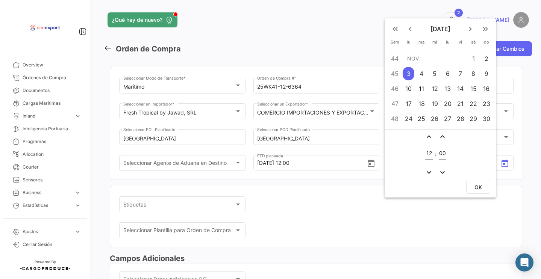
click at [476, 182] on button "OK" at bounding box center [478, 187] width 24 height 14
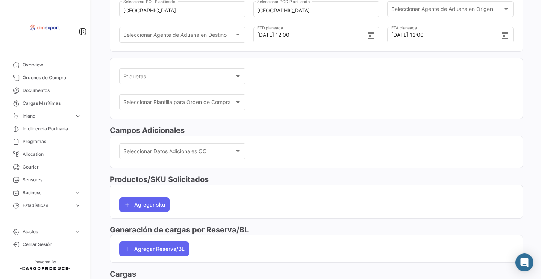
scroll to position [140, 0]
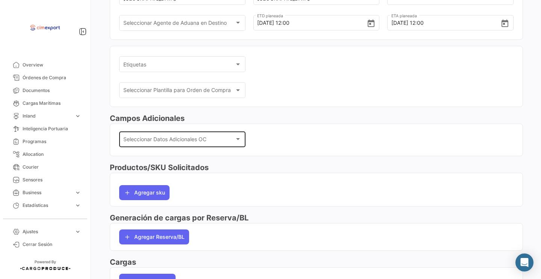
click at [158, 140] on mat-select "Seleccionar Datos Adicionales OC" at bounding box center [182, 141] width 118 height 6
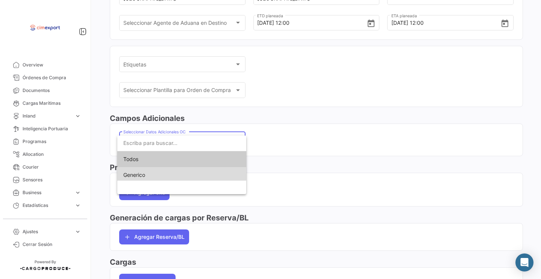
click at [158, 173] on span "Generico" at bounding box center [181, 175] width 117 height 16
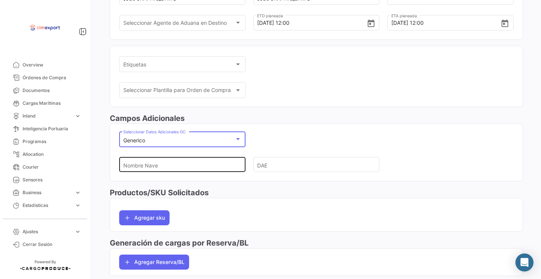
click at [156, 173] on input "Nombre Nave" at bounding box center [179, 165] width 112 height 26
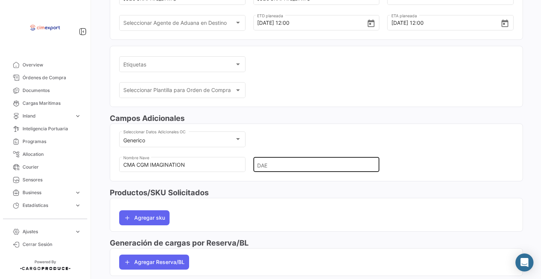
click at [255, 169] on div "DAE" at bounding box center [317, 164] width 126 height 17
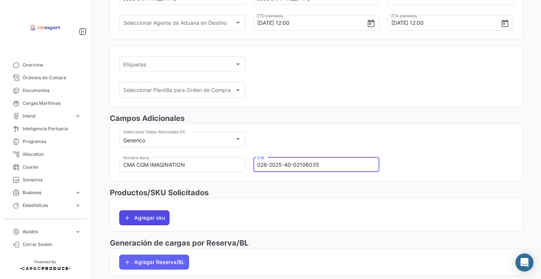
click at [136, 226] on button "Agregar sku" at bounding box center [144, 218] width 50 height 15
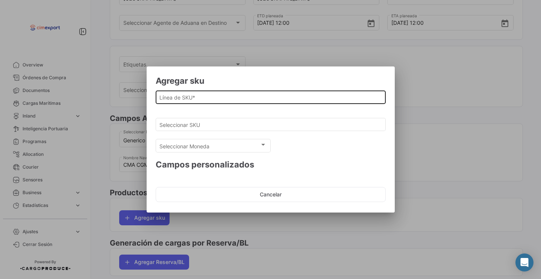
click at [194, 100] on input "Línea de SKU *" at bounding box center [270, 97] width 222 height 6
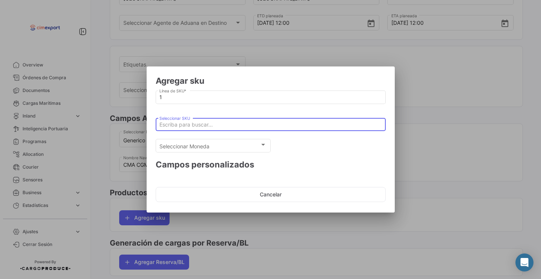
click at [191, 127] on input "Seleccionar SKU" at bounding box center [270, 125] width 222 height 6
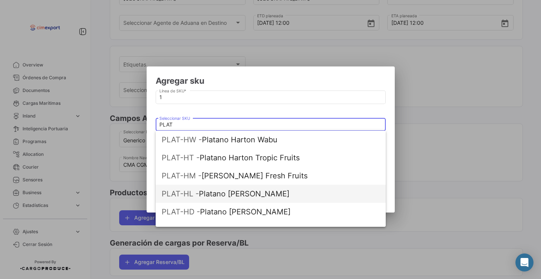
scroll to position [64, 0]
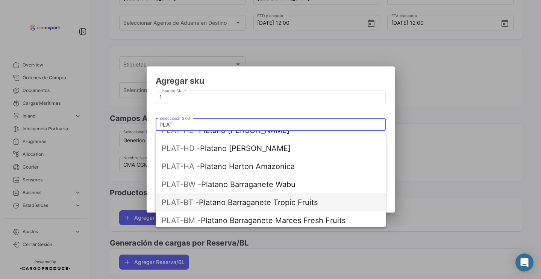
click at [232, 201] on span "PLAT-BT - Platano Barraganete Tropic Fruits" at bounding box center [271, 203] width 218 height 18
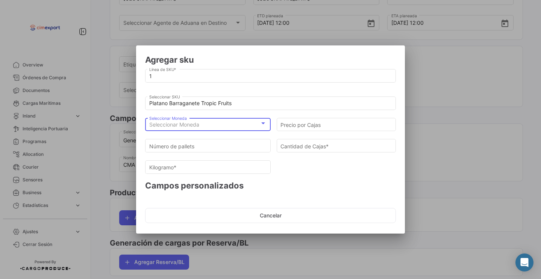
click at [216, 123] on div "Seleccionar Moneda" at bounding box center [204, 125] width 111 height 6
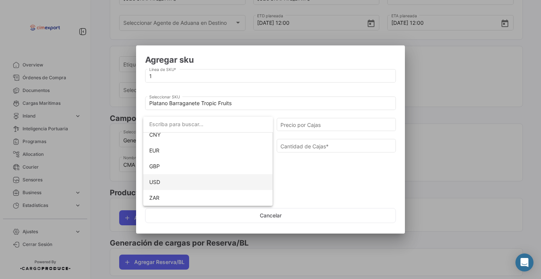
scroll to position [69, 0]
click at [182, 186] on span "USD" at bounding box center [208, 183] width 118 height 16
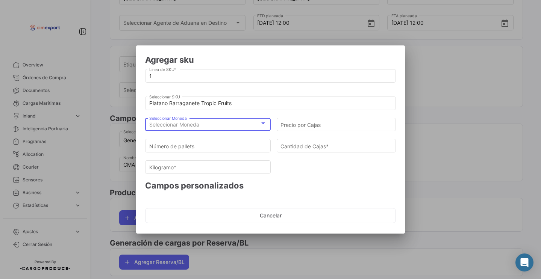
scroll to position [0, 0]
click at [299, 126] on input "Precio por Cajas" at bounding box center [337, 125] width 112 height 6
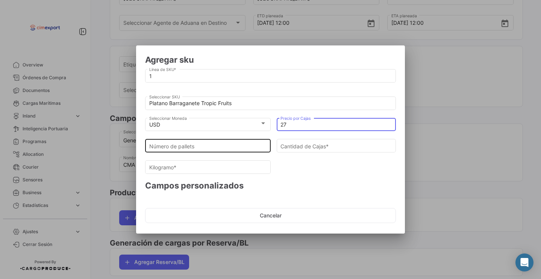
click at [247, 146] on input "Número de pallets" at bounding box center [208, 146] width 118 height 6
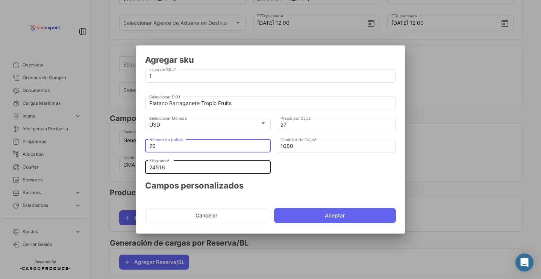
click at [219, 169] on input "24516" at bounding box center [208, 168] width 118 height 6
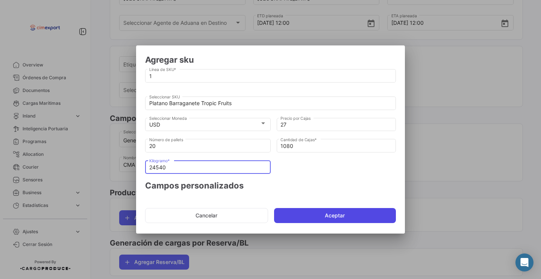
click at [304, 215] on button "Aceptar" at bounding box center [335, 215] width 122 height 15
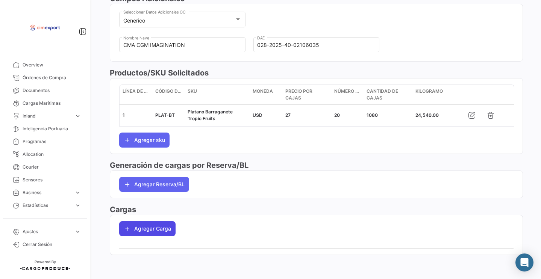
scroll to position [271, 0]
click at [156, 232] on button "Agregar Carga" at bounding box center [147, 229] width 56 height 15
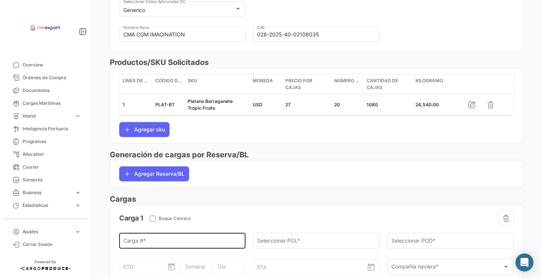
click at [156, 248] on div "Carga # *" at bounding box center [182, 240] width 118 height 17
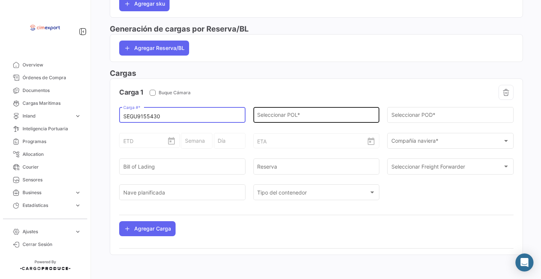
scroll to position [402, 0]
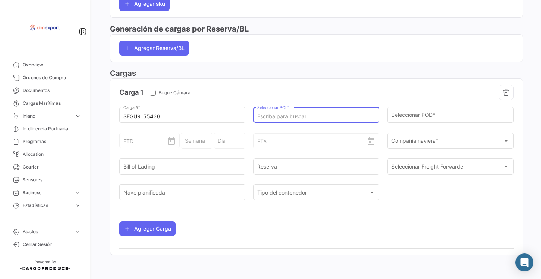
click at [273, 115] on input "Seleccionar POL *" at bounding box center [316, 117] width 118 height 6
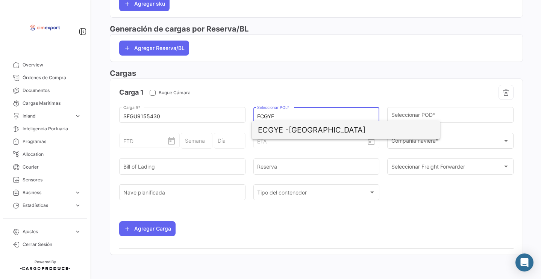
click at [301, 129] on span "ECGYE - [GEOGRAPHIC_DATA]" at bounding box center [346, 130] width 176 height 18
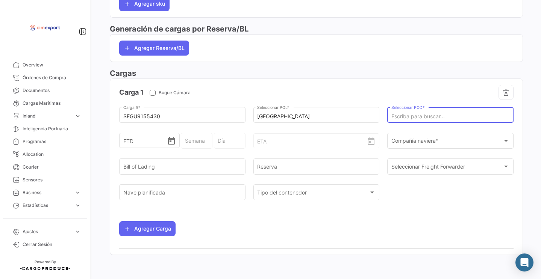
click at [404, 117] on input "Seleccionar POD *" at bounding box center [451, 117] width 118 height 6
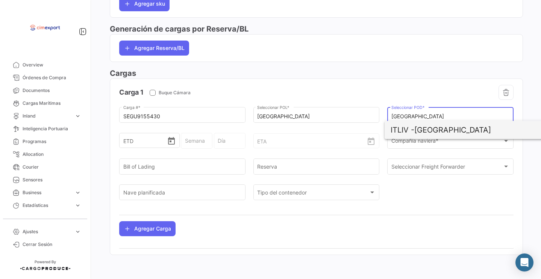
click at [432, 129] on span "ITLIV - [GEOGRAPHIC_DATA]" at bounding box center [479, 130] width 176 height 18
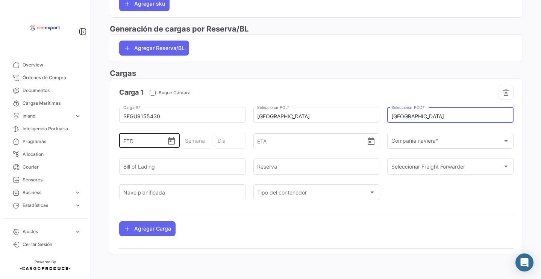
scroll to position [408, 0]
click at [169, 146] on icon "Open calendar" at bounding box center [171, 141] width 9 height 9
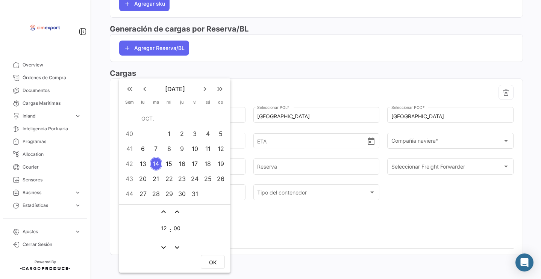
click at [227, 146] on td "12" at bounding box center [220, 148] width 13 height 15
click at [220, 258] on button "OK" at bounding box center [213, 262] width 24 height 14
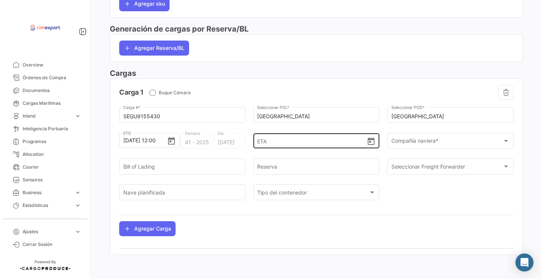
click at [370, 140] on div "ETA" at bounding box center [316, 135] width 118 height 28
click at [370, 140] on icon "Open calendar" at bounding box center [371, 141] width 9 height 9
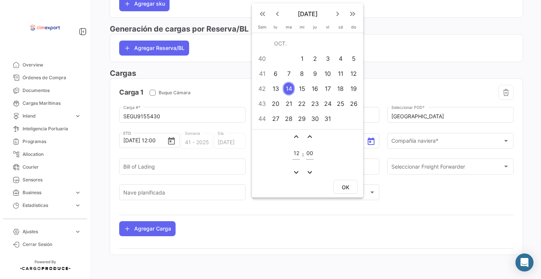
click at [334, 15] on mat-icon "keyboard_arrow_right" at bounding box center [337, 13] width 9 height 9
click at [281, 78] on td "3" at bounding box center [275, 73] width 13 height 15
click at [352, 188] on button "OK" at bounding box center [346, 187] width 24 height 14
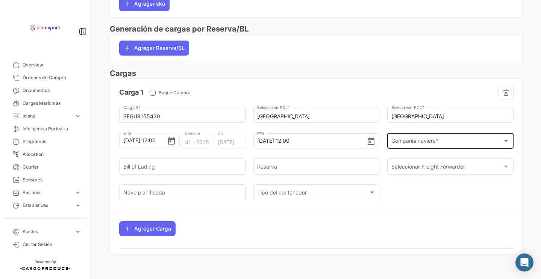
click at [411, 143] on span "Compañía naviera *" at bounding box center [448, 143] width 112 height 6
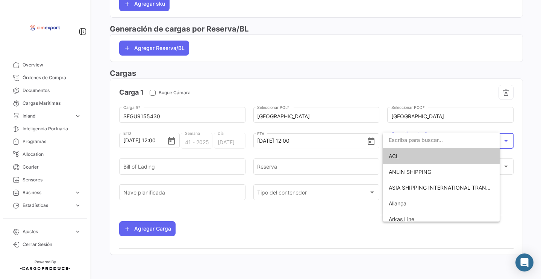
scroll to position [402, 0]
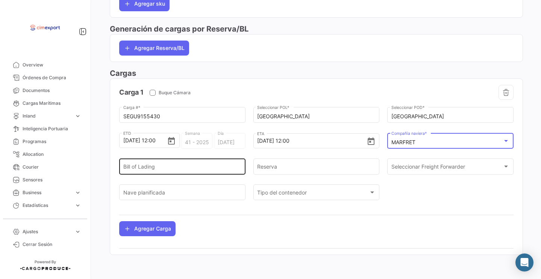
click at [216, 167] on input "Bill of Lading" at bounding box center [182, 168] width 118 height 6
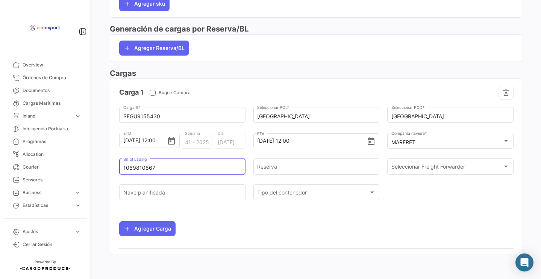
click at [185, 169] on input "1069810867" at bounding box center [182, 168] width 118 height 6
click at [311, 171] on div "Reserva" at bounding box center [316, 166] width 118 height 17
paste input "1069810867"
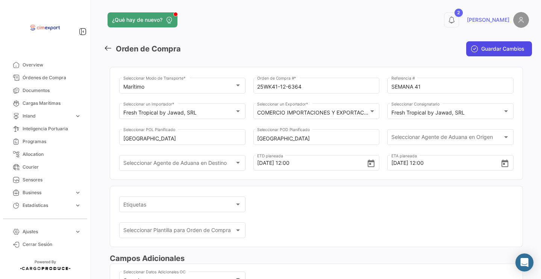
scroll to position [0, 0]
click at [472, 53] on button "Guardar Cambios" at bounding box center [499, 48] width 66 height 15
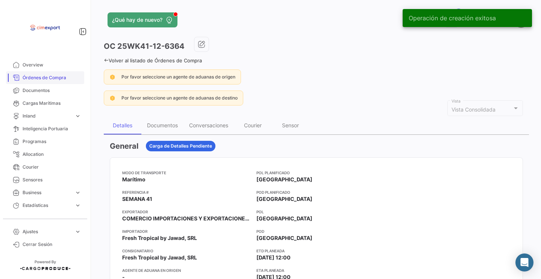
click at [48, 78] on span "Órdenes de Compra" at bounding box center [52, 77] width 59 height 7
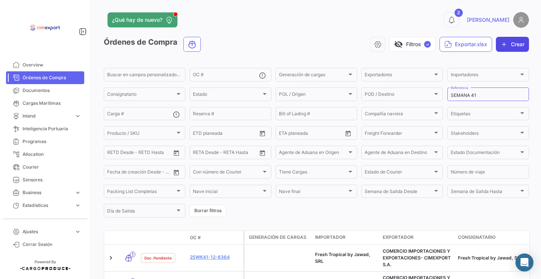
click at [506, 45] on button "Crear" at bounding box center [512, 44] width 33 height 15
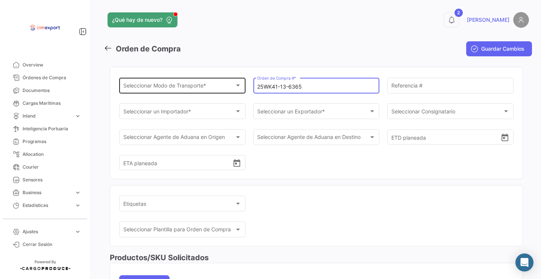
click at [180, 90] on span "Seleccionar Modo de Transporte *" at bounding box center [179, 87] width 112 height 6
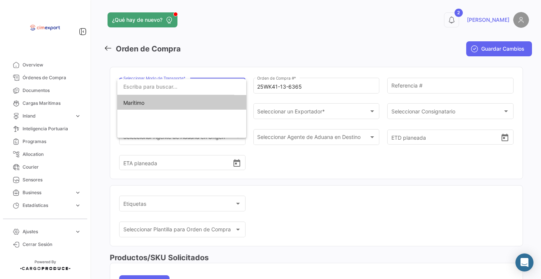
click at [179, 107] on span "Marítimo" at bounding box center [181, 103] width 117 height 16
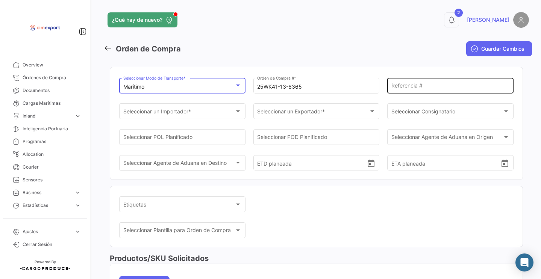
click at [398, 84] on input "Referencia #" at bounding box center [451, 87] width 118 height 6
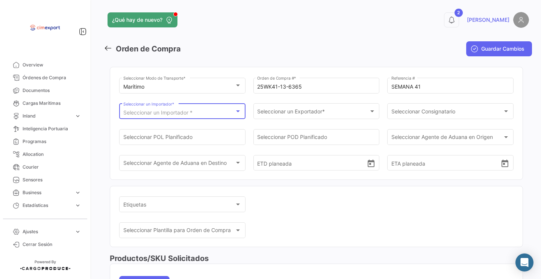
click at [191, 111] on span "Seleccionar un Importador *" at bounding box center [157, 112] width 69 height 6
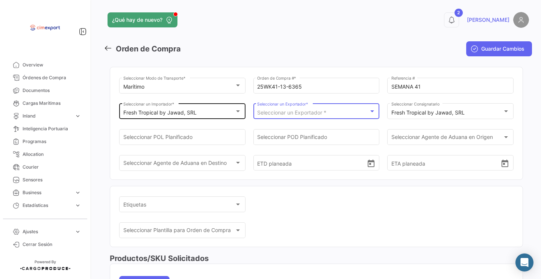
click at [289, 115] on span "Seleccionar un Exportador *" at bounding box center [291, 112] width 69 height 6
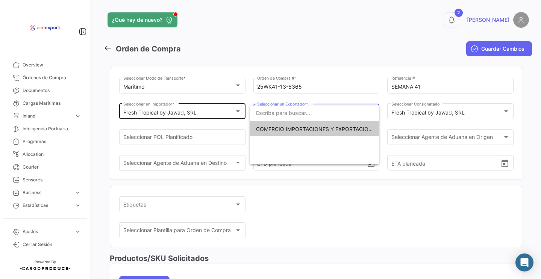
click at [284, 127] on span "COMERCIO IMPORTACIONES Y EXPORTACIONES- CIMEXPORT S.A." at bounding box center [340, 129] width 169 height 6
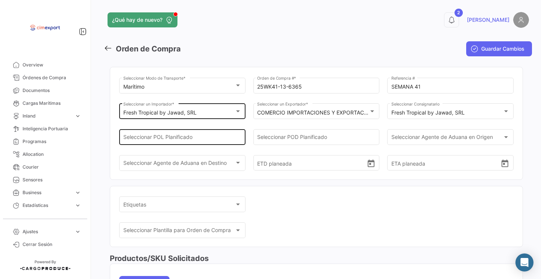
click at [210, 136] on div "Seleccionar POL Planificado" at bounding box center [182, 136] width 118 height 17
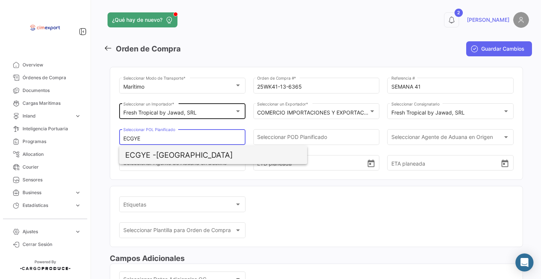
click at [206, 150] on span "ECGYE - [GEOGRAPHIC_DATA]" at bounding box center [213, 155] width 176 height 18
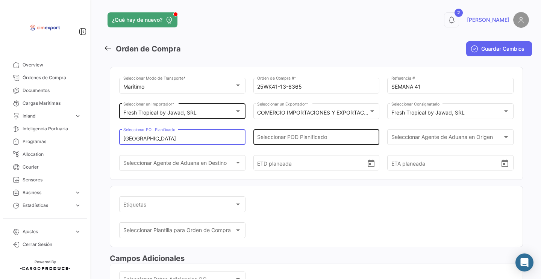
click at [291, 140] on input "Seleccionar POD Planificado" at bounding box center [316, 139] width 118 height 6
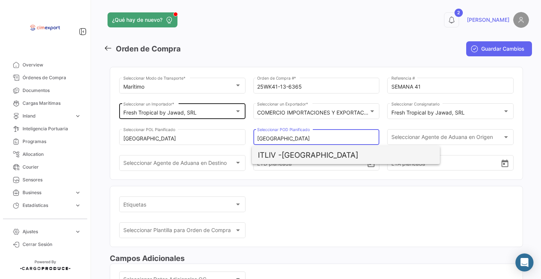
click at [311, 154] on span "ITLIV - [GEOGRAPHIC_DATA]" at bounding box center [346, 155] width 176 height 18
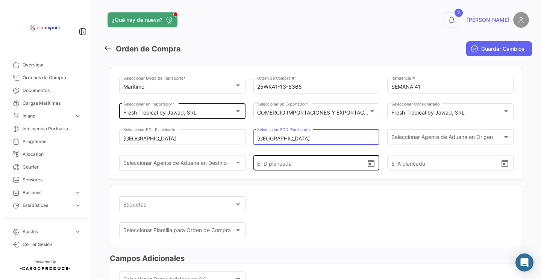
click at [370, 169] on icon "Open calendar" at bounding box center [371, 163] width 9 height 9
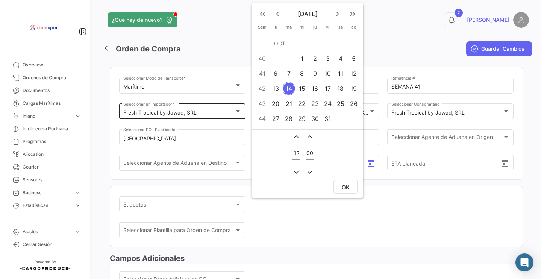
click at [352, 74] on div "12" at bounding box center [354, 74] width 12 height 14
click at [351, 191] on button "OK" at bounding box center [346, 187] width 24 height 14
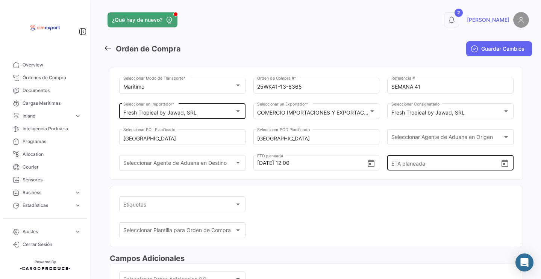
click at [501, 169] on icon "Open calendar" at bounding box center [505, 163] width 9 height 9
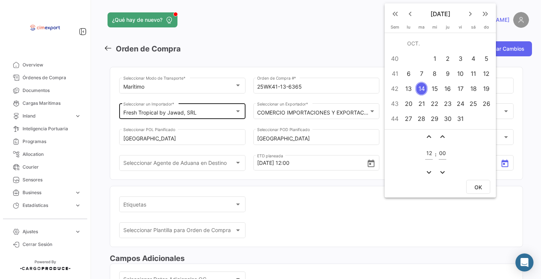
click at [469, 14] on mat-icon "keyboard_arrow_right" at bounding box center [470, 13] width 9 height 9
click at [411, 72] on div "3" at bounding box center [409, 74] width 12 height 14
click at [479, 185] on span "OK" at bounding box center [479, 187] width 8 height 6
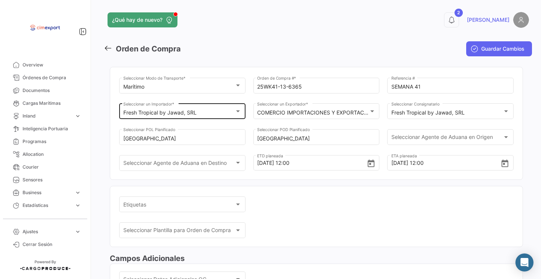
scroll to position [169, 0]
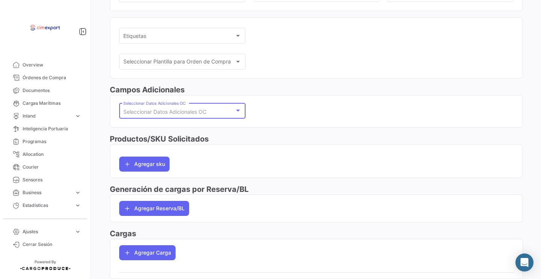
click at [196, 115] on span "Seleccionar Datos Adicionales OC" at bounding box center [164, 112] width 83 height 6
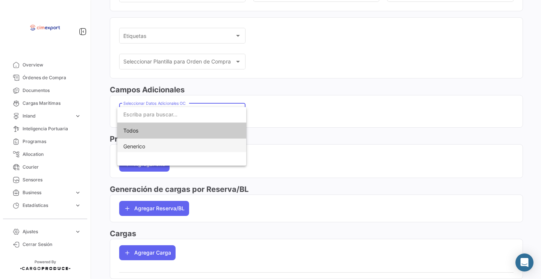
click at [196, 146] on span "Generico" at bounding box center [181, 147] width 117 height 16
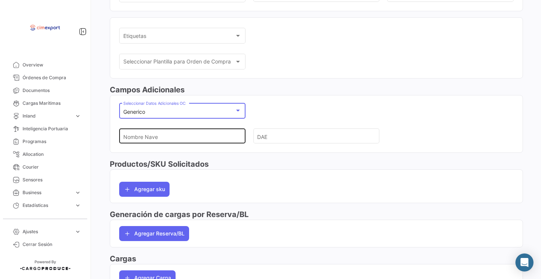
click at [196, 140] on input "Nombre Nave" at bounding box center [179, 136] width 112 height 26
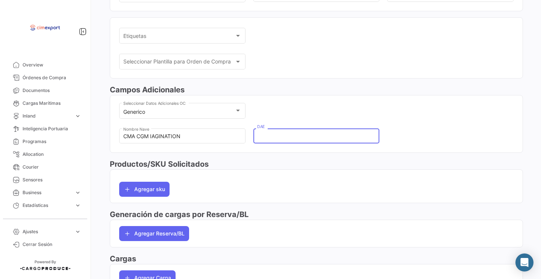
click at [308, 141] on input "DAE" at bounding box center [313, 136] width 112 height 26
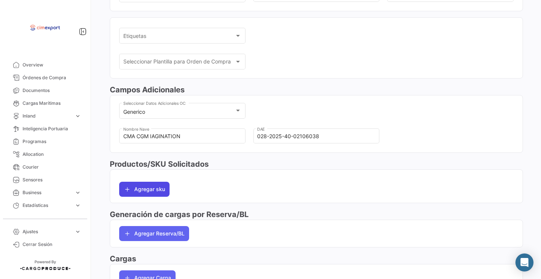
click at [147, 197] on button "Agregar sku" at bounding box center [144, 189] width 50 height 15
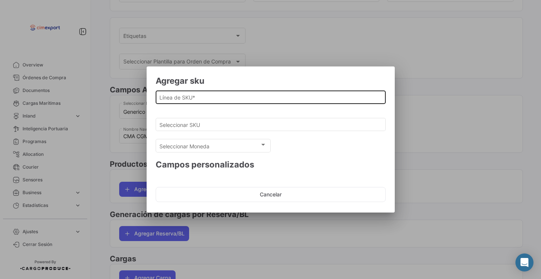
click at [161, 95] on input "Línea de SKU *" at bounding box center [270, 97] width 222 height 6
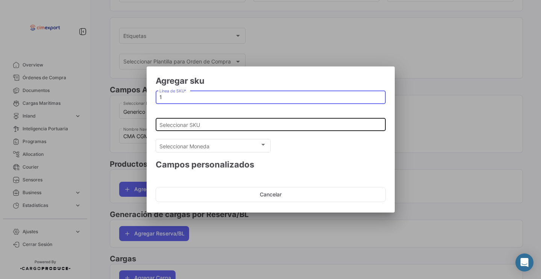
click at [173, 120] on div "Seleccionar SKU" at bounding box center [270, 124] width 222 height 15
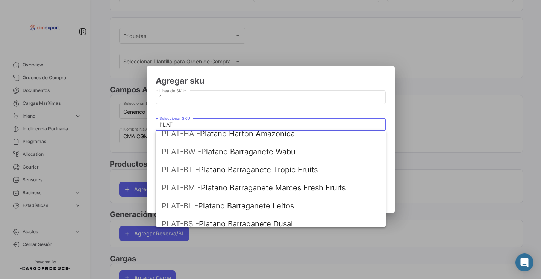
scroll to position [98, 0]
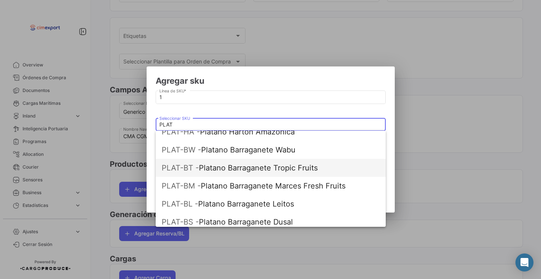
click at [223, 172] on span "PLAT-BT - Platano Barraganete Tropic Fruits" at bounding box center [271, 168] width 218 height 18
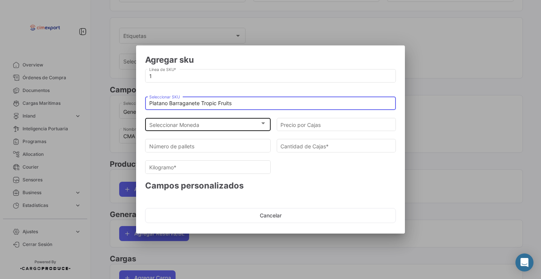
click at [206, 124] on div "Seleccionar Moneda" at bounding box center [204, 125] width 111 height 6
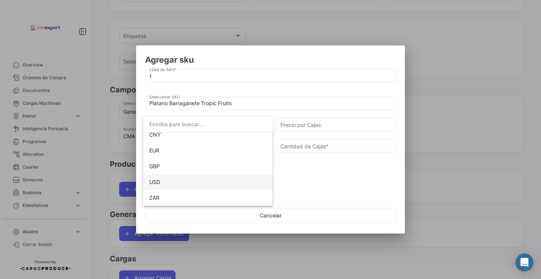
click at [181, 185] on span "USD" at bounding box center [208, 183] width 118 height 16
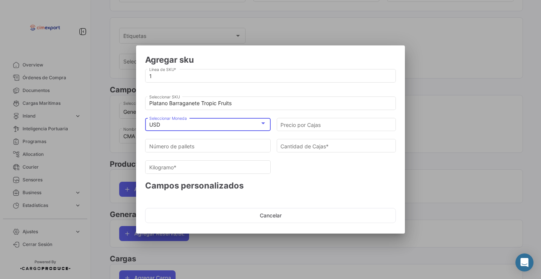
scroll to position [69, 0]
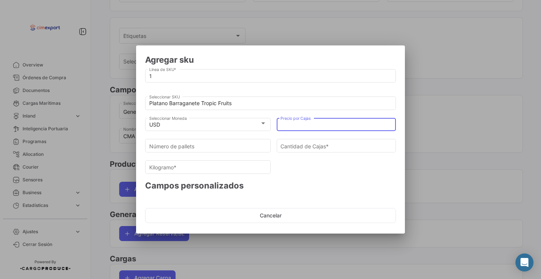
click at [308, 124] on input "Precio por Cajas" at bounding box center [337, 125] width 112 height 6
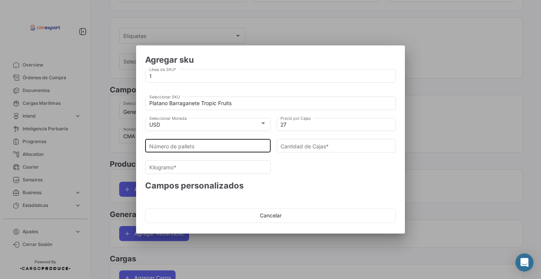
click at [258, 141] on div "Número de pallets" at bounding box center [208, 145] width 118 height 15
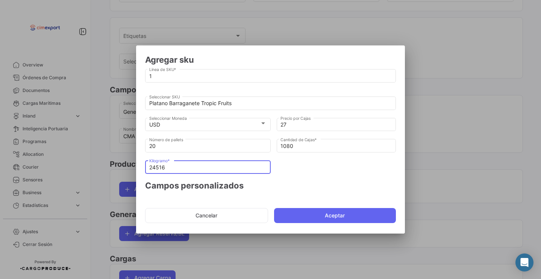
click at [228, 169] on input "24516" at bounding box center [208, 168] width 118 height 6
click at [303, 206] on mat-dialog-actions "Cancelar Aceptar" at bounding box center [270, 216] width 251 height 26
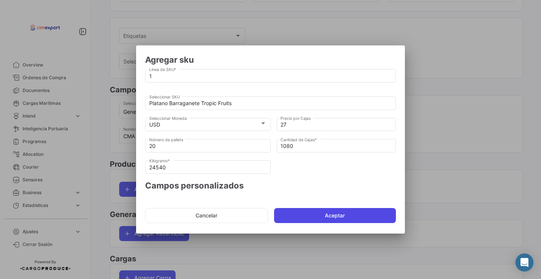
click at [300, 215] on button "Aceptar" at bounding box center [335, 215] width 122 height 15
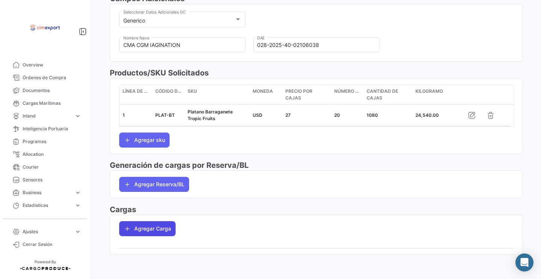
scroll to position [264, 0]
click at [157, 230] on button "Agregar Carga" at bounding box center [147, 229] width 56 height 15
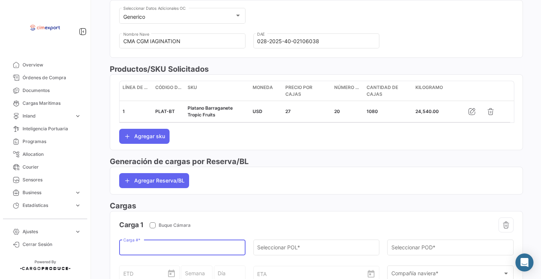
click at [154, 252] on input "Carga # *" at bounding box center [182, 249] width 118 height 6
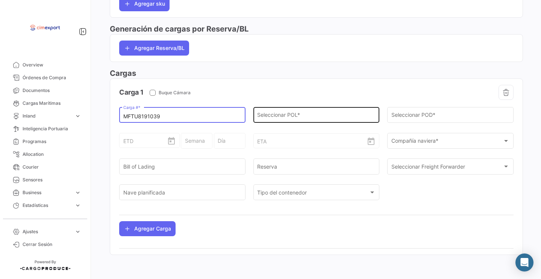
click at [272, 108] on div "Seleccionar POL *" at bounding box center [316, 114] width 118 height 17
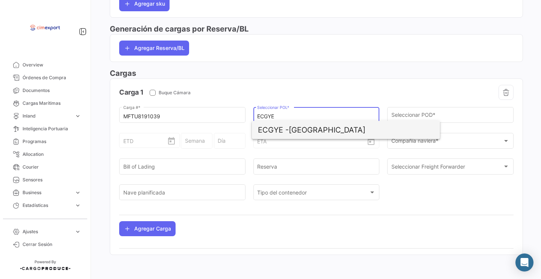
click at [310, 127] on span "ECGYE - [GEOGRAPHIC_DATA]" at bounding box center [346, 130] width 176 height 18
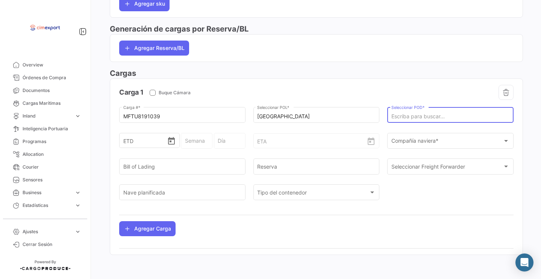
click at [412, 114] on input "Seleccionar POD *" at bounding box center [451, 117] width 118 height 6
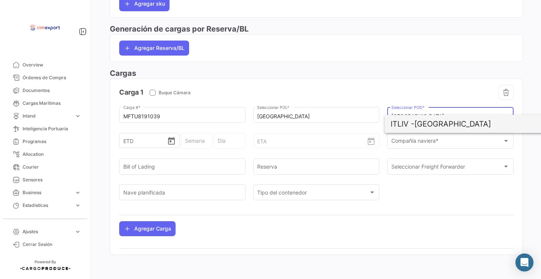
click at [414, 123] on span "ITLIV -" at bounding box center [403, 124] width 24 height 9
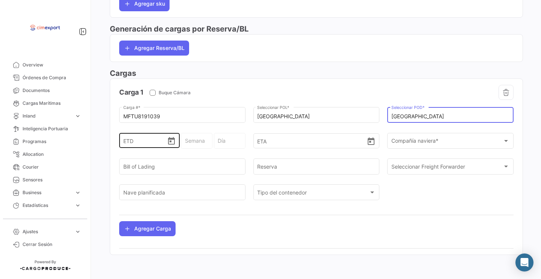
click at [172, 143] on icon "Open calendar" at bounding box center [171, 141] width 9 height 9
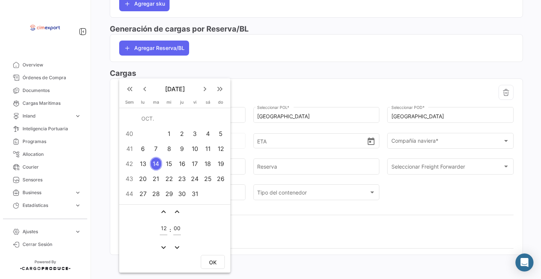
click at [219, 152] on div "12" at bounding box center [221, 149] width 12 height 14
click at [216, 266] on span "OK" at bounding box center [213, 263] width 8 height 6
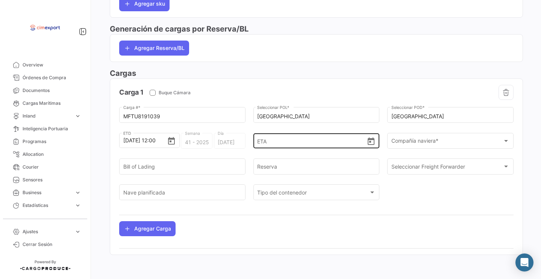
click at [368, 146] on icon "Open calendar" at bounding box center [371, 141] width 9 height 9
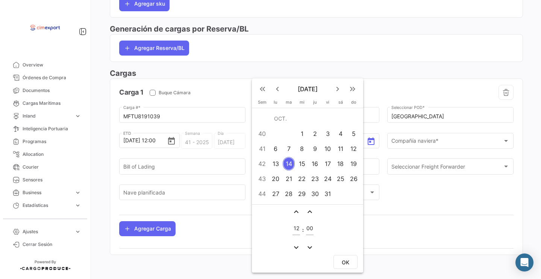
click at [337, 91] on mat-icon "keyboard_arrow_right" at bounding box center [337, 89] width 9 height 9
click at [278, 136] on div "3" at bounding box center [276, 134] width 12 height 14
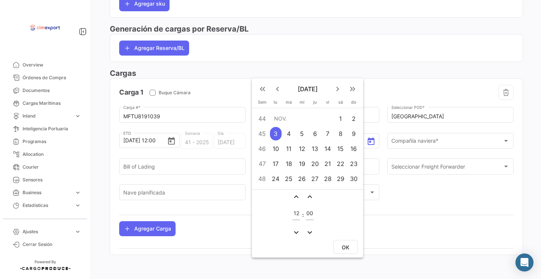
click at [349, 247] on span "OK" at bounding box center [346, 247] width 8 height 6
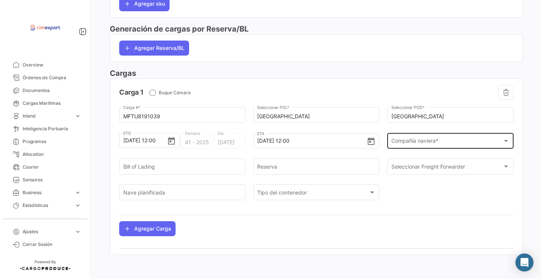
click at [407, 140] on span "Compañía naviera *" at bounding box center [448, 143] width 112 height 6
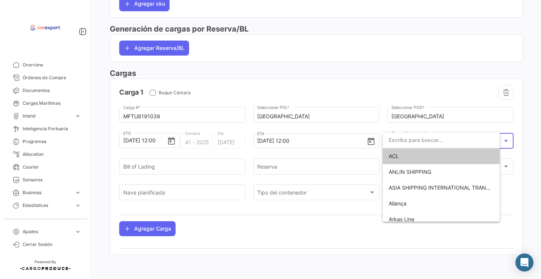
scroll to position [402, 0]
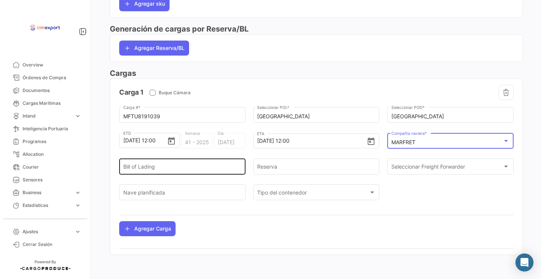
click at [227, 171] on div "Bill of Lading" at bounding box center [182, 166] width 118 height 17
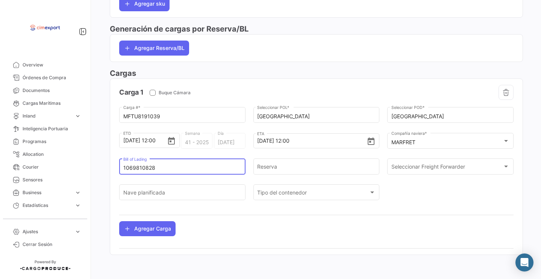
click at [190, 166] on input "1069810828" at bounding box center [182, 168] width 118 height 6
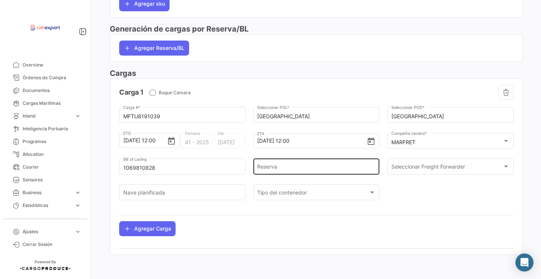
click at [293, 172] on div "Reserva" at bounding box center [316, 166] width 118 height 17
paste input "1069810828"
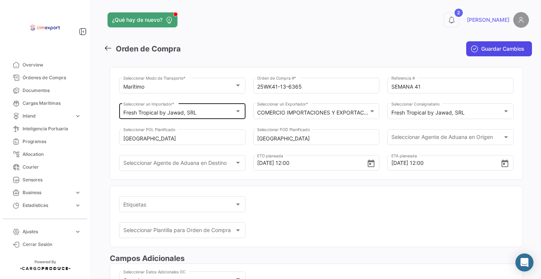
scroll to position [0, 0]
click at [496, 51] on span "Guardar Cambios" at bounding box center [502, 49] width 43 height 8
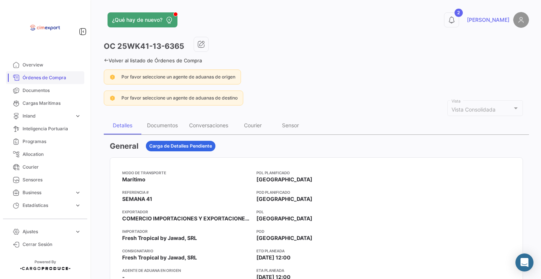
click at [52, 73] on link "Órdenes de Compra" at bounding box center [45, 77] width 78 height 13
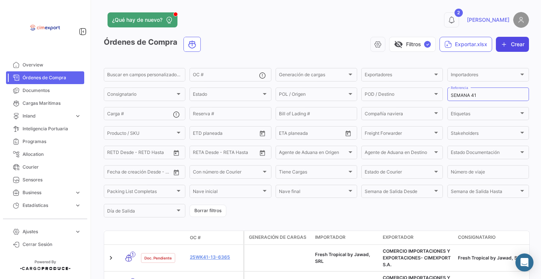
click at [504, 43] on button "Crear" at bounding box center [512, 44] width 33 height 15
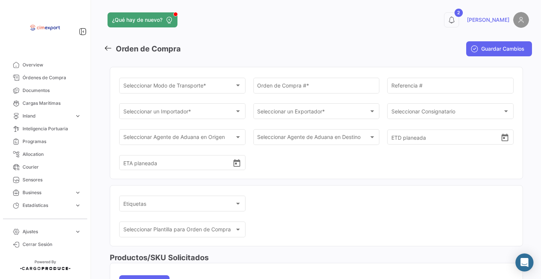
click at [268, 90] on input "Orden de Compra # *" at bounding box center [316, 87] width 118 height 6
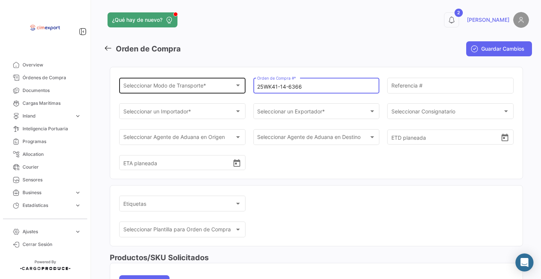
click at [197, 87] on span "Seleccionar Modo de Transporte *" at bounding box center [179, 87] width 112 height 6
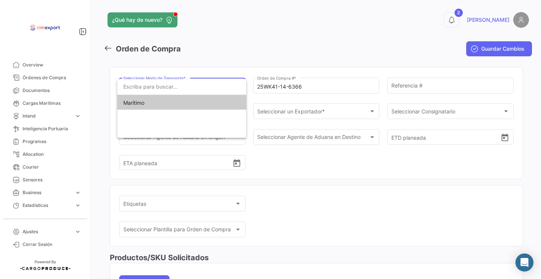
click at [196, 113] on div "Marítimo" at bounding box center [181, 108] width 129 height 59
click at [196, 109] on span "Marítimo" at bounding box center [181, 103] width 117 height 16
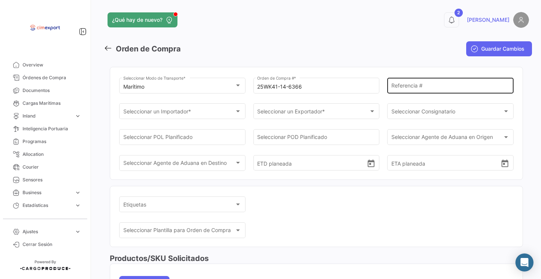
click at [414, 91] on div "Referencia #" at bounding box center [451, 84] width 118 height 17
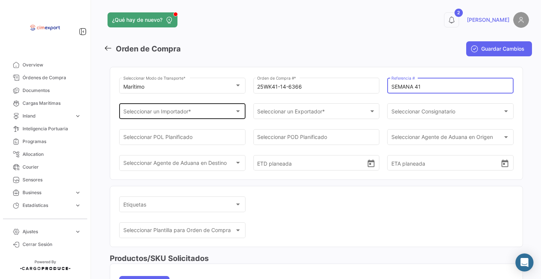
click at [195, 114] on div "Seleccionar un Importador *" at bounding box center [179, 113] width 112 height 6
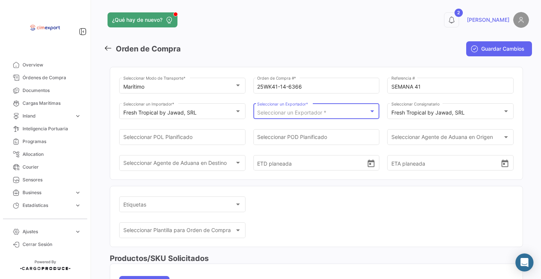
click at [295, 116] on span "Seleccionar un Exportador *" at bounding box center [291, 112] width 69 height 6
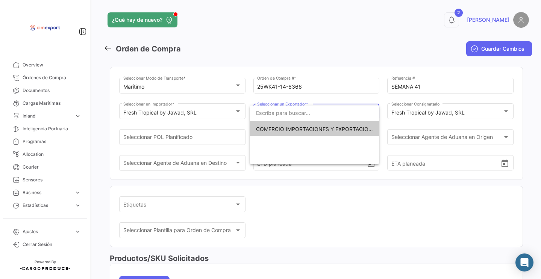
click at [288, 127] on span "COMERCIO IMPORTACIONES Y EXPORTACIONES- CIMEXPORT S.A." at bounding box center [340, 129] width 169 height 6
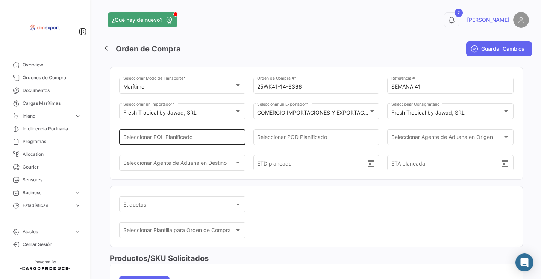
click at [194, 132] on div "Seleccionar POL Planificado" at bounding box center [182, 136] width 118 height 17
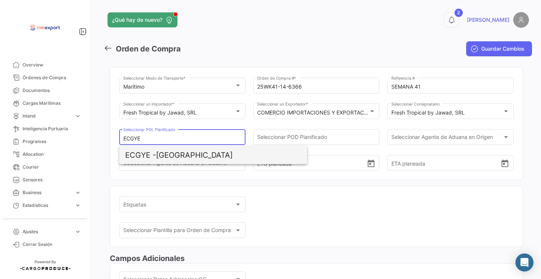
click at [171, 151] on span "ECGYE - [GEOGRAPHIC_DATA]" at bounding box center [213, 155] width 176 height 18
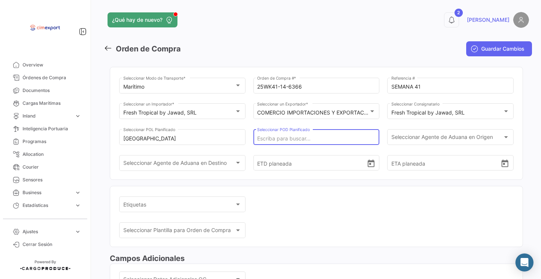
click at [276, 137] on input "Seleccionar POD Planificado" at bounding box center [316, 139] width 118 height 6
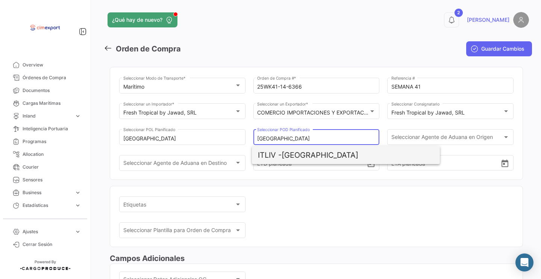
click at [301, 152] on span "ITLIV - [GEOGRAPHIC_DATA]" at bounding box center [346, 155] width 176 height 18
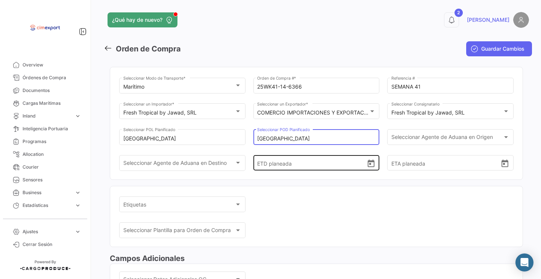
click at [370, 169] on icon "Open calendar" at bounding box center [371, 163] width 9 height 9
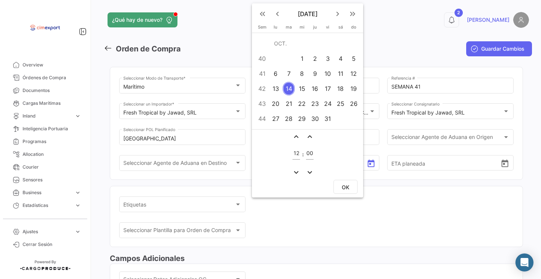
click at [358, 68] on td "12" at bounding box center [353, 73] width 13 height 15
click at [352, 182] on button "OK" at bounding box center [346, 187] width 24 height 14
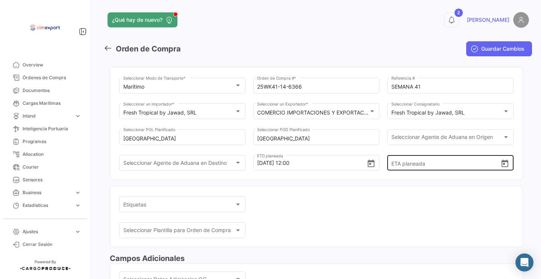
click at [502, 167] on icon "Open calendar" at bounding box center [505, 164] width 7 height 8
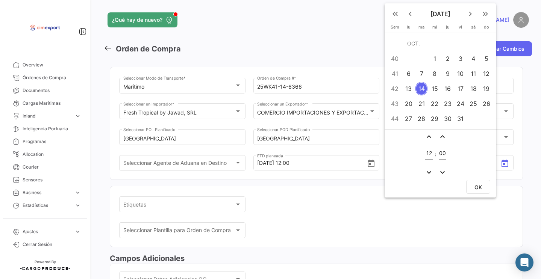
click at [469, 15] on mat-icon "keyboard_arrow_right" at bounding box center [470, 13] width 9 height 9
click at [409, 72] on div "3" at bounding box center [409, 74] width 12 height 14
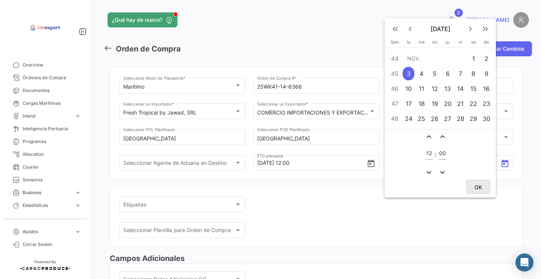
click at [477, 187] on span "OK" at bounding box center [479, 187] width 8 height 6
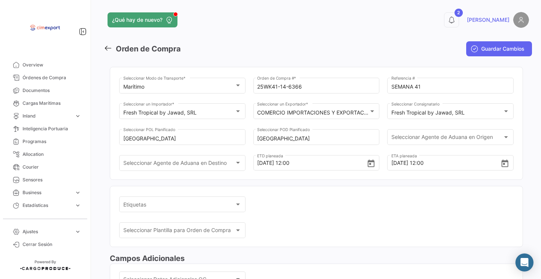
scroll to position [125, 0]
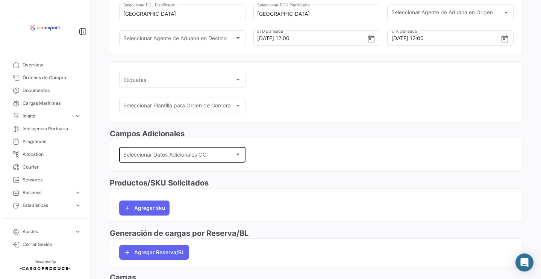
click at [191, 156] on span "Seleccionar Datos Adicionales OC" at bounding box center [179, 156] width 112 height 6
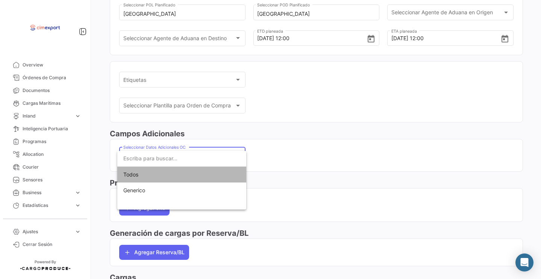
click at [191, 182] on span "Todos" at bounding box center [181, 175] width 117 height 16
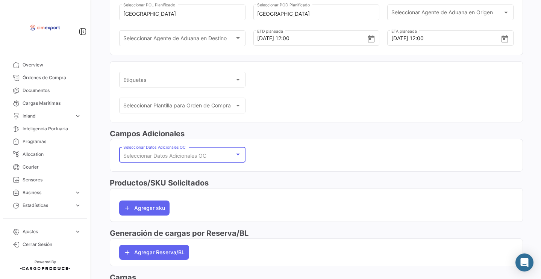
click at [190, 154] on div "Seleccionar Datos Adicionales OC Seleccionar Datos Adicionales OC" at bounding box center [182, 154] width 118 height 17
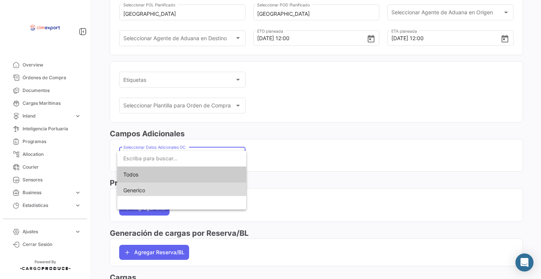
click at [191, 188] on span "Generico" at bounding box center [181, 191] width 117 height 16
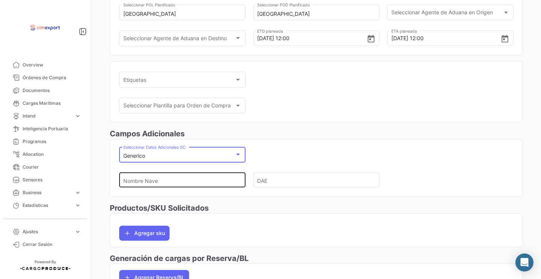
click at [191, 184] on input "Nombre Nave" at bounding box center [179, 180] width 112 height 26
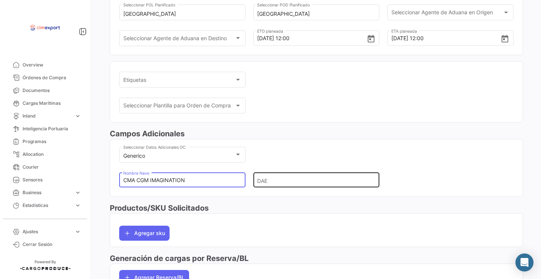
click at [285, 186] on input "DAE" at bounding box center [313, 180] width 112 height 26
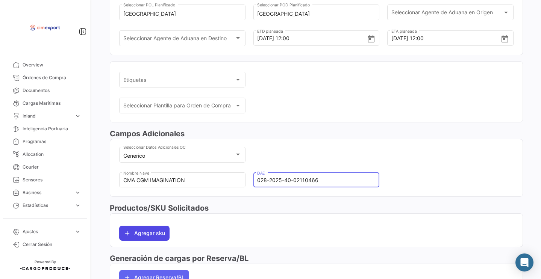
click at [163, 241] on button "Agregar sku" at bounding box center [144, 233] width 50 height 15
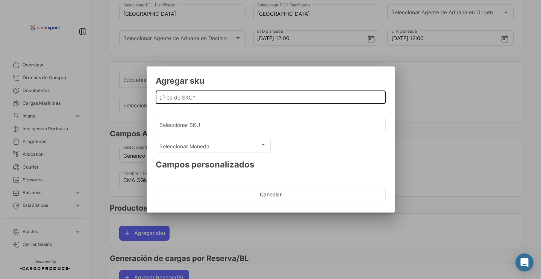
click at [188, 97] on input "Línea de SKU *" at bounding box center [270, 97] width 222 height 6
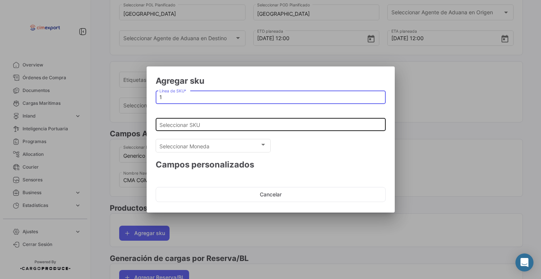
click at [190, 124] on input "Seleccionar SKU" at bounding box center [270, 125] width 222 height 6
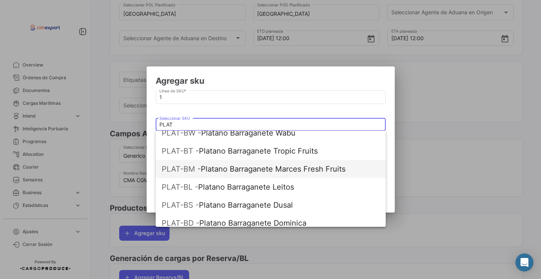
scroll to position [120, 0]
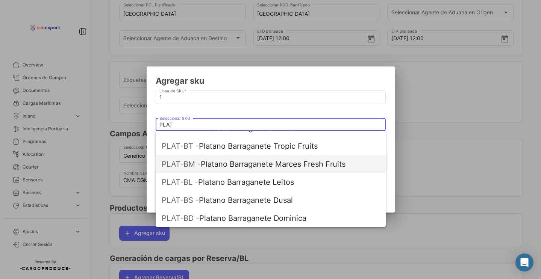
click at [251, 167] on span "PLAT-BM - Platano Barraganete Marces Fresh Fruits" at bounding box center [271, 164] width 218 height 18
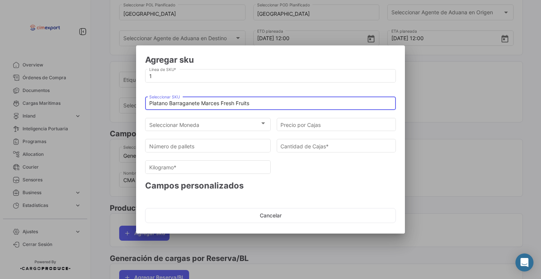
click at [250, 105] on input "Platano Barraganete Marces Fresh Fruits" at bounding box center [270, 103] width 243 height 6
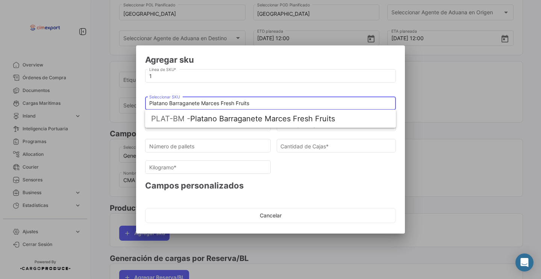
click at [250, 105] on input "Platano Barraganete Marces Fresh Fruits" at bounding box center [270, 103] width 243 height 6
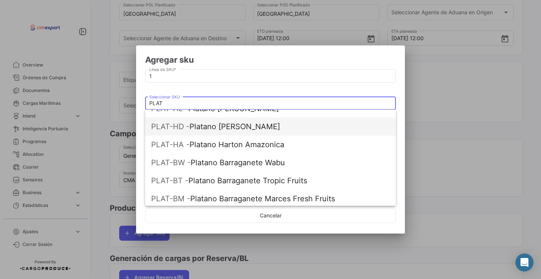
scroll to position [71, 0]
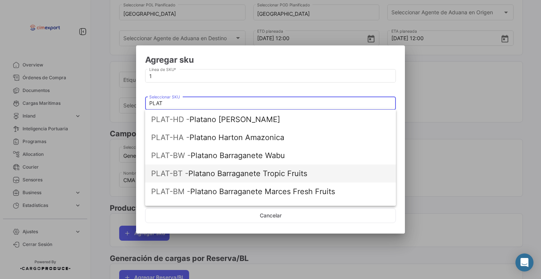
click at [242, 169] on span "PLAT-BT - Platano Barraganete Tropic Fruits" at bounding box center [270, 174] width 239 height 18
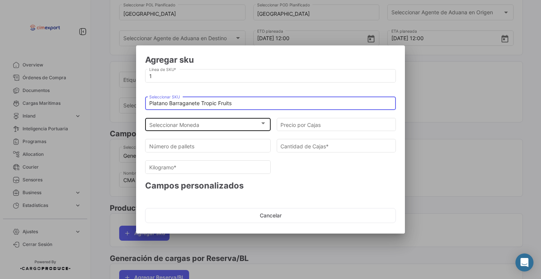
click at [227, 121] on div "Seleccionar Moneda Seleccionar Moneda" at bounding box center [208, 124] width 118 height 15
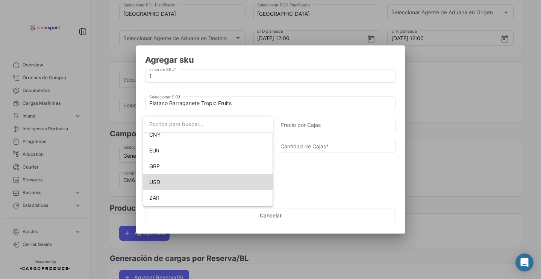
scroll to position [69, 0]
click at [190, 181] on span "USD" at bounding box center [208, 183] width 118 height 16
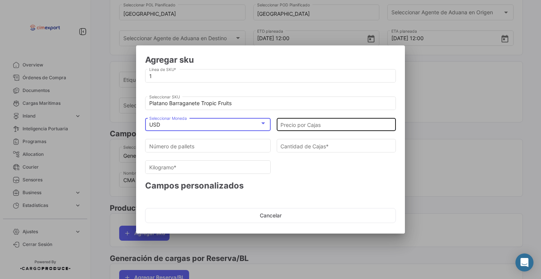
click at [305, 121] on div "Precio por Cajas" at bounding box center [337, 124] width 112 height 15
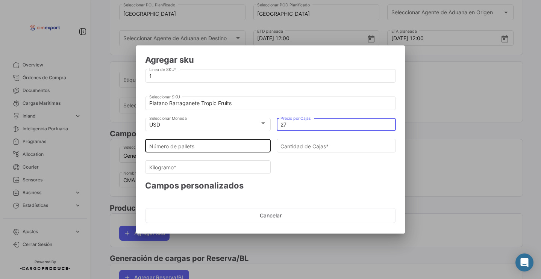
click at [243, 140] on div "Número de pallets" at bounding box center [208, 145] width 118 height 15
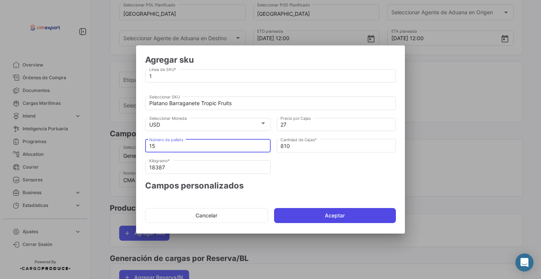
click at [305, 215] on button "Aceptar" at bounding box center [335, 215] width 122 height 15
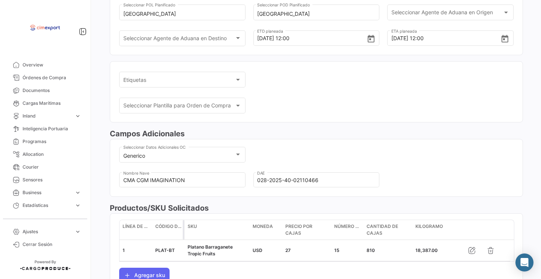
scroll to position [220, 0]
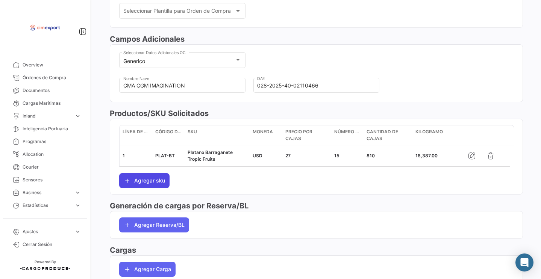
click at [141, 182] on button "Agregar sku" at bounding box center [144, 180] width 50 height 15
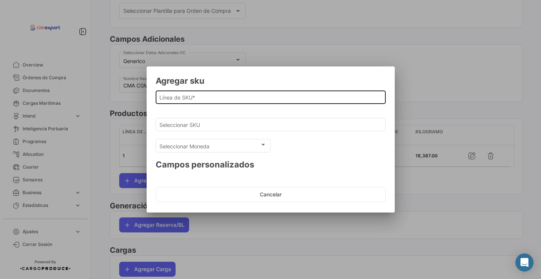
click at [184, 97] on input "Línea de SKU *" at bounding box center [270, 97] width 222 height 6
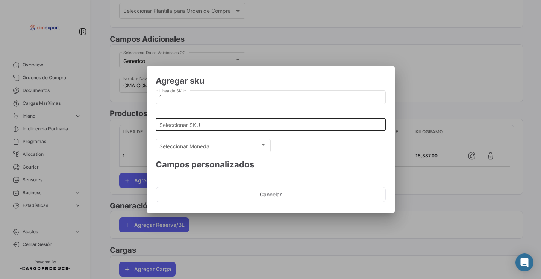
click at [181, 119] on div "Seleccionar SKU" at bounding box center [270, 124] width 222 height 15
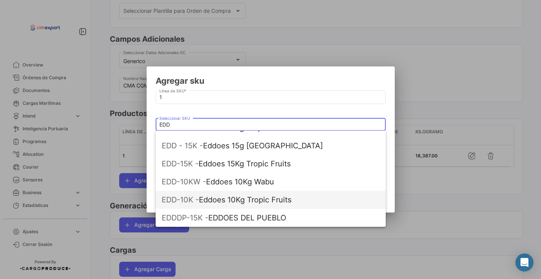
scroll to position [30, 0]
click at [206, 197] on span "EDD-10K - Eddoes 10Kg Tropic Fruits" at bounding box center [271, 200] width 218 height 18
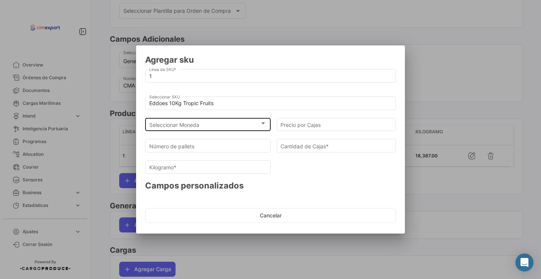
click at [208, 121] on div "Seleccionar Moneda Seleccionar Moneda" at bounding box center [208, 124] width 118 height 15
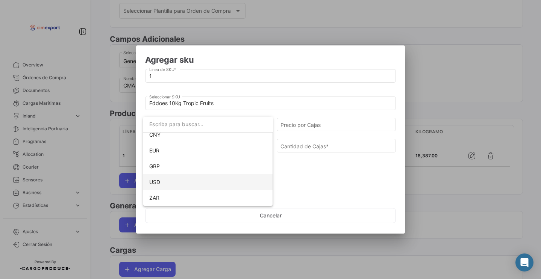
click at [178, 184] on span "USD" at bounding box center [208, 183] width 118 height 16
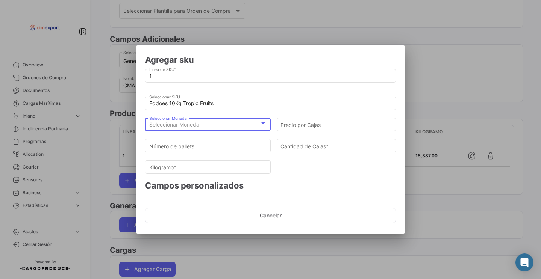
scroll to position [69, 0]
click at [298, 125] on input "Precio por Cajas" at bounding box center [337, 125] width 112 height 6
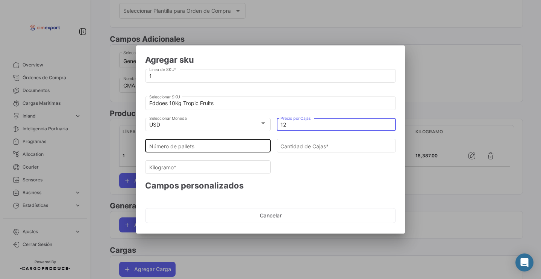
click at [249, 149] on input "Número de pallets" at bounding box center [208, 146] width 118 height 6
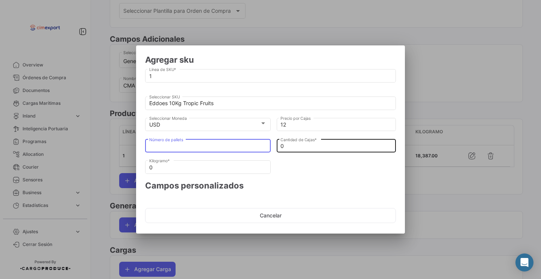
click at [294, 145] on input "0" at bounding box center [337, 146] width 112 height 6
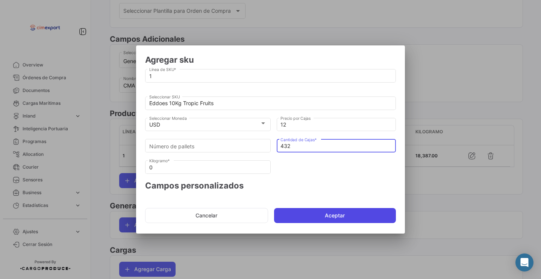
click at [289, 211] on button "Aceptar" at bounding box center [335, 215] width 122 height 15
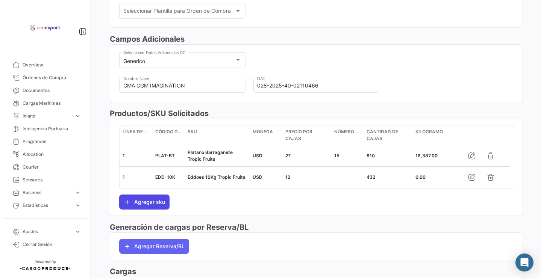
click at [154, 208] on button "Agregar sku" at bounding box center [144, 202] width 50 height 15
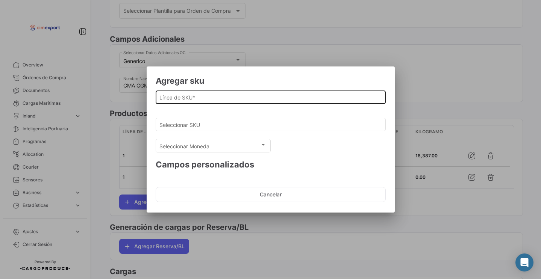
click at [202, 97] on input "Línea de SKU *" at bounding box center [270, 97] width 222 height 6
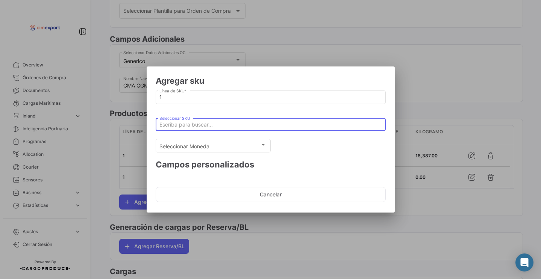
click at [194, 124] on input "Seleccionar SKU" at bounding box center [270, 125] width 222 height 6
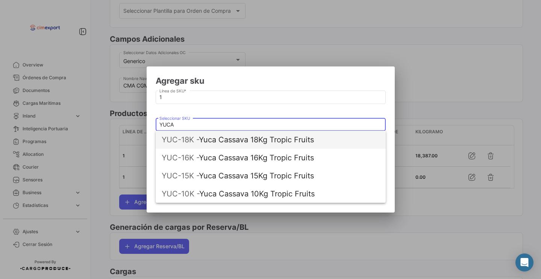
click at [197, 143] on span "YUC-18K -" at bounding box center [180, 139] width 37 height 9
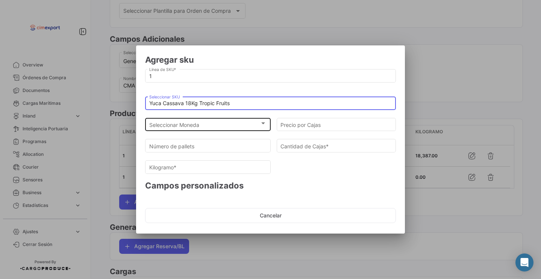
click at [190, 131] on div "Seleccionar Moneda Seleccionar Moneda" at bounding box center [208, 124] width 118 height 15
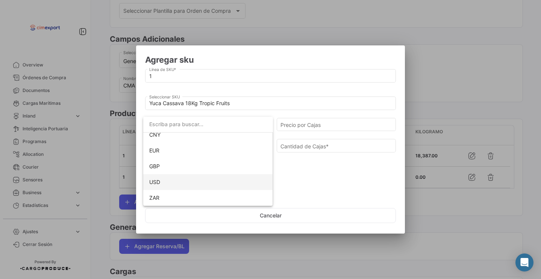
click at [165, 185] on span "USD" at bounding box center [208, 183] width 118 height 16
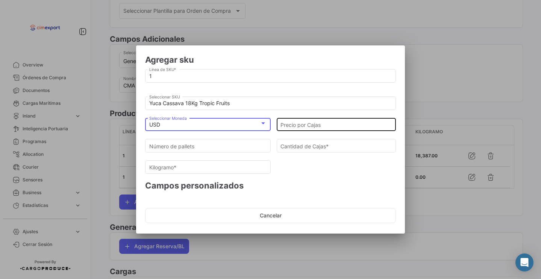
click at [315, 129] on div "Precio por Cajas" at bounding box center [337, 124] width 112 height 15
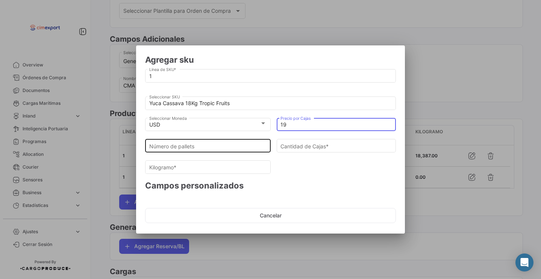
click at [236, 146] on input "Número de pallets" at bounding box center [208, 146] width 118 height 6
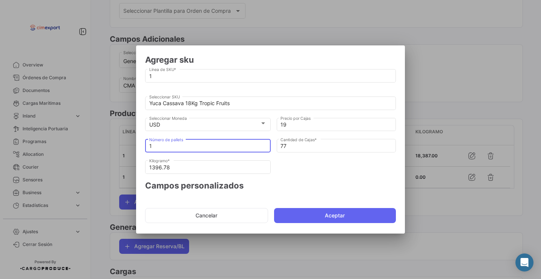
click at [307, 224] on mat-dialog-actions "Cancelar Aceptar" at bounding box center [270, 216] width 251 height 26
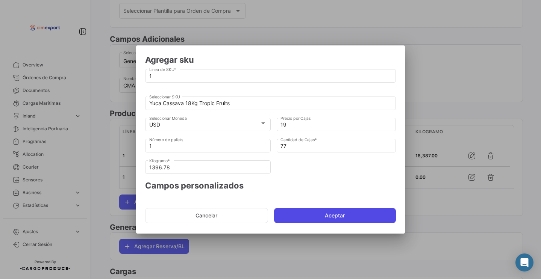
click at [303, 219] on button "Aceptar" at bounding box center [335, 215] width 122 height 15
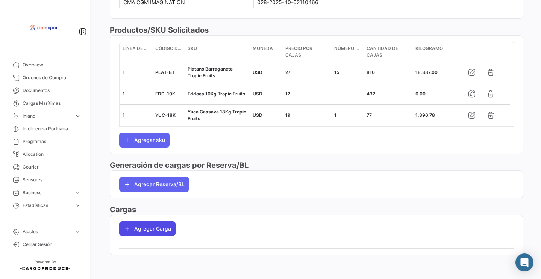
click at [135, 235] on button "Agregar Carga" at bounding box center [147, 229] width 56 height 15
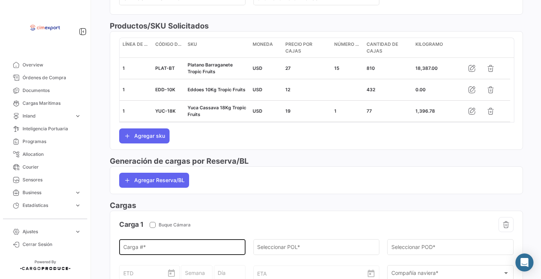
scroll to position [307, 0]
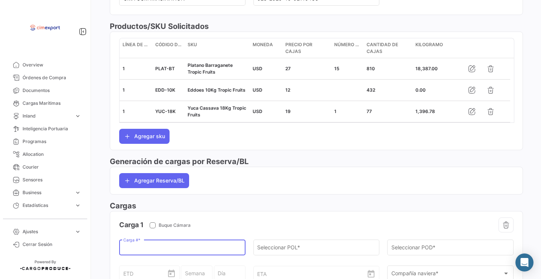
click at [142, 253] on input "Carga # *" at bounding box center [182, 249] width 118 height 6
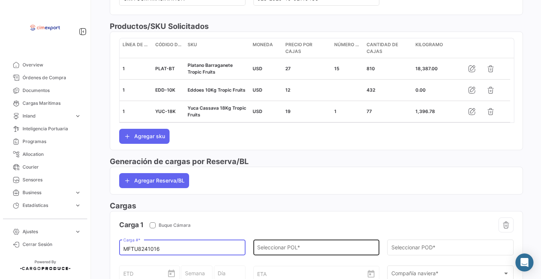
click at [279, 253] on input "Seleccionar POL *" at bounding box center [316, 249] width 118 height 6
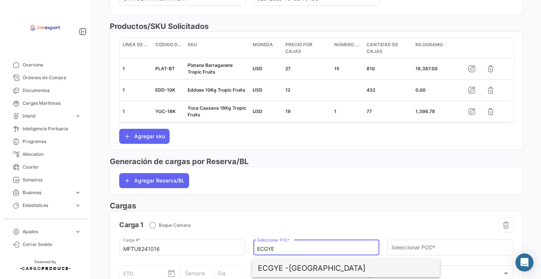
click at [301, 264] on span "ECGYE - [GEOGRAPHIC_DATA]" at bounding box center [346, 269] width 176 height 18
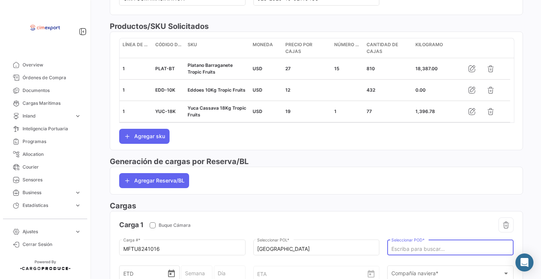
click at [415, 252] on input "Seleccionar POD *" at bounding box center [451, 249] width 118 height 6
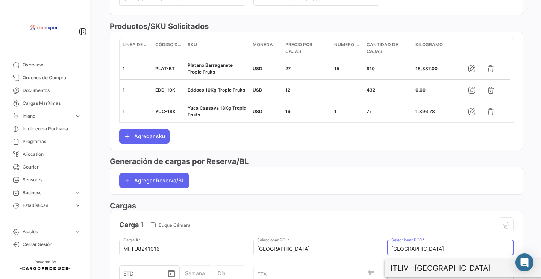
click at [442, 264] on span "ITLIV - [GEOGRAPHIC_DATA]" at bounding box center [479, 269] width 176 height 18
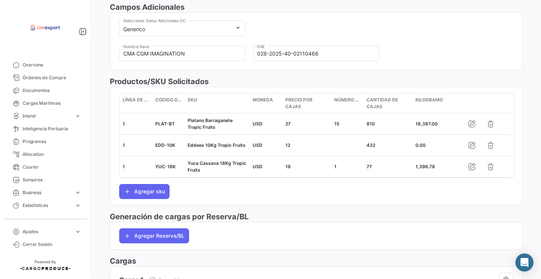
scroll to position [0, 0]
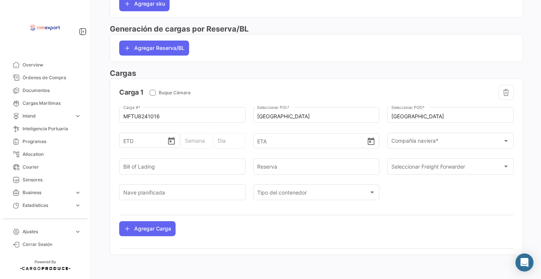
click at [172, 149] on div "ETD" at bounding box center [149, 144] width 61 height 23
click at [169, 140] on button "Open calendar" at bounding box center [171, 141] width 9 height 8
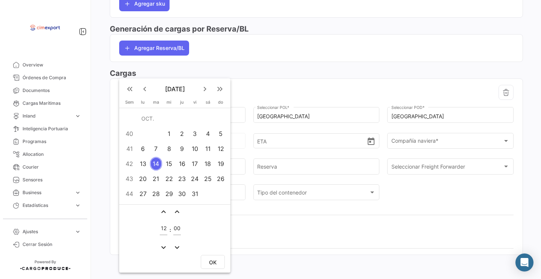
click at [221, 150] on div "12" at bounding box center [221, 149] width 12 height 14
click at [218, 265] on button "OK" at bounding box center [213, 262] width 24 height 14
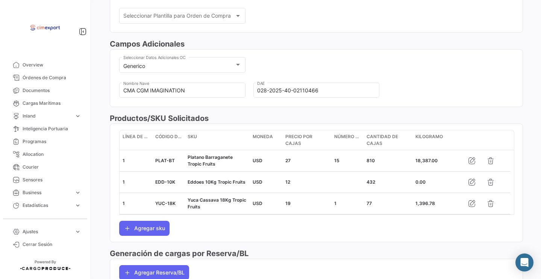
scroll to position [443, 0]
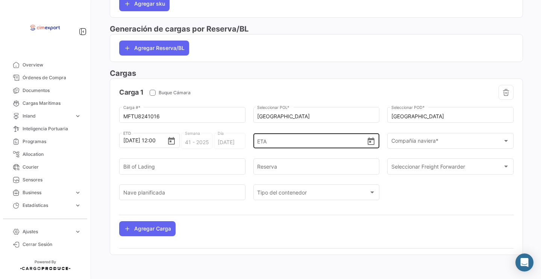
click at [367, 146] on icon "Open calendar" at bounding box center [371, 141] width 9 height 9
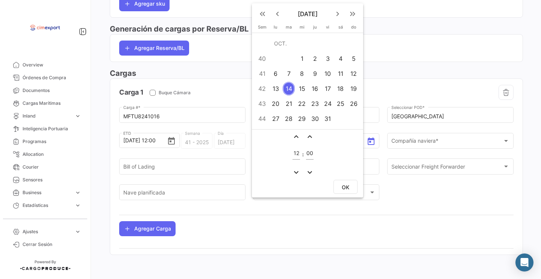
click at [339, 13] on mat-icon "keyboard_arrow_right" at bounding box center [337, 13] width 9 height 9
click at [273, 76] on div "3" at bounding box center [276, 74] width 12 height 14
click at [343, 188] on span "OK" at bounding box center [346, 187] width 8 height 6
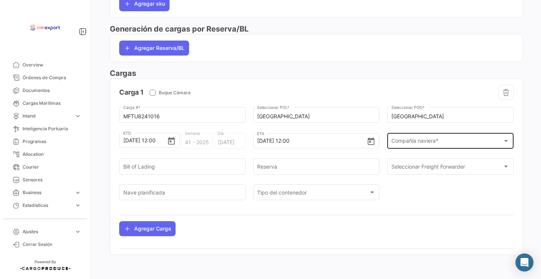
click at [410, 142] on span "Compañía naviera *" at bounding box center [448, 143] width 112 height 6
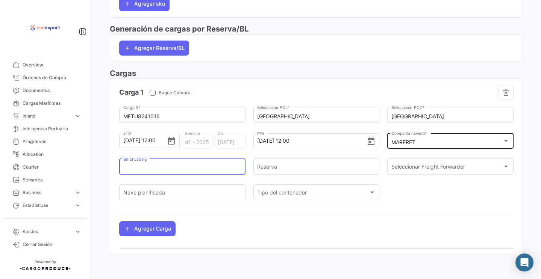
click at [223, 167] on input "Bill of Lading" at bounding box center [182, 168] width 118 height 6
click at [163, 171] on input "1069810829" at bounding box center [182, 168] width 118 height 6
click at [293, 169] on input "Reserva" at bounding box center [316, 168] width 118 height 6
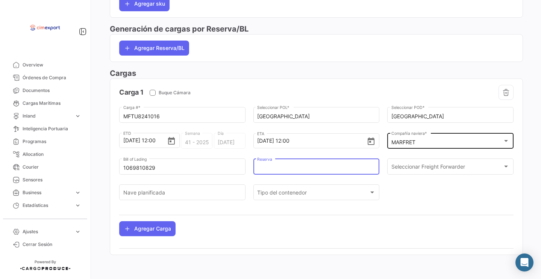
paste input "1069810829"
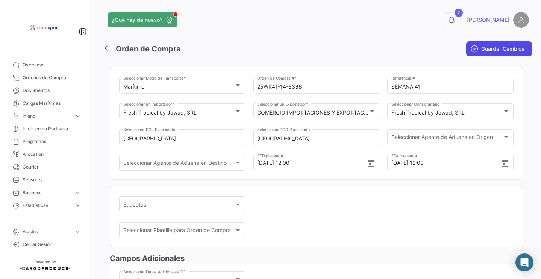
scroll to position [0, 0]
click at [493, 46] on span "Guardar Cambios" at bounding box center [502, 49] width 43 height 8
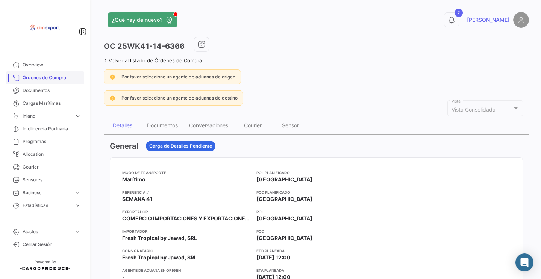
click at [69, 79] on span "Órdenes de Compra" at bounding box center [52, 77] width 59 height 7
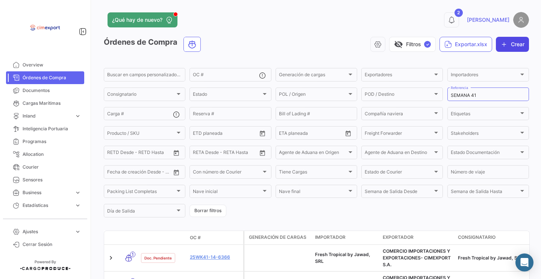
click at [502, 40] on button "Crear" at bounding box center [512, 44] width 33 height 15
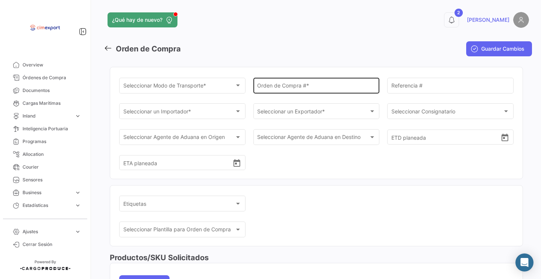
click at [288, 91] on div "Orden de Compra # *" at bounding box center [316, 84] width 118 height 17
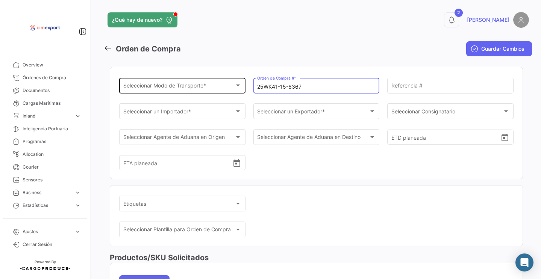
type input "25WK41-15-6367"
click at [215, 80] on div "Seleccionar Modo de Transporte * Seleccionar Modo de Transporte *" at bounding box center [182, 84] width 118 height 17
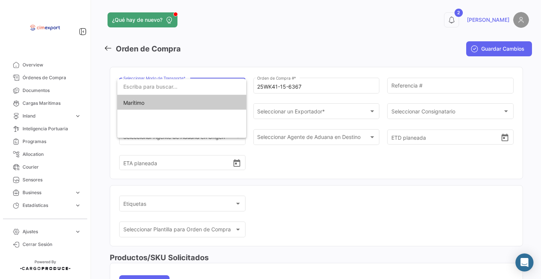
click at [212, 104] on span "Marítimo" at bounding box center [181, 103] width 117 height 16
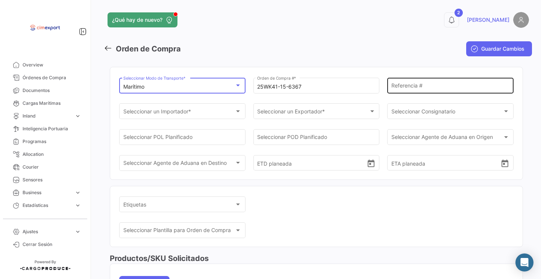
click at [411, 86] on input "Referencia #" at bounding box center [451, 87] width 118 height 6
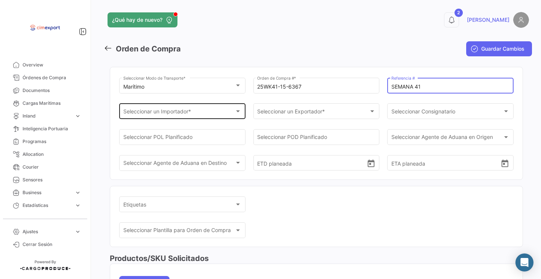
type input "SEMANA 41"
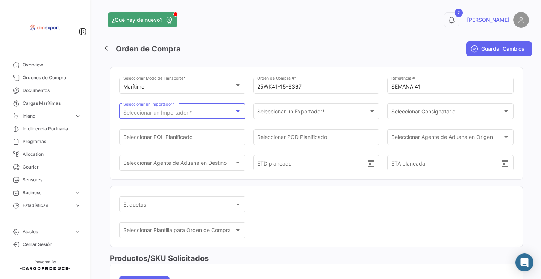
click at [219, 114] on div "Seleccionar un Importador *" at bounding box center [179, 113] width 112 height 6
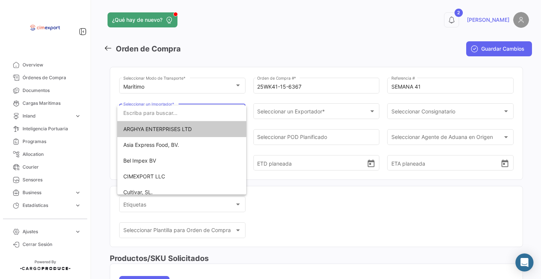
type input "E"
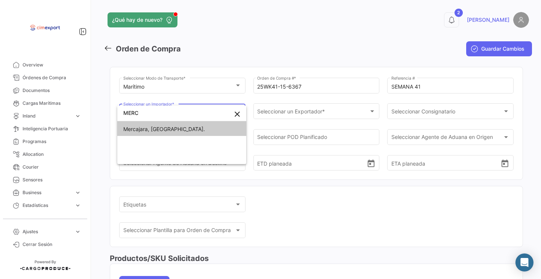
type input "MERC"
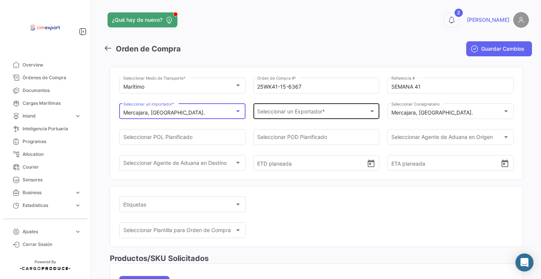
click at [305, 120] on div "Seleccionar un Exportador * Seleccionar un Exportador *" at bounding box center [317, 114] width 126 height 23
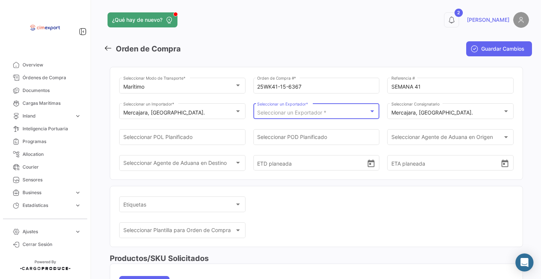
click at [289, 114] on span "Seleccionar un Exportador *" at bounding box center [291, 112] width 69 height 6
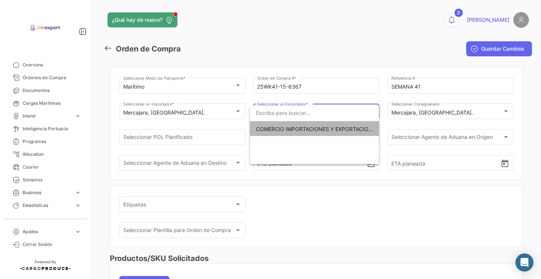
click at [283, 129] on span "COMERCIO IMPORTACIONES Y EXPORTACIONES- CIMEXPORT S.A." at bounding box center [340, 129] width 169 height 6
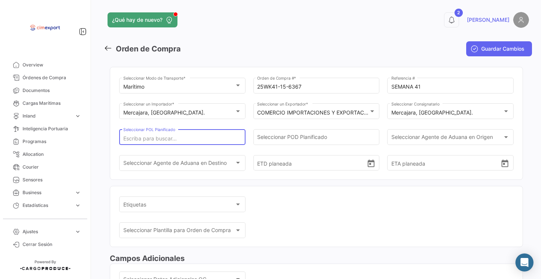
click at [214, 139] on input "Seleccionar POL Planificado" at bounding box center [182, 139] width 118 height 6
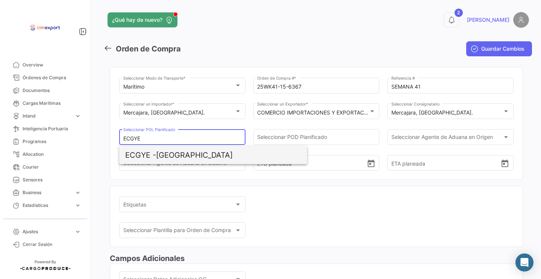
click at [205, 155] on span "ECGYE - [GEOGRAPHIC_DATA]" at bounding box center [213, 155] width 176 height 18
type input "[GEOGRAPHIC_DATA]"
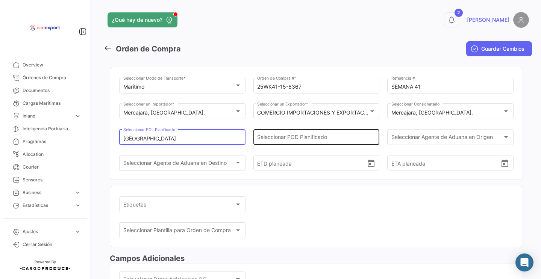
click at [291, 138] on input "Seleccionar POD Planificado" at bounding box center [316, 139] width 118 height 6
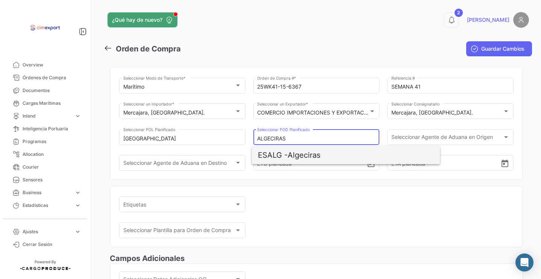
click at [310, 156] on span "ESALG - Algeciras" at bounding box center [346, 155] width 176 height 18
type input "Algeciras"
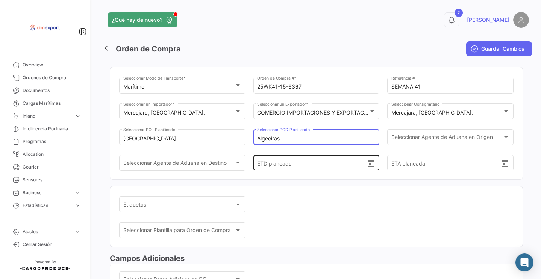
click at [367, 169] on icon "Open calendar" at bounding box center [371, 163] width 9 height 9
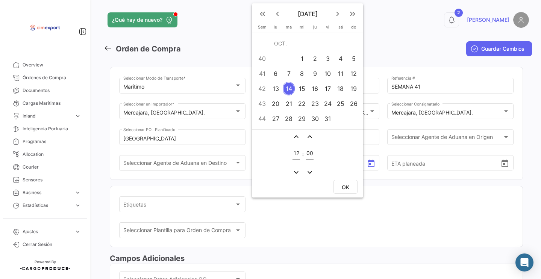
click at [350, 75] on div "12" at bounding box center [354, 74] width 12 height 14
click at [349, 191] on button "OK" at bounding box center [346, 187] width 24 height 14
type input "[DATE] 12:00"
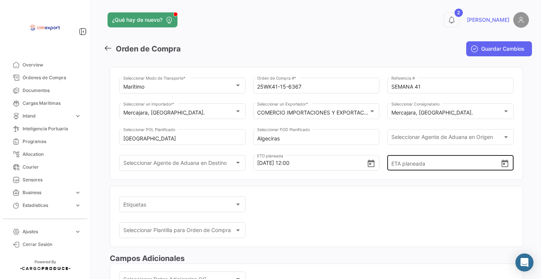
click at [503, 169] on icon "Open calendar" at bounding box center [505, 163] width 9 height 9
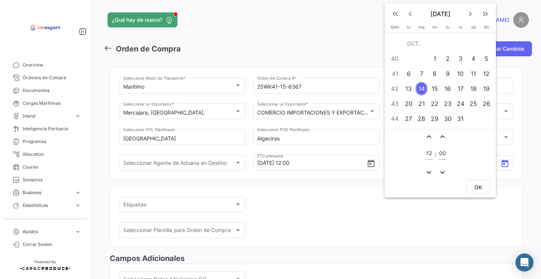
click at [471, 12] on mat-icon "keyboard_arrow_right" at bounding box center [470, 13] width 9 height 9
click at [471, 115] on div "29" at bounding box center [474, 119] width 12 height 14
click at [478, 186] on span "OK" at bounding box center [479, 187] width 8 height 6
type input "29/11/2025, 12:00"
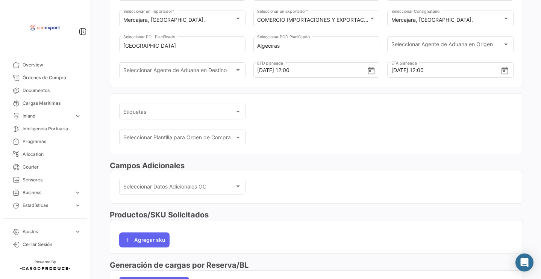
scroll to position [111, 0]
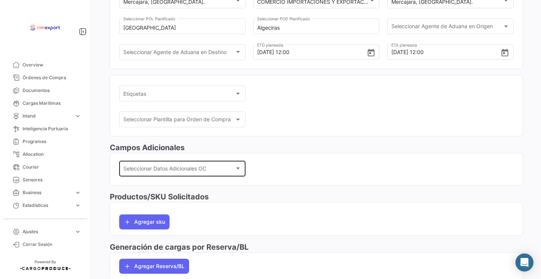
click at [166, 171] on span "Seleccionar Datos Adicionales OC" at bounding box center [179, 170] width 112 height 6
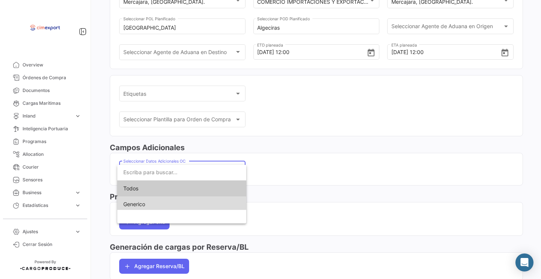
click at [165, 210] on span "Generico" at bounding box center [181, 205] width 117 height 16
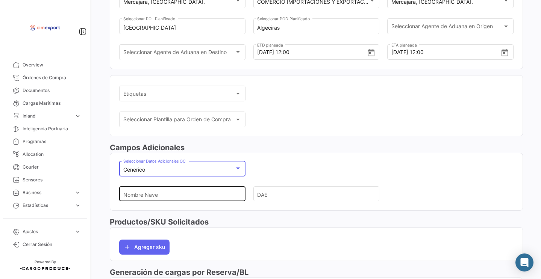
click at [164, 201] on input "Nombre Nave" at bounding box center [179, 194] width 112 height 26
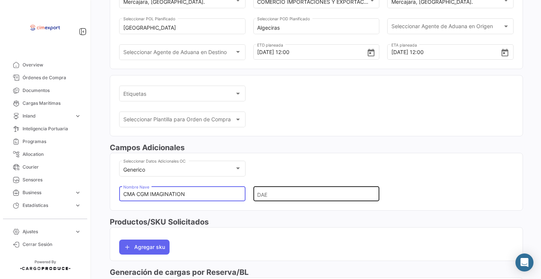
type input "CMA CGM IMAGINATION"
click at [281, 199] on input "DAE" at bounding box center [313, 194] width 112 height 26
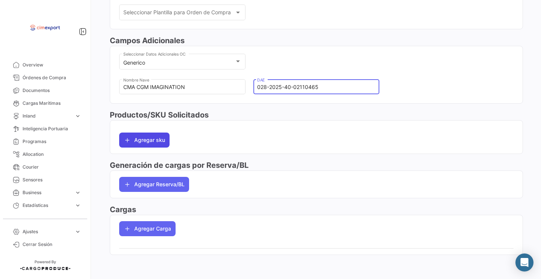
type input "028-2025-40-02110465"
click at [144, 137] on button "Agregar sku" at bounding box center [144, 140] width 50 height 15
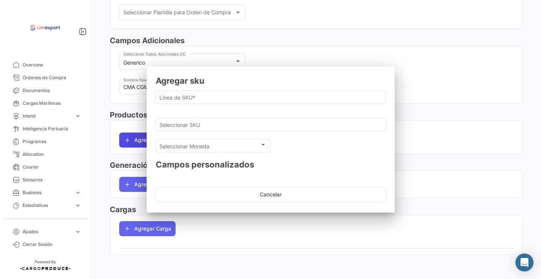
scroll to position [222, 0]
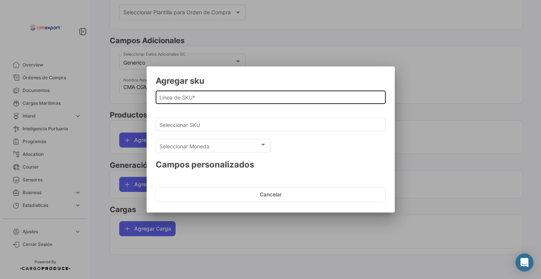
click at [178, 96] on input "Línea de SKU *" at bounding box center [270, 97] width 222 height 6
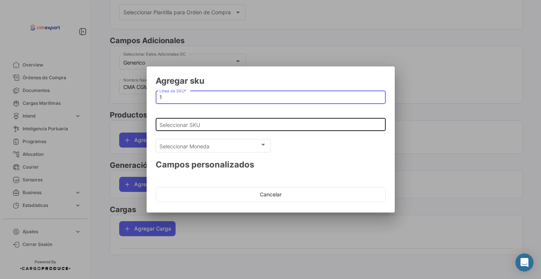
type input "1"
click at [173, 127] on input "Seleccionar SKU" at bounding box center [270, 125] width 222 height 6
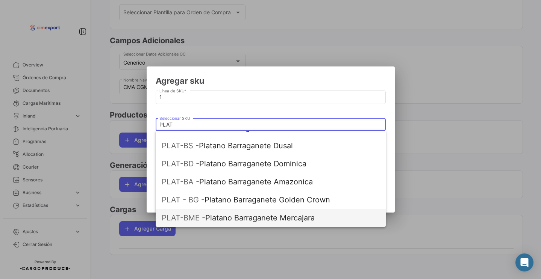
scroll to position [175, 0]
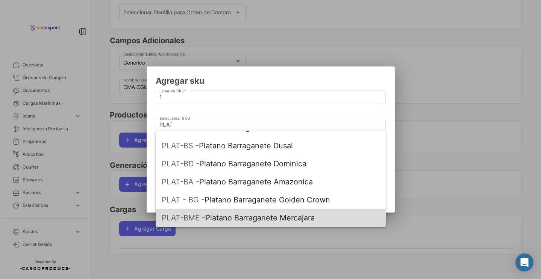
click at [257, 215] on span "PLAT-BME - Platano Barraganete Mercajara" at bounding box center [271, 218] width 218 height 18
type input "Platano Barraganete Mercajara"
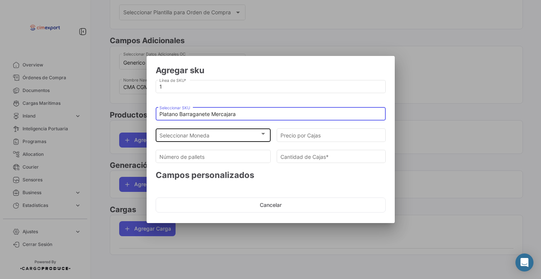
click at [202, 139] on div "Seleccionar Moneda Seleccionar Moneda" at bounding box center [212, 135] width 107 height 15
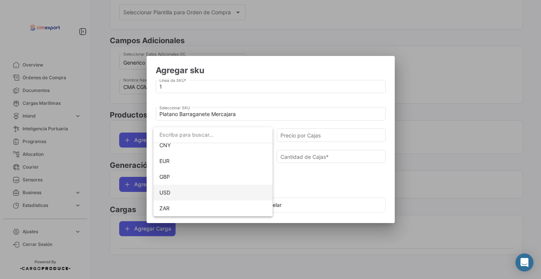
click at [199, 196] on span "USD" at bounding box center [212, 193] width 107 height 16
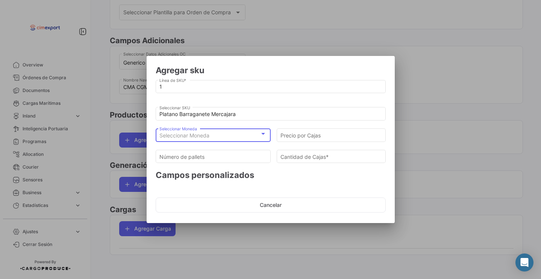
scroll to position [69, 0]
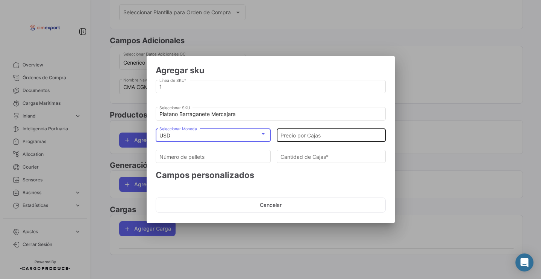
click at [334, 130] on div "Precio por Cajas" at bounding box center [331, 135] width 101 height 15
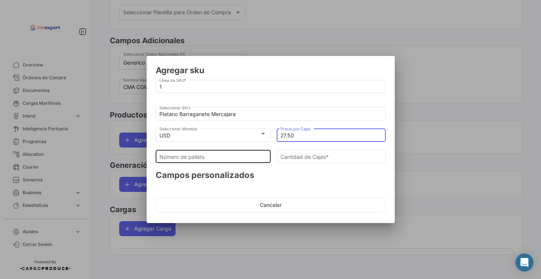
type input "27.50"
click at [261, 156] on input "Número de pallets" at bounding box center [212, 157] width 107 height 6
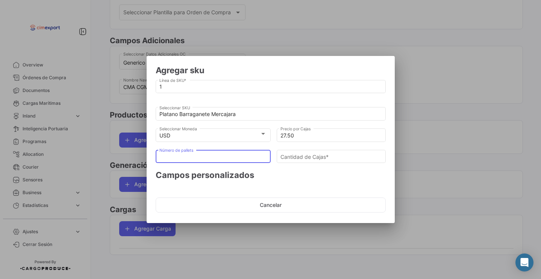
type input "2"
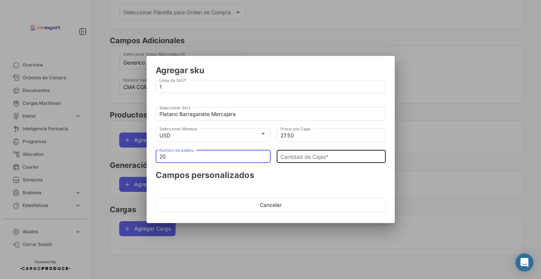
type input "20"
click at [326, 152] on div "Cantidad [PERSON_NAME] *" at bounding box center [331, 156] width 101 height 15
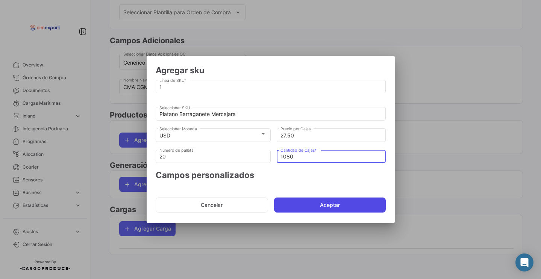
type input "1080"
click at [309, 202] on button "Aceptar" at bounding box center [330, 205] width 112 height 15
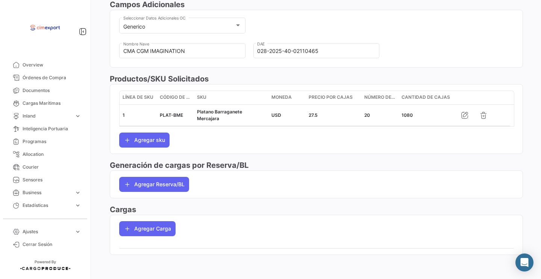
click at [162, 218] on app-po-load-list "Agregar Carga" at bounding box center [316, 229] width 413 height 27
click at [162, 229] on button "Agregar Carga" at bounding box center [147, 229] width 56 height 15
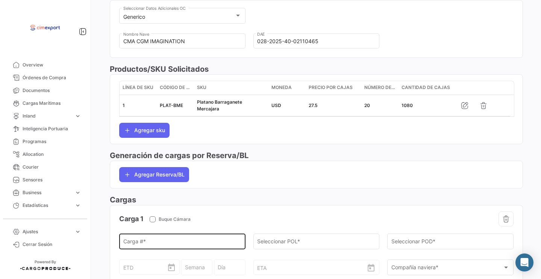
click at [165, 247] on input "Carga # *" at bounding box center [182, 243] width 118 height 6
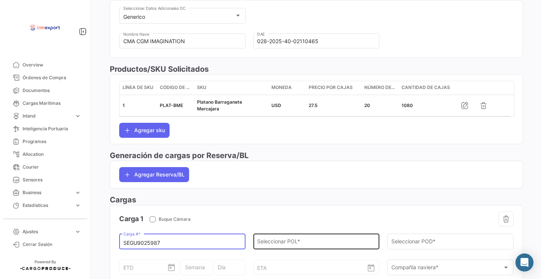
type input "SEGU9025987"
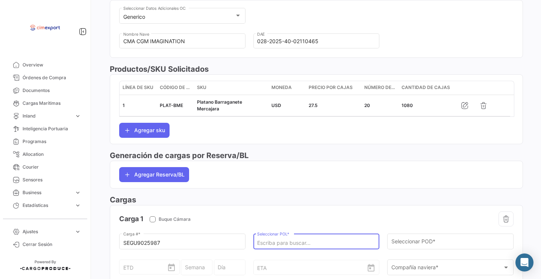
click at [296, 247] on input "Seleccionar POL *" at bounding box center [316, 243] width 118 height 6
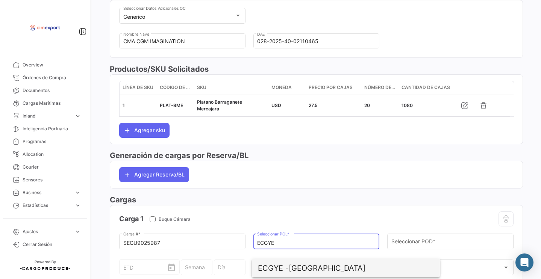
drag, startPoint x: 313, startPoint y: 264, endPoint x: 381, endPoint y: 249, distance: 69.7
click at [313, 264] on span "ECGYE - [GEOGRAPHIC_DATA]" at bounding box center [346, 269] width 176 height 18
type input "[GEOGRAPHIC_DATA]"
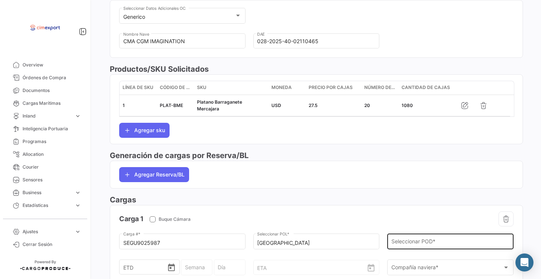
click at [415, 248] on div "Seleccionar POD *" at bounding box center [451, 241] width 118 height 17
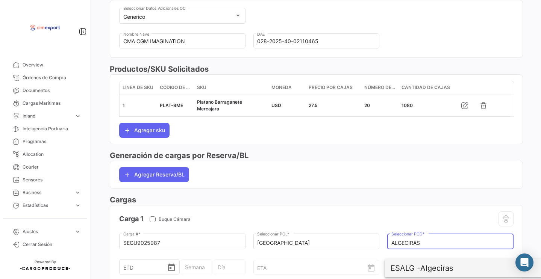
click at [439, 267] on span "ESALG - Algeciras" at bounding box center [479, 269] width 176 height 18
type input "Algeciras"
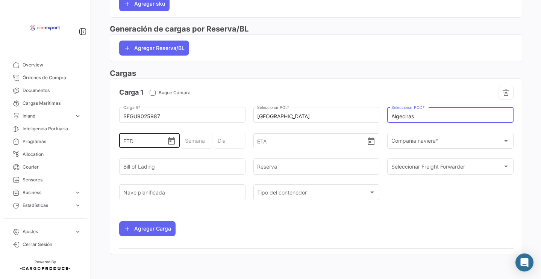
scroll to position [408, 0]
click at [171, 142] on icon "Open calendar" at bounding box center [171, 141] width 7 height 8
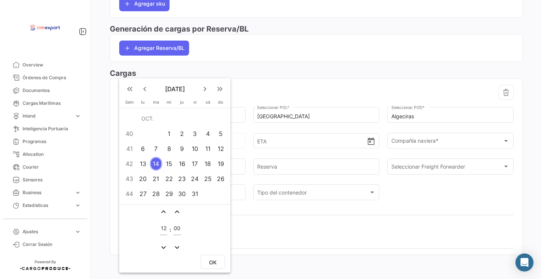
click at [222, 152] on div "12" at bounding box center [221, 149] width 12 height 14
click at [218, 261] on button "OK" at bounding box center [213, 262] width 24 height 14
type input "[DATE] 12:00"
type input "41 - 2025"
type input "[DATE]"
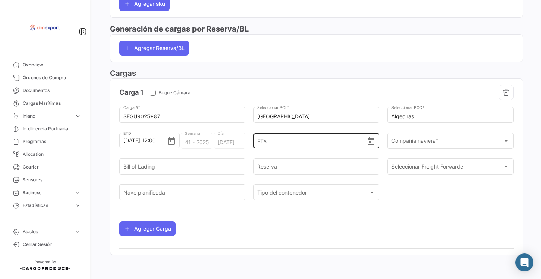
click at [368, 144] on icon "Open calendar" at bounding box center [371, 142] width 7 height 8
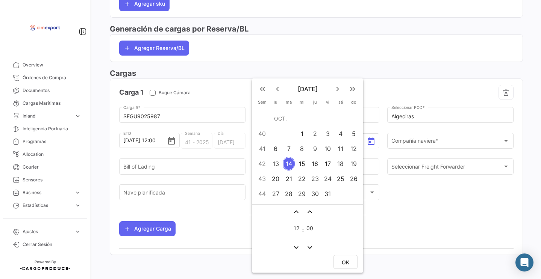
click at [337, 90] on mat-icon "keyboard_arrow_right" at bounding box center [337, 89] width 9 height 9
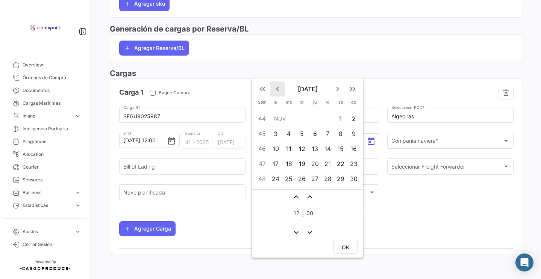
click at [280, 87] on mat-icon "keyboard_arrow_left" at bounding box center [277, 89] width 9 height 9
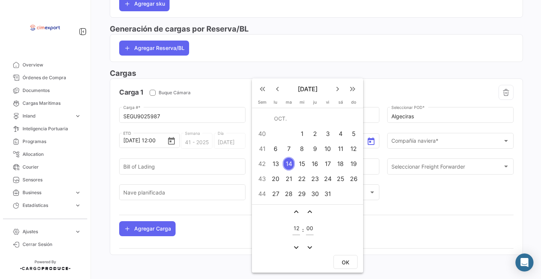
click at [297, 194] on div "29" at bounding box center [302, 194] width 12 height 14
click at [346, 261] on span "OK" at bounding box center [346, 263] width 8 height 6
type input "29/10/2025, 12:00"
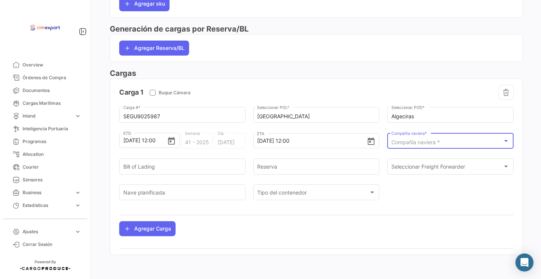
click at [411, 139] on span "Compañía naviera *" at bounding box center [416, 142] width 49 height 6
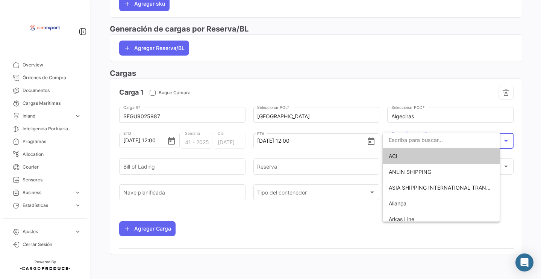
scroll to position [402, 0]
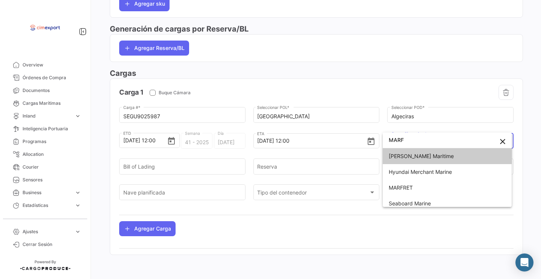
type input "MARF"
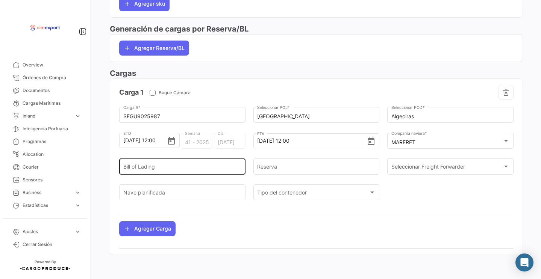
click at [197, 164] on div "Bill of Lading" at bounding box center [182, 166] width 118 height 17
click at [181, 168] on input "1069810826" at bounding box center [182, 168] width 118 height 6
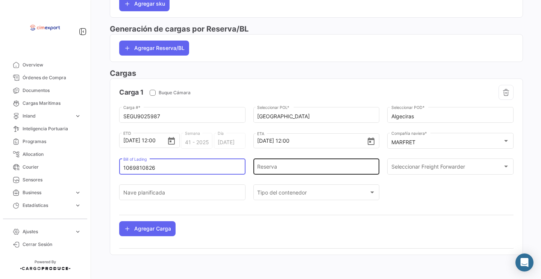
type input "1069810826"
click at [294, 167] on input "Reserva" at bounding box center [316, 168] width 118 height 6
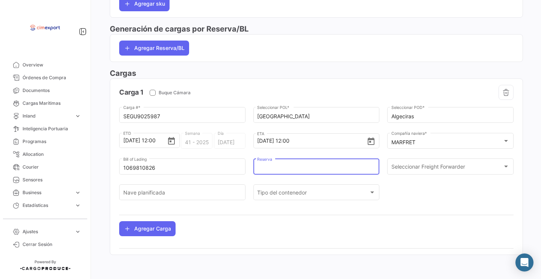
paste input "1069810826"
type input "1069810826"
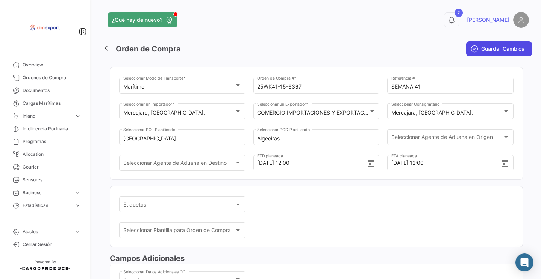
scroll to position [0, 0]
click at [483, 52] on span "Guardar Cambios" at bounding box center [502, 49] width 43 height 8
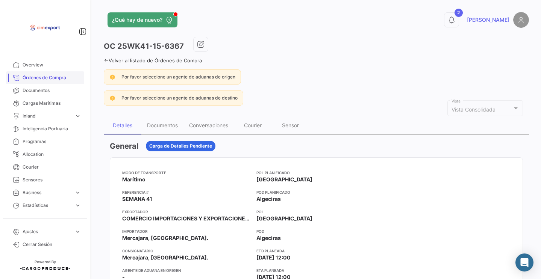
click at [68, 75] on span "Órdenes de Compra" at bounding box center [52, 77] width 59 height 7
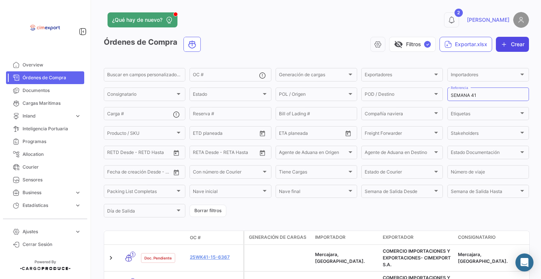
click at [501, 47] on icon "button" at bounding box center [505, 45] width 8 height 8
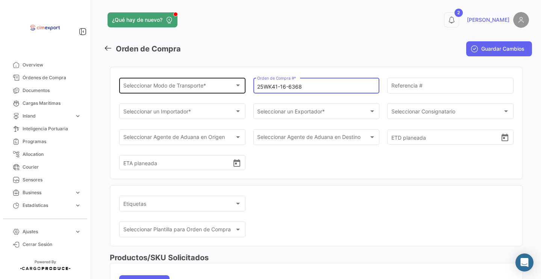
type input "25WK41-16-6368"
click at [216, 88] on div "Seleccionar Modo de Transporte *" at bounding box center [179, 87] width 112 height 6
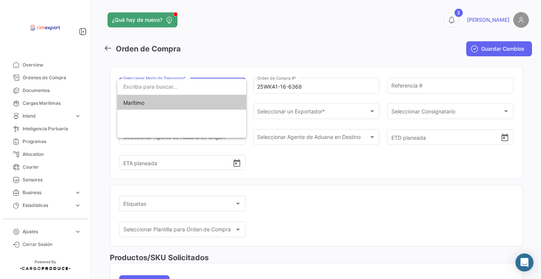
click at [216, 106] on span "Marítimo" at bounding box center [181, 103] width 117 height 16
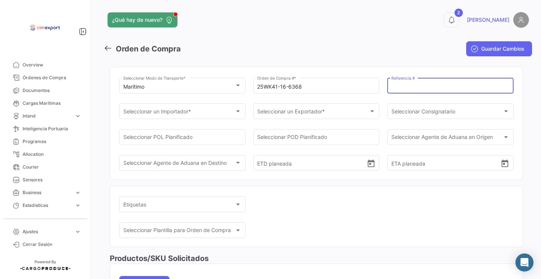
click at [398, 89] on input "Referencia #" at bounding box center [451, 87] width 118 height 6
type input "SEMANA 41"
click at [212, 109] on div "Seleccionar un Importador * Seleccionar un Importador *" at bounding box center [182, 110] width 118 height 17
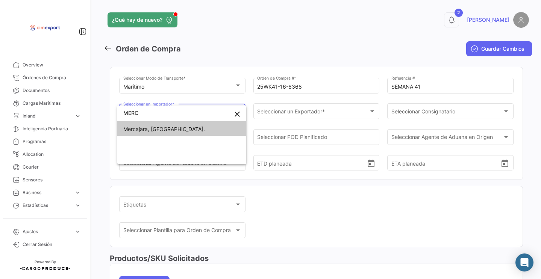
type input "MERC"
click at [225, 127] on span "Mercajara, [GEOGRAPHIC_DATA]." at bounding box center [181, 129] width 117 height 16
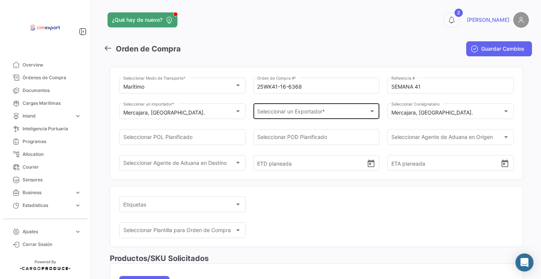
click at [289, 117] on div "Seleccionar un Exportador * Seleccionar un Exportador *" at bounding box center [316, 110] width 118 height 17
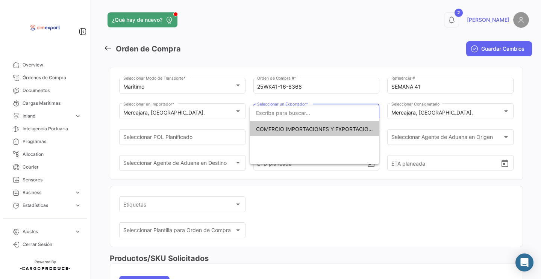
click at [285, 126] on span "COMERCIO IMPORTACIONES Y EXPORTACIONES- CIMEXPORT S.A." at bounding box center [340, 129] width 169 height 6
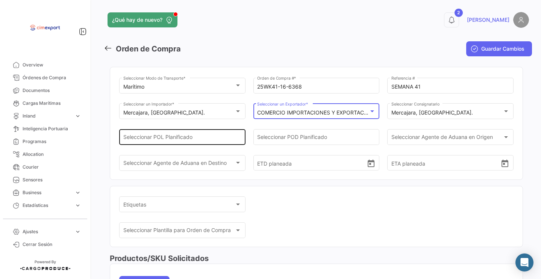
click at [224, 142] on input "Seleccionar POL Planificado" at bounding box center [182, 139] width 118 height 6
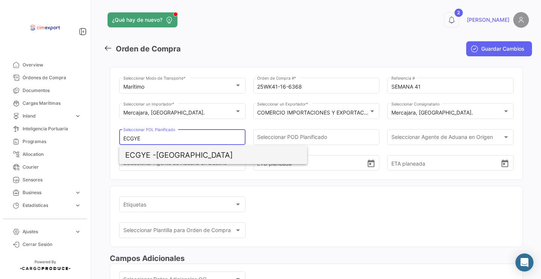
click at [188, 156] on span "ECGYE - [GEOGRAPHIC_DATA]" at bounding box center [213, 155] width 176 height 18
type input "[GEOGRAPHIC_DATA]"
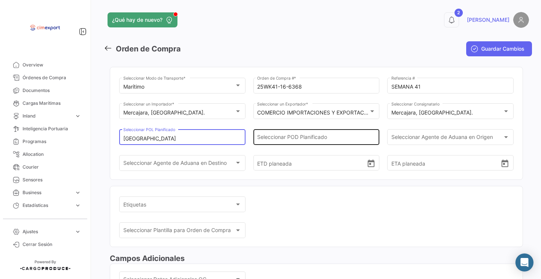
click at [281, 134] on div "Seleccionar POD Planificado" at bounding box center [316, 136] width 118 height 17
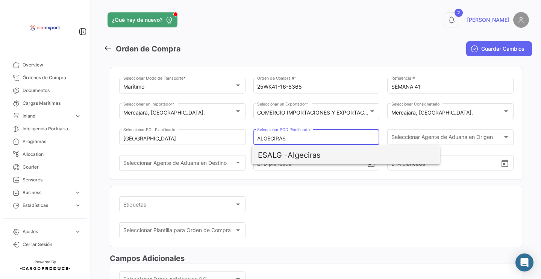
click at [307, 158] on span "ESALG - Algeciras" at bounding box center [346, 155] width 176 height 18
type input "Algeciras"
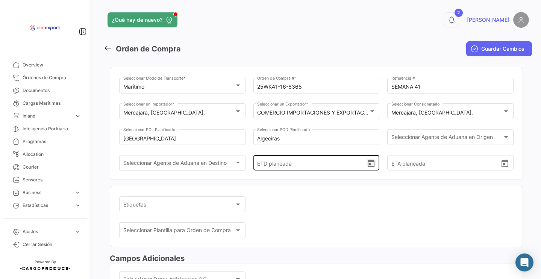
click at [372, 167] on icon "Open calendar" at bounding box center [371, 164] width 7 height 8
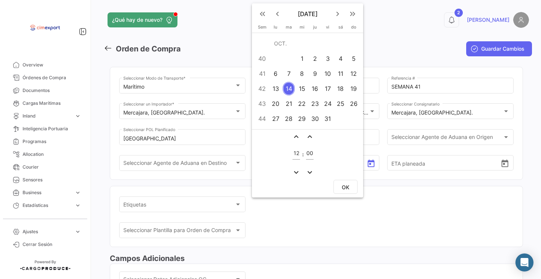
click at [353, 70] on div "12" at bounding box center [354, 74] width 12 height 14
click at [348, 186] on span "OK" at bounding box center [346, 187] width 8 height 6
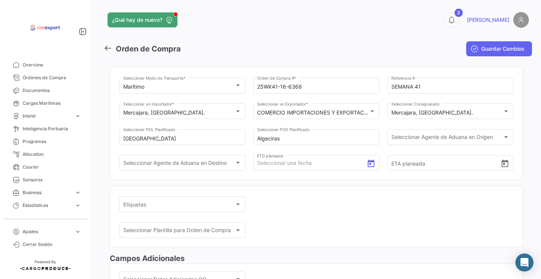
type input "[DATE] 12:00"
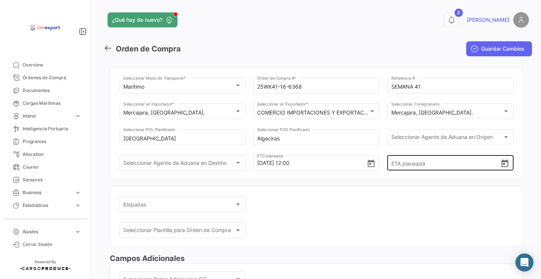
click at [502, 169] on icon "Open calendar" at bounding box center [505, 163] width 9 height 9
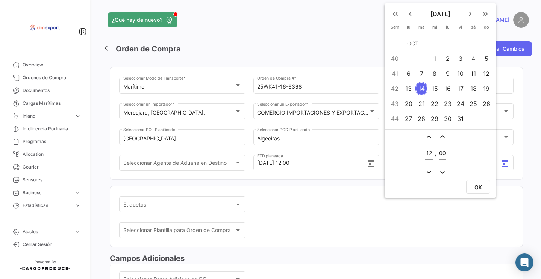
click at [436, 118] on div "29" at bounding box center [435, 119] width 12 height 14
click at [478, 183] on button "OK" at bounding box center [478, 187] width 24 height 14
type input "29/10/2025, 12:00"
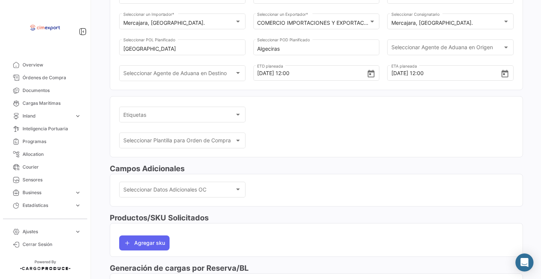
scroll to position [129, 0]
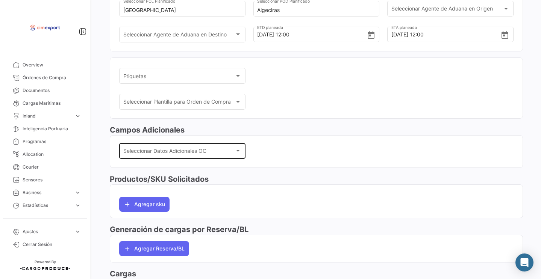
click at [184, 149] on div "Seleccionar Datos Adicionales OC Seleccionar Datos Adicionales OC" at bounding box center [182, 150] width 118 height 17
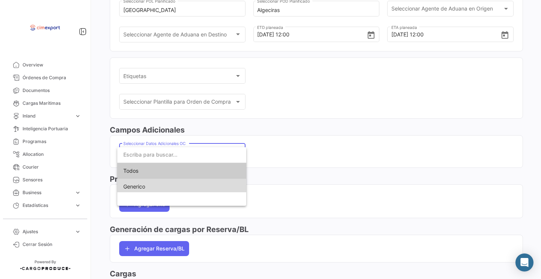
click at [184, 185] on span "Generico" at bounding box center [181, 187] width 117 height 16
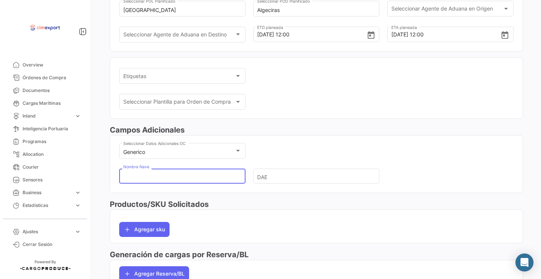
click at [184, 181] on input "Nombre Nave" at bounding box center [179, 177] width 112 height 26
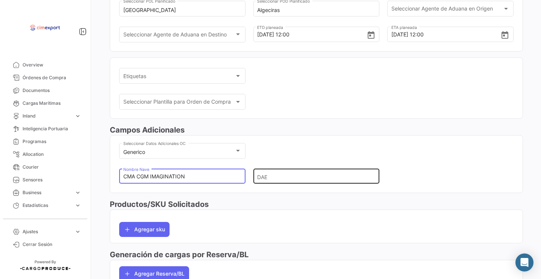
type input "CMA CGM IMAGINATION"
click at [288, 181] on input "DAE" at bounding box center [313, 177] width 112 height 26
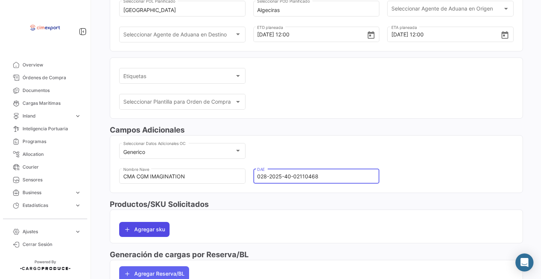
type input "028-2025-40-02110468"
click at [147, 237] on button "Agregar sku" at bounding box center [144, 229] width 50 height 15
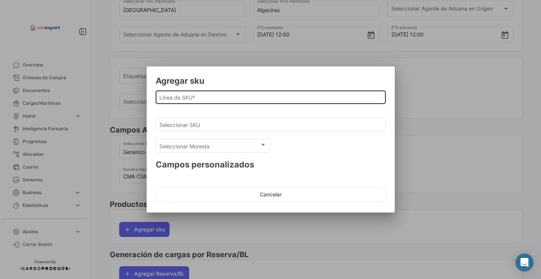
click at [205, 97] on input "Línea de SKU *" at bounding box center [270, 97] width 222 height 6
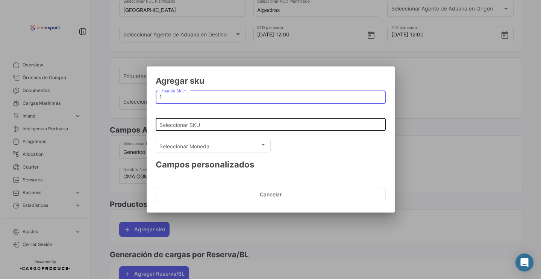
type input "1"
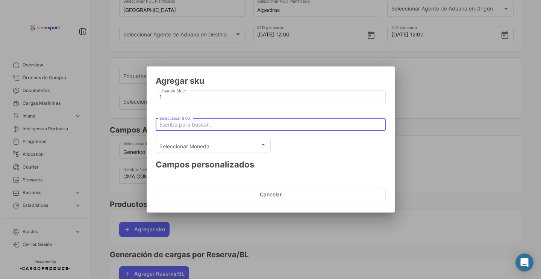
click at [205, 125] on input "Seleccionar SKU" at bounding box center [270, 125] width 222 height 6
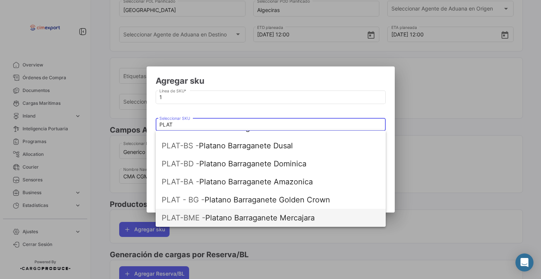
scroll to position [175, 0]
click at [256, 218] on span "PLAT-BME - Platano Barraganete Mercajara" at bounding box center [271, 218] width 218 height 18
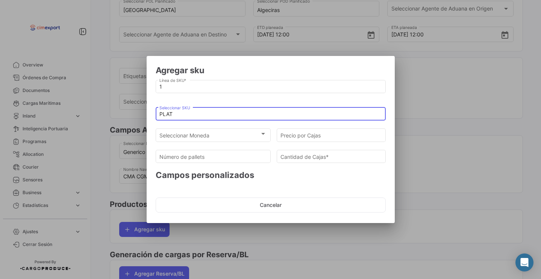
type input "Platano Barraganete Mercajara"
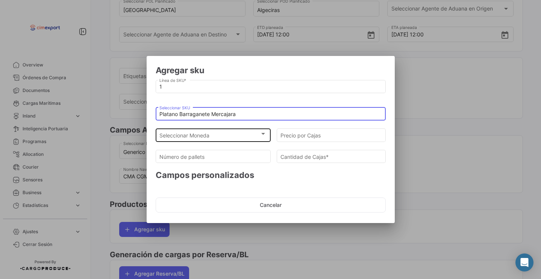
click at [211, 134] on div "Seleccionar Moneda" at bounding box center [209, 136] width 100 height 6
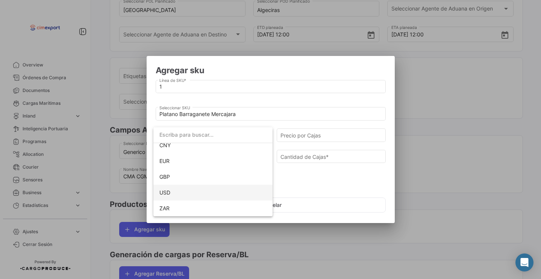
click at [183, 195] on span "USD" at bounding box center [212, 193] width 107 height 16
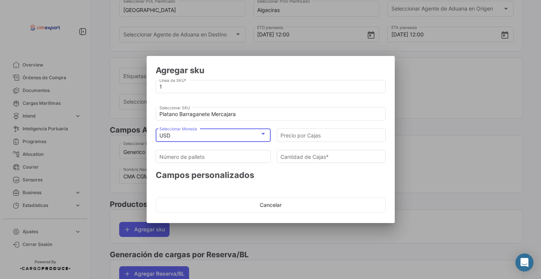
scroll to position [69, 0]
click at [304, 138] on input "Precio por Cajas" at bounding box center [331, 136] width 101 height 6
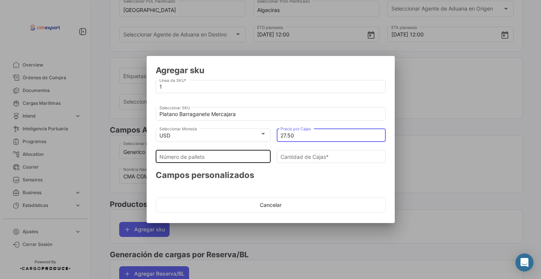
type input "27.50"
click at [240, 153] on div "Número de pallets" at bounding box center [212, 156] width 107 height 15
type input "2"
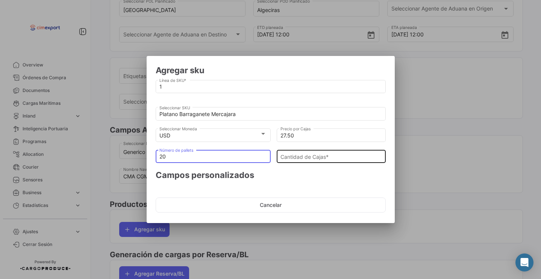
type input "20"
click at [315, 154] on input "Cantidad [PERSON_NAME] *" at bounding box center [331, 157] width 101 height 6
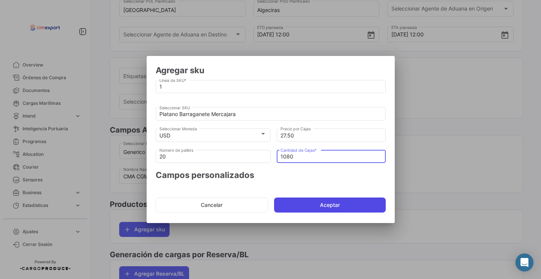
type input "1080"
click at [317, 210] on button "Aceptar" at bounding box center [330, 205] width 112 height 15
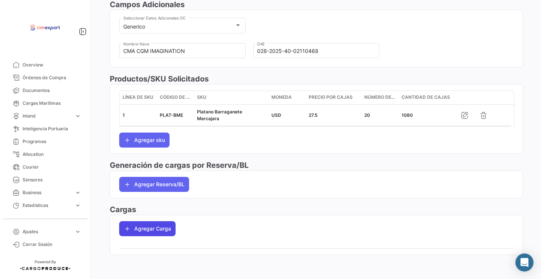
click at [139, 233] on button "Agregar Carga" at bounding box center [147, 229] width 56 height 15
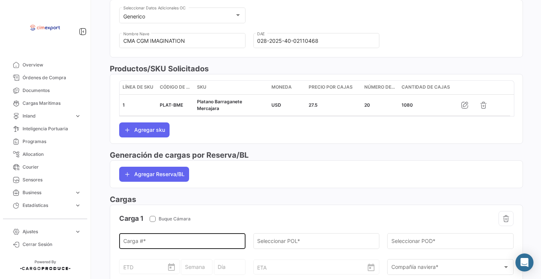
scroll to position [264, 0]
click at [143, 247] on input "Carga # *" at bounding box center [182, 243] width 118 height 6
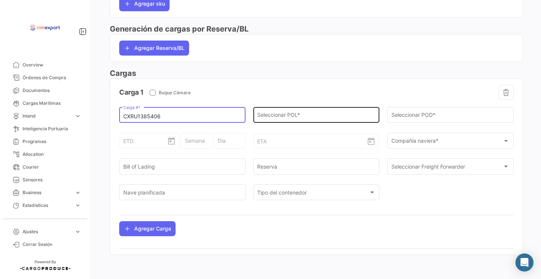
type input "CXRU1385406"
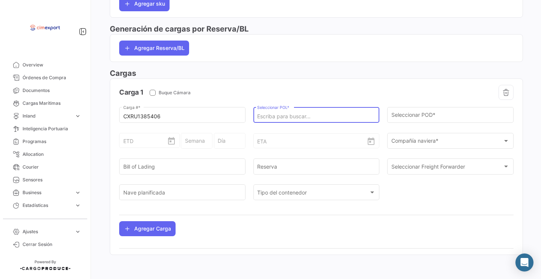
click at [284, 114] on input "Seleccionar POL *" at bounding box center [316, 117] width 118 height 6
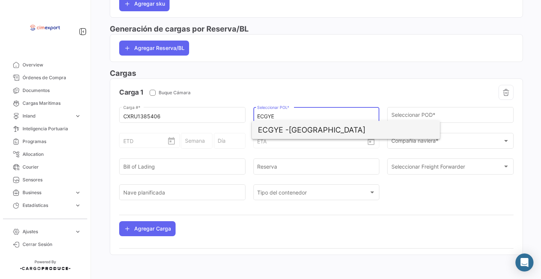
click at [303, 128] on span "ECGYE - [GEOGRAPHIC_DATA]" at bounding box center [346, 130] width 176 height 18
type input "[GEOGRAPHIC_DATA]"
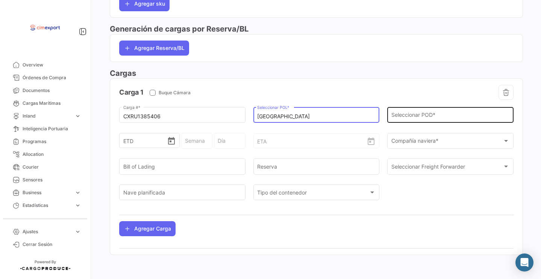
click at [436, 114] on input "Seleccionar POD *" at bounding box center [451, 117] width 118 height 6
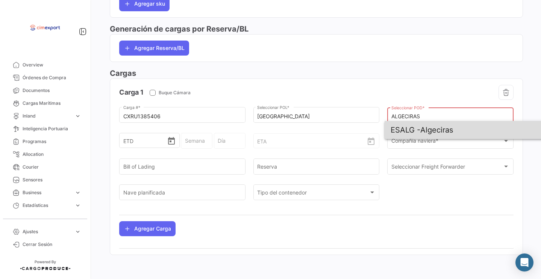
click at [454, 125] on span "ESALG - Algeciras" at bounding box center [479, 130] width 176 height 18
type input "Algeciras"
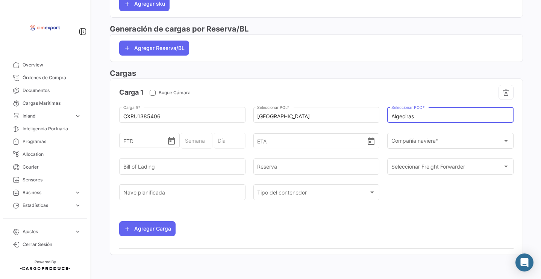
scroll to position [408, 0]
click at [177, 149] on div "ETD" at bounding box center [149, 144] width 61 height 23
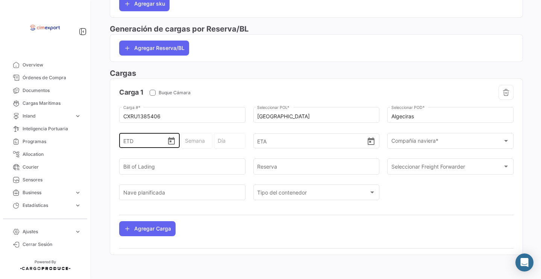
click at [172, 146] on icon "Open calendar" at bounding box center [171, 141] width 9 height 9
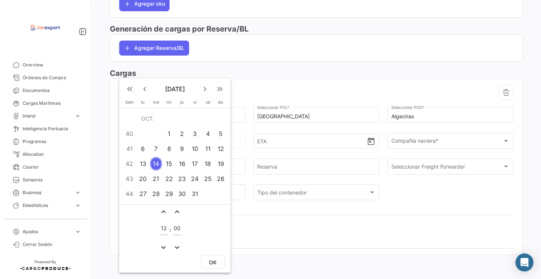
click at [214, 152] on td "12" at bounding box center [220, 148] width 13 height 15
click at [215, 264] on span "OK" at bounding box center [213, 263] width 8 height 6
type input "[DATE] 12:00"
type input "41 - 2025"
type input "[DATE]"
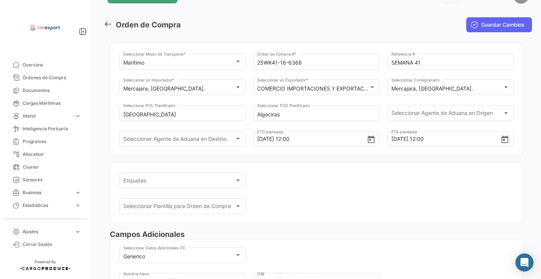
scroll to position [0, 0]
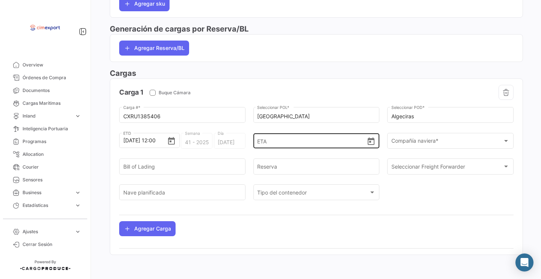
click at [367, 146] on icon "Open calendar" at bounding box center [371, 141] width 9 height 9
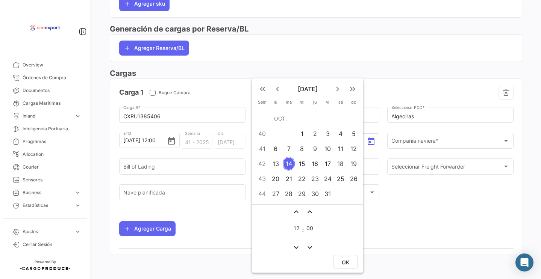
click at [306, 199] on div "29" at bounding box center [302, 194] width 12 height 14
click at [348, 261] on span "OK" at bounding box center [346, 263] width 8 height 6
type input "29/10/2025, 12:00"
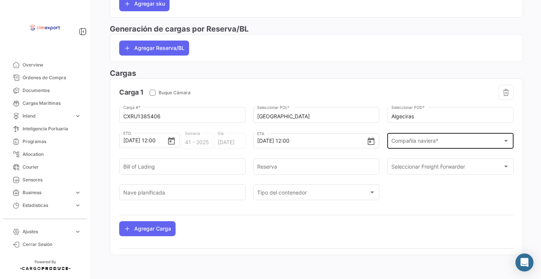
click at [404, 140] on span "Compañía naviera *" at bounding box center [448, 143] width 112 height 6
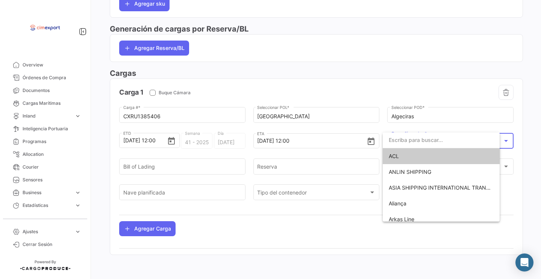
scroll to position [402, 0]
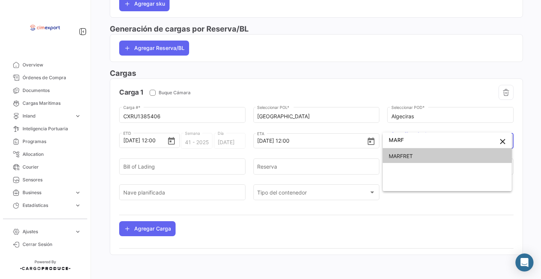
type input "MARF"
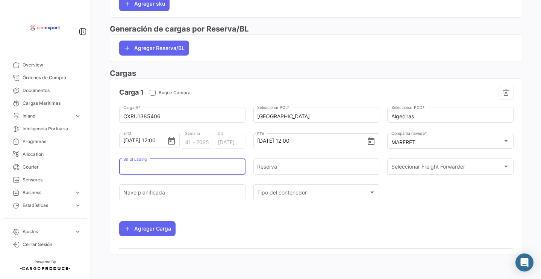
click at [237, 165] on input "Bill of Lading" at bounding box center [182, 168] width 118 height 6
click at [199, 169] on input "1069810827" at bounding box center [182, 168] width 118 height 6
type input "1069810827"
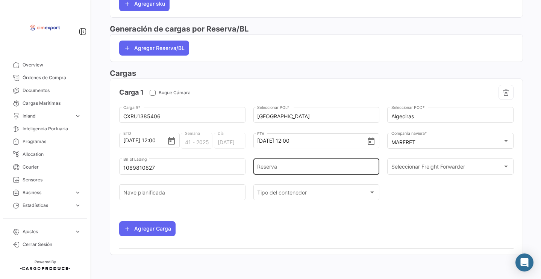
click at [305, 163] on div "Reserva" at bounding box center [316, 166] width 118 height 17
paste input "1069810827"
type input "1069810827"
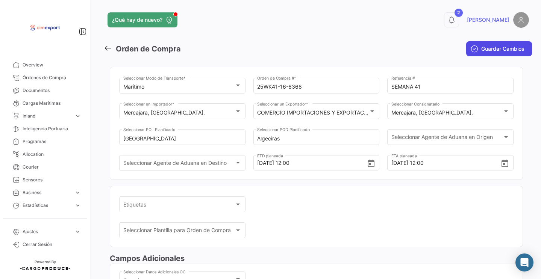
scroll to position [-1, 0]
click at [490, 48] on span "Guardar Cambios" at bounding box center [502, 49] width 43 height 8
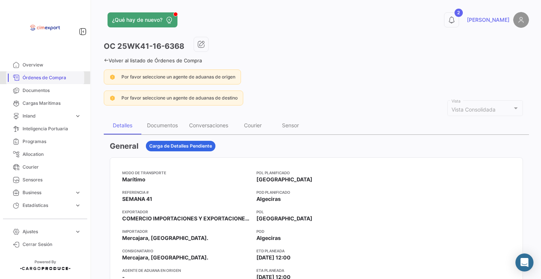
click at [43, 72] on link "Órdenes de Compra" at bounding box center [45, 77] width 78 height 13
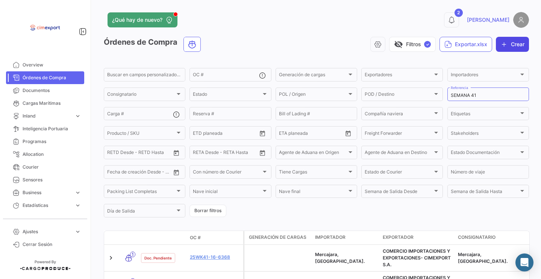
click at [501, 41] on icon "button" at bounding box center [505, 45] width 8 height 8
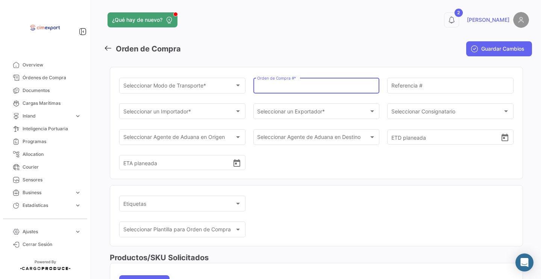
click at [299, 86] on input "Orden de Compra # *" at bounding box center [316, 87] width 118 height 6
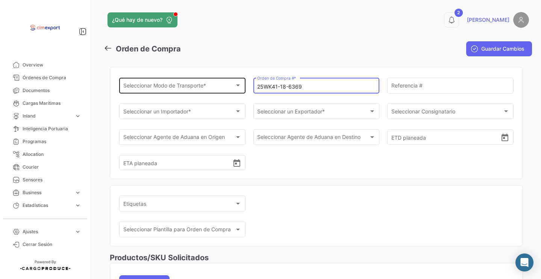
type input "25WK41-18-6369"
click at [164, 79] on div "Seleccionar Modo de Transporte * Seleccionar Modo de Transporte *" at bounding box center [182, 84] width 118 height 17
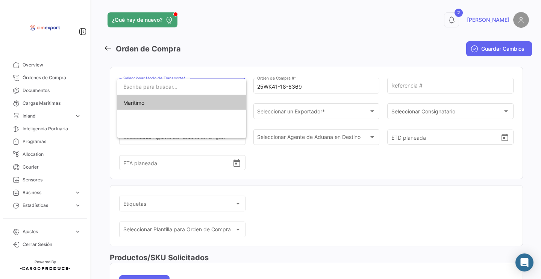
click at [170, 103] on span "Marítimo" at bounding box center [181, 103] width 117 height 16
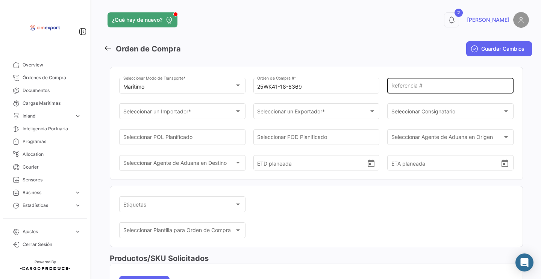
click at [414, 91] on div "Referencia #" at bounding box center [451, 84] width 118 height 17
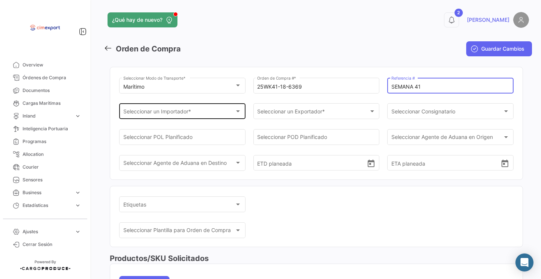
type input "SEMANA 41"
click at [199, 112] on div "Seleccionar un Importador *" at bounding box center [179, 113] width 112 height 6
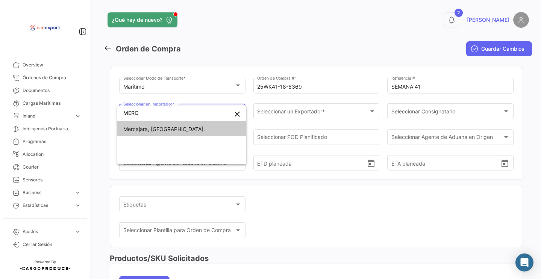
type input "MERC"
click at [212, 127] on span "Mercajara, [GEOGRAPHIC_DATA]." at bounding box center [181, 129] width 117 height 16
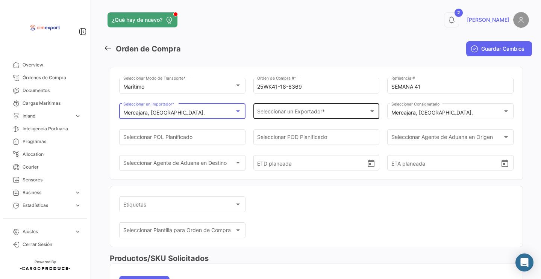
click at [293, 116] on span "Seleccionar un Exportador *" at bounding box center [313, 113] width 112 height 6
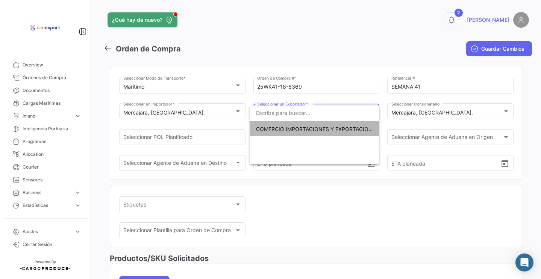
click at [277, 134] on span "COMERCIO IMPORTACIONES Y EXPORTACIONES- CIMEXPORT S.A." at bounding box center [314, 129] width 117 height 16
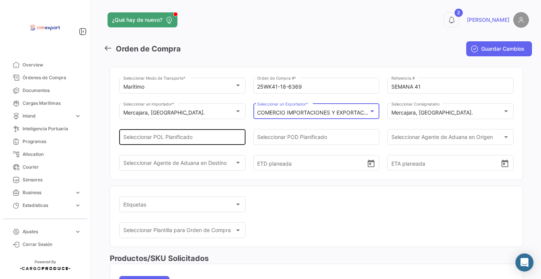
click at [229, 132] on div "Seleccionar POL Planificado" at bounding box center [182, 136] width 118 height 17
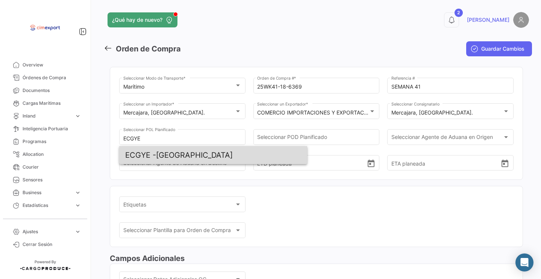
click at [159, 157] on span "ECGYE - [GEOGRAPHIC_DATA]" at bounding box center [213, 155] width 176 height 18
type input "[GEOGRAPHIC_DATA]"
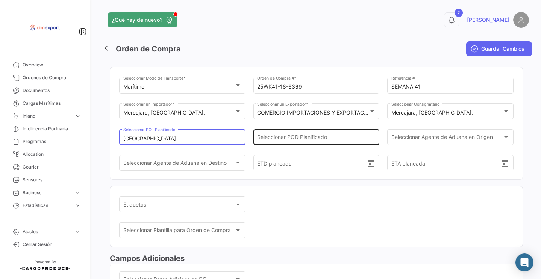
click at [278, 138] on input "Seleccionar POD Planificado" at bounding box center [316, 139] width 118 height 6
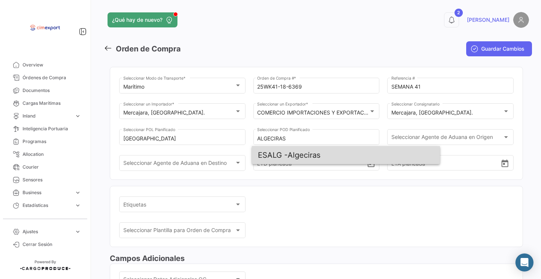
click at [303, 151] on span "ESALG - Algeciras" at bounding box center [346, 155] width 176 height 18
type input "Algeciras"
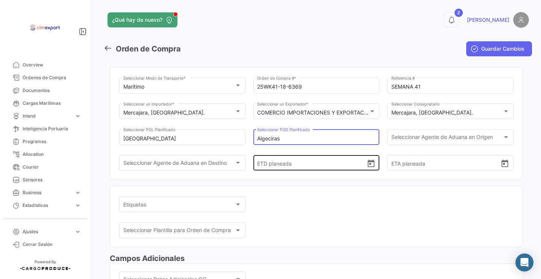
click at [368, 167] on icon "Open calendar" at bounding box center [371, 164] width 7 height 8
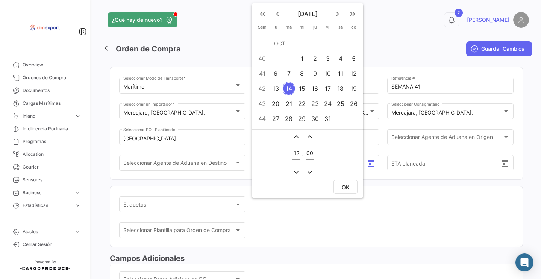
click at [334, 74] on td "10" at bounding box center [328, 73] width 13 height 15
click at [346, 191] on button "OK" at bounding box center [346, 187] width 24 height 14
type input "[DATE] 12:00"
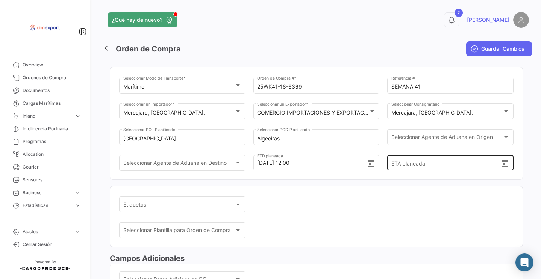
click at [503, 167] on icon "Open calendar" at bounding box center [505, 164] width 7 height 8
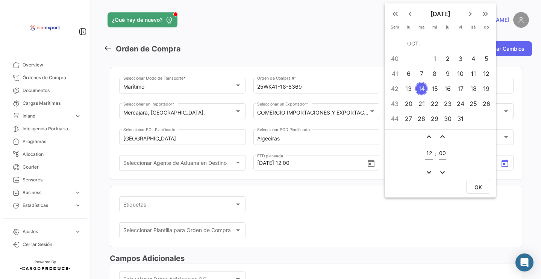
click at [427, 124] on td "28" at bounding box center [421, 118] width 13 height 15
click at [477, 185] on span "OK" at bounding box center [479, 187] width 8 height 6
type input "[DATE] 12:00"
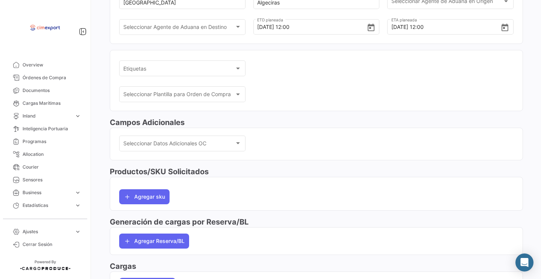
scroll to position [157, 0]
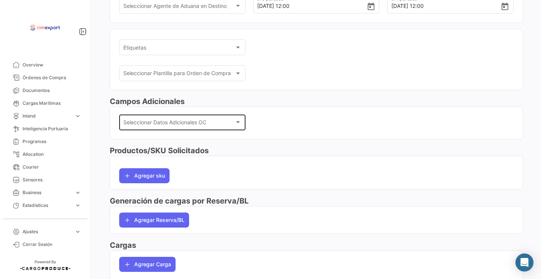
click at [155, 131] on div "Seleccionar Datos Adicionales OC Seleccionar Datos Adicionales OC" at bounding box center [182, 121] width 118 height 17
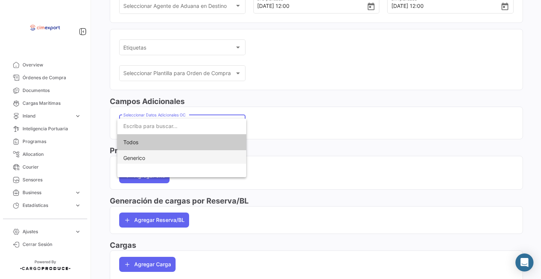
click at [156, 155] on span "Generico" at bounding box center [181, 158] width 117 height 16
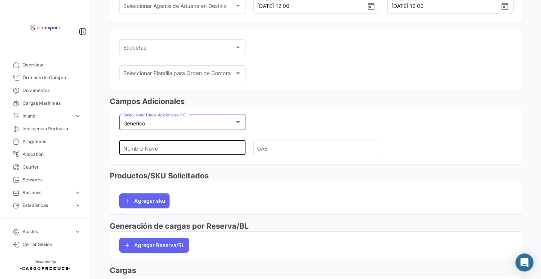
click at [156, 151] on input "Nombre Nave" at bounding box center [179, 148] width 112 height 26
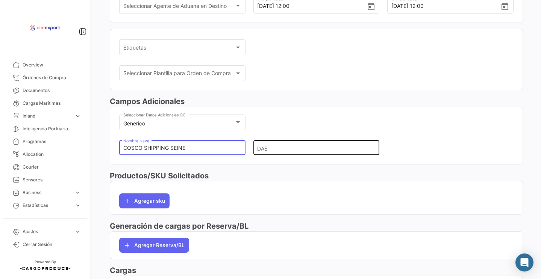
type input "COSCO SHIPPING SEINE"
click at [274, 153] on input "DAE" at bounding box center [313, 148] width 112 height 26
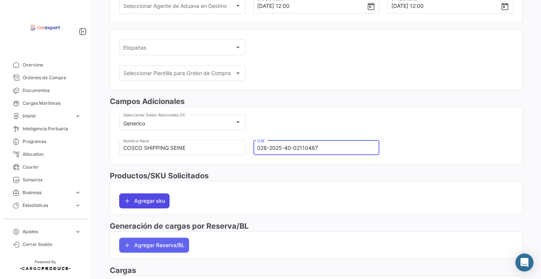
type input "028-2025-40-02110467"
click at [124, 206] on button "Agregar sku" at bounding box center [144, 201] width 50 height 15
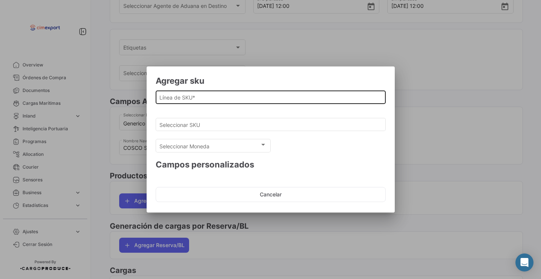
click at [189, 90] on div "Línea de SKU *" at bounding box center [270, 96] width 222 height 15
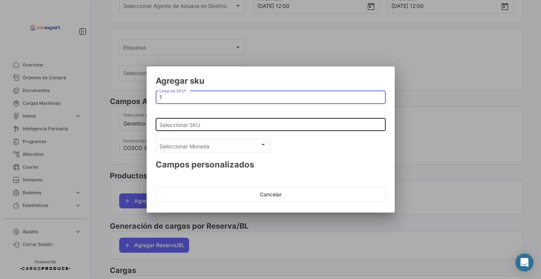
type input "1"
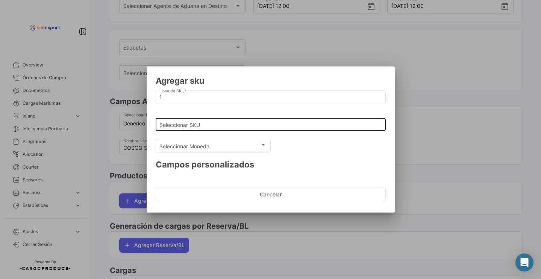
click at [184, 121] on div "Seleccionar SKU" at bounding box center [270, 124] width 222 height 15
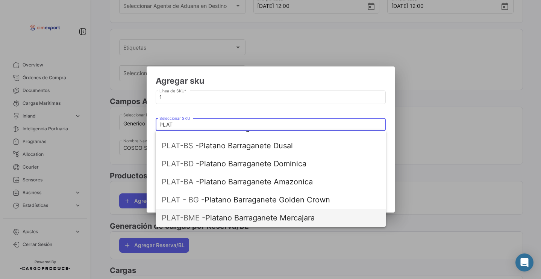
scroll to position [175, 0]
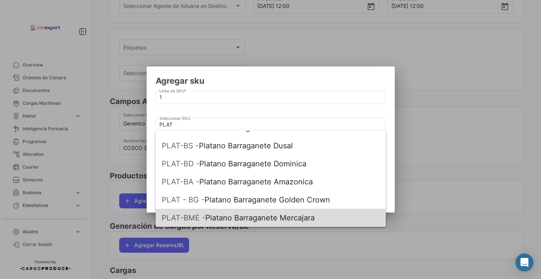
click at [217, 217] on span "PLAT-BME - Platano Barraganete Mercajara" at bounding box center [271, 218] width 218 height 18
type input "Platano Barraganete Mercajara"
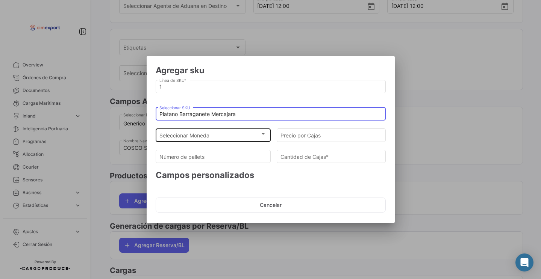
click at [197, 135] on span "Seleccionar Moneda" at bounding box center [209, 136] width 100 height 6
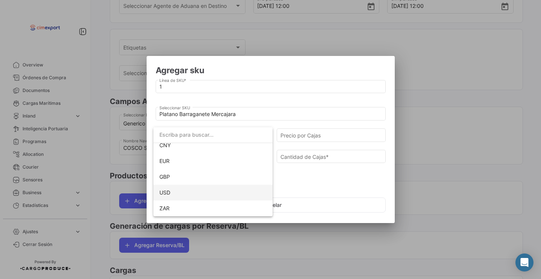
click at [176, 190] on span "USD" at bounding box center [212, 193] width 107 height 16
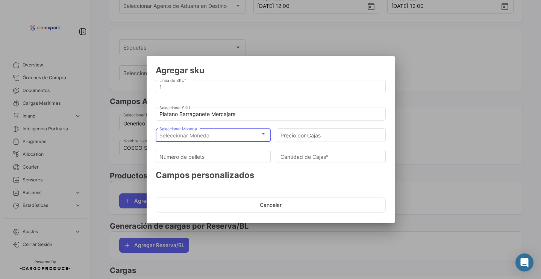
scroll to position [69, 0]
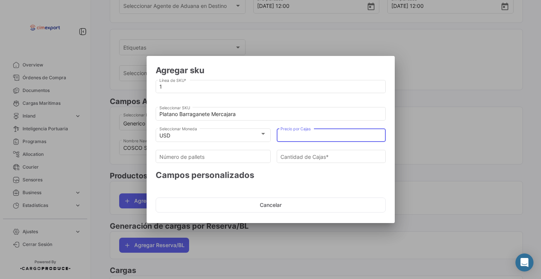
click at [299, 138] on input "Precio por Cajas" at bounding box center [331, 136] width 101 height 6
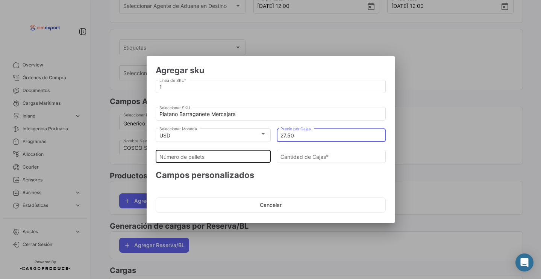
type input "27.50"
click at [241, 158] on input "Número de pallets" at bounding box center [212, 157] width 107 height 6
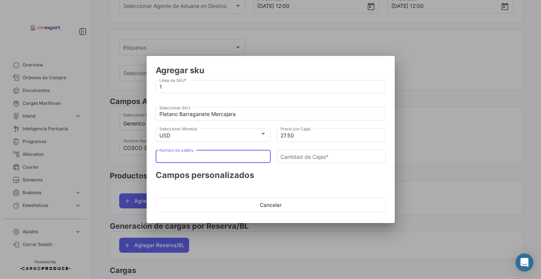
type input "6"
type input "1"
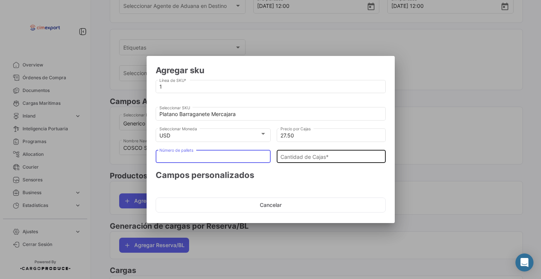
click at [322, 159] on div "Cantidad [PERSON_NAME] *" at bounding box center [331, 156] width 101 height 15
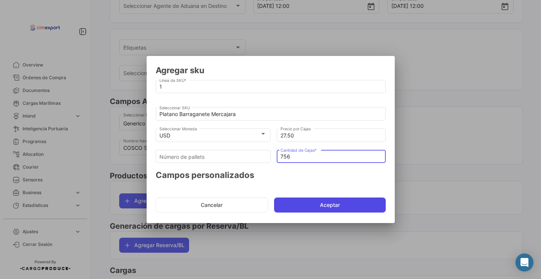
type input "756"
click at [324, 199] on button "Aceptar" at bounding box center [330, 205] width 112 height 15
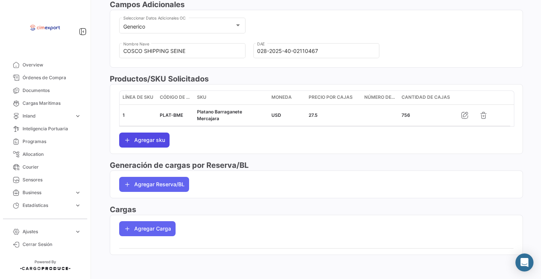
click at [149, 142] on button "Agregar sku" at bounding box center [144, 140] width 50 height 15
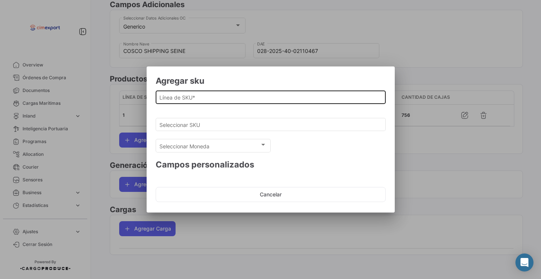
click at [184, 96] on input "Línea de SKU *" at bounding box center [270, 97] width 222 height 6
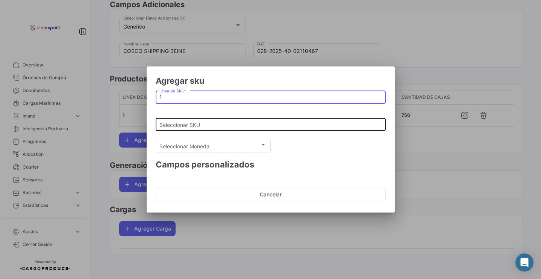
type input "1"
click at [184, 125] on input "Seleccionar SKU" at bounding box center [270, 125] width 222 height 6
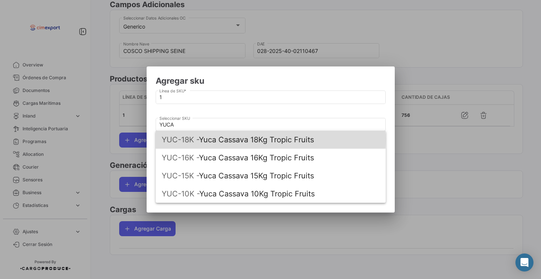
click at [216, 140] on span "YUC-18K - Yuca Cassava 18Kg Tropic Fruits" at bounding box center [271, 140] width 218 height 18
type input "Yuca Cassava 18Kg Tropic Fruits"
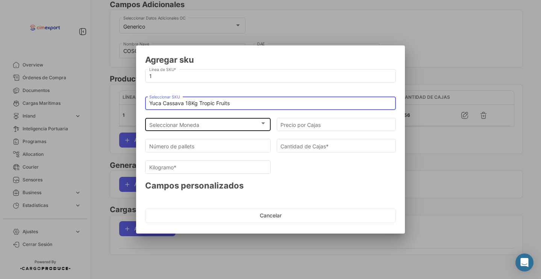
click at [194, 124] on span "Seleccionar Moneda" at bounding box center [204, 125] width 111 height 6
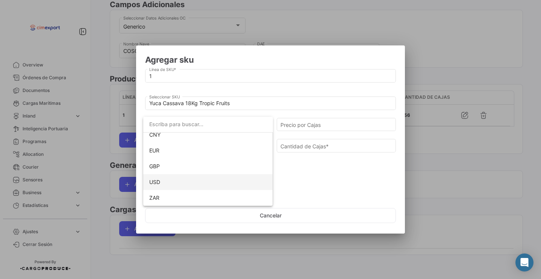
scroll to position [69, 0]
click at [168, 185] on span "USD" at bounding box center [208, 183] width 118 height 16
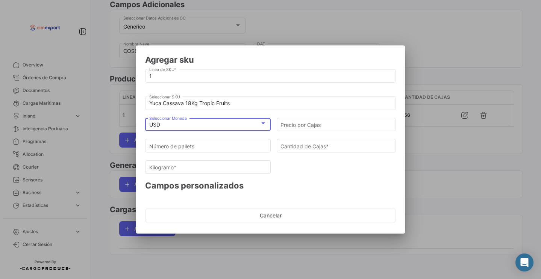
scroll to position [0, 0]
click at [304, 127] on input "Precio por Cajas" at bounding box center [337, 125] width 112 height 6
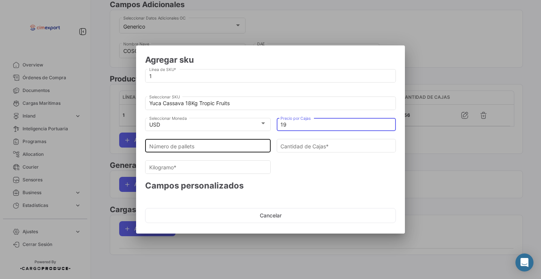
type input "19"
click at [217, 141] on div "Número de pallets" at bounding box center [208, 145] width 118 height 15
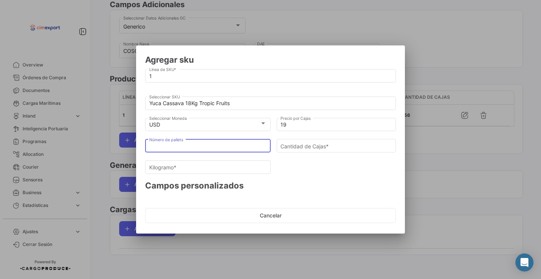
type input "1"
type input "77"
type input "1396.78"
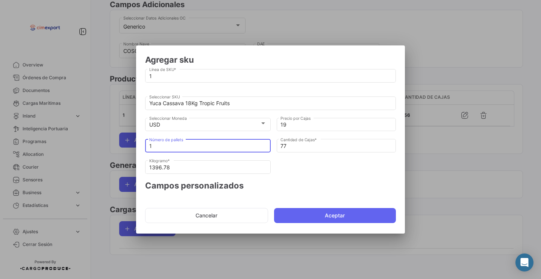
type input "0"
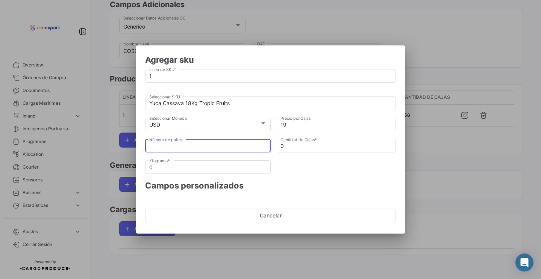
type input "2"
type input "154"
type input "2793.56"
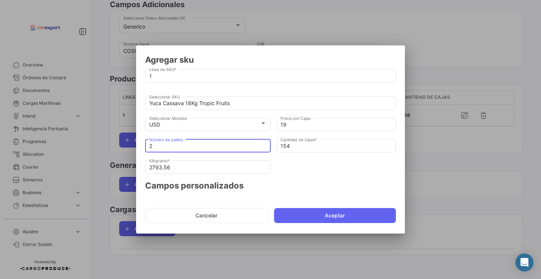
type input "0"
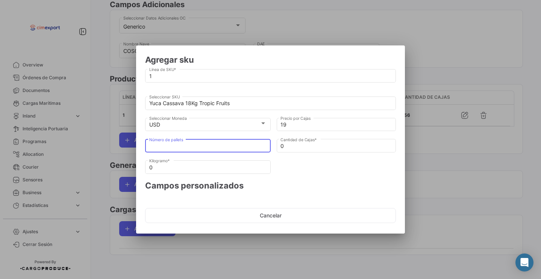
type input "3"
type input "231"
type input "4190.34"
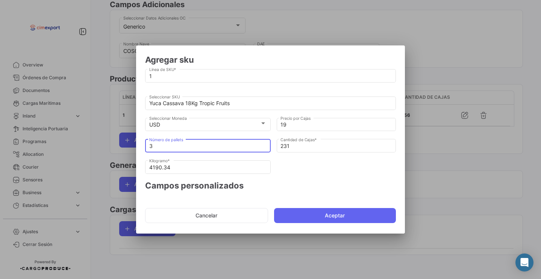
type input "0"
type input "4"
type input "308"
type input "5587.12"
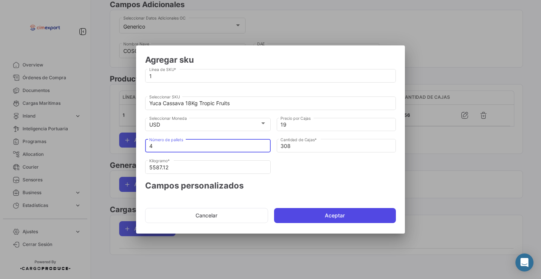
type input "4"
click at [288, 214] on button "Aceptar" at bounding box center [335, 215] width 122 height 15
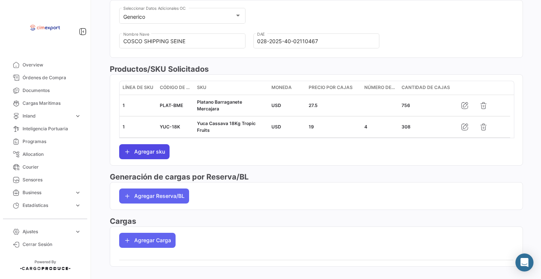
click at [145, 159] on button "Agregar sku" at bounding box center [144, 151] width 50 height 15
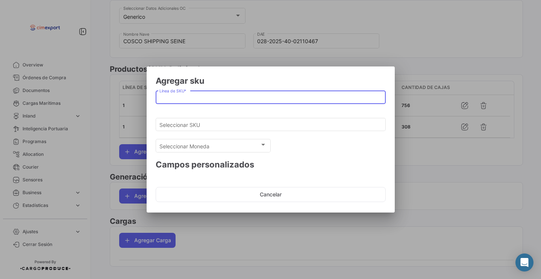
click at [191, 97] on input "Línea de SKU *" at bounding box center [270, 97] width 222 height 6
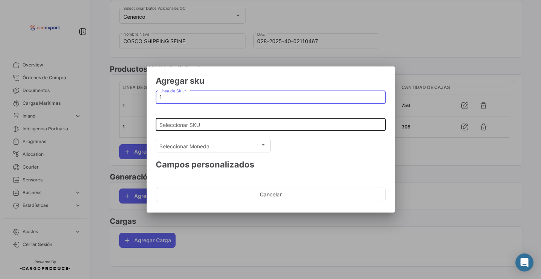
type input "1"
click at [185, 126] on input "Seleccionar SKU" at bounding box center [270, 125] width 222 height 6
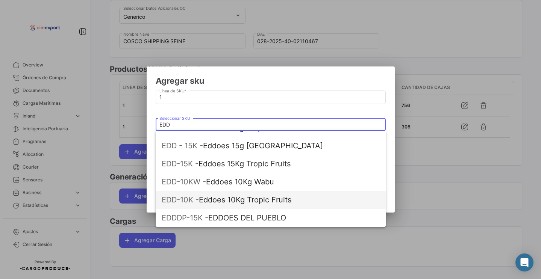
scroll to position [30, 0]
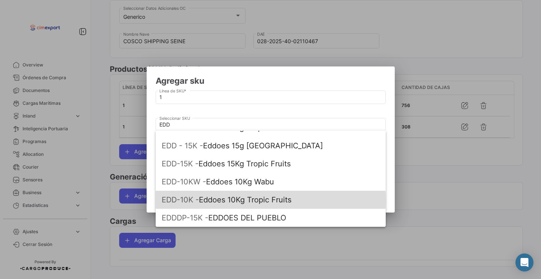
click at [206, 201] on span "EDD-10K - Eddoes 10Kg Tropic Fruits" at bounding box center [271, 200] width 218 height 18
type input "Eddoes 10Kg Tropic Fruits"
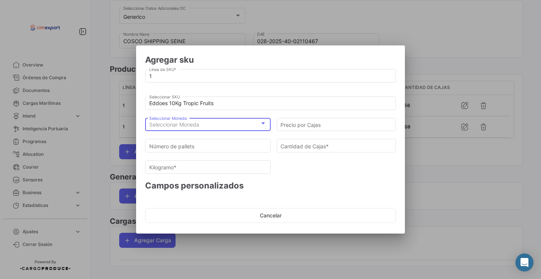
click at [203, 125] on div "Seleccionar Moneda" at bounding box center [204, 125] width 111 height 6
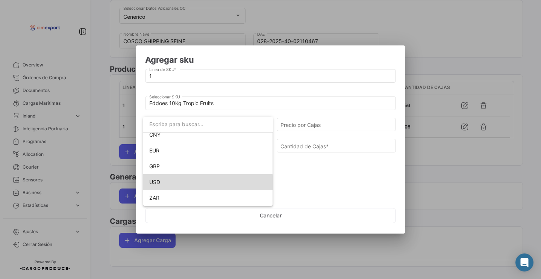
click at [178, 184] on span "USD" at bounding box center [208, 183] width 118 height 16
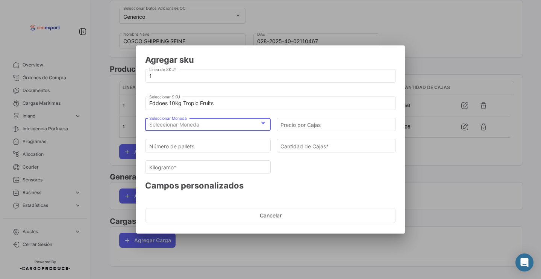
scroll to position [69, 0]
click at [307, 123] on input "Precio por Cajas" at bounding box center [337, 125] width 112 height 6
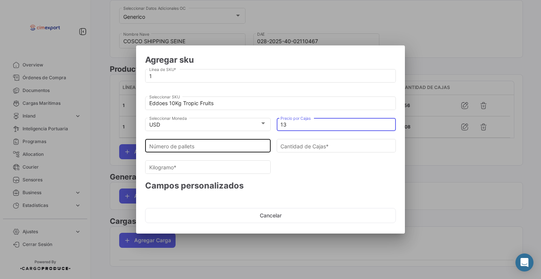
type input "13"
click at [259, 146] on input "Número de pallets" at bounding box center [208, 146] width 118 height 6
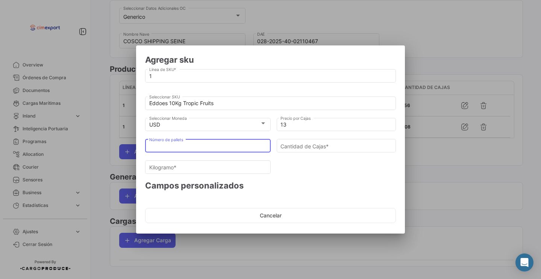
type input "1"
type input "88"
type input "880"
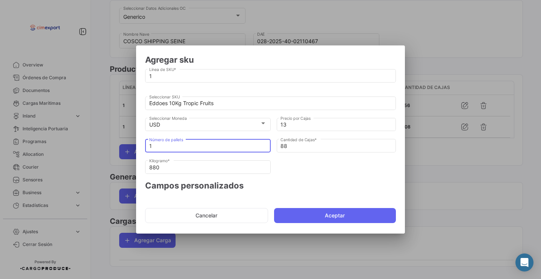
type input "0"
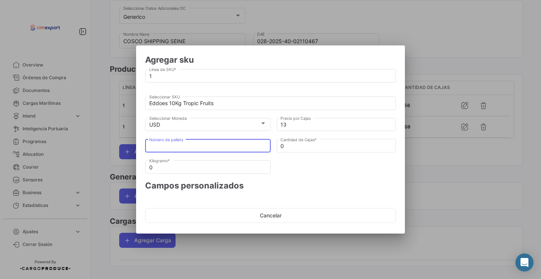
type input "2"
type input "176"
type input "1760"
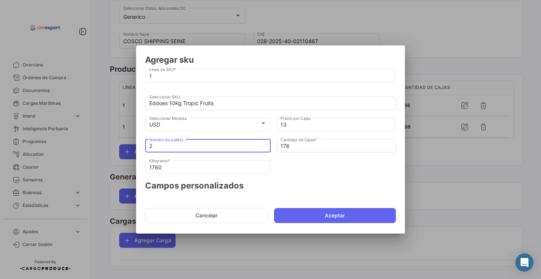
type input "0"
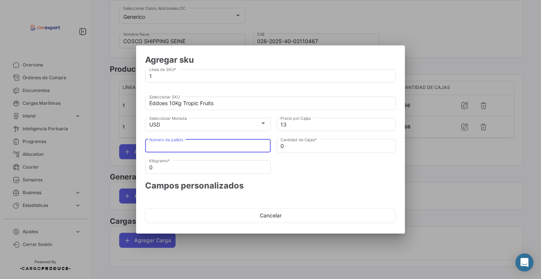
type input "3"
type input "264"
type input "2640"
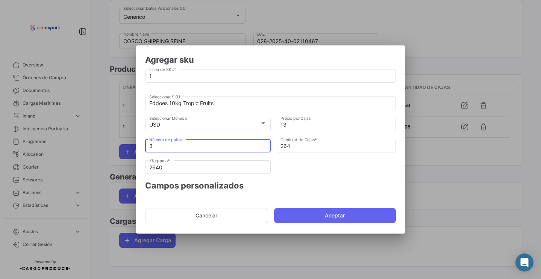
type input "0"
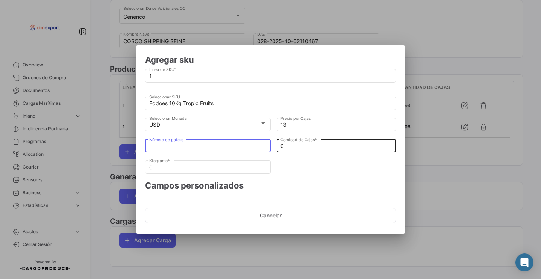
click at [290, 149] on input "0" at bounding box center [337, 146] width 112 height 6
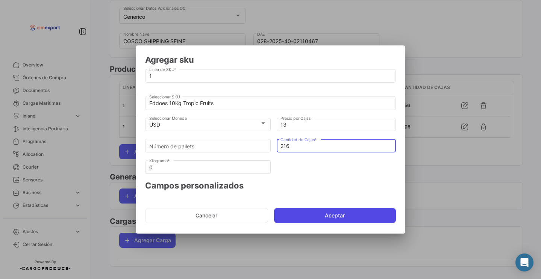
type input "216"
click at [290, 221] on button "Aceptar" at bounding box center [335, 215] width 122 height 15
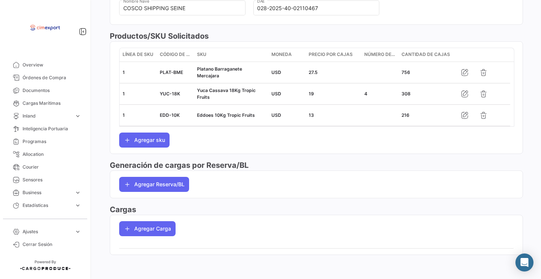
scroll to position [307, 0]
click at [131, 235] on button "Agregar Carga" at bounding box center [147, 229] width 56 height 15
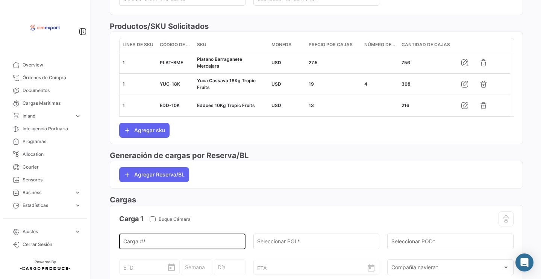
click at [139, 247] on input "Carga # *" at bounding box center [182, 243] width 118 height 6
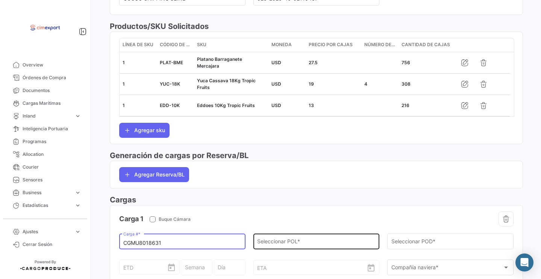
type input "CGMU8018631"
click at [272, 249] on div "Seleccionar POL *" at bounding box center [316, 241] width 118 height 17
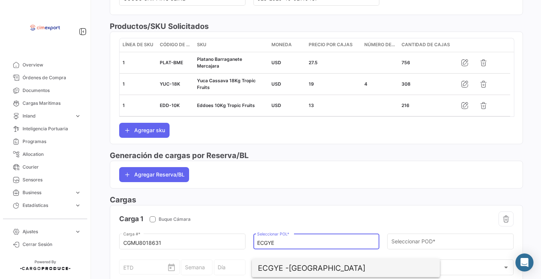
drag, startPoint x: 319, startPoint y: 270, endPoint x: 322, endPoint y: 269, distance: 4.1
click at [319, 270] on span "ECGYE - [GEOGRAPHIC_DATA]" at bounding box center [346, 269] width 176 height 18
type input "[GEOGRAPHIC_DATA]"
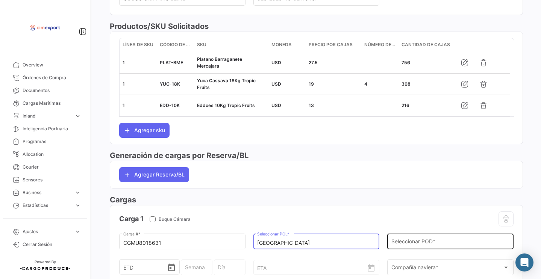
click at [412, 244] on div "Seleccionar POD *" at bounding box center [451, 241] width 118 height 17
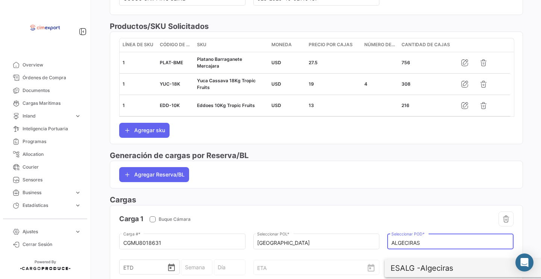
click at [440, 264] on span "ESALG - Algeciras" at bounding box center [479, 269] width 176 height 18
type input "Algeciras"
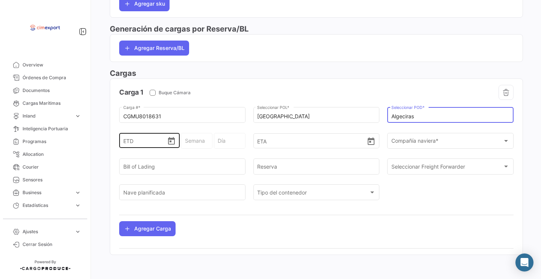
scroll to position [451, 0]
click at [169, 143] on icon "Open calendar" at bounding box center [171, 141] width 7 height 8
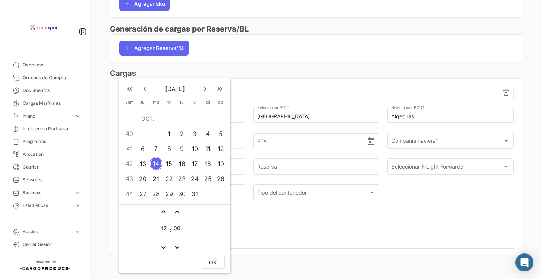
click at [194, 152] on div "10" at bounding box center [195, 149] width 12 height 14
click at [217, 269] on button "OK" at bounding box center [213, 262] width 24 height 14
type input "[DATE] 12:00"
type input "41 - 2025"
type input "Viernes"
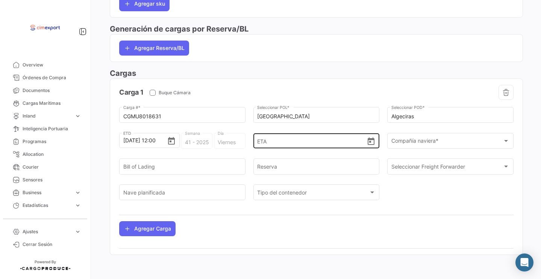
click at [368, 145] on icon "Open calendar" at bounding box center [371, 142] width 7 height 8
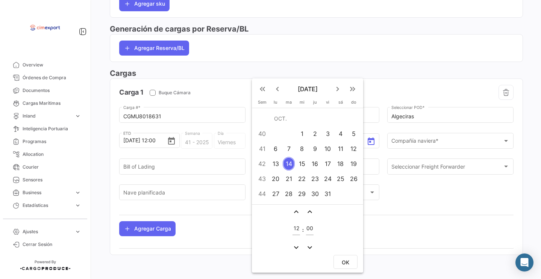
click at [291, 194] on div "28" at bounding box center [289, 194] width 12 height 14
click at [344, 264] on span "OK" at bounding box center [346, 263] width 8 height 6
type input "[DATE] 12:00"
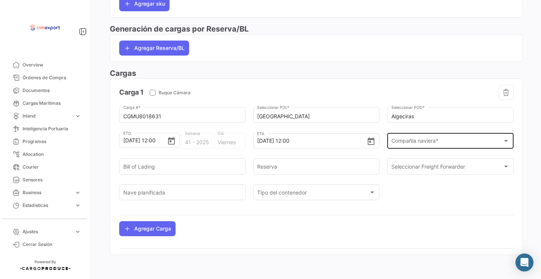
click at [410, 133] on div "Compañía naviera * Compañía naviera *" at bounding box center [451, 140] width 118 height 17
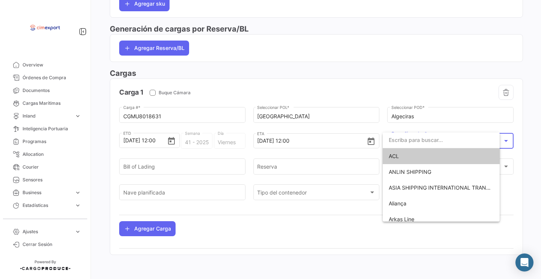
scroll to position [445, 0]
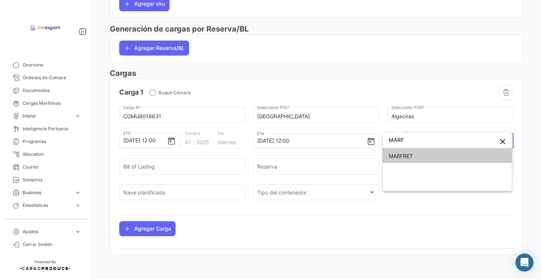
type input "MARF"
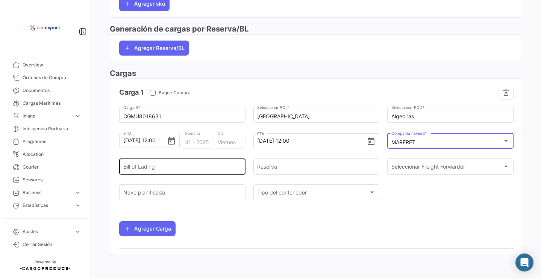
click at [140, 170] on input "Bill of Lading" at bounding box center [182, 168] width 118 height 6
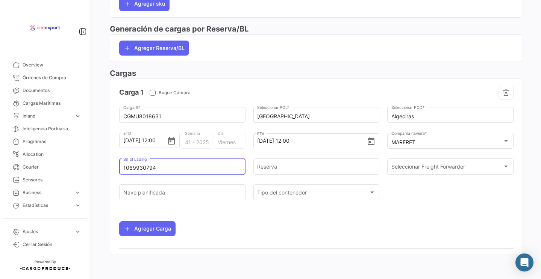
click at [137, 169] on input "1069930794" at bounding box center [182, 168] width 118 height 6
type input "1069930794"
click at [292, 167] on input "Reserva" at bounding box center [316, 168] width 118 height 6
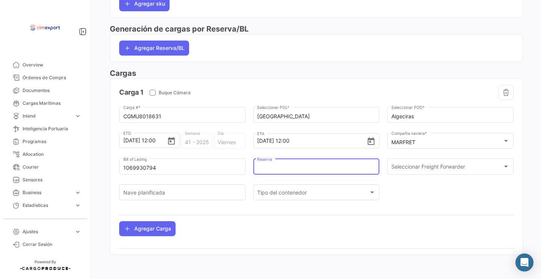
paste input "1069930794"
type input "1069930794"
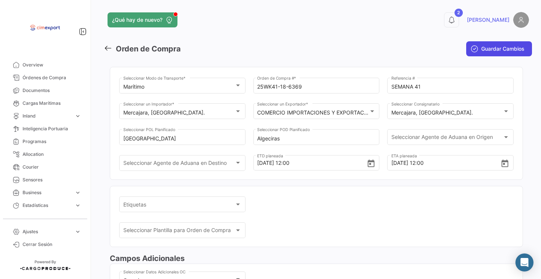
scroll to position [0, 0]
click at [477, 55] on button "Guardar Cambios" at bounding box center [499, 48] width 66 height 15
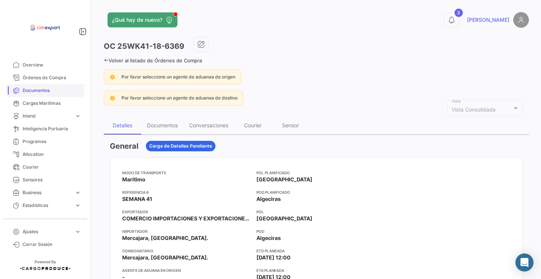
click at [57, 84] on link "Documentos" at bounding box center [45, 90] width 78 height 13
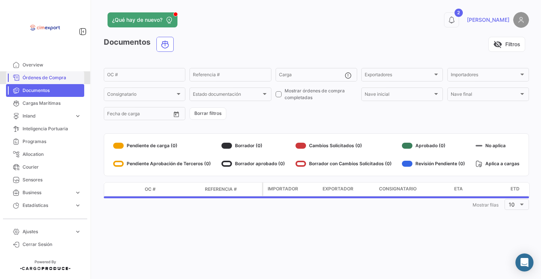
click at [57, 76] on span "Órdenes de Compra" at bounding box center [52, 77] width 59 height 7
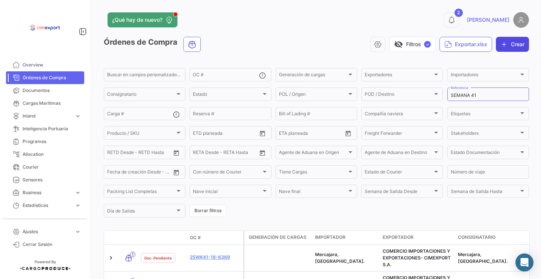
click at [502, 47] on icon "button" at bounding box center [505, 45] width 8 height 8
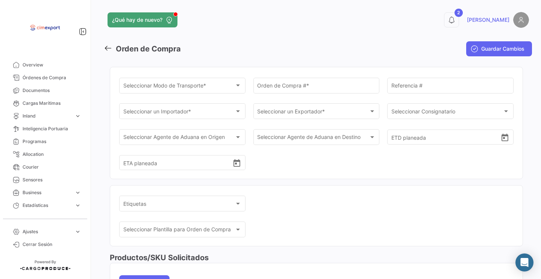
click at [278, 96] on div "Orden de Compra # *" at bounding box center [317, 89] width 126 height 23
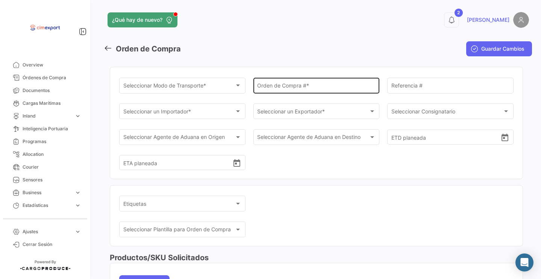
click at [276, 91] on div "Orden de Compra # *" at bounding box center [316, 84] width 118 height 17
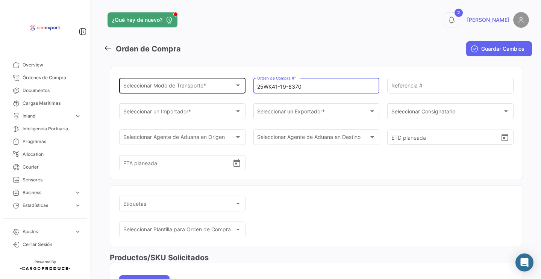
type input "25WK41-19-6370"
click at [190, 85] on span "Seleccionar Modo de Transporte *" at bounding box center [179, 87] width 112 height 6
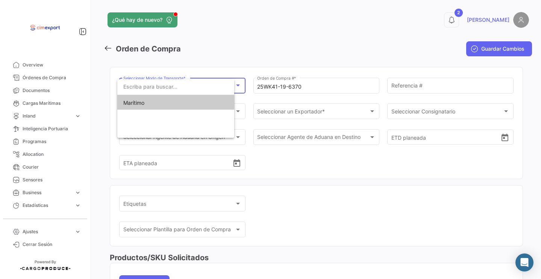
click at [190, 105] on span "Marítimo" at bounding box center [175, 103] width 105 height 16
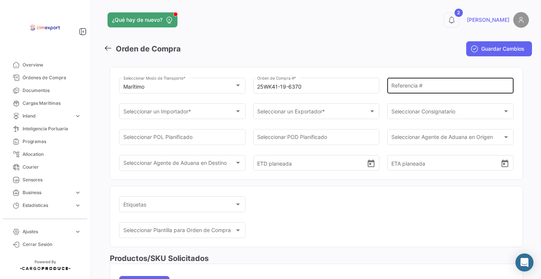
click at [428, 82] on div "Referencia #" at bounding box center [451, 84] width 118 height 17
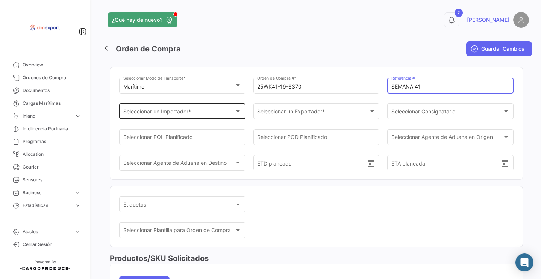
type input "SEMANA 41"
click at [232, 109] on div "Seleccionar un Importador * Seleccionar un Importador *" at bounding box center [182, 110] width 118 height 17
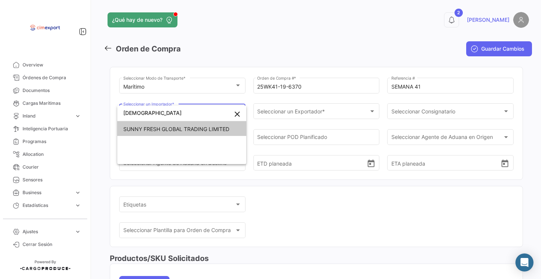
type input "SUNN"
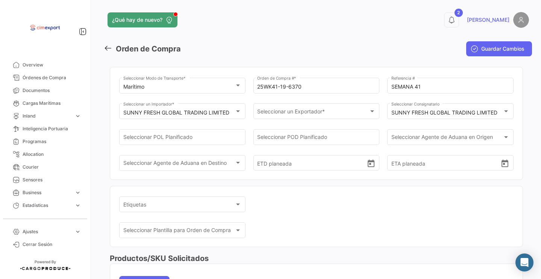
click at [312, 99] on div "25WK41-19-6370 Orden de Compra # *" at bounding box center [317, 89] width 126 height 23
click at [310, 101] on div "25WK41-19-6370 Orden de Compra # *" at bounding box center [317, 89] width 126 height 23
click at [305, 105] on div "Seleccionar un Exportador * Seleccionar un Exportador *" at bounding box center [316, 110] width 118 height 17
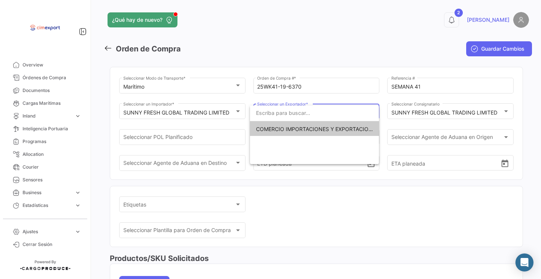
click at [288, 128] on span "COMERCIO IMPORTACIONES Y EXPORTACIONES- CIMEXPORT S.A." at bounding box center [340, 129] width 169 height 6
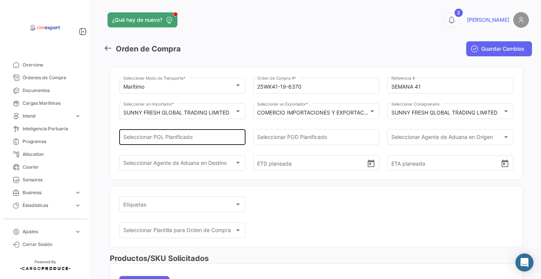
click at [215, 134] on div "Seleccionar POL Planificado" at bounding box center [182, 136] width 118 height 17
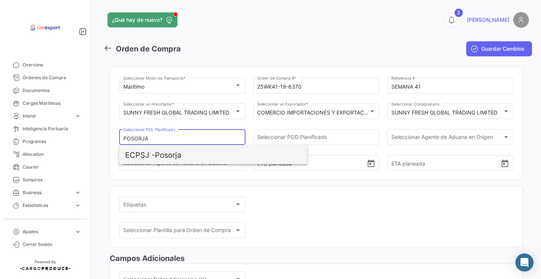
click at [179, 151] on span "ECPSJ - Posorja" at bounding box center [213, 155] width 176 height 18
type input "Posorja"
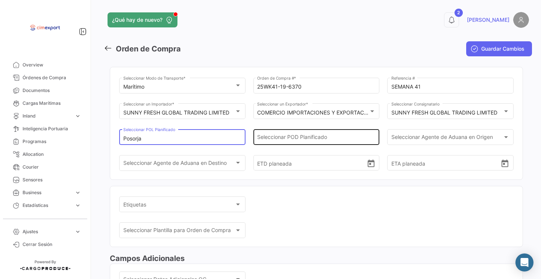
click at [284, 137] on input "Seleccionar POD Planificado" at bounding box center [316, 139] width 118 height 6
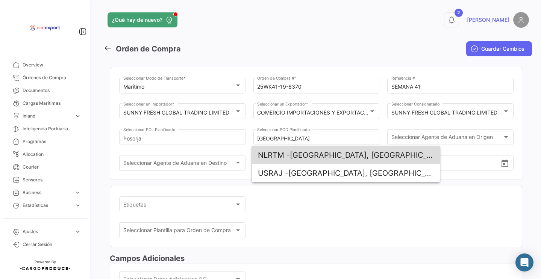
click at [321, 155] on span "NLRTM - [GEOGRAPHIC_DATA], [GEOGRAPHIC_DATA]" at bounding box center [346, 155] width 176 height 18
type input "[GEOGRAPHIC_DATA], [GEOGRAPHIC_DATA]"
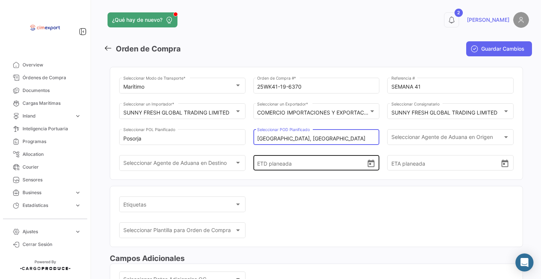
click at [372, 167] on icon "Open calendar" at bounding box center [371, 164] width 7 height 8
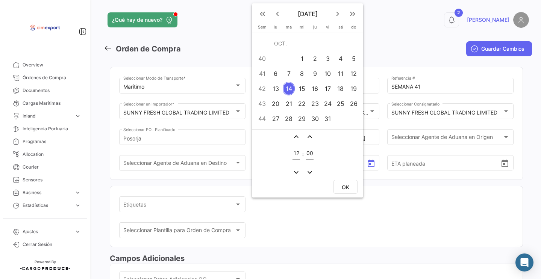
click at [329, 77] on div "10" at bounding box center [328, 74] width 12 height 14
click at [344, 184] on span "OK" at bounding box center [346, 187] width 8 height 6
type input "[DATE] 12:00"
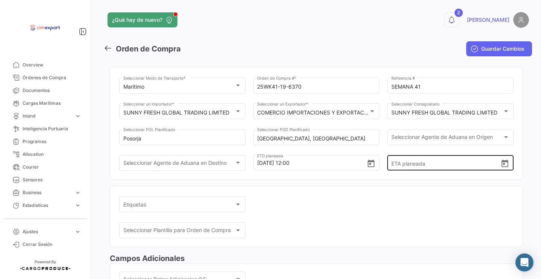
click at [501, 169] on icon "Open calendar" at bounding box center [505, 163] width 9 height 9
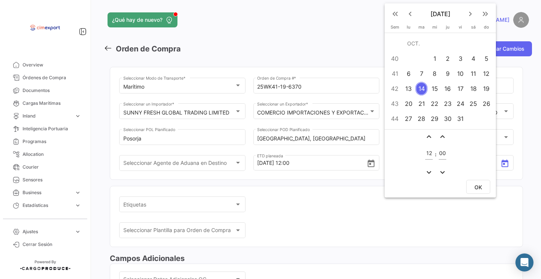
click at [466, 121] on td "31" at bounding box center [460, 118] width 13 height 15
click at [473, 187] on button "OK" at bounding box center [478, 187] width 24 height 14
type input "31/10/2025, 12:00"
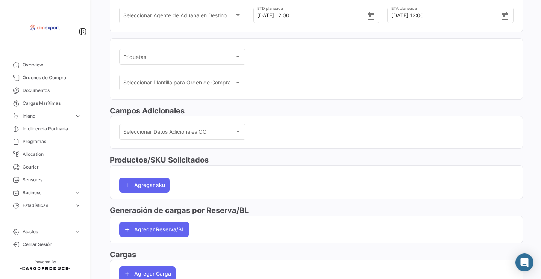
scroll to position [173, 0]
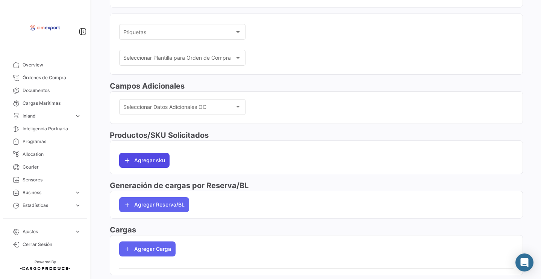
click at [149, 162] on button "Agregar sku" at bounding box center [144, 160] width 50 height 15
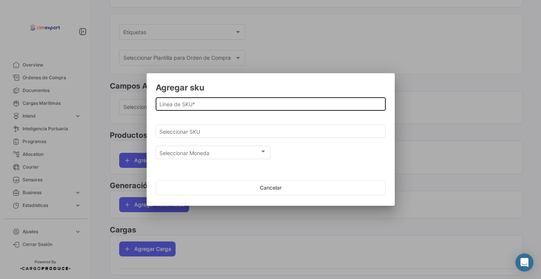
click at [176, 106] on input "Línea de SKU *" at bounding box center [270, 104] width 222 height 6
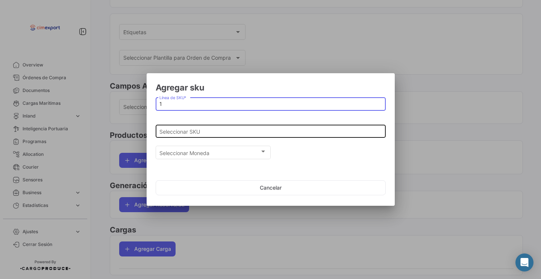
type input "1"
click at [186, 135] on div "Seleccionar SKU" at bounding box center [270, 130] width 222 height 15
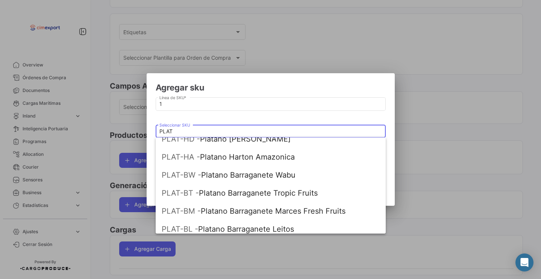
scroll to position [80, 0]
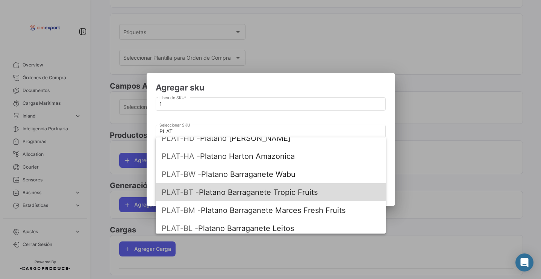
click at [241, 190] on span "PLAT-BT - Platano Barraganete Tropic Fruits" at bounding box center [271, 193] width 218 height 18
type input "Platano Barraganete Tropic Fruits"
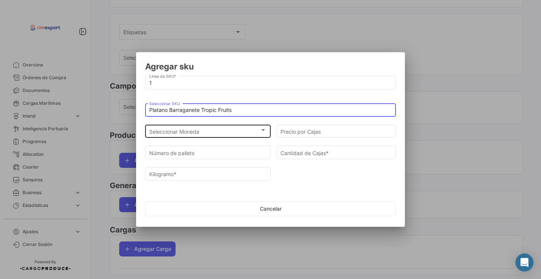
click at [210, 137] on div "Seleccionar Moneda Seleccionar Moneda" at bounding box center [208, 130] width 118 height 15
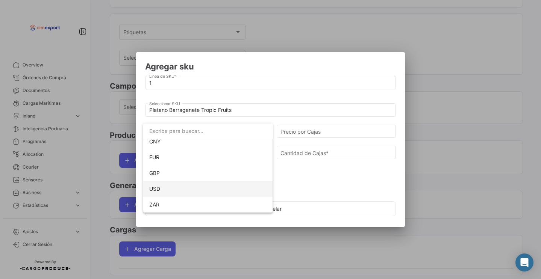
click at [179, 185] on span "USD" at bounding box center [208, 189] width 118 height 16
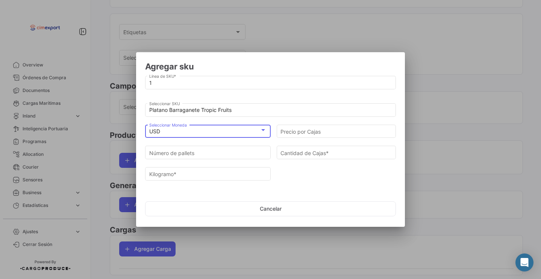
scroll to position [69, 0]
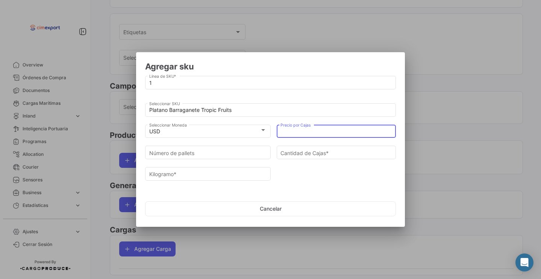
click at [331, 132] on input "Precio por Cajas" at bounding box center [337, 132] width 112 height 6
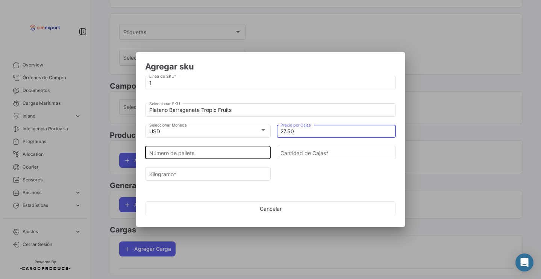
type input "27.50"
click at [238, 152] on input "Número de pallets" at bounding box center [208, 153] width 118 height 6
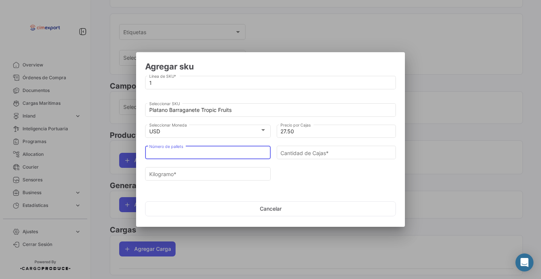
type input "2"
type input "108"
type input "2451.6"
type input "20"
type input "1080"
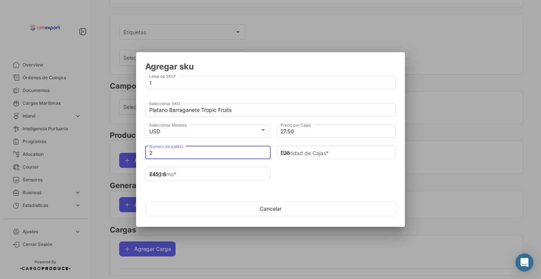
type input "24516"
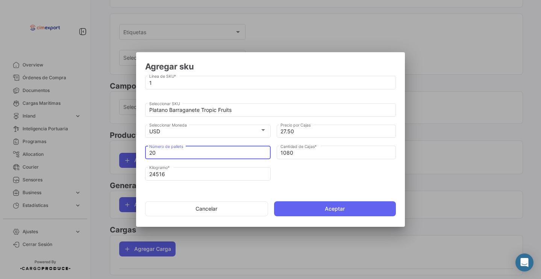
type input "20"
click at [203, 182] on div "24516 Kilogramo *" at bounding box center [208, 176] width 126 height 19
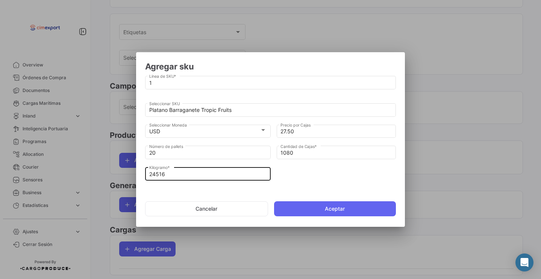
click at [197, 175] on input "24516" at bounding box center [208, 175] width 118 height 6
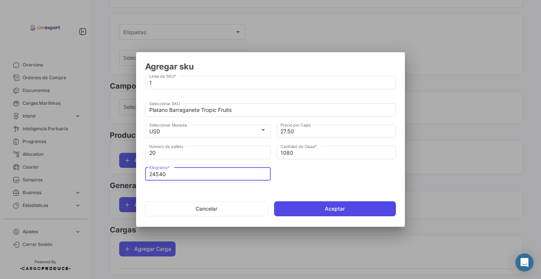
type input "24540"
click at [290, 206] on button "Aceptar" at bounding box center [335, 209] width 122 height 15
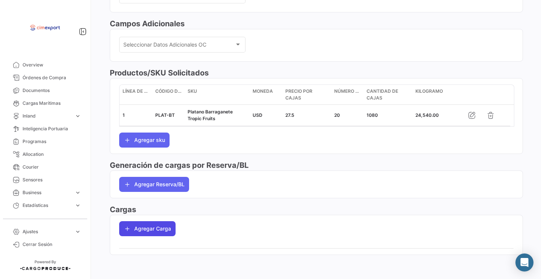
scroll to position [238, 0]
click at [155, 232] on button "Agregar Carga" at bounding box center [147, 229] width 56 height 15
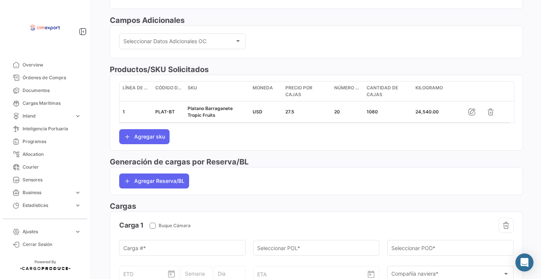
click at [155, 259] on div "ETD" at bounding box center [149, 268] width 53 height 28
click at [152, 250] on input "Carga # *" at bounding box center [182, 250] width 118 height 6
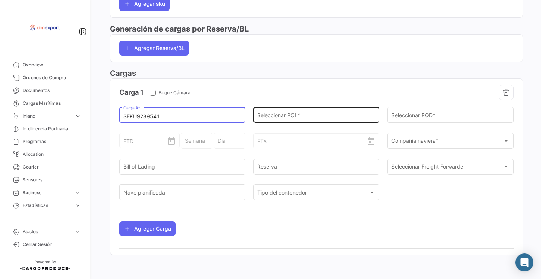
type input "SEKU9289541"
click at [289, 116] on input "Seleccionar POL *" at bounding box center [316, 117] width 118 height 6
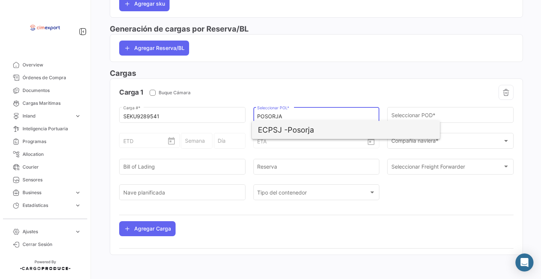
click at [317, 131] on span "ECPSJ - Posorja" at bounding box center [346, 130] width 176 height 18
type input "Posorja"
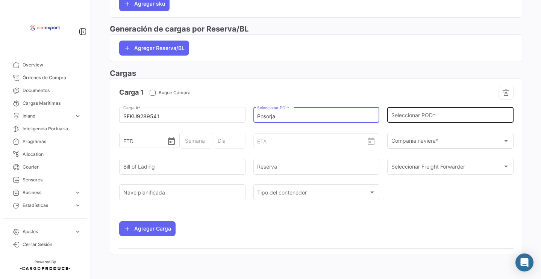
click at [401, 118] on div "Seleccionar POD *" at bounding box center [451, 114] width 118 height 17
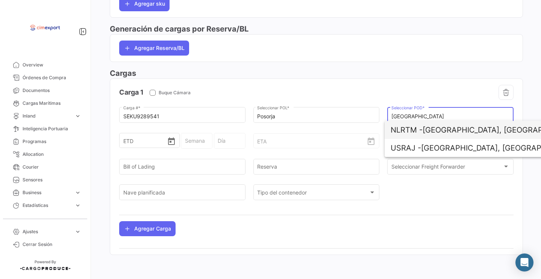
click at [432, 127] on span "NLRTM - [GEOGRAPHIC_DATA], [GEOGRAPHIC_DATA]" at bounding box center [479, 130] width 176 height 18
type input "[GEOGRAPHIC_DATA], [GEOGRAPHIC_DATA]"
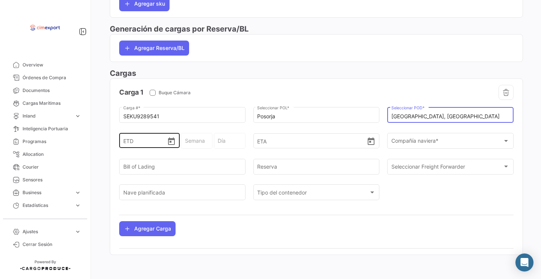
scroll to position [383, 0]
click at [172, 142] on icon "Open calendar" at bounding box center [171, 142] width 7 height 8
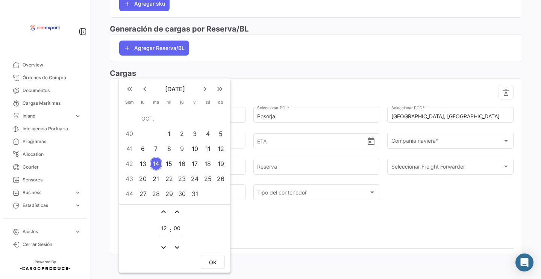
click at [196, 146] on div "10" at bounding box center [195, 149] width 12 height 14
click at [214, 257] on button "OK" at bounding box center [213, 262] width 24 height 14
type input "[DATE] 12:00"
type input "41 - 2025"
type input "Viernes"
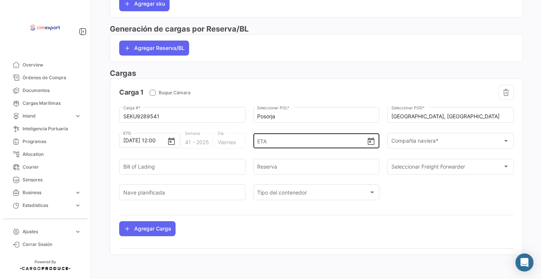
click at [368, 144] on icon "Open calendar" at bounding box center [371, 141] width 9 height 9
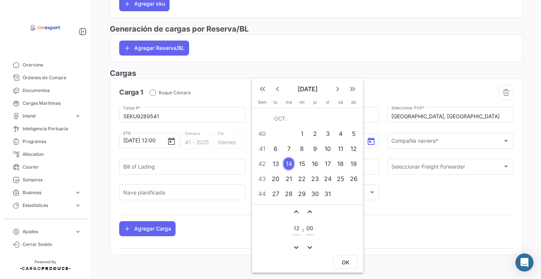
click at [334, 194] on div "31" at bounding box center [328, 194] width 12 height 14
click at [345, 260] on span "OK" at bounding box center [346, 262] width 8 height 6
type input "31/10/2025, 12:00"
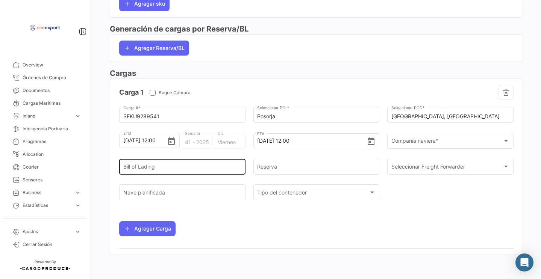
click at [176, 159] on div "Bill of Lading" at bounding box center [182, 166] width 118 height 17
click at [155, 165] on input "1069810819" at bounding box center [182, 168] width 118 height 6
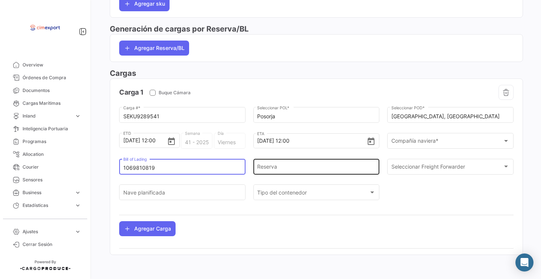
type input "1069810819"
click at [290, 162] on div "Reserva" at bounding box center [316, 166] width 118 height 17
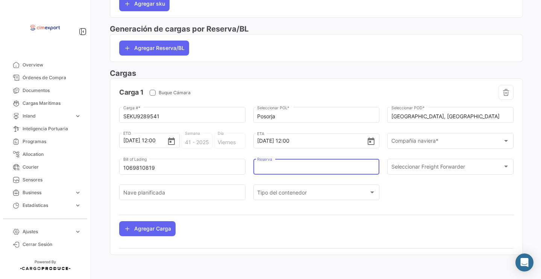
paste input "1069810819"
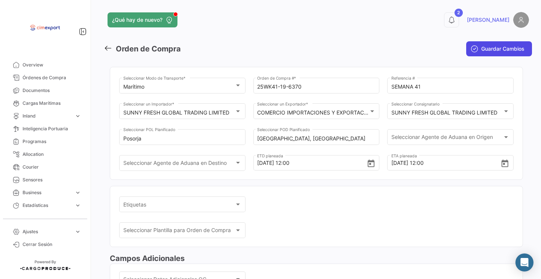
scroll to position [0, 0]
type input "1069810819"
click at [482, 50] on span "Guardar Cambios" at bounding box center [502, 49] width 43 height 8
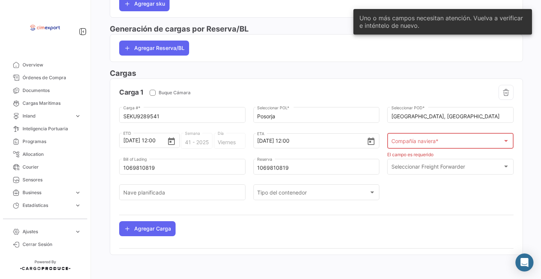
scroll to position [376, 0]
click at [413, 139] on span "Compañía naviera *" at bounding box center [416, 142] width 49 height 6
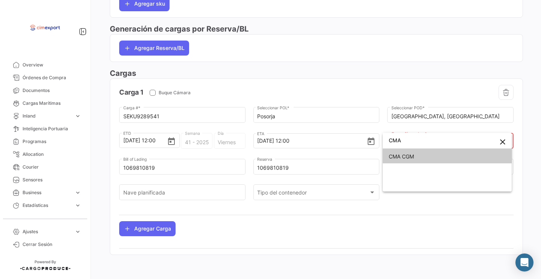
type input "CMA"
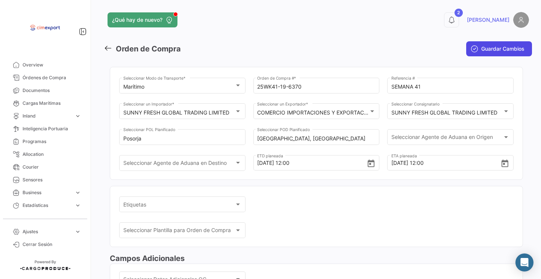
scroll to position [0, 0]
click at [491, 48] on span "Guardar Cambios" at bounding box center [502, 49] width 43 height 8
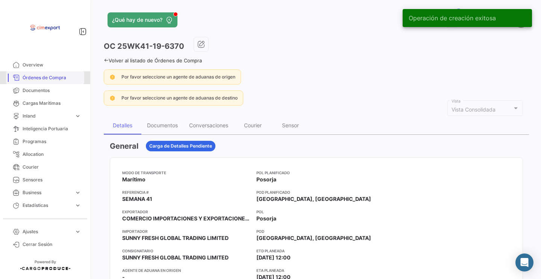
click at [58, 78] on span "Órdenes de Compra" at bounding box center [52, 77] width 59 height 7
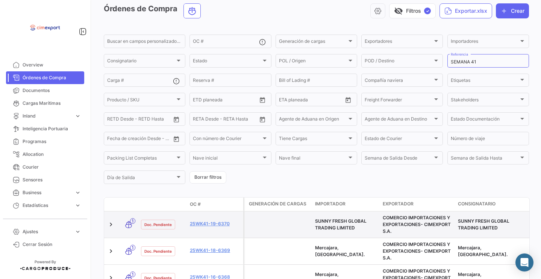
scroll to position [31, 0]
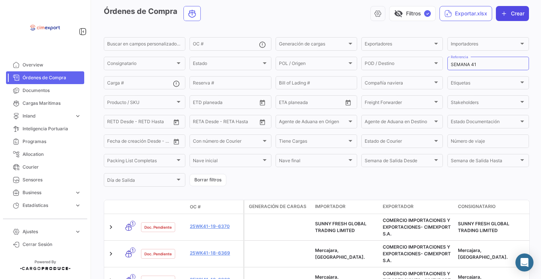
click at [505, 17] on button "Crear" at bounding box center [512, 13] width 33 height 15
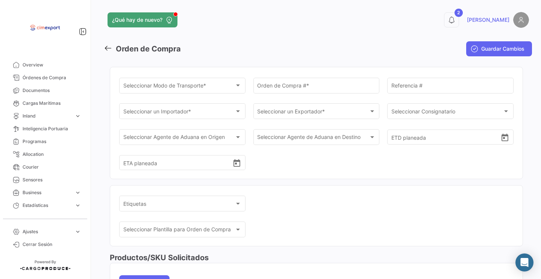
click at [305, 94] on div "Orden de Compra # *" at bounding box center [317, 89] width 126 height 23
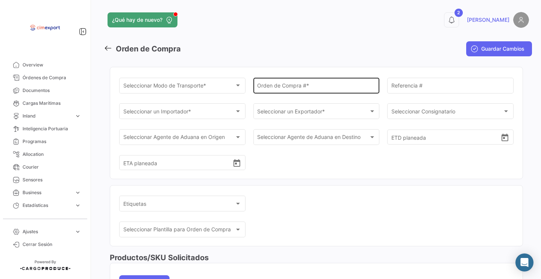
click at [303, 91] on div "Orden de Compra # *" at bounding box center [316, 84] width 118 height 17
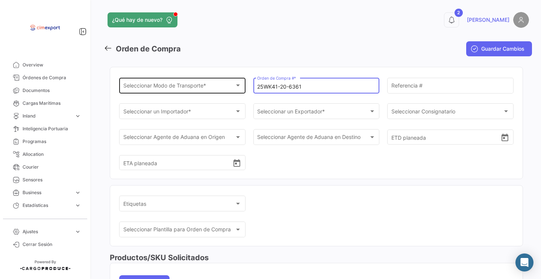
type input "25WK41-20-6361"
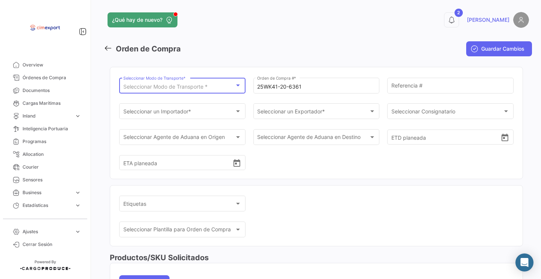
click at [220, 87] on div "Seleccionar Modo de Transporte *" at bounding box center [179, 87] width 112 height 6
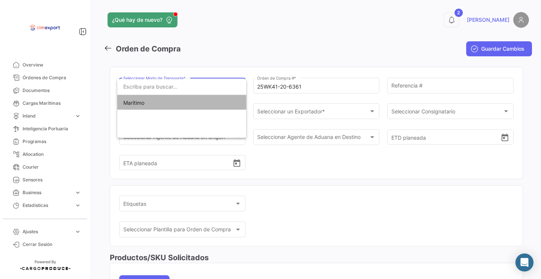
click at [219, 104] on span "Marítimo" at bounding box center [181, 103] width 117 height 16
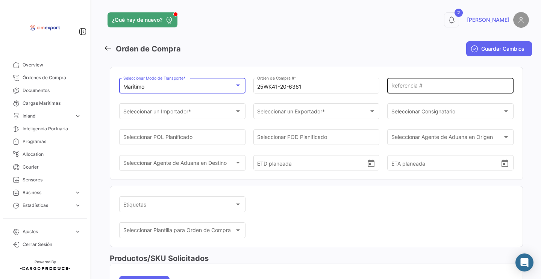
click at [413, 83] on div "Referencia #" at bounding box center [451, 84] width 118 height 17
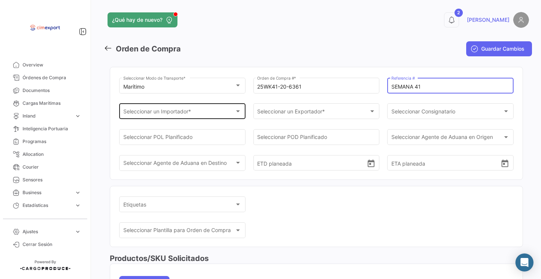
type input "SEMANA 41"
click at [235, 114] on div at bounding box center [238, 111] width 7 height 6
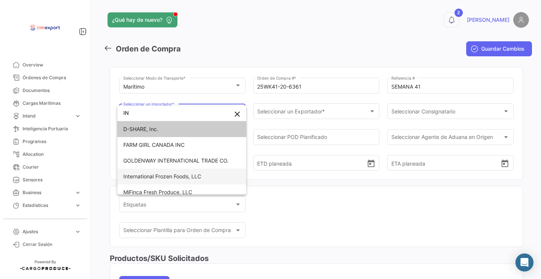
type input "IN"
click at [203, 173] on span "International Frozen Foods, LLC" at bounding box center [181, 177] width 117 height 16
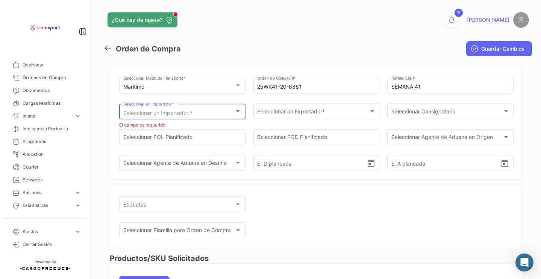
scroll to position [29, 0]
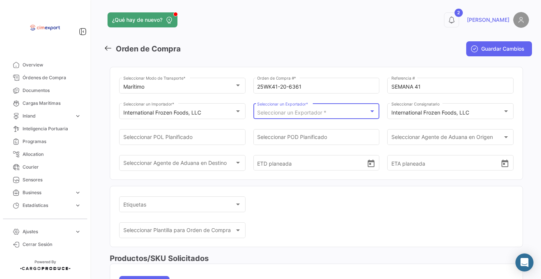
click at [278, 115] on span "Seleccionar un Exportador *" at bounding box center [291, 112] width 69 height 6
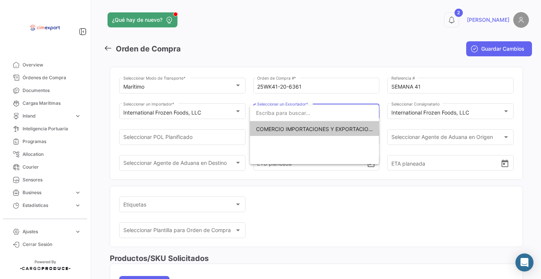
click at [268, 128] on span "COMERCIO IMPORTACIONES Y EXPORTACIONES- CIMEXPORT S.A." at bounding box center [340, 129] width 169 height 6
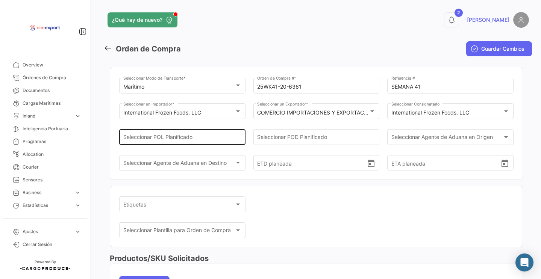
click at [221, 135] on div "Seleccionar POL Planificado" at bounding box center [182, 136] width 118 height 17
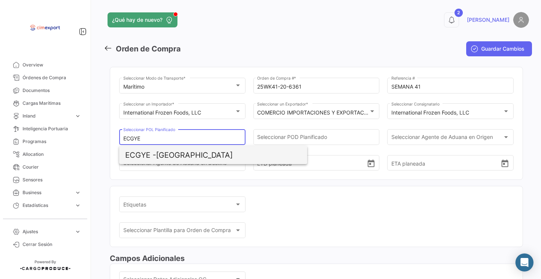
click at [155, 152] on span "ECGYE -" at bounding box center [140, 155] width 31 height 9
type input "[GEOGRAPHIC_DATA]"
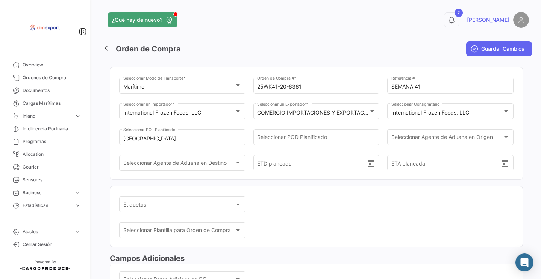
click at [303, 124] on div "COMERCIO IMPORTACIONES Y EXPORTACIONES- CIMEXPORT S.A. Seleccionar un Exportado…" at bounding box center [317, 114] width 126 height 23
click at [302, 124] on div "COMERCIO IMPORTACIONES Y EXPORTACIONES- CIMEXPORT S.A. Seleccionar un Exportado…" at bounding box center [317, 114] width 126 height 23
click at [298, 127] on div "COMERCIO IMPORTACIONES Y EXPORTACIONES- CIMEXPORT S.A. Seleccionar un Exportado…" at bounding box center [317, 114] width 126 height 23
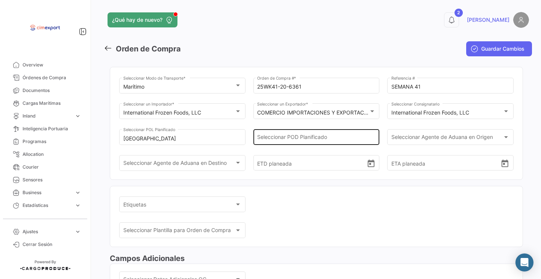
click at [293, 136] on div "Seleccionar POD Planificado" at bounding box center [316, 136] width 118 height 17
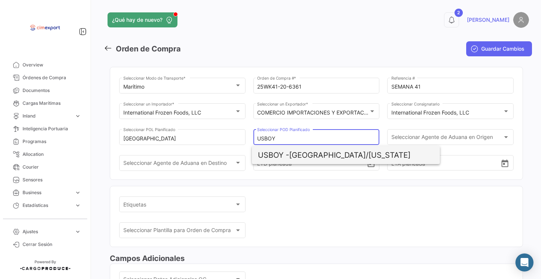
click at [309, 154] on span "USBOY - [GEOGRAPHIC_DATA]/[US_STATE]" at bounding box center [346, 155] width 176 height 18
type input "[GEOGRAPHIC_DATA]/[US_STATE]"
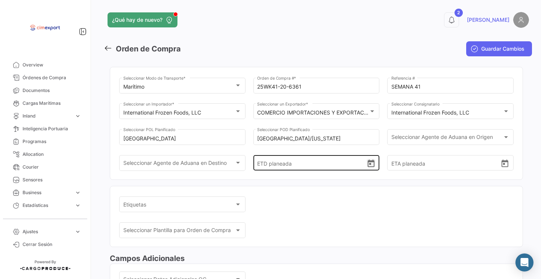
click at [368, 167] on icon "Open calendar" at bounding box center [371, 164] width 7 height 8
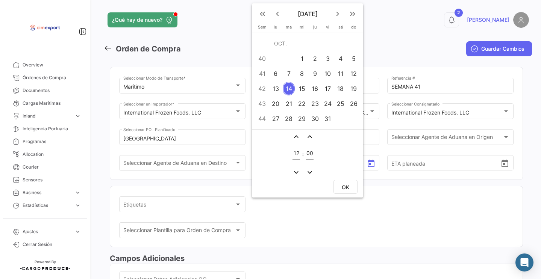
click at [350, 74] on div "12" at bounding box center [354, 74] width 12 height 14
click at [352, 193] on button "OK" at bounding box center [346, 187] width 24 height 14
type input "[DATE] 12:00"
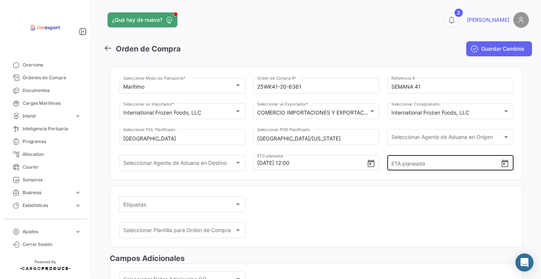
click at [501, 169] on icon "Open calendar" at bounding box center [505, 163] width 9 height 9
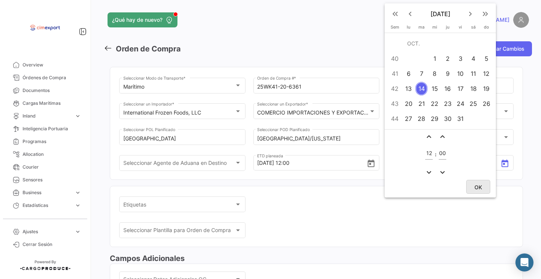
click at [476, 188] on span "OK" at bounding box center [479, 187] width 8 height 6
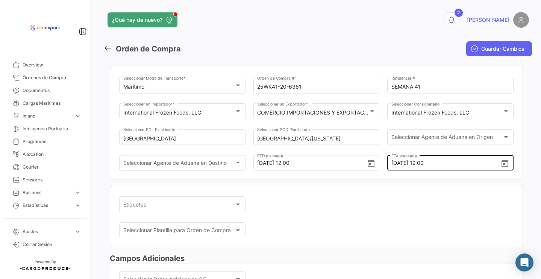
click at [501, 165] on icon "Open calendar" at bounding box center [505, 163] width 9 height 9
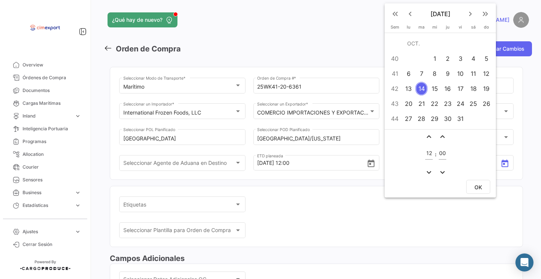
click at [447, 107] on div "23" at bounding box center [448, 104] width 12 height 14
click at [475, 185] on span "OK" at bounding box center [479, 187] width 8 height 6
type input "[DATE] 12:00"
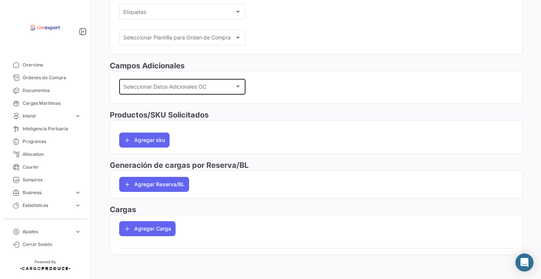
scroll to position [196, 0]
click at [225, 88] on div "Seleccionar Datos Adicionales OC" at bounding box center [179, 88] width 112 height 6
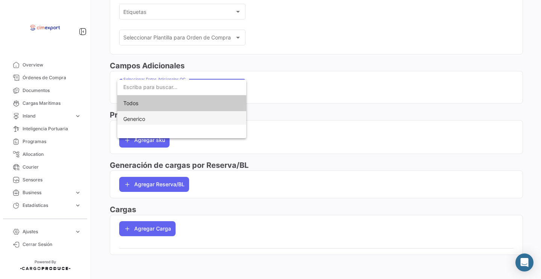
click at [222, 123] on span "Generico" at bounding box center [181, 119] width 117 height 16
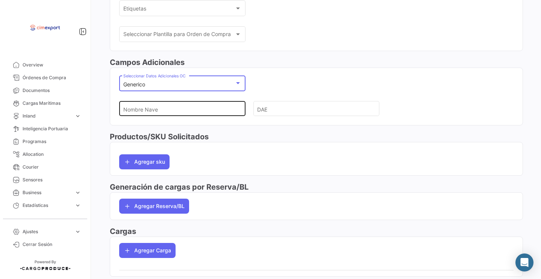
click at [222, 113] on input "Nombre Nave" at bounding box center [179, 109] width 112 height 26
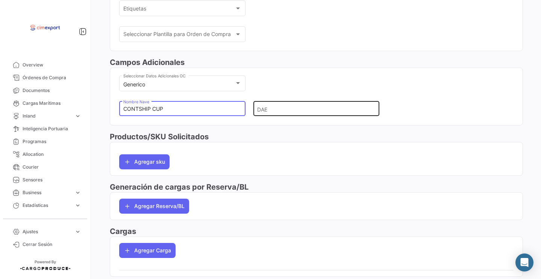
type input "CONTSHIP CUP"
click at [323, 120] on input "DAE" at bounding box center [313, 109] width 112 height 26
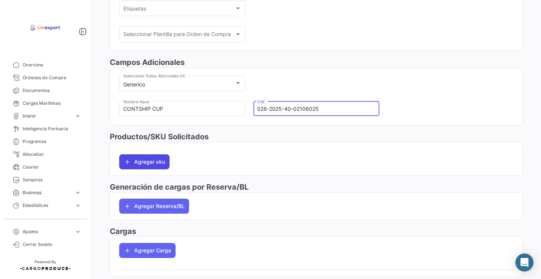
type input "028-2025-40-02106025"
click at [158, 165] on button "Agregar sku" at bounding box center [144, 162] width 50 height 15
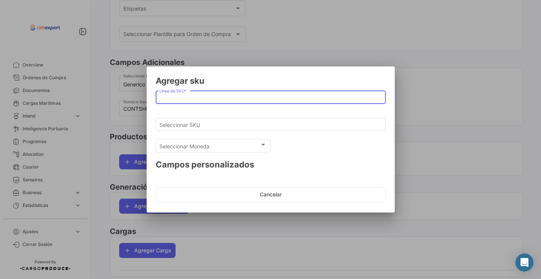
click at [187, 95] on input "Línea de SKU *" at bounding box center [270, 97] width 222 height 6
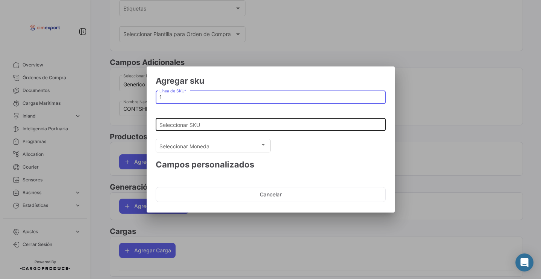
type input "1"
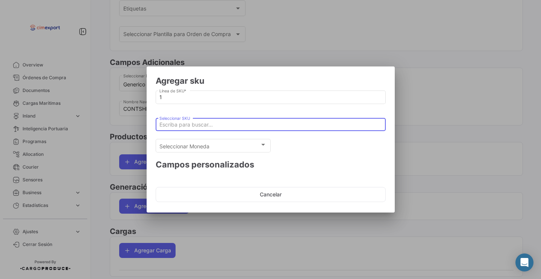
click at [187, 123] on input "Seleccionar SKU" at bounding box center [270, 125] width 222 height 6
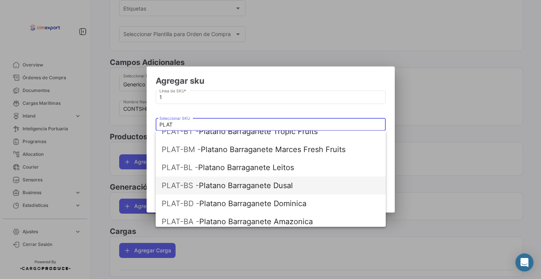
scroll to position [124, 0]
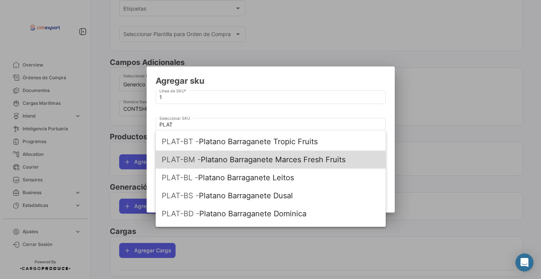
click at [234, 161] on span "PLAT-BM - Platano Barraganete Marces Fresh Fruits" at bounding box center [271, 160] width 218 height 18
type input "Platano Barraganete Marces Fresh Fruits"
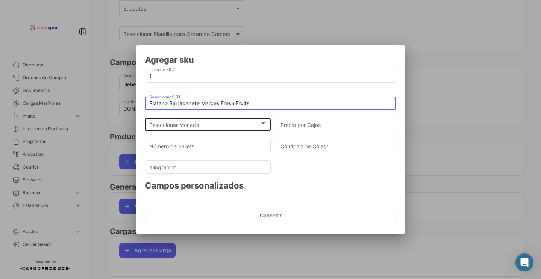
click at [239, 117] on div "Seleccionar Moneda Seleccionar Moneda" at bounding box center [208, 124] width 118 height 15
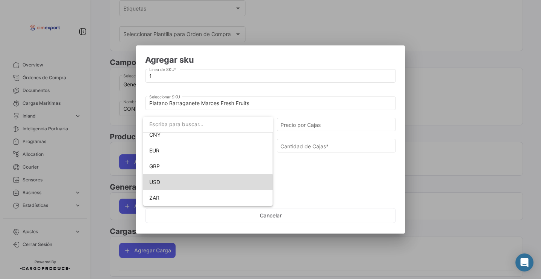
click at [175, 184] on span "USD" at bounding box center [208, 183] width 118 height 16
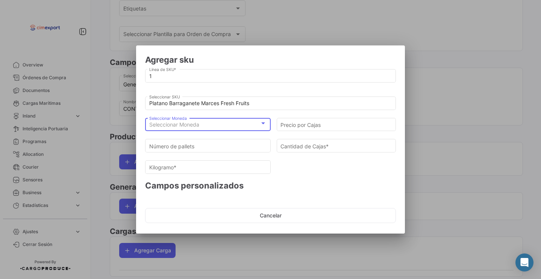
scroll to position [69, 0]
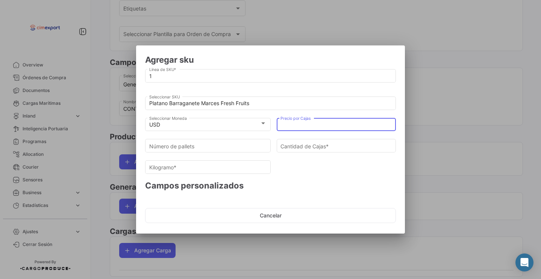
click at [314, 126] on input "Precio por Cajas" at bounding box center [337, 125] width 112 height 6
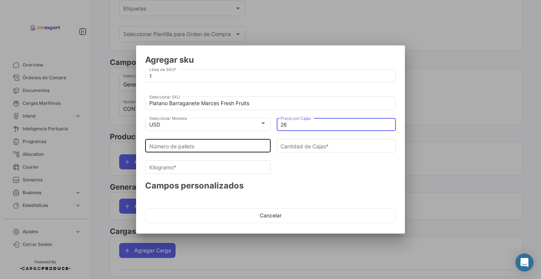
type input "26"
click at [220, 150] on div "Número de pallets" at bounding box center [208, 145] width 118 height 15
type input "2"
type input "108"
type input "2451.6"
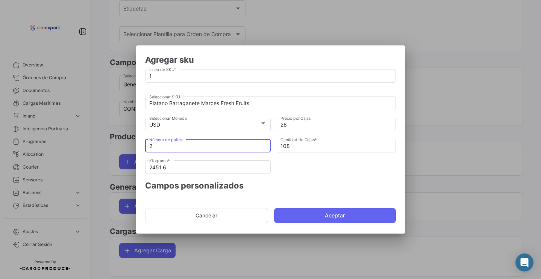
type input "20"
type input "1080"
type input "24516"
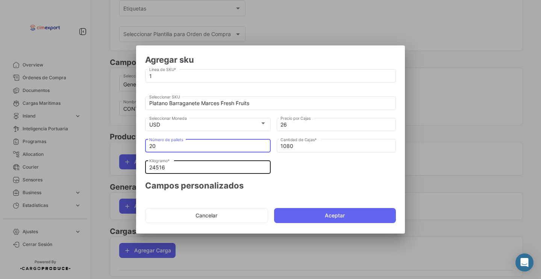
type input "20"
click at [203, 167] on input "24516" at bounding box center [208, 168] width 118 height 6
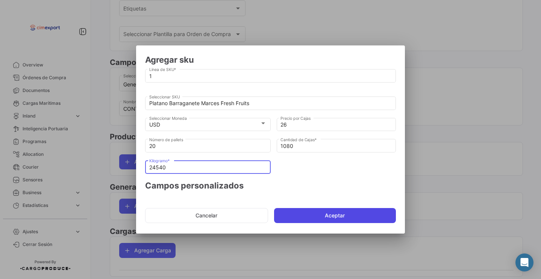
type input "24540"
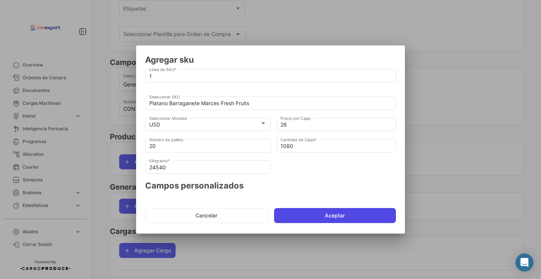
click at [295, 211] on button "Aceptar" at bounding box center [335, 215] width 122 height 15
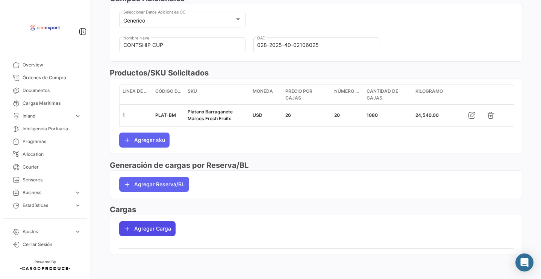
scroll to position [264, 0]
click at [132, 233] on button "Agregar Carga" at bounding box center [147, 229] width 56 height 15
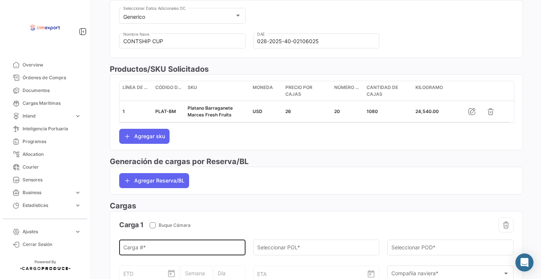
click at [140, 249] on div "Carga # *" at bounding box center [182, 247] width 118 height 17
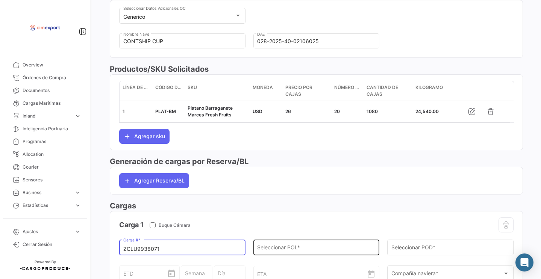
type input "ZCLU9938071"
click at [275, 252] on input "Seleccionar POL *" at bounding box center [316, 249] width 118 height 6
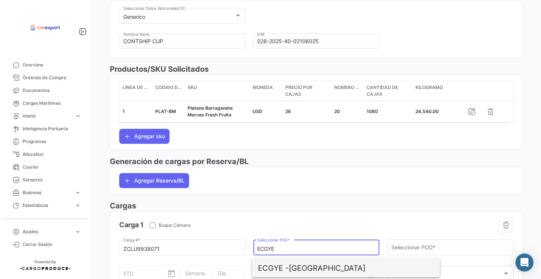
click at [301, 265] on span "ECGYE - [GEOGRAPHIC_DATA]" at bounding box center [346, 269] width 176 height 18
type input "[GEOGRAPHIC_DATA]"
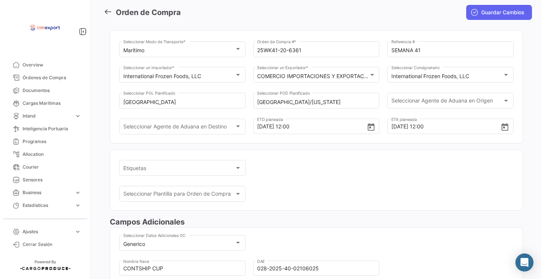
scroll to position [343, 0]
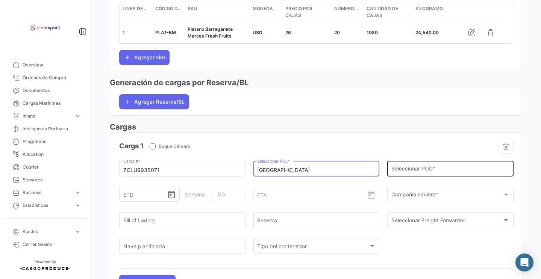
click at [411, 173] on input "Seleccionar POD *" at bounding box center [451, 170] width 118 height 6
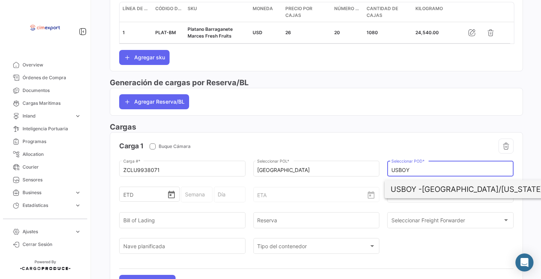
click at [431, 188] on span "USBOY - [GEOGRAPHIC_DATA]/[US_STATE]" at bounding box center [479, 190] width 176 height 18
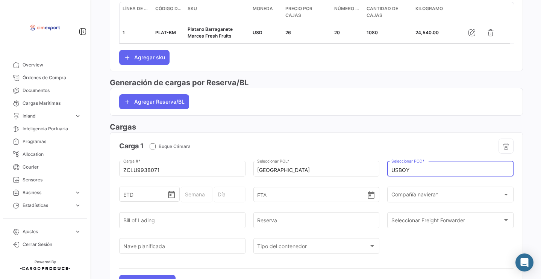
type input "[GEOGRAPHIC_DATA]/[US_STATE]"
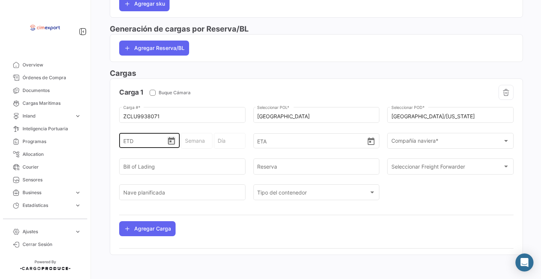
scroll to position [408, 0]
click at [171, 145] on icon "Open calendar" at bounding box center [171, 141] width 9 height 9
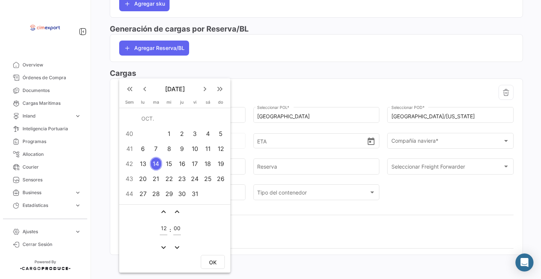
click at [220, 148] on div "12" at bounding box center [221, 149] width 12 height 14
click at [211, 261] on span "OK" at bounding box center [213, 263] width 8 height 6
type input "[DATE] 12:00"
type input "41 - 2025"
type input "[DATE]"
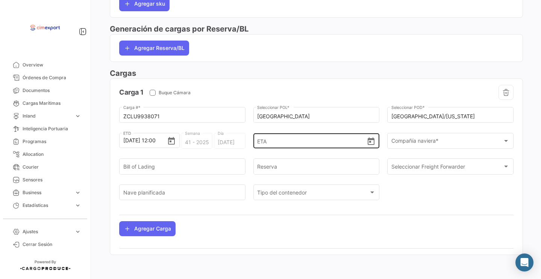
click at [368, 144] on icon "Open calendar" at bounding box center [371, 141] width 9 height 9
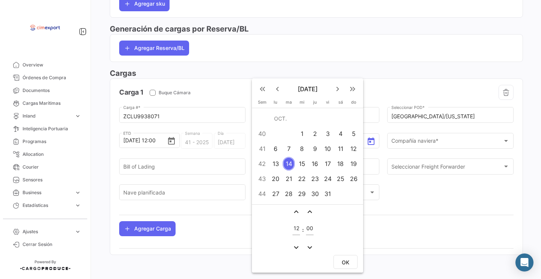
click at [320, 179] on div "23" at bounding box center [315, 179] width 12 height 14
click at [346, 264] on span "OK" at bounding box center [346, 263] width 8 height 6
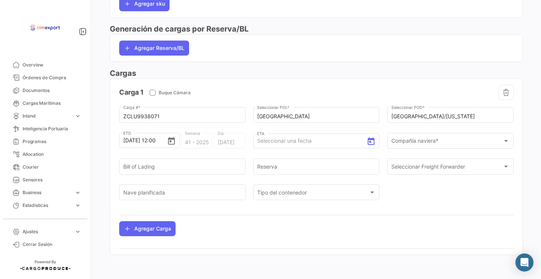
type input "[DATE] 12:00"
click at [410, 134] on div "Compañía naviera * Compañía naviera *" at bounding box center [451, 140] width 118 height 17
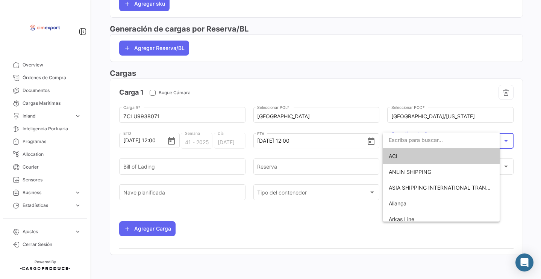
scroll to position [402, 0]
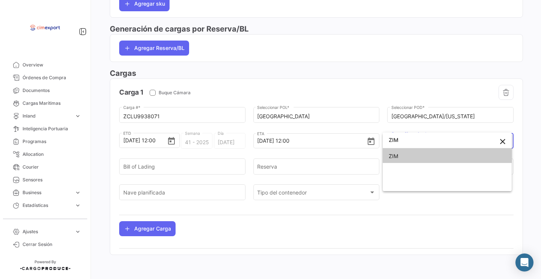
type input "ZIM"
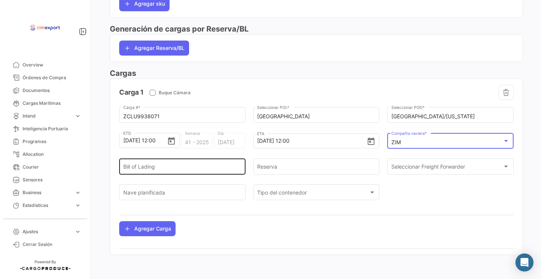
click at [161, 172] on div "Bill of Lading" at bounding box center [182, 166] width 118 height 17
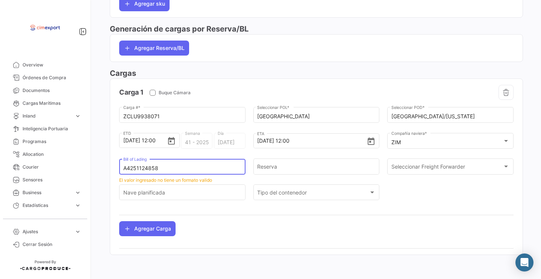
click at [137, 166] on input "A4251124858" at bounding box center [182, 168] width 118 height 6
type input "A4251124858"
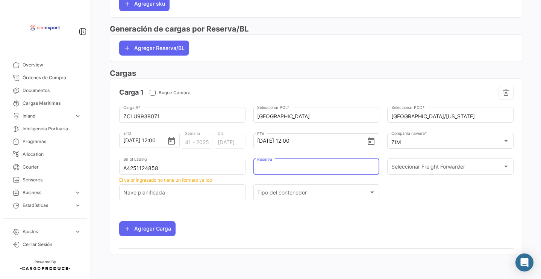
click at [289, 165] on input "Reserva" at bounding box center [316, 168] width 118 height 6
paste input "A4251124858"
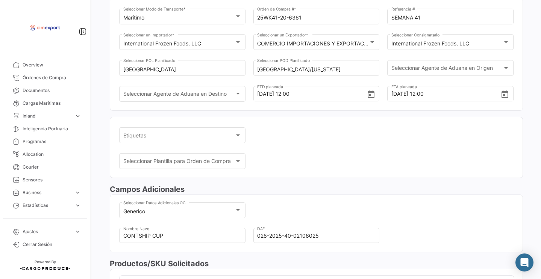
scroll to position [0, 0]
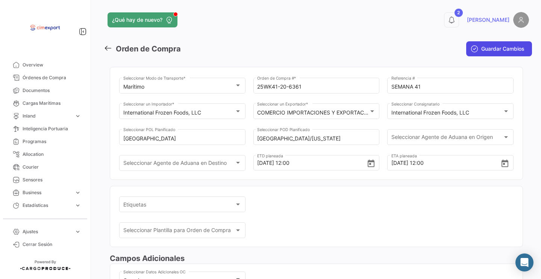
type input "A4251124858"
click at [476, 53] on button "Guardar Cambios" at bounding box center [499, 48] width 66 height 15
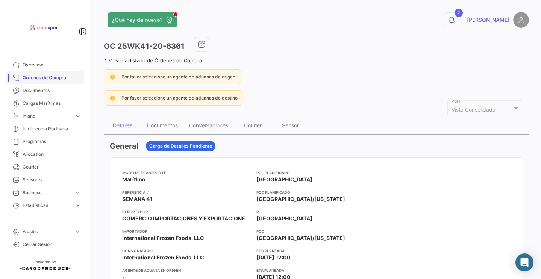
click at [50, 80] on span "Órdenes de Compra" at bounding box center [52, 77] width 59 height 7
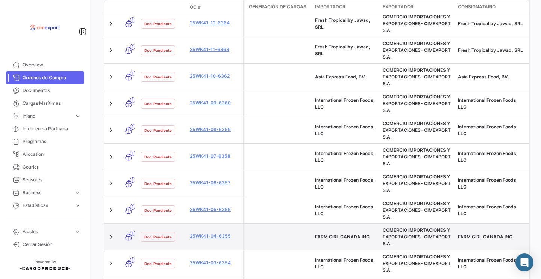
scroll to position [469, 0]
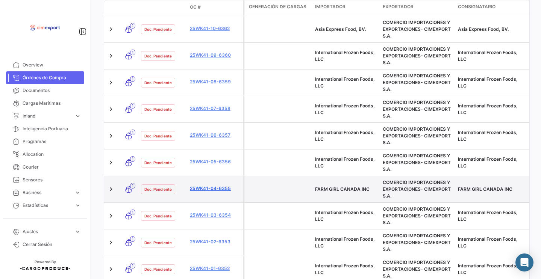
click at [215, 185] on link "25WK41-04-6355" at bounding box center [215, 188] width 50 height 7
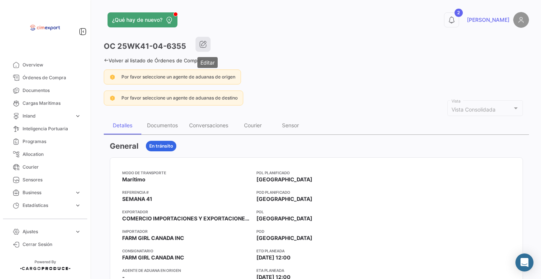
click at [205, 41] on icon "button" at bounding box center [203, 45] width 8 height 8
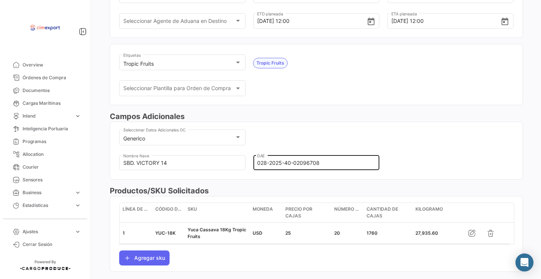
scroll to position [171, 0]
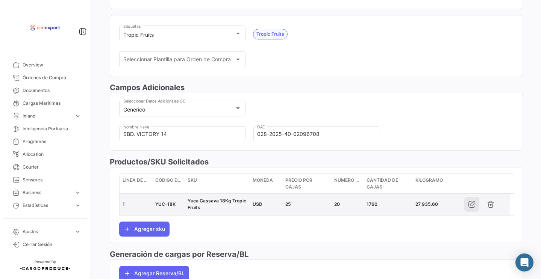
click at [473, 208] on icon "button" at bounding box center [472, 205] width 8 height 8
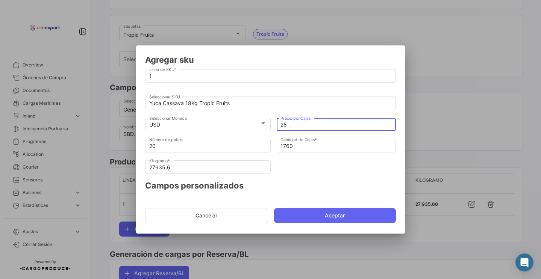
click at [298, 125] on input "25" at bounding box center [337, 125] width 112 height 6
type input "2"
type input "14.70"
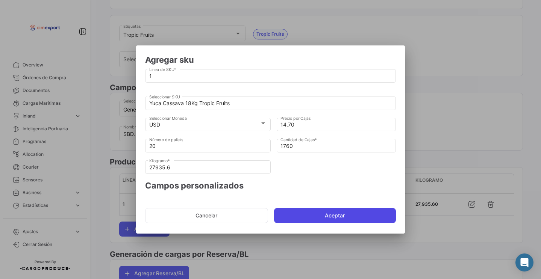
click at [308, 212] on button "Aceptar" at bounding box center [335, 215] width 122 height 15
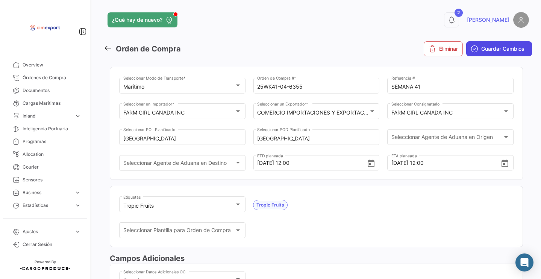
scroll to position [-1, 0]
click at [489, 50] on span "Guardar Cambios" at bounding box center [502, 49] width 43 height 8
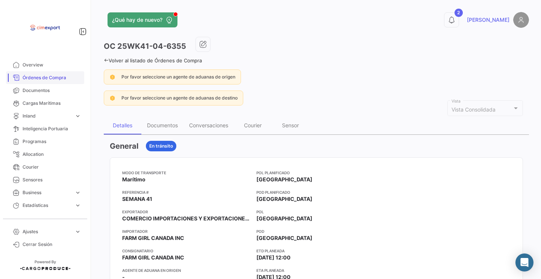
click at [43, 78] on span "Órdenes de Compra" at bounding box center [52, 77] width 59 height 7
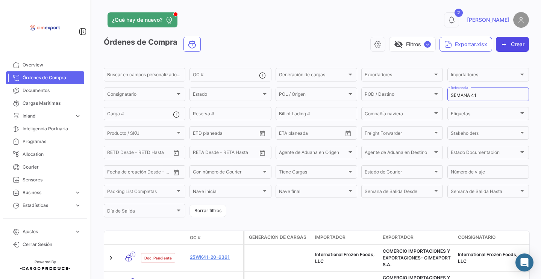
click at [506, 46] on button "Crear" at bounding box center [512, 44] width 33 height 15
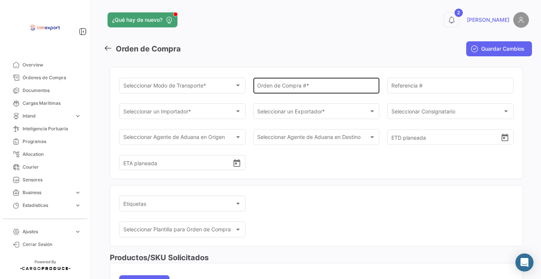
click at [275, 80] on div "Orden de Compra # *" at bounding box center [316, 84] width 118 height 17
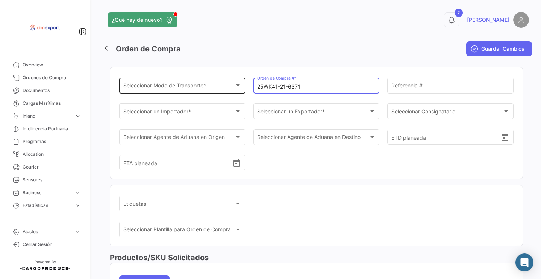
type input "25WK41-21-6371"
click at [188, 82] on div "Seleccionar Modo de Transporte * Seleccionar Modo de Transporte *" at bounding box center [182, 84] width 118 height 17
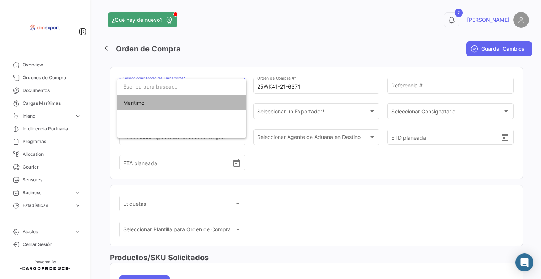
click at [188, 106] on span "Marítimo" at bounding box center [181, 103] width 117 height 16
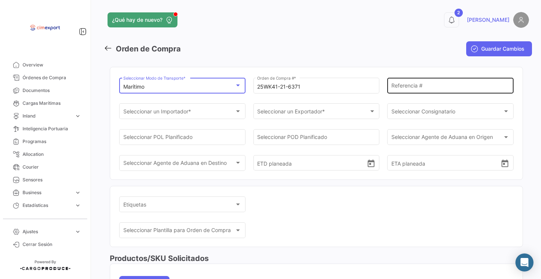
click at [403, 85] on input "Referencia #" at bounding box center [451, 87] width 118 height 6
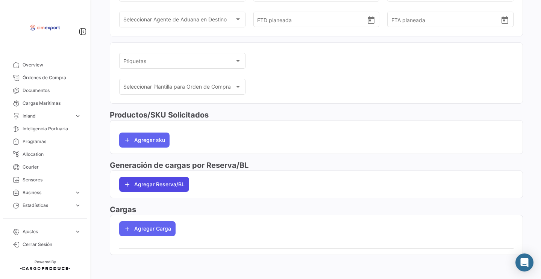
scroll to position [153, 0]
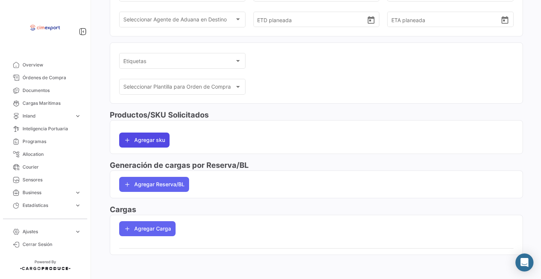
type input "SEMANA 41"
click at [150, 138] on button "Agregar sku" at bounding box center [144, 140] width 50 height 15
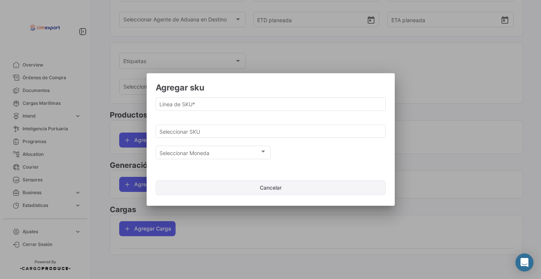
click at [229, 184] on button "Cancelar" at bounding box center [271, 188] width 230 height 15
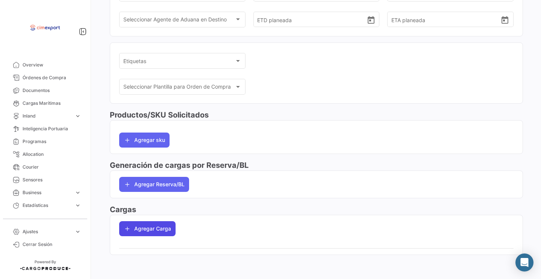
click at [166, 233] on button "Agregar Carga" at bounding box center [147, 229] width 56 height 15
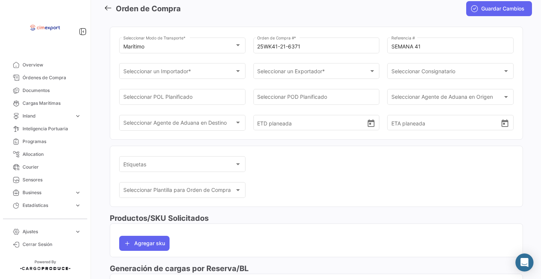
scroll to position [45, 0]
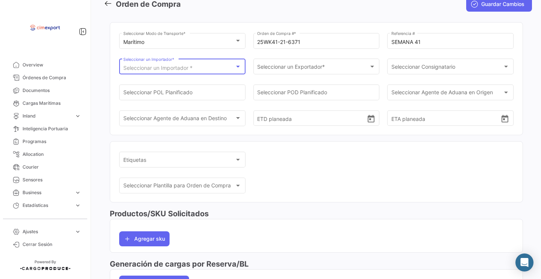
click at [173, 71] on span "Seleccionar un Importador *" at bounding box center [157, 68] width 69 height 6
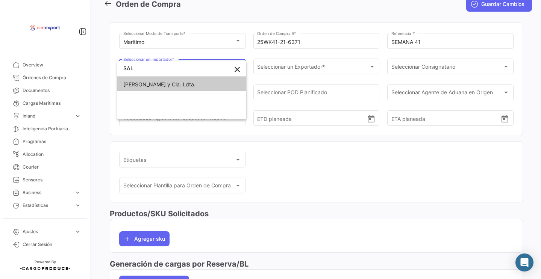
type input "SAL"
click at [171, 88] on span "[PERSON_NAME] y Cia. Ldta." at bounding box center [181, 85] width 117 height 16
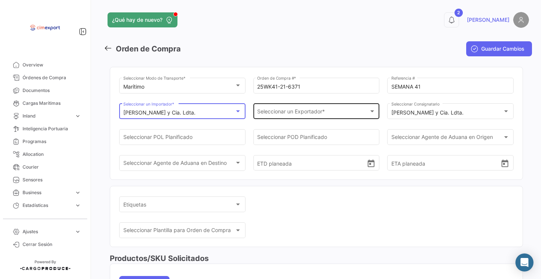
scroll to position [0, 0]
click at [286, 114] on span "Seleccionar un Exportador *" at bounding box center [313, 113] width 112 height 6
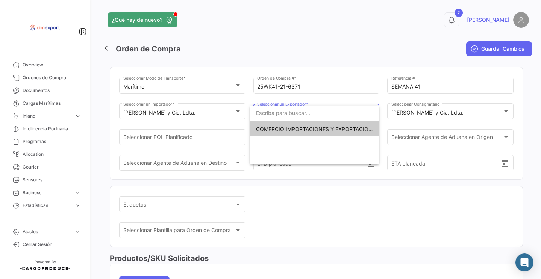
click at [286, 131] on span "COMERCIO IMPORTACIONES Y EXPORTACIONES- CIMEXPORT S.A." at bounding box center [340, 129] width 169 height 6
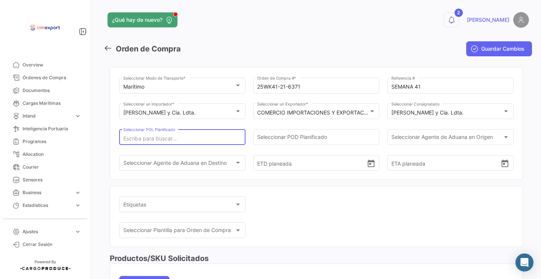
click at [196, 137] on input "Seleccionar POL Planificado" at bounding box center [182, 139] width 118 height 6
type input "E"
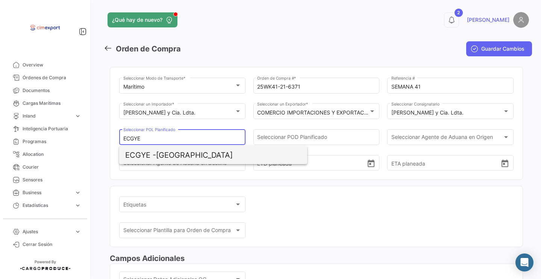
click at [200, 153] on span "ECGYE - [GEOGRAPHIC_DATA]" at bounding box center [213, 155] width 176 height 18
type input "[GEOGRAPHIC_DATA]"
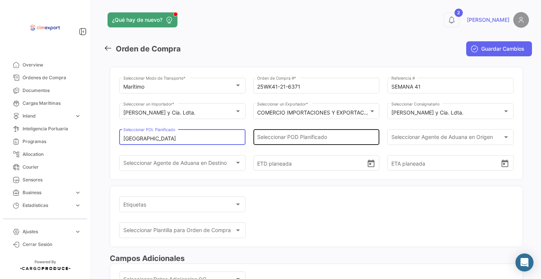
click at [298, 137] on input "Seleccionar POD Planificado" at bounding box center [316, 139] width 118 height 6
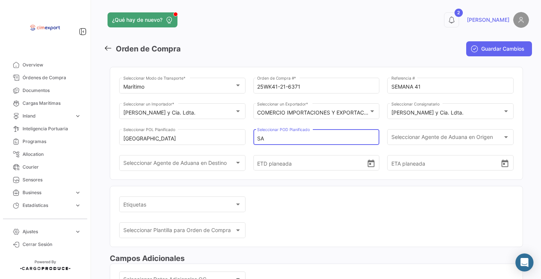
type input "S"
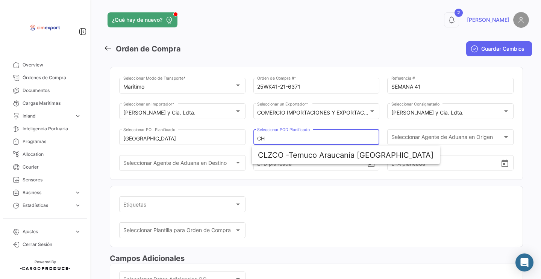
type input "C"
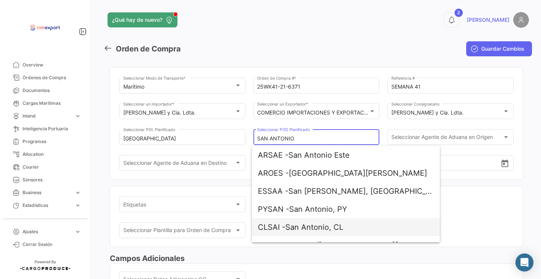
click at [314, 227] on span "CLSAI - San Antonio, CL" at bounding box center [346, 228] width 176 height 18
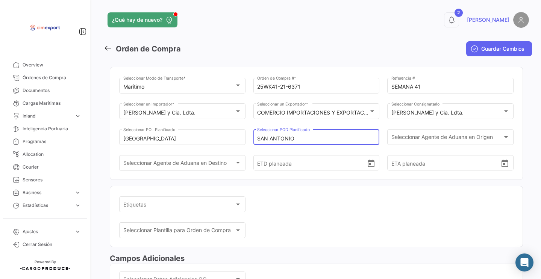
type input "San Antonio, CL"
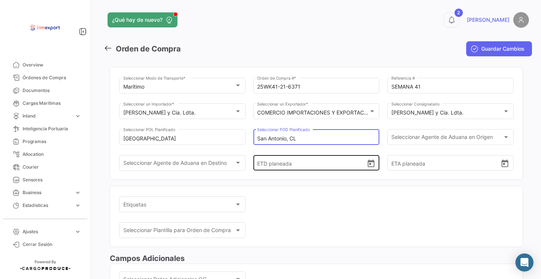
click at [370, 167] on icon "Open calendar" at bounding box center [371, 164] width 7 height 8
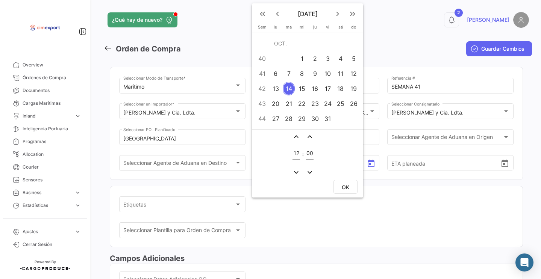
click at [351, 185] on button "OK" at bounding box center [346, 187] width 24 height 14
type input "[DATE] 12:00"
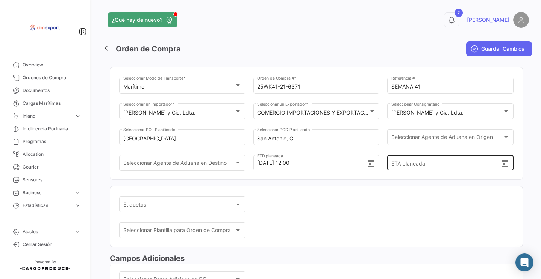
click at [505, 167] on icon "Open calendar" at bounding box center [505, 164] width 7 height 8
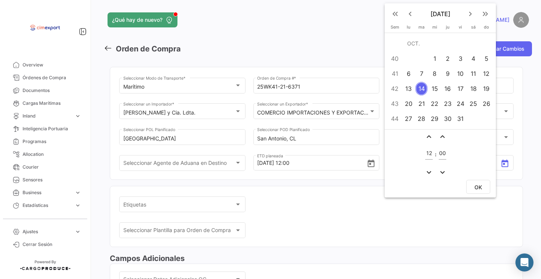
click at [421, 105] on div "21" at bounding box center [422, 104] width 12 height 14
click at [476, 185] on span "OK" at bounding box center [479, 187] width 8 height 6
type input "[DATE] 12:00"
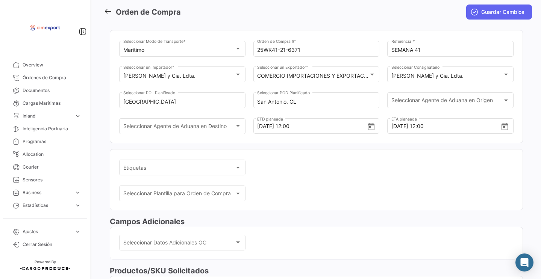
scroll to position [38, 0]
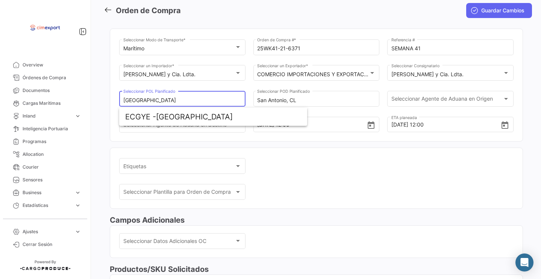
click at [194, 104] on input "[GEOGRAPHIC_DATA]" at bounding box center [182, 100] width 118 height 6
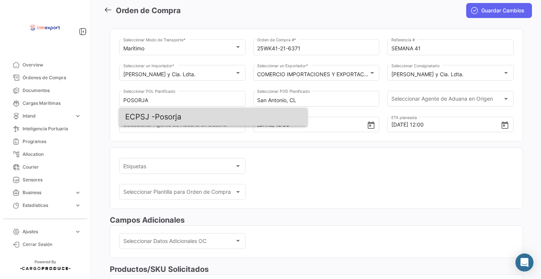
click at [150, 115] on span "ECPSJ -" at bounding box center [140, 116] width 30 height 9
type input "Posorja"
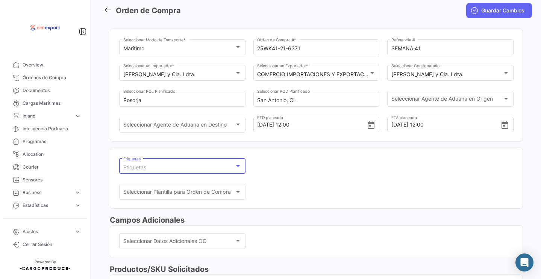
click at [169, 171] on div "Etiquetas" at bounding box center [179, 168] width 112 height 6
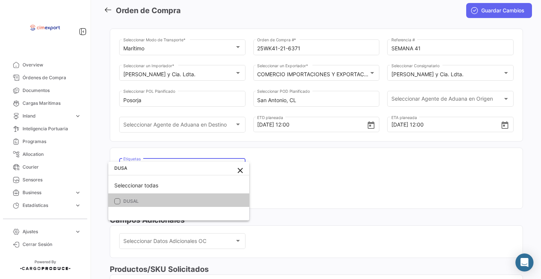
type input "DUSA"
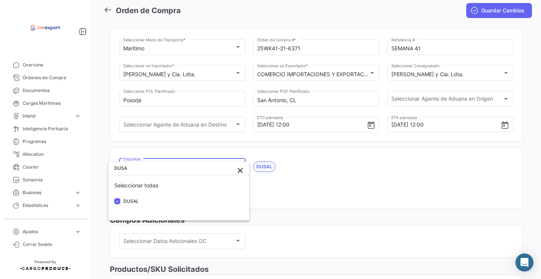
click at [310, 196] on div at bounding box center [270, 139] width 541 height 279
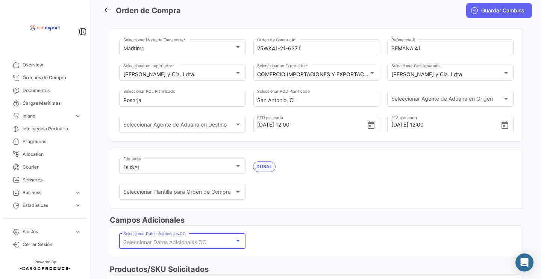
click at [175, 246] on div "Seleccionar Datos Adicionales OC" at bounding box center [182, 243] width 118 height 6
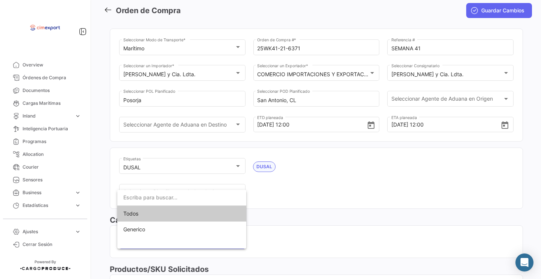
scroll to position [0, 0]
click at [162, 228] on span "Generico" at bounding box center [181, 230] width 117 height 16
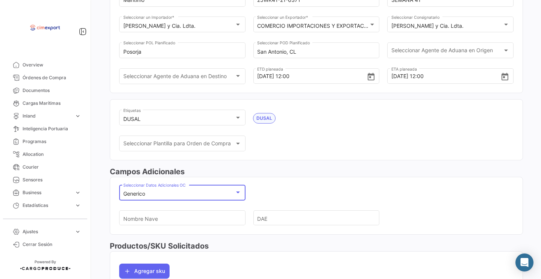
scroll to position [118, 0]
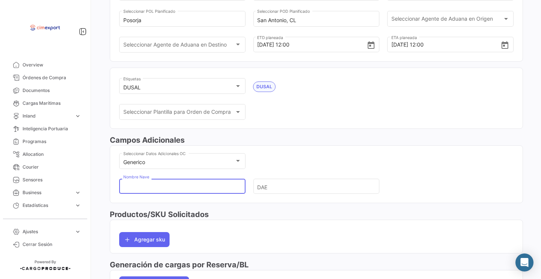
click at [155, 200] on input "Nombre Nave" at bounding box center [179, 187] width 112 height 26
type input "CARTAGENA EXPRESS"
drag, startPoint x: 272, startPoint y: 216, endPoint x: 271, endPoint y: 208, distance: 7.2
click at [272, 210] on div "Campos Adicionales Generico Seleccionar Datos Adicionales OC CARTAGENA EXPRESS …" at bounding box center [316, 172] width 413 height 74
click at [271, 202] on div "DAE" at bounding box center [317, 190] width 126 height 23
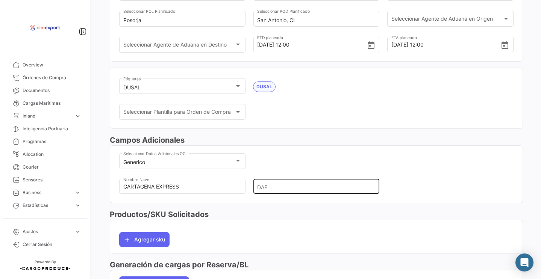
click at [272, 200] on input "DAE" at bounding box center [313, 187] width 112 height 26
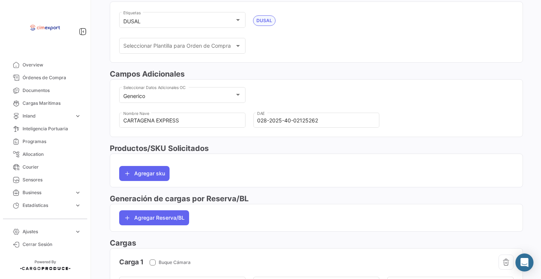
scroll to position [201, 0]
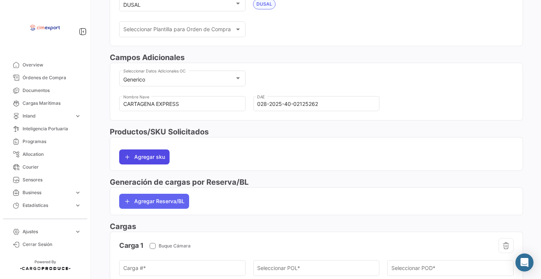
click at [141, 165] on button "Agregar sku" at bounding box center [144, 157] width 50 height 15
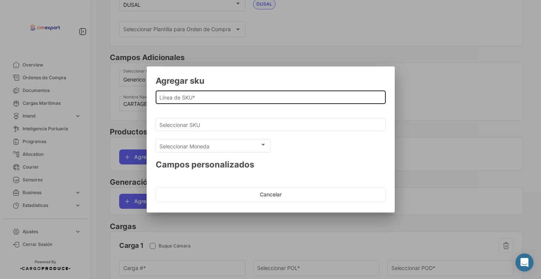
click at [170, 94] on input "Línea de SKU *" at bounding box center [270, 97] width 222 height 6
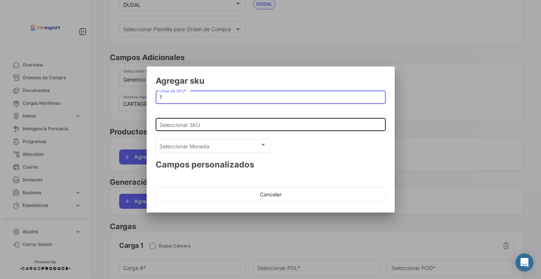
click at [176, 123] on input "Seleccionar SKU" at bounding box center [270, 125] width 222 height 6
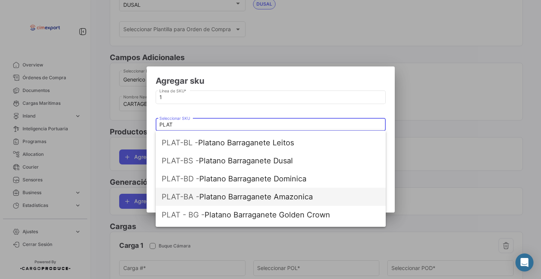
scroll to position [162, 0]
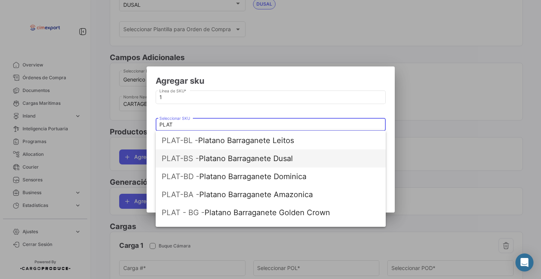
click at [217, 160] on span "PLAT-BS - Platano Barraganete Dusal" at bounding box center [271, 159] width 218 height 18
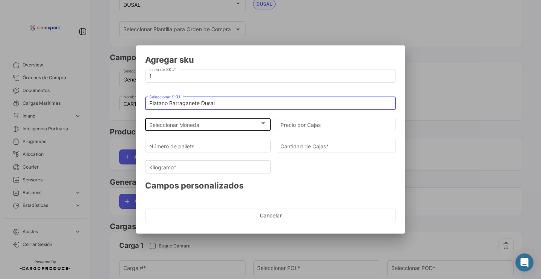
click at [206, 123] on div "Seleccionar Moneda" at bounding box center [204, 125] width 111 height 6
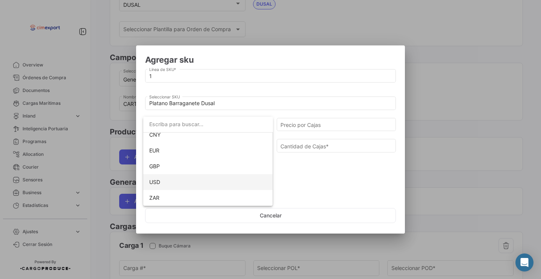
click at [173, 182] on span "USD" at bounding box center [208, 183] width 118 height 16
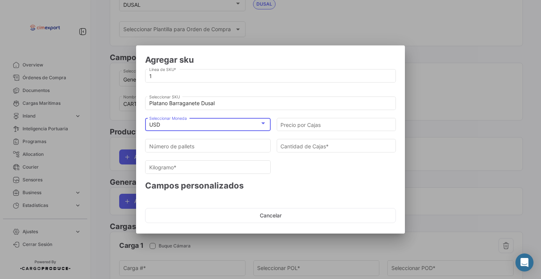
scroll to position [69, 0]
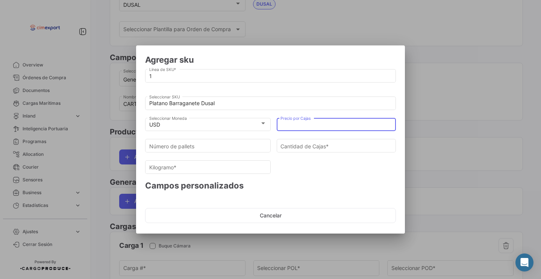
click at [309, 124] on input "Precio por Cajas" at bounding box center [337, 125] width 112 height 6
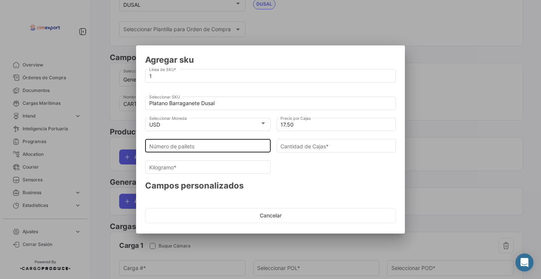
click at [234, 151] on div "Número de pallets" at bounding box center [208, 145] width 118 height 15
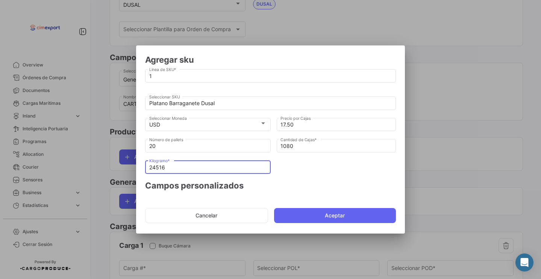
click at [233, 169] on input "24516" at bounding box center [208, 168] width 118 height 6
click at [333, 213] on button "Aceptar" at bounding box center [335, 215] width 122 height 15
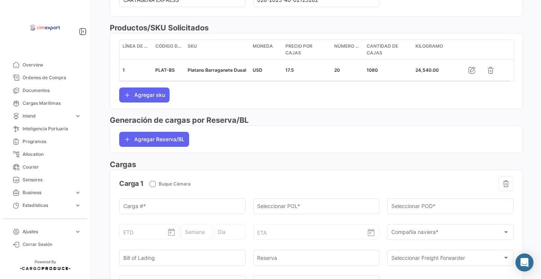
scroll to position [389, 0]
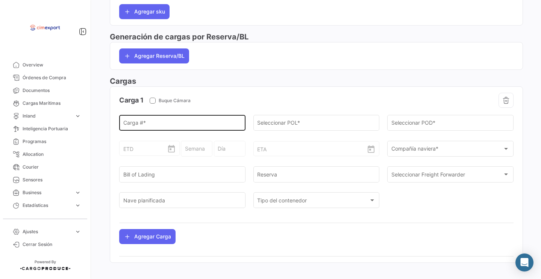
click at [155, 126] on input "Carga # *" at bounding box center [182, 124] width 118 height 6
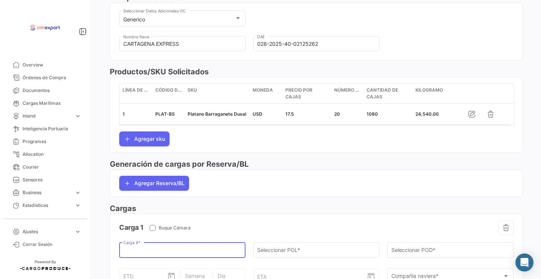
scroll to position [278, 0]
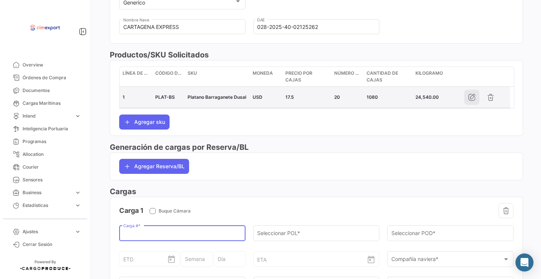
click at [472, 101] on icon "button" at bounding box center [472, 98] width 8 height 8
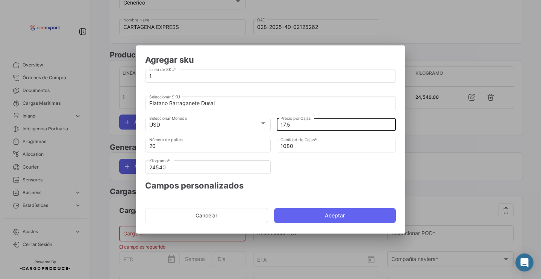
click at [284, 123] on input "17.5" at bounding box center [337, 125] width 112 height 6
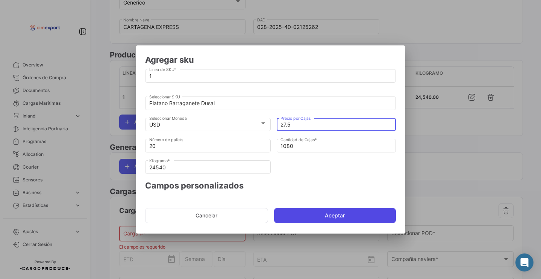
click at [310, 210] on button "Aceptar" at bounding box center [335, 215] width 122 height 15
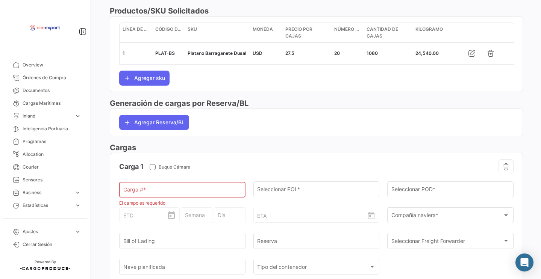
scroll to position [364, 0]
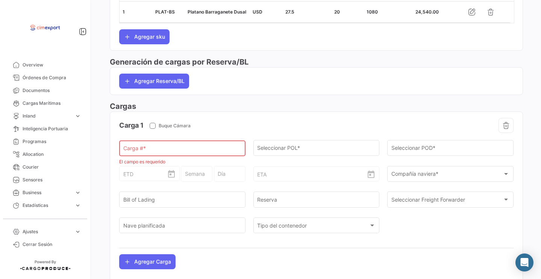
click at [163, 149] on div "Carga # *" at bounding box center [182, 147] width 118 height 17
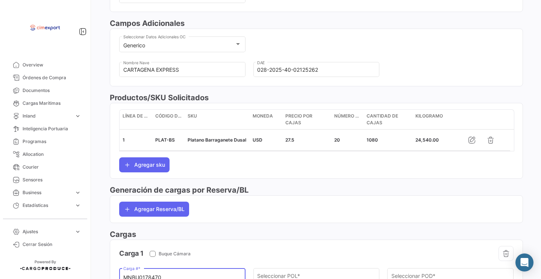
scroll to position [274, 0]
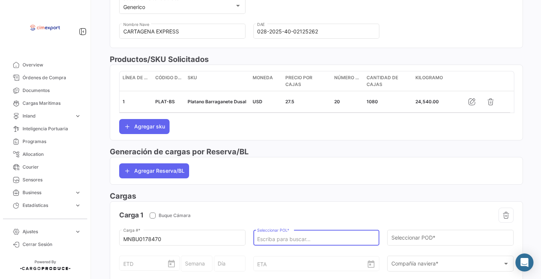
click at [274, 240] on input "Seleccionar POL *" at bounding box center [316, 240] width 118 height 6
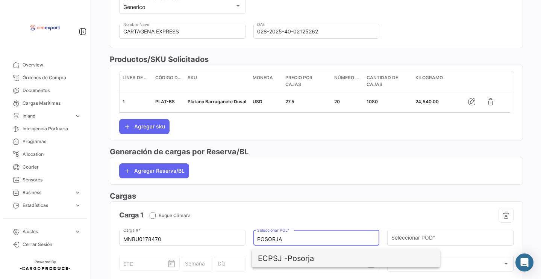
click at [305, 258] on span "ECPSJ - Posorja" at bounding box center [346, 259] width 176 height 18
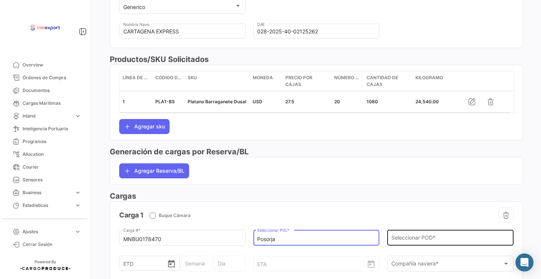
click at [406, 243] on input "Seleccionar POD *" at bounding box center [451, 240] width 118 height 6
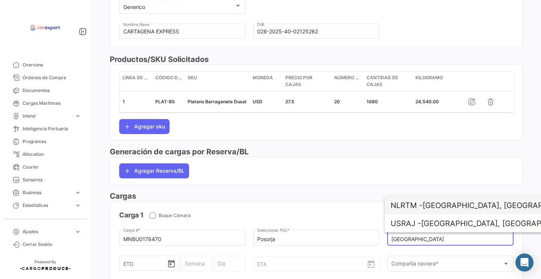
click at [442, 212] on span "NLRTM - [GEOGRAPHIC_DATA], [GEOGRAPHIC_DATA]" at bounding box center [479, 206] width 176 height 18
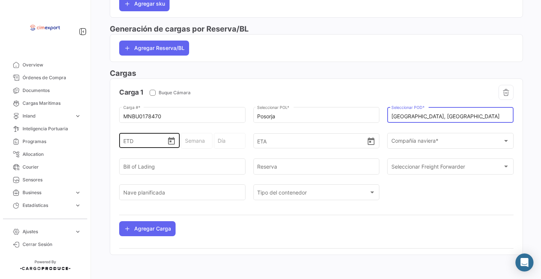
scroll to position [408, 0]
click at [172, 146] on icon "Open calendar" at bounding box center [171, 141] width 9 height 9
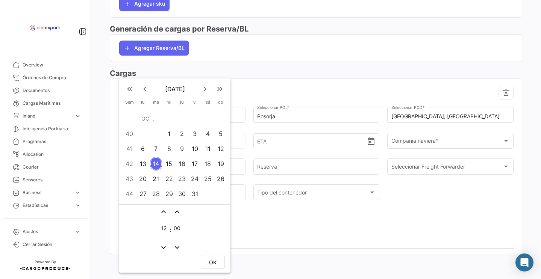
click at [252, 87] on div at bounding box center [270, 139] width 541 height 279
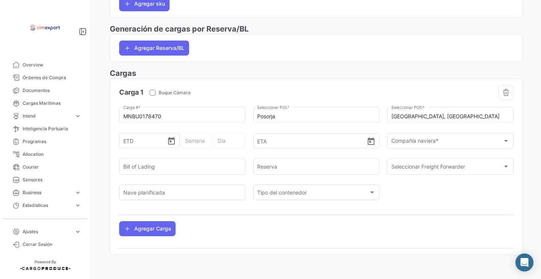
click at [170, 150] on div "ETD" at bounding box center [149, 144] width 61 height 23
click at [170, 141] on icon "Open calendar" at bounding box center [171, 141] width 9 height 9
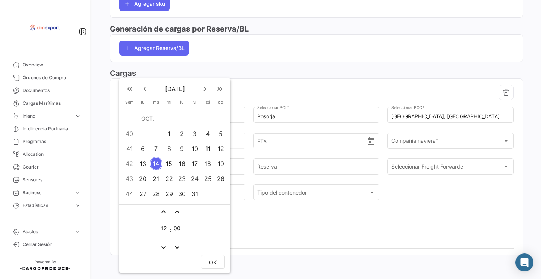
click at [214, 265] on span "OK" at bounding box center [213, 263] width 8 height 6
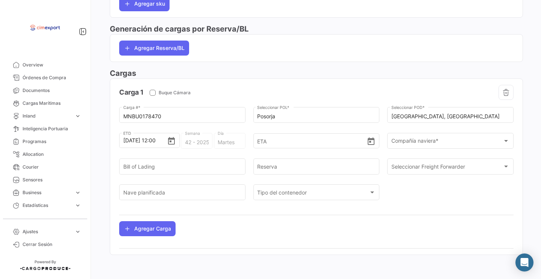
click at [369, 151] on div "ETA" at bounding box center [317, 145] width 126 height 23
click at [369, 146] on icon "Open calendar" at bounding box center [371, 141] width 9 height 9
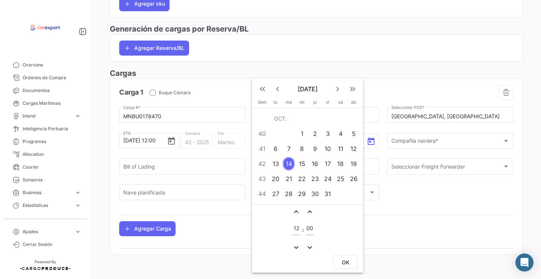
click at [291, 178] on div "21" at bounding box center [289, 179] width 12 height 14
click at [346, 262] on span "OK" at bounding box center [346, 263] width 8 height 6
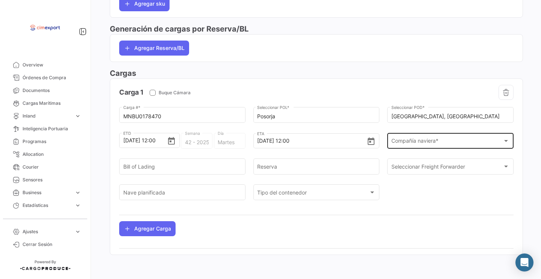
click at [407, 140] on span "Compañía naviera *" at bounding box center [448, 143] width 112 height 6
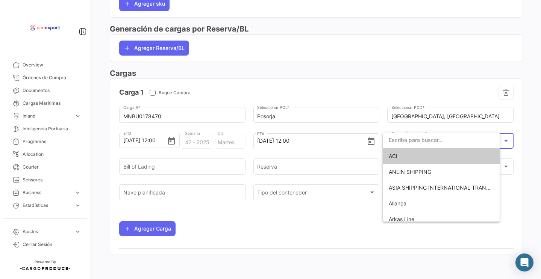
scroll to position [402, 0]
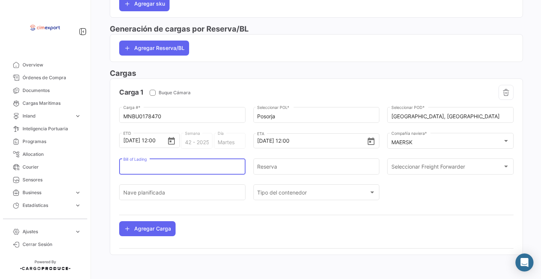
click at [184, 165] on input "Bill of Lading" at bounding box center [182, 168] width 118 height 6
click at [163, 170] on input "260285768" at bounding box center [182, 168] width 118 height 6
click at [283, 172] on div "Reserva" at bounding box center [316, 166] width 118 height 17
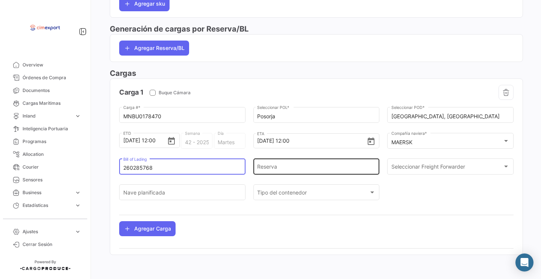
paste input "260285768"
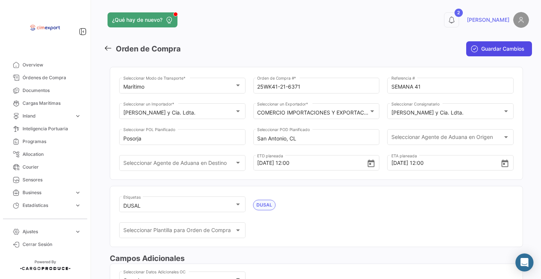
scroll to position [0, 0]
click at [469, 43] on button "Guardar Cambios" at bounding box center [499, 48] width 66 height 15
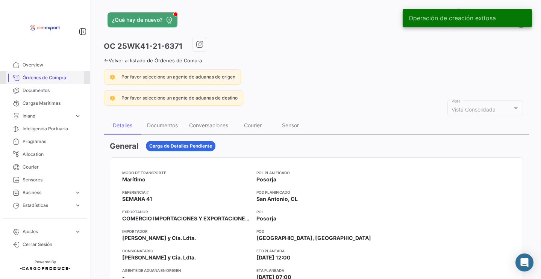
click at [43, 80] on span "Órdenes de Compra" at bounding box center [52, 77] width 59 height 7
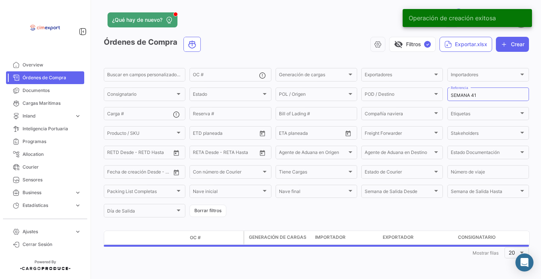
click at [43, 80] on span "Órdenes de Compra" at bounding box center [52, 77] width 59 height 7
